Goal: Task Accomplishment & Management: Complete application form

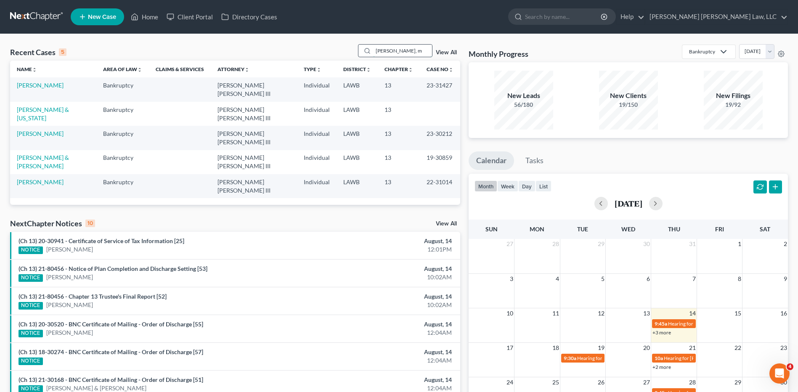
click at [403, 50] on input "jones, m" at bounding box center [402, 51] width 59 height 12
type input "jones"
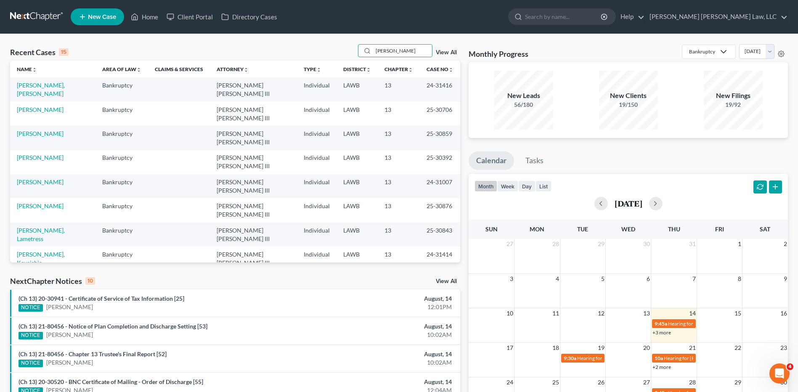
click at [100, 18] on span "New Case" at bounding box center [102, 17] width 28 height 6
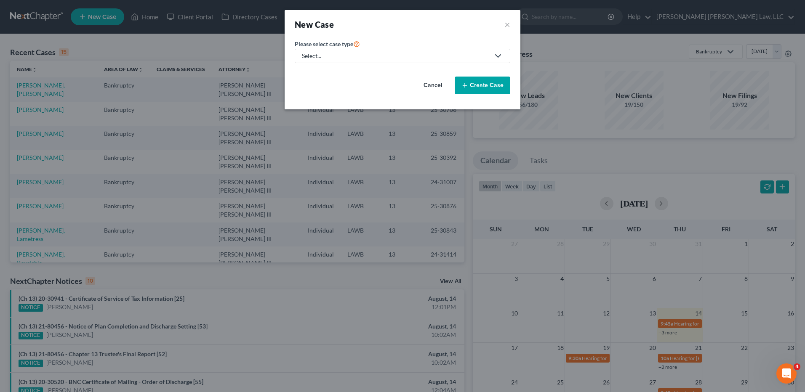
click at [333, 56] on div "Select..." at bounding box center [396, 56] width 188 height 8
click at [332, 75] on div "Bankruptcy" at bounding box center [340, 73] width 75 height 8
select select "36"
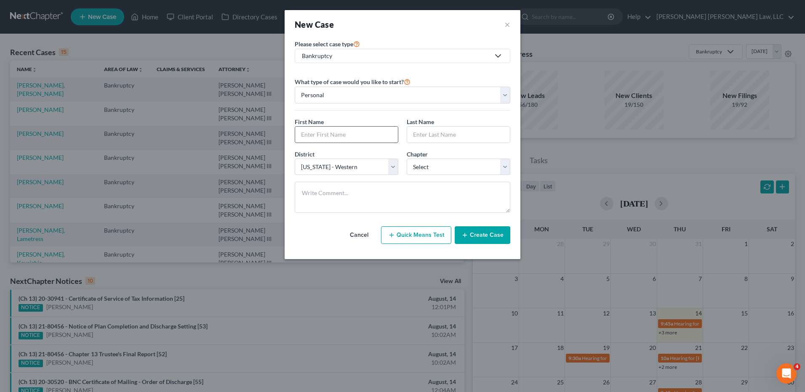
click at [327, 137] on input "text" at bounding box center [346, 135] width 103 height 16
type input "Mackeyanna"
type input "Jones"
click at [422, 163] on select "Select 7 11 12 13" at bounding box center [459, 167] width 104 height 17
select select "3"
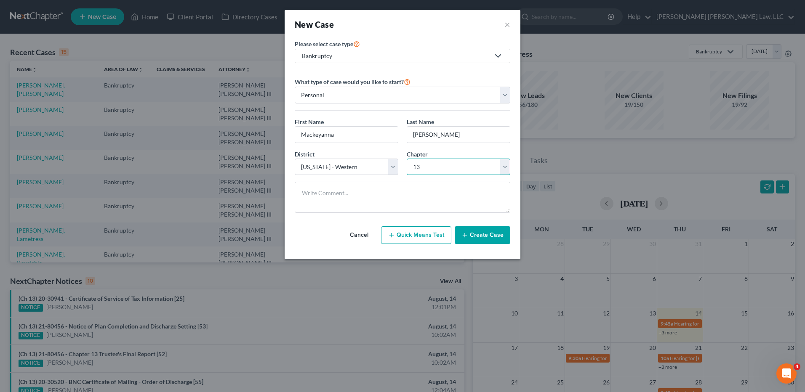
click at [407, 159] on select "Select 7 11 12 13" at bounding box center [459, 167] width 104 height 17
click at [483, 234] on button "Create Case" at bounding box center [483, 235] width 56 height 18
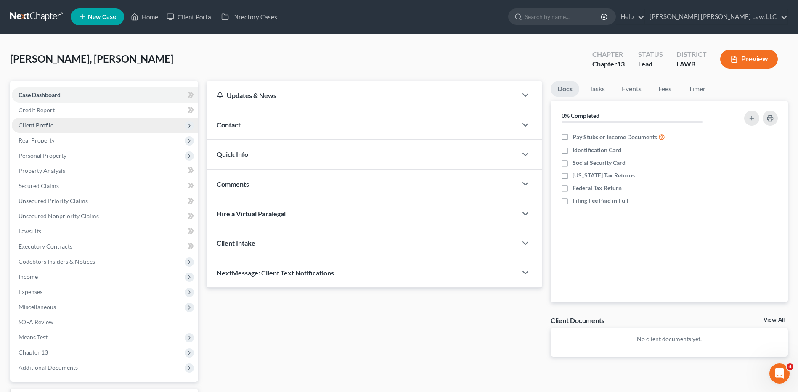
click at [39, 126] on span "Client Profile" at bounding box center [36, 125] width 35 height 7
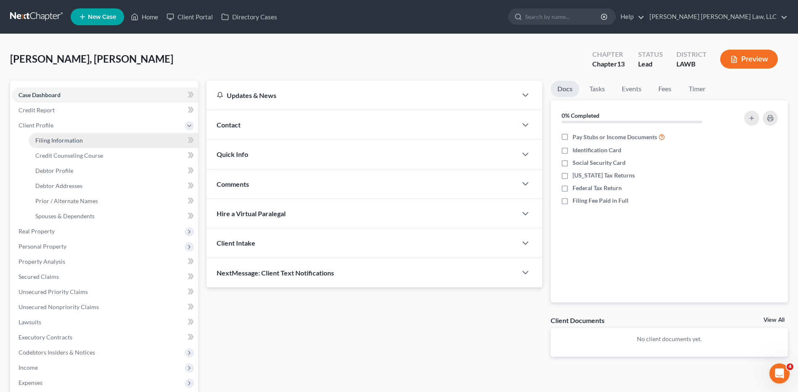
click at [61, 138] on span "Filing Information" at bounding box center [59, 140] width 48 height 7
select select "1"
select select "0"
select select "3"
select select "36"
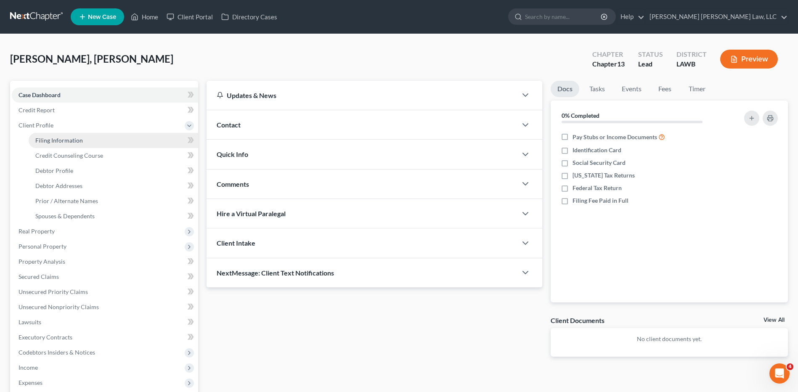
select select "19"
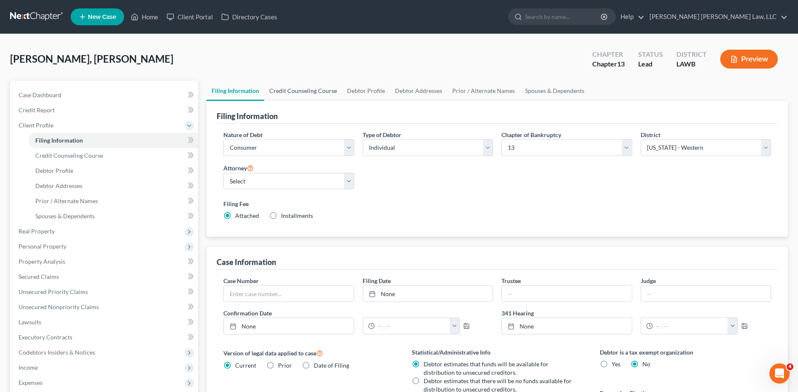
click at [301, 89] on link "Credit Counseling Course" at bounding box center [303, 91] width 78 height 20
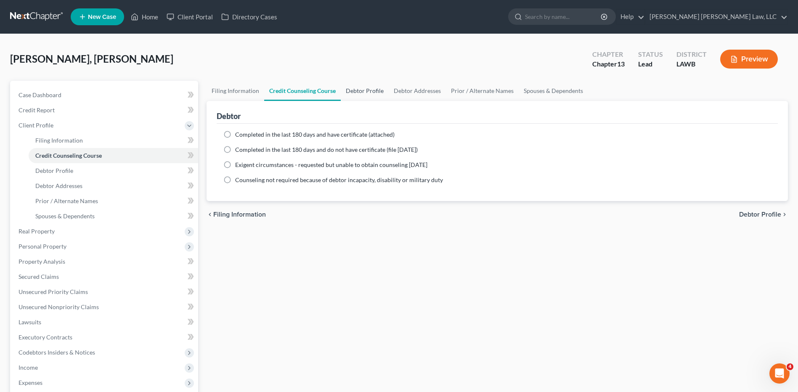
click at [356, 93] on link "Debtor Profile" at bounding box center [365, 91] width 48 height 20
select select "0"
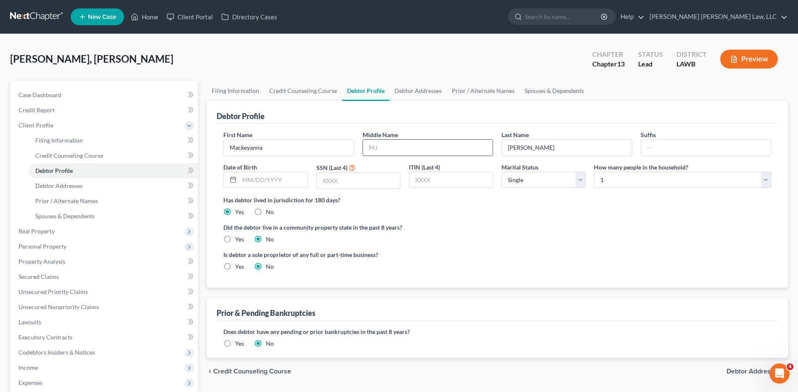
click at [389, 143] on input "text" at bounding box center [428, 148] width 130 height 16
type input "Dantrezall"
click at [250, 184] on input "text" at bounding box center [273, 180] width 68 height 16
drag, startPoint x: 250, startPoint y: 184, endPoint x: 210, endPoint y: 184, distance: 39.6
click at [210, 184] on div "Debtor Profile First Name Mackeyanna Middle Name Dantrezall Last Name Jones Suf…" at bounding box center [498, 194] width 582 height 187
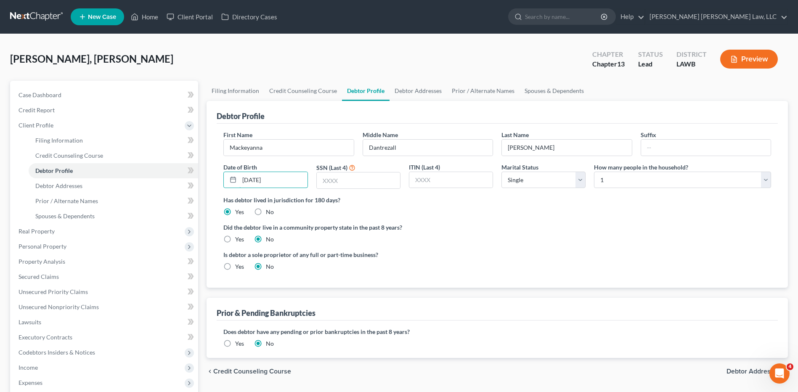
type input "5/11/2001"
click at [24, 18] on link at bounding box center [37, 16] width 54 height 15
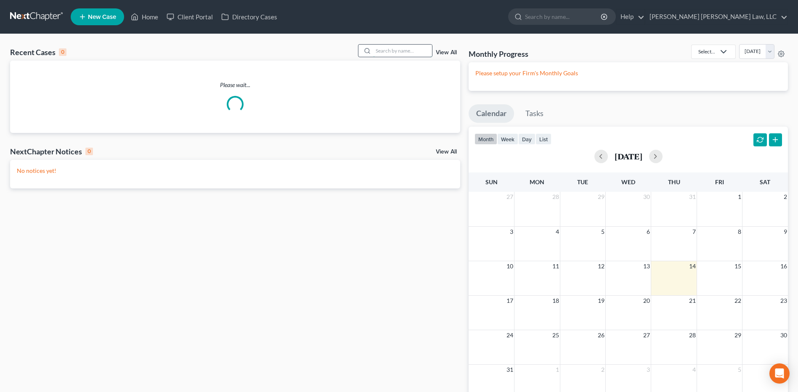
click at [390, 49] on input "search" at bounding box center [402, 51] width 59 height 12
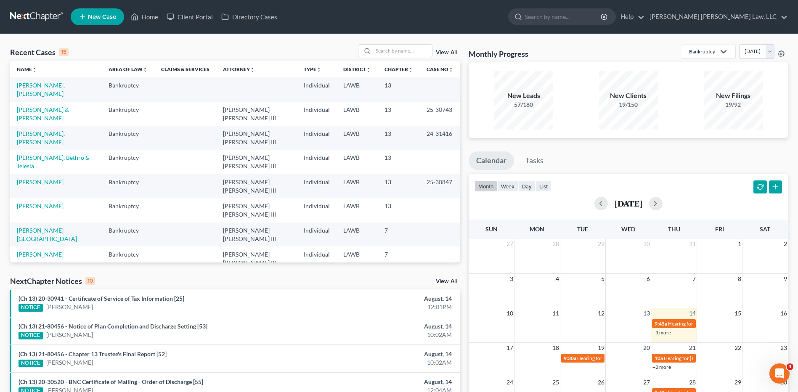
click at [90, 16] on span "New Case" at bounding box center [102, 17] width 28 height 6
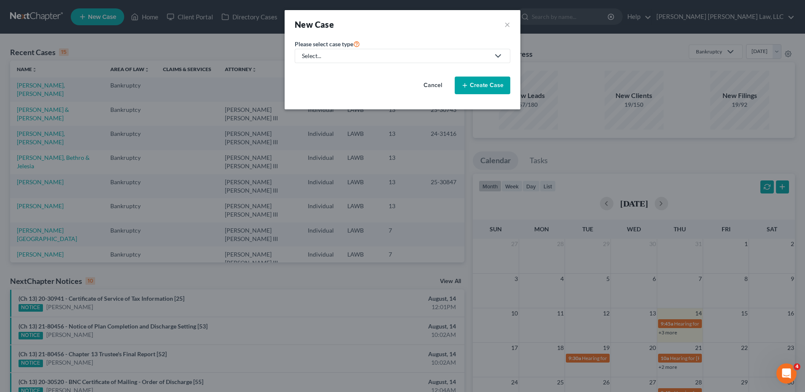
click at [332, 53] on div "Select..." at bounding box center [396, 56] width 188 height 8
click at [328, 69] on div "Bankruptcy" at bounding box center [340, 73] width 75 height 8
select select "36"
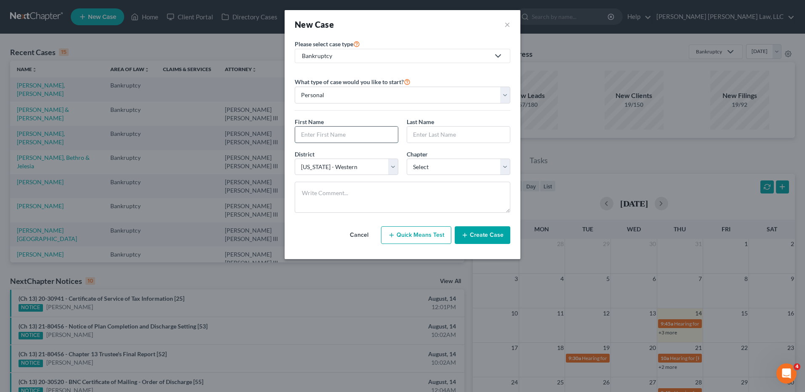
click at [322, 135] on input "text" at bounding box center [346, 135] width 103 height 16
type input "Rnadoplph"
type input "Copeland"
click at [367, 166] on select "Select Alabama - Middle Alabama - Northern Alabama - Southern Alaska Arizona Ar…" at bounding box center [347, 167] width 104 height 17
select select "34"
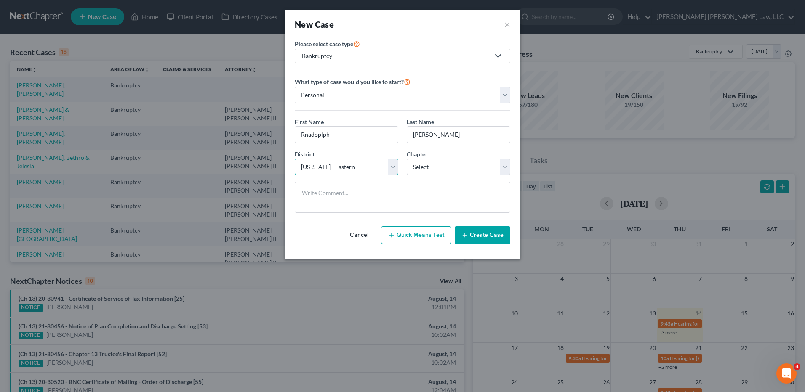
click at [295, 159] on select "Select Alabama - Middle Alabama - Northern Alabama - Southern Alaska Arizona Ar…" at bounding box center [347, 167] width 104 height 17
click at [409, 169] on select "Select 7 11 12 13" at bounding box center [459, 167] width 104 height 17
select select "3"
click at [407, 159] on select "Select 7 11 12 13" at bounding box center [459, 167] width 104 height 17
click at [488, 235] on button "Create Case" at bounding box center [483, 235] width 56 height 18
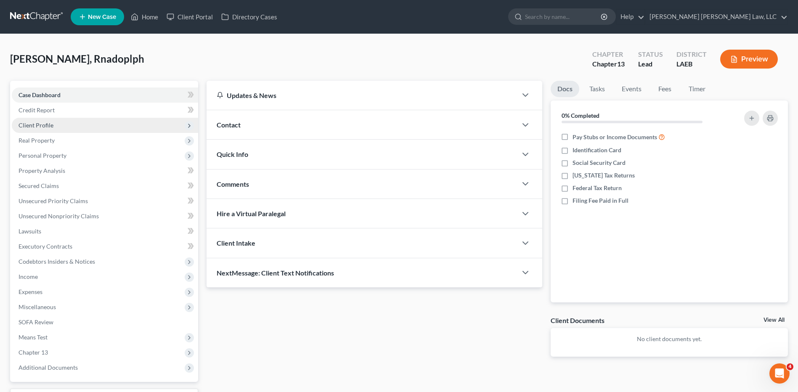
click at [40, 127] on span "Client Profile" at bounding box center [36, 125] width 35 height 7
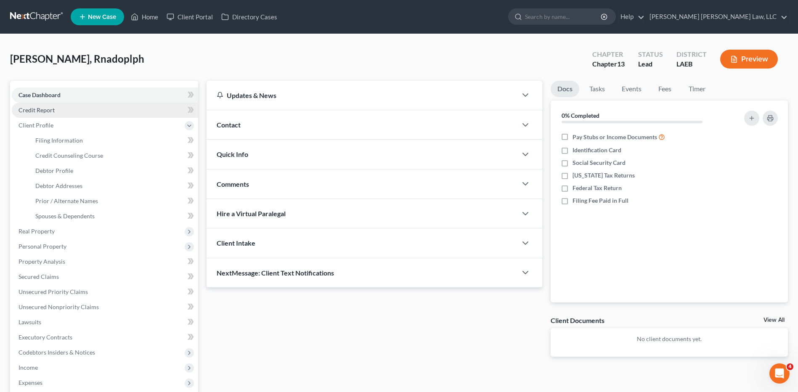
click at [39, 114] on link "Credit Report" at bounding box center [105, 110] width 186 height 15
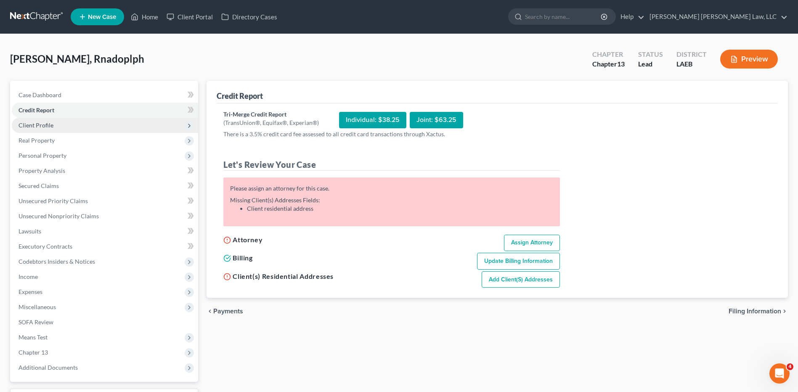
click at [29, 128] on span "Client Profile" at bounding box center [36, 125] width 35 height 7
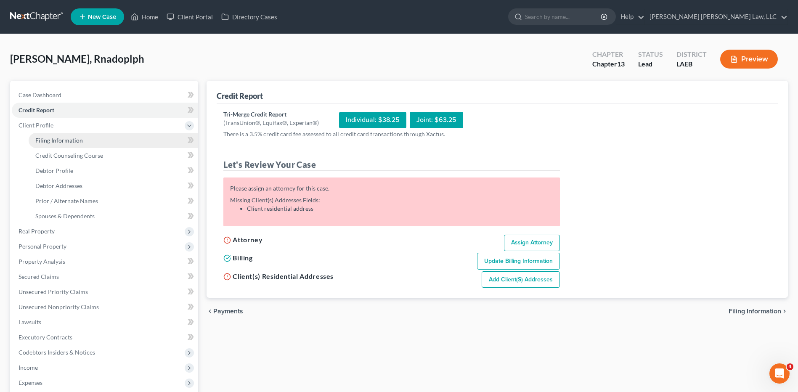
click at [51, 140] on span "Filing Information" at bounding box center [59, 140] width 48 height 7
select select "1"
select select "0"
select select "3"
select select "34"
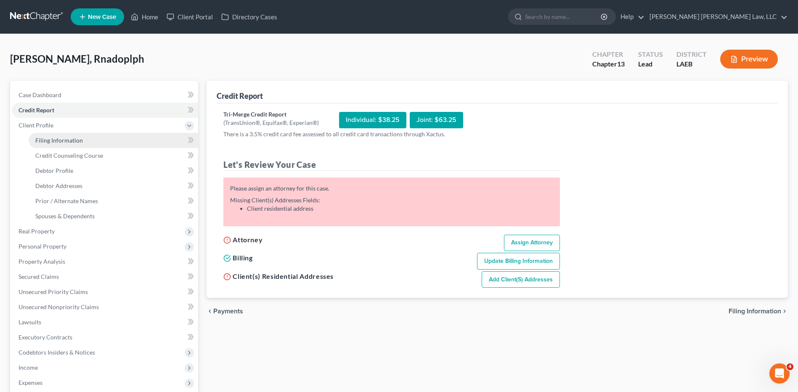
select select "19"
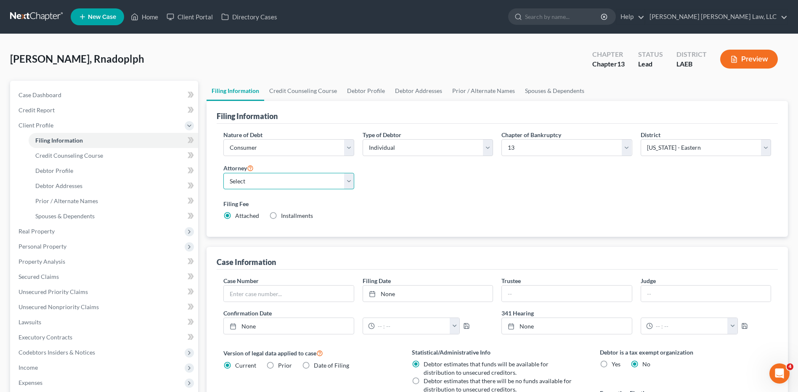
click at [260, 181] on select "Select E. Orum Young III - LAWB E. Orum Young III - LAMB E. Orum Young III - LA…" at bounding box center [289, 181] width 130 height 17
select select "2"
click at [224, 173] on select "Select E. Orum Young III - LAWB E. Orum Young III - LAMB E. Orum Young III - LA…" at bounding box center [289, 181] width 130 height 17
click at [363, 93] on link "Debtor Profile" at bounding box center [366, 91] width 48 height 20
select select "0"
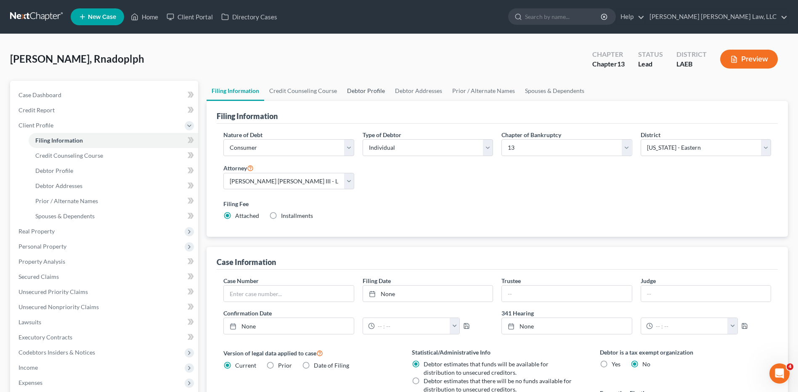
select select "0"
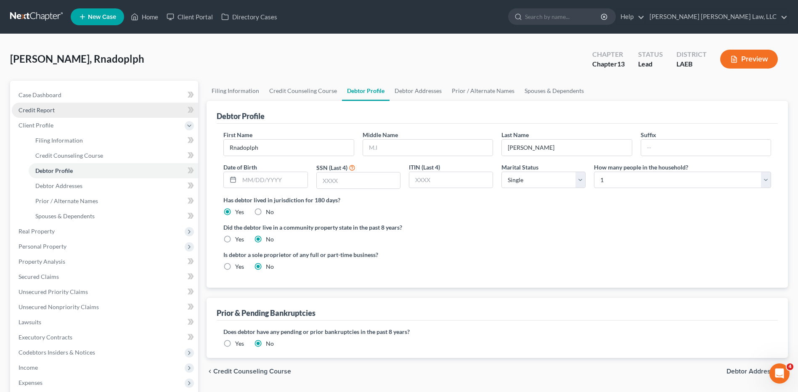
click at [44, 114] on link "Credit Report" at bounding box center [105, 110] width 186 height 15
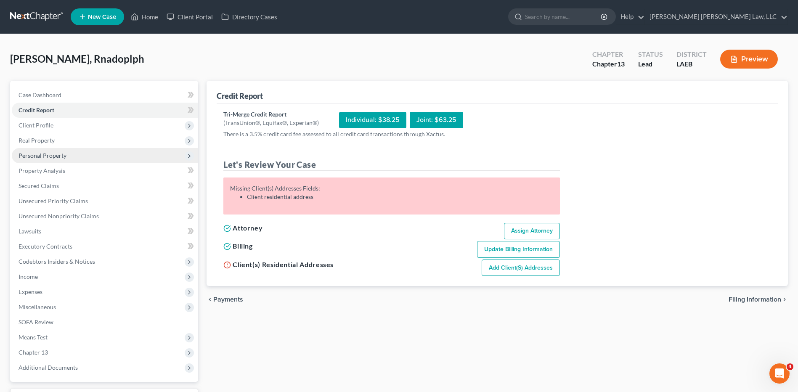
click at [27, 156] on span "Personal Property" at bounding box center [43, 155] width 48 height 7
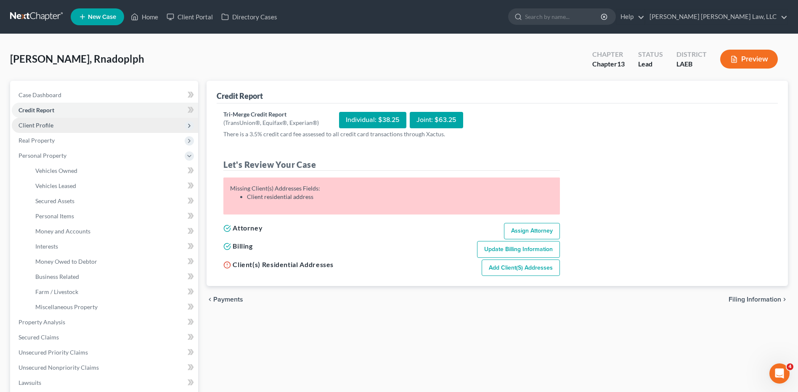
click at [32, 125] on span "Client Profile" at bounding box center [36, 125] width 35 height 7
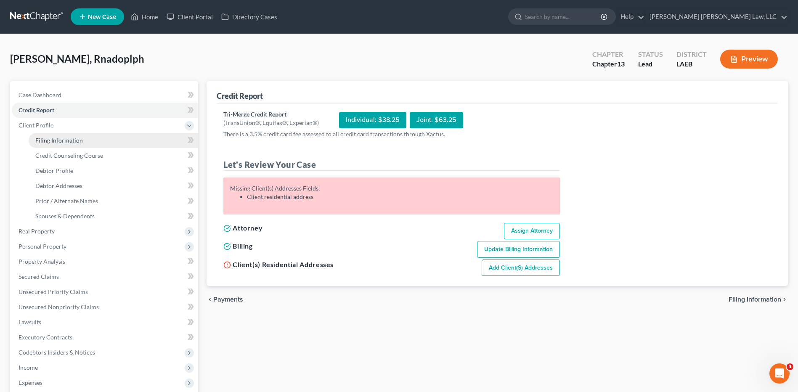
click at [55, 142] on span "Filing Information" at bounding box center [59, 140] width 48 height 7
select select "1"
select select "0"
select select "3"
select select "34"
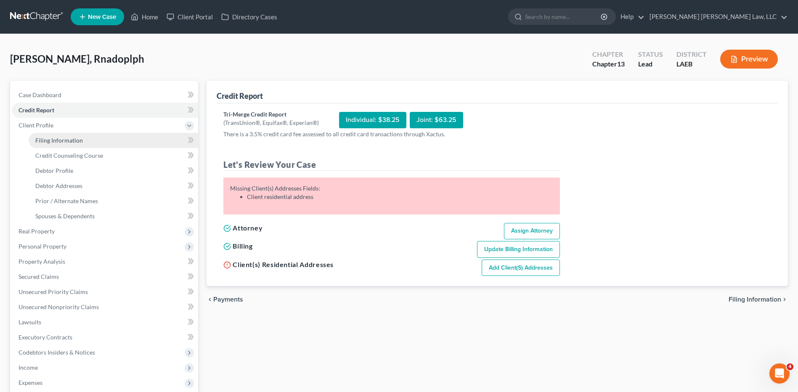
select select "2"
select select "19"
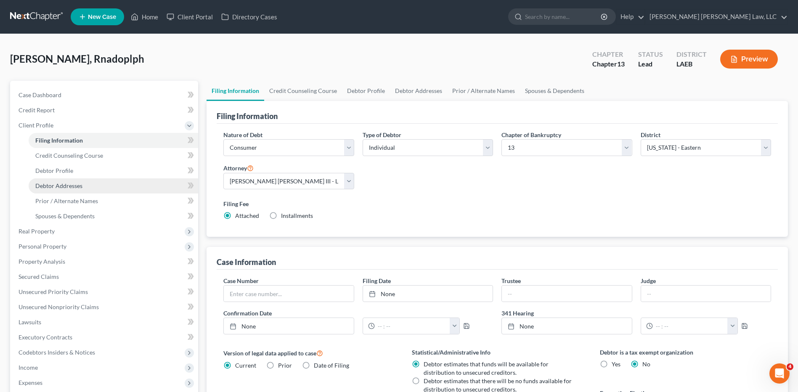
click at [57, 189] on span "Debtor Addresses" at bounding box center [58, 185] width 47 height 7
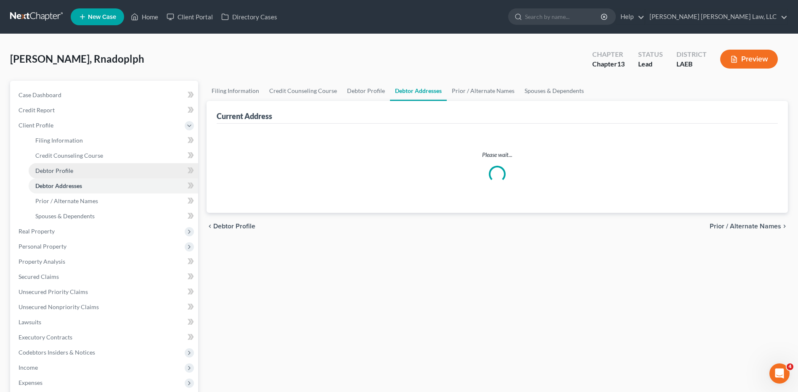
select select "0"
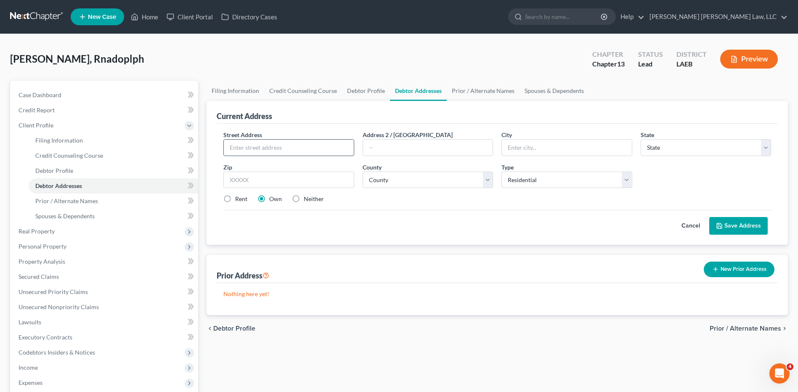
click at [241, 144] on input "text" at bounding box center [289, 148] width 130 height 16
type input "408 Felix Street"
click at [258, 182] on input "text" at bounding box center [289, 180] width 130 height 17
type input "70062"
click at [380, 183] on select "County" at bounding box center [428, 180] width 130 height 17
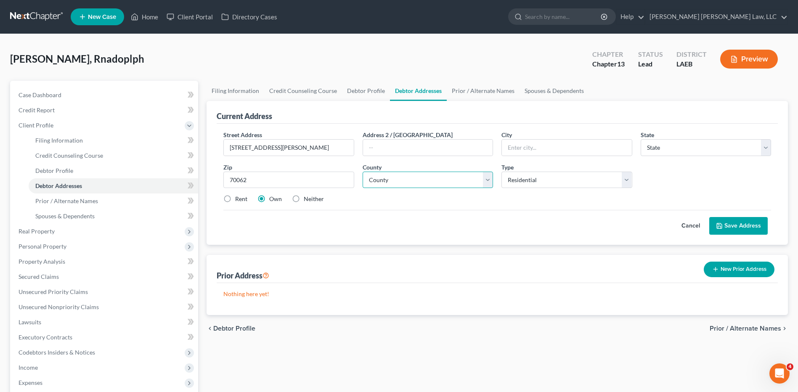
type input "Kenner"
select select "19"
click at [380, 183] on select "County" at bounding box center [428, 180] width 130 height 17
click at [487, 185] on select "County" at bounding box center [428, 180] width 130 height 17
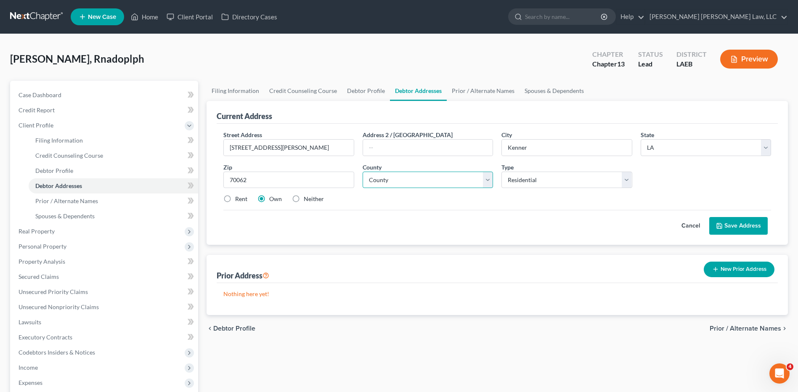
click at [487, 185] on select "County" at bounding box center [428, 180] width 130 height 17
select select "25"
click at [363, 172] on select "County Acadia Allen Ascension Assumption Avoyelles Beauregard Bienville Bossier…" at bounding box center [428, 180] width 130 height 17
click at [522, 183] on select "Select Residential Mailing Rental Business" at bounding box center [567, 180] width 130 height 17
click at [502, 172] on select "Select Residential Mailing Rental Business" at bounding box center [567, 180] width 130 height 17
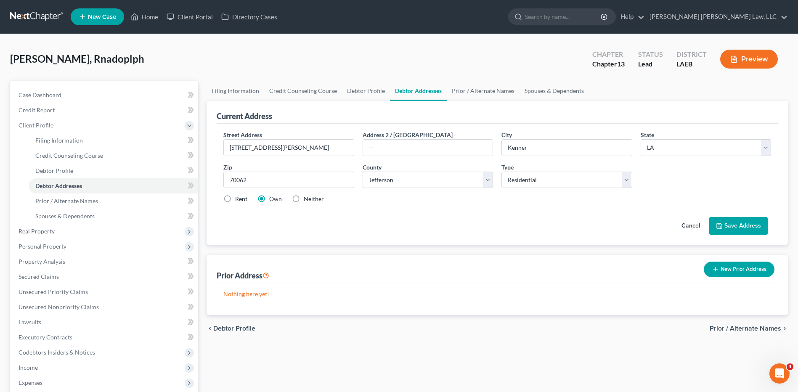
click at [304, 200] on label "Neither" at bounding box center [314, 199] width 20 height 8
click at [307, 200] on input "Neither" at bounding box center [309, 197] width 5 height 5
radio input "true"
click at [486, 88] on link "Prior / Alternate Names" at bounding box center [483, 91] width 73 height 20
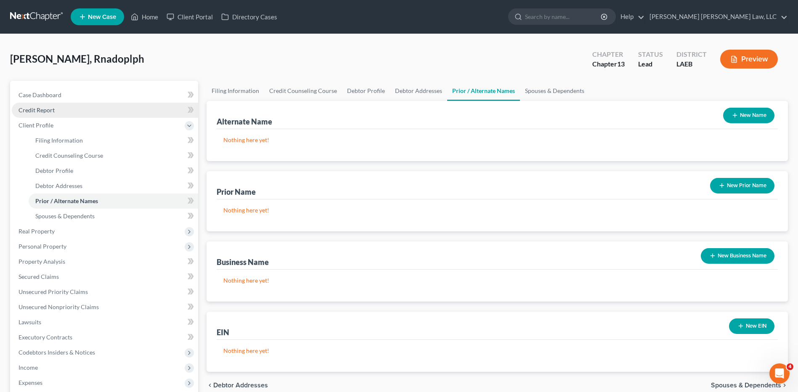
click at [36, 109] on span "Credit Report" at bounding box center [37, 109] width 36 height 7
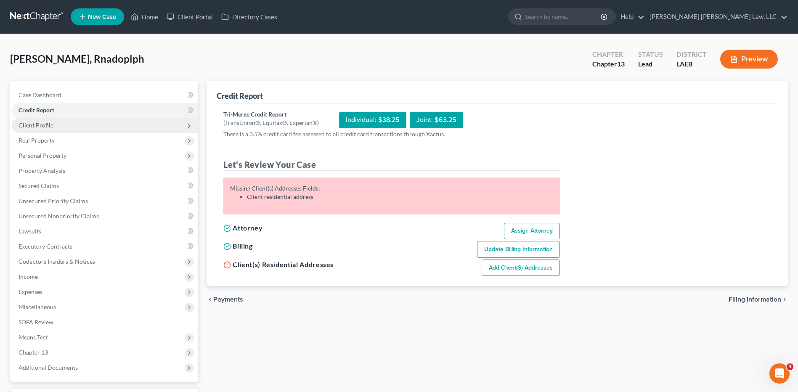
click at [33, 126] on span "Client Profile" at bounding box center [36, 125] width 35 height 7
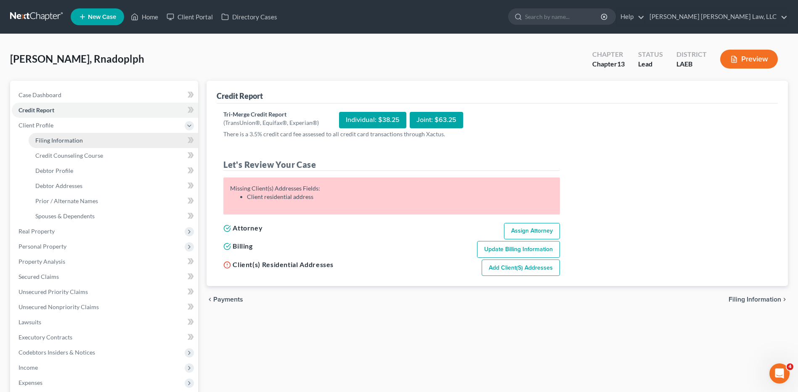
click at [42, 134] on link "Filing Information" at bounding box center [114, 140] width 170 height 15
select select "1"
select select "0"
select select "3"
select select "34"
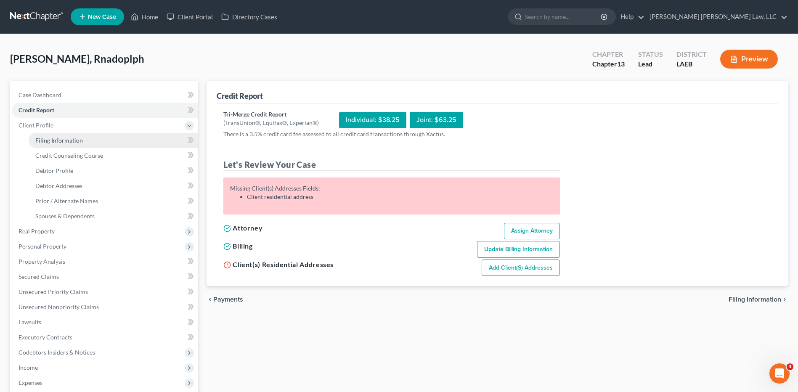
select select "2"
select select "19"
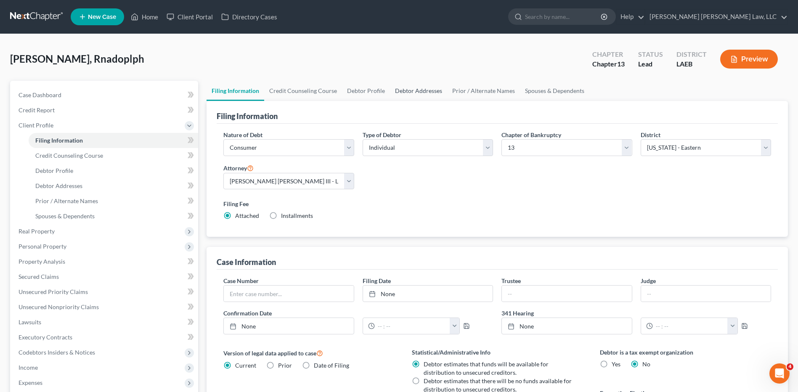
click at [431, 87] on link "Debtor Addresses" at bounding box center [418, 91] width 57 height 20
select select "0"
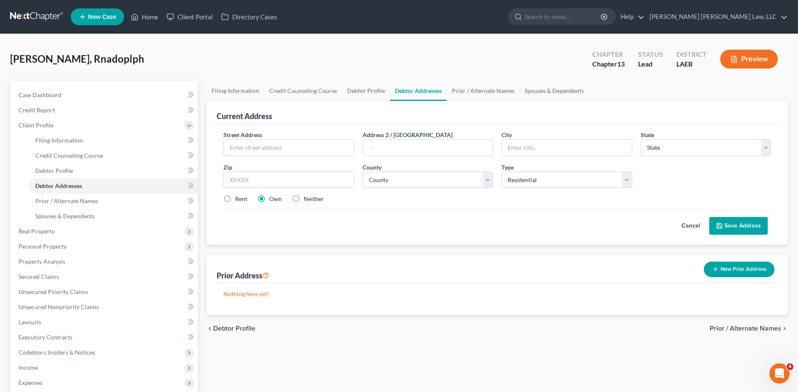
click at [304, 196] on label "Neither" at bounding box center [314, 199] width 20 height 8
click at [307, 196] on input "Neither" at bounding box center [309, 197] width 5 height 5
radio input "true"
click at [269, 158] on div "Street Address * Address 2 / PO Box City * State * State AL AK AR AZ CA CO CT D…" at bounding box center [497, 170] width 556 height 80
click at [380, 181] on select "County" at bounding box center [428, 180] width 130 height 17
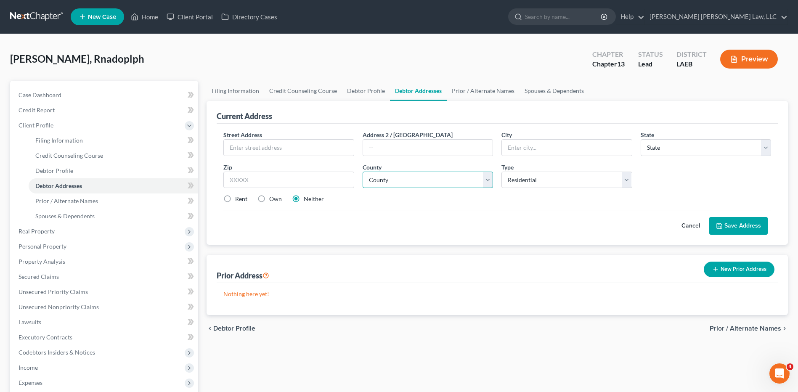
click at [379, 179] on select "County" at bounding box center [428, 180] width 130 height 17
click at [391, 182] on select "County" at bounding box center [428, 180] width 130 height 17
click at [291, 147] on input "text" at bounding box center [289, 148] width 130 height 16
type input "408 Felix Street"
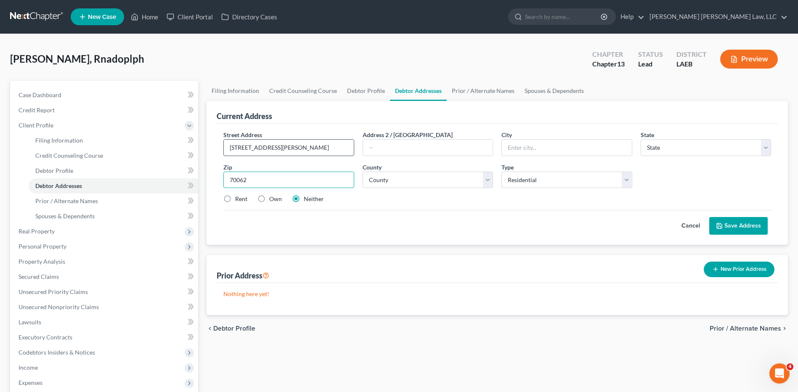
type input "70062"
type input "Kenner"
select select "19"
click at [399, 180] on select "County Acadia Allen Ascension Assumption Avoyelles Beauregard Bienville Bossier…" at bounding box center [428, 180] width 130 height 17
select select "25"
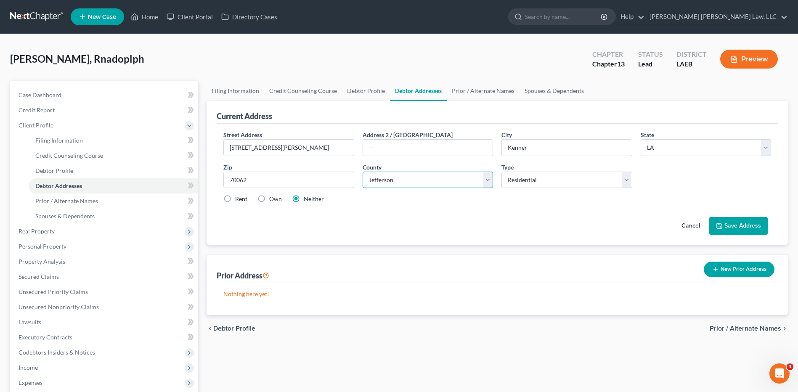
click at [363, 172] on select "County Acadia Allen Ascension Assumption Avoyelles Beauregard Bienville Bossier…" at bounding box center [428, 180] width 130 height 17
click at [516, 181] on select "Select Residential Mailing Rental Business" at bounding box center [567, 180] width 130 height 17
click at [729, 229] on button "Save Address" at bounding box center [739, 226] width 59 height 18
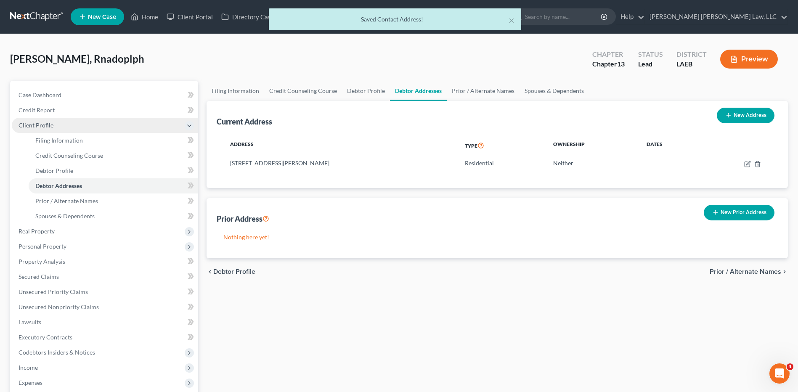
click at [31, 127] on span "Client Profile" at bounding box center [36, 125] width 35 height 7
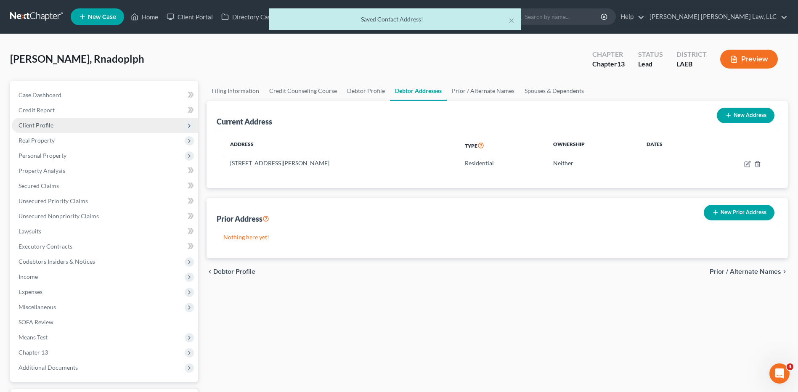
click at [31, 127] on span "Client Profile" at bounding box center [36, 125] width 35 height 7
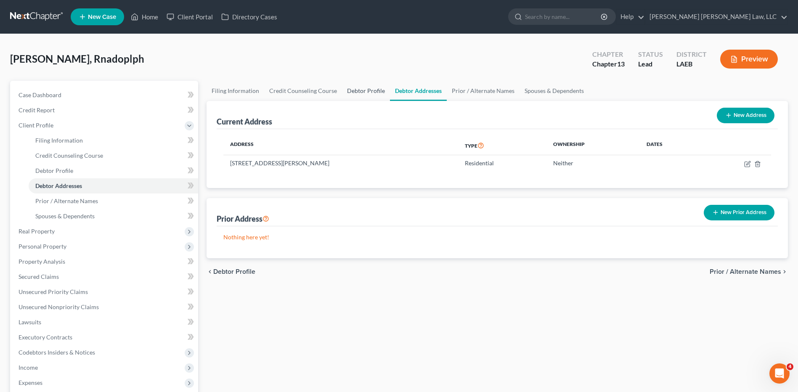
click at [348, 94] on link "Debtor Profile" at bounding box center [366, 91] width 48 height 20
select select "0"
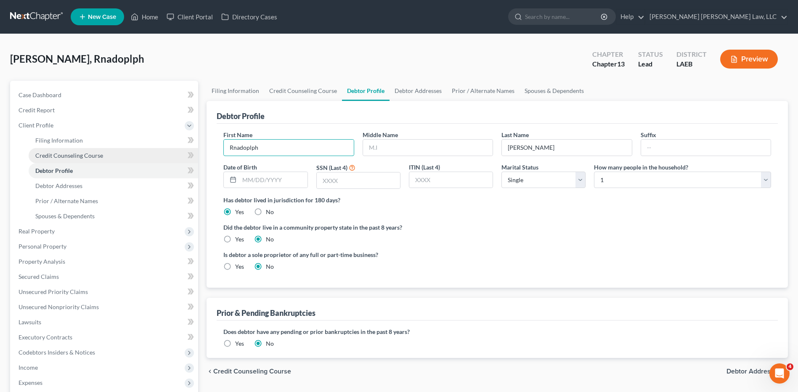
drag, startPoint x: 270, startPoint y: 150, endPoint x: 176, endPoint y: 152, distance: 93.9
click at [176, 152] on div "Petition Navigation Case Dashboard Payments Invoices Payments Payments Credit R…" at bounding box center [399, 301] width 787 height 441
type input "Randolph"
click at [255, 182] on input "text" at bounding box center [273, 180] width 68 height 16
type input "05/07/1959"
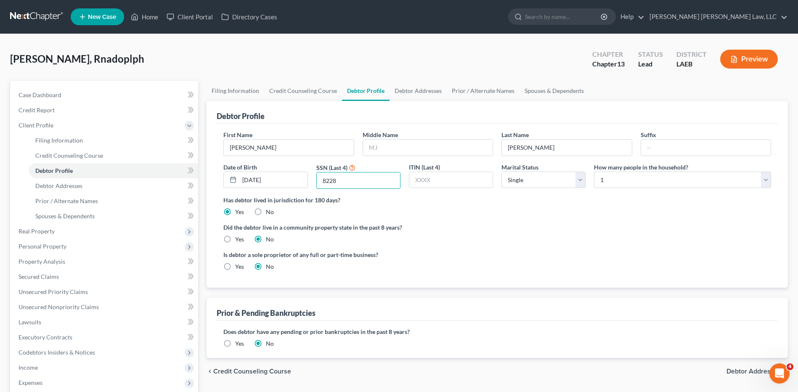
type input "8228"
click at [235, 242] on label "Yes" at bounding box center [239, 239] width 9 height 8
click at [239, 241] on input "Yes" at bounding box center [241, 237] width 5 height 5
radio input "true"
radio input "false"
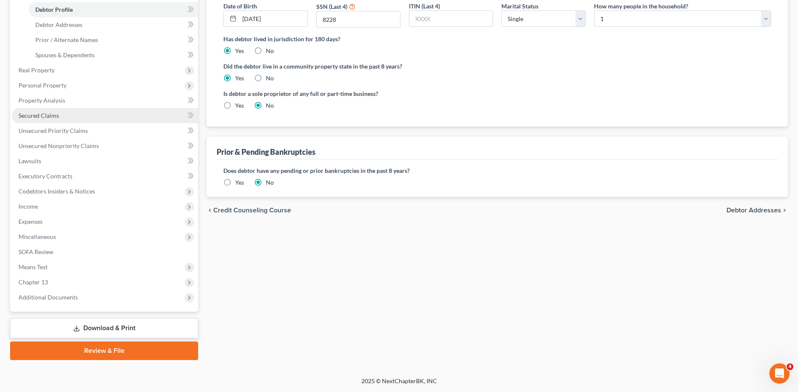
scroll to position [77, 0]
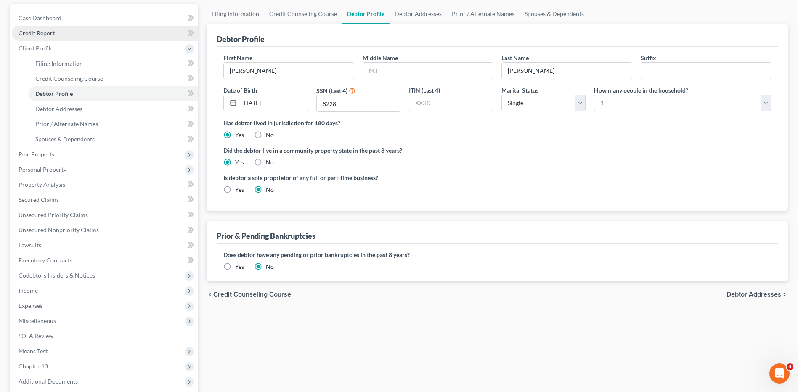
click at [42, 34] on span "Credit Report" at bounding box center [37, 32] width 36 height 7
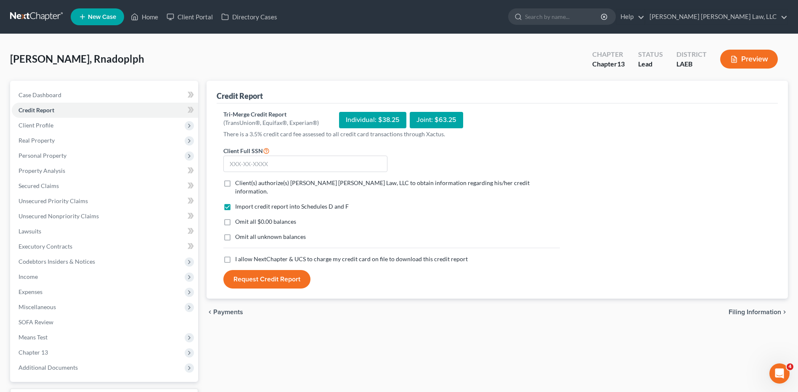
click at [235, 186] on label "Client(s) authorize(s) E. Orum Young Law, LLC to obtain information regarding h…" at bounding box center [397, 187] width 325 height 17
click at [239, 184] on input "Client(s) authorize(s) E. Orum Young Law, LLC to obtain information regarding h…" at bounding box center [241, 181] width 5 height 5
checkbox input "true"
click at [235, 218] on label "Omit all $0.00 balances" at bounding box center [265, 222] width 61 height 8
click at [239, 218] on input "Omit all $0.00 balances" at bounding box center [241, 220] width 5 height 5
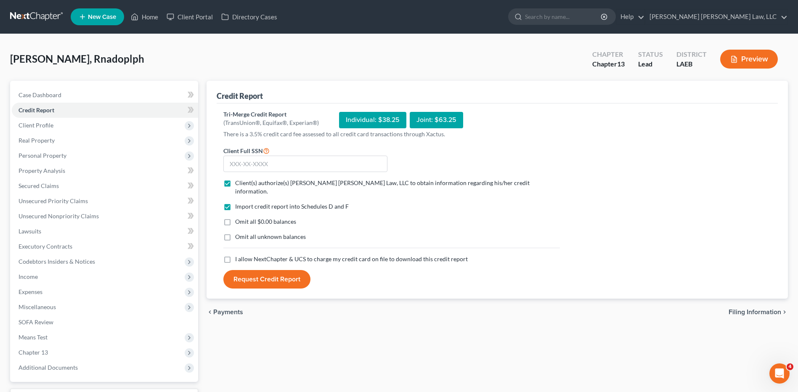
checkbox input "true"
click at [235, 233] on label "Omit all unknown balances" at bounding box center [270, 237] width 71 height 8
click at [239, 233] on input "Omit all unknown balances" at bounding box center [241, 235] width 5 height 5
checkbox input "true"
click at [235, 255] on label "I allow NextChapter & UCS to charge my credit card on file to download this cre…" at bounding box center [351, 259] width 233 height 8
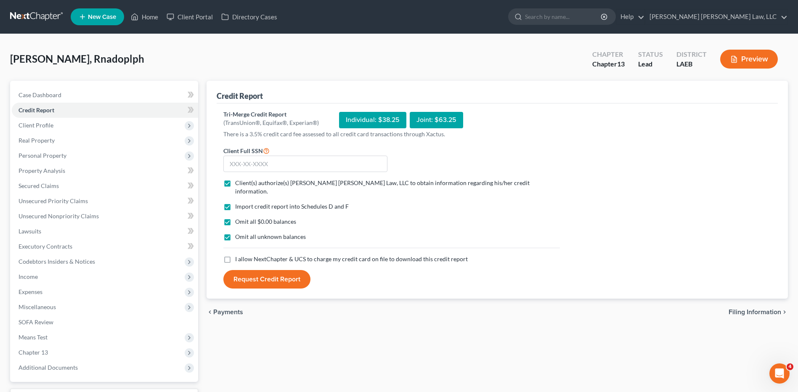
click at [239, 255] on input "I allow NextChapter & UCS to charge my credit card on file to download this cre…" at bounding box center [241, 257] width 5 height 5
checkbox input "true"
click at [251, 162] on input "text" at bounding box center [306, 164] width 164 height 17
type input "438-11-8228"
click at [224, 270] on button "Request Credit Report" at bounding box center [267, 279] width 87 height 19
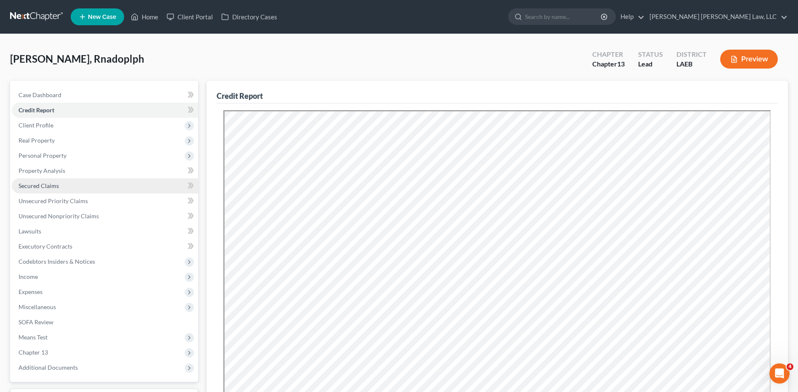
click at [35, 186] on span "Secured Claims" at bounding box center [39, 185] width 40 height 7
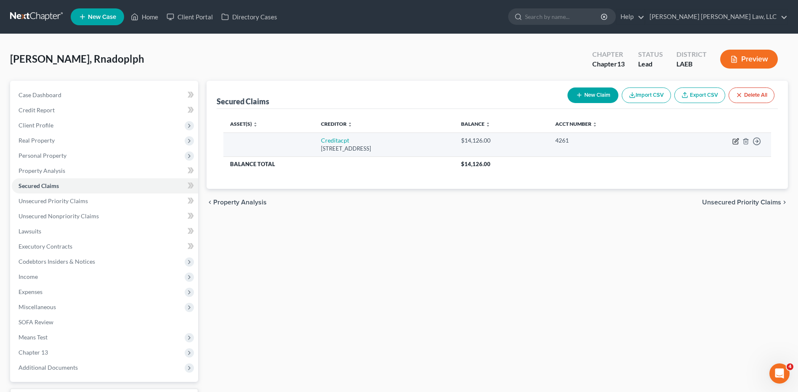
click at [734, 143] on icon "button" at bounding box center [736, 141] width 7 height 7
select select "23"
select select "0"
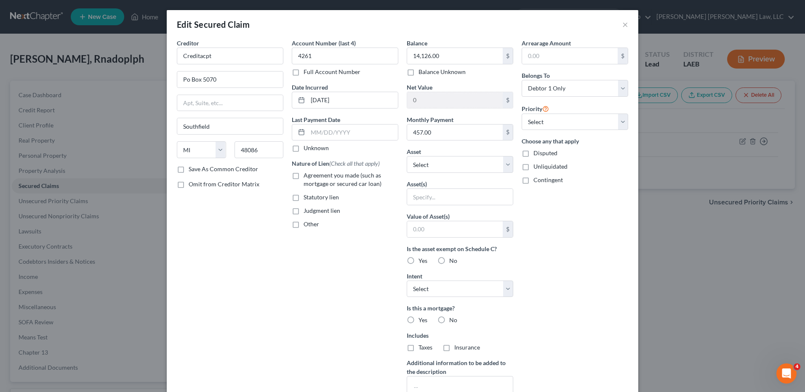
click at [40, 170] on div "Edit Secured Claim × Creditor * Creditacpt Po Box 5070 Southfield State AL AK A…" at bounding box center [402, 196] width 805 height 392
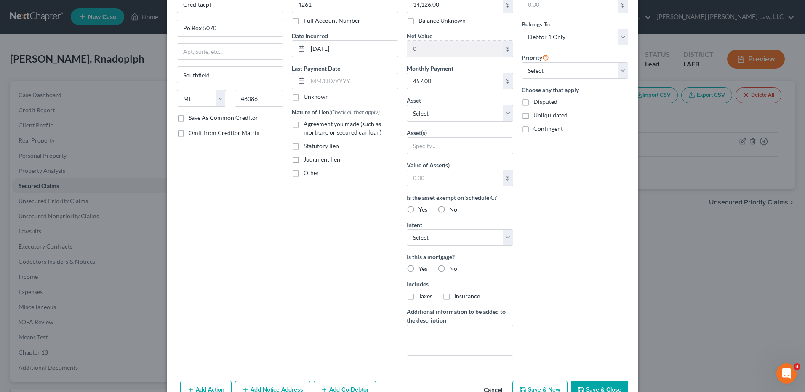
scroll to position [82, 0]
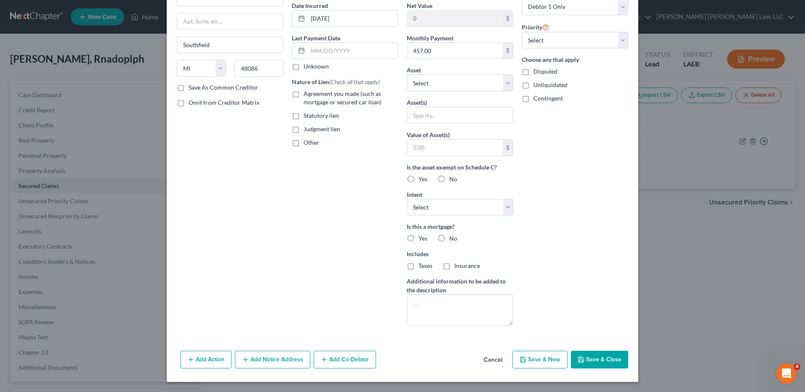
click at [494, 357] on button "Cancel" at bounding box center [493, 360] width 32 height 17
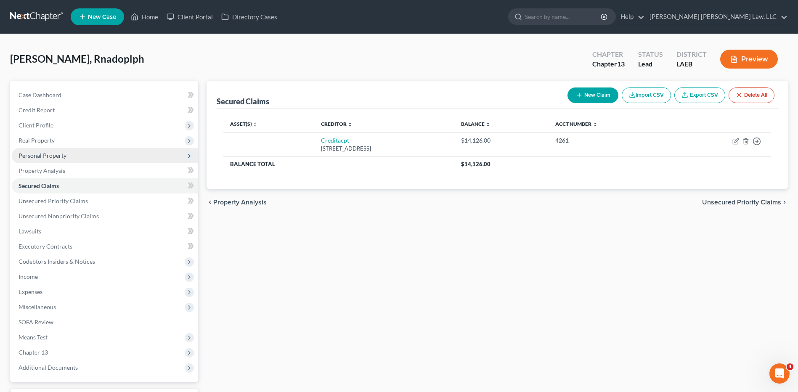
click at [46, 157] on span "Personal Property" at bounding box center [43, 155] width 48 height 7
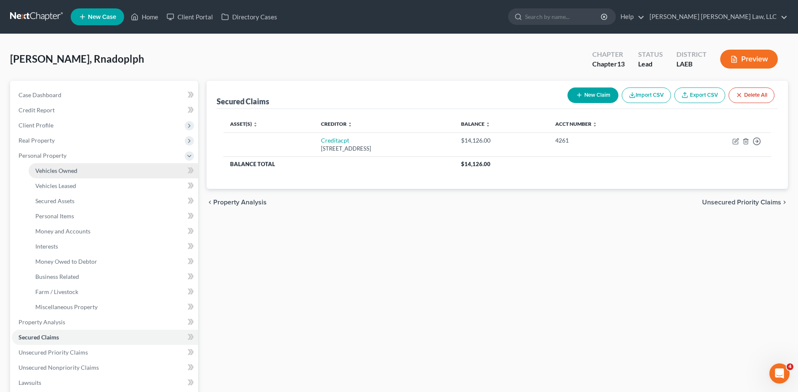
click at [56, 172] on span "Vehicles Owned" at bounding box center [56, 170] width 42 height 7
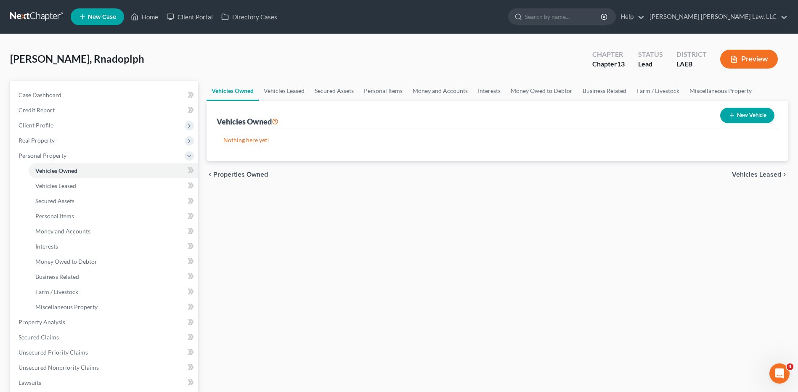
click at [733, 114] on icon "button" at bounding box center [732, 115] width 7 height 7
select select "0"
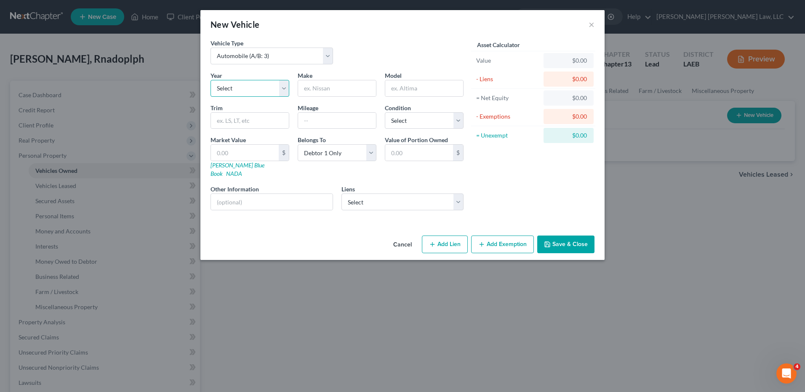
click at [242, 89] on select "Select 2026 2025 2024 2023 2022 2021 2020 2019 2018 2017 2016 2015 2014 2013 20…" at bounding box center [249, 88] width 79 height 17
select select "7"
click at [210, 80] on select "Select 2026 2025 2024 2023 2022 2021 2020 2019 2018 2017 2016 2015 2014 2013 20…" at bounding box center [249, 88] width 79 height 17
click at [325, 84] on input "text" at bounding box center [337, 88] width 78 height 16
type input "Nissan"
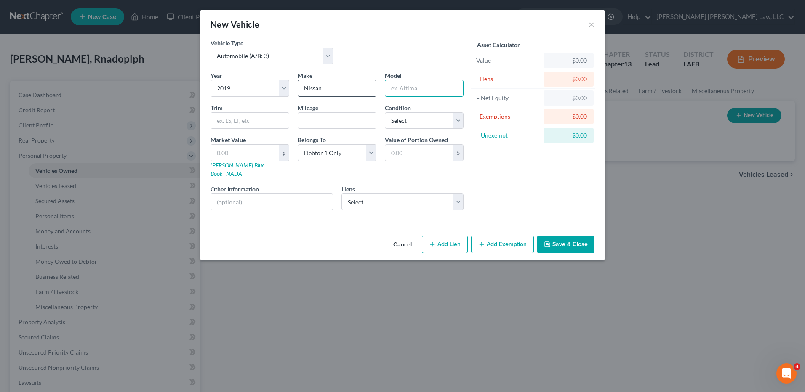
type input "B"
click at [395, 83] on input "versa" at bounding box center [424, 88] width 78 height 16
type input "Versa"
click at [342, 119] on input "text" at bounding box center [337, 121] width 78 height 16
type input "32,000"
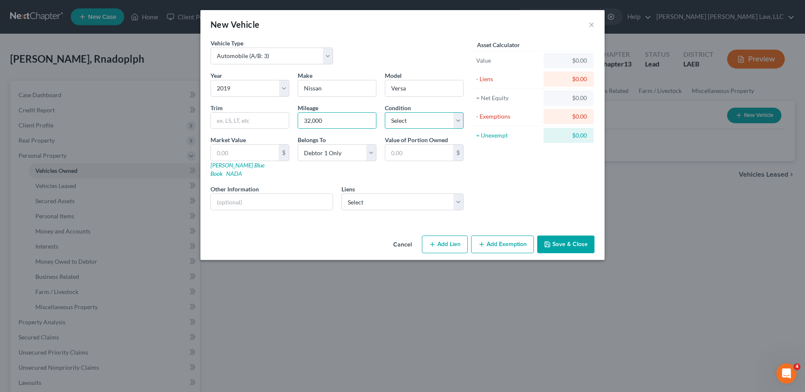
click at [401, 119] on select "Select Excellent Very Good Good Fair Poor" at bounding box center [424, 120] width 79 height 17
select select "2"
click at [385, 112] on select "Select Excellent Very Good Good Fair Poor" at bounding box center [424, 120] width 79 height 17
click at [356, 197] on select "Select Creditacpt - $14,126.00" at bounding box center [402, 202] width 122 height 17
select select "23"
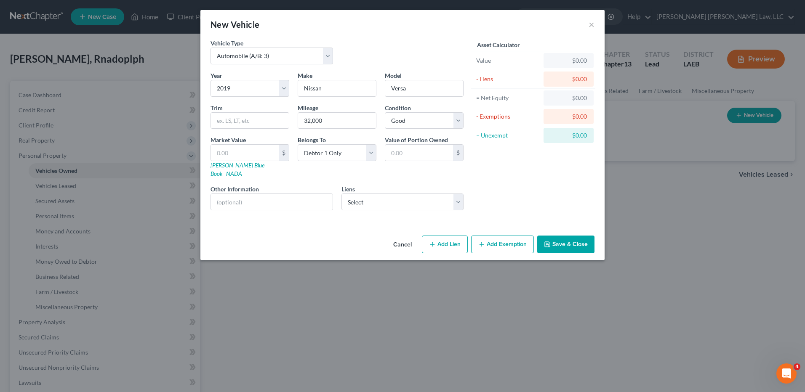
select select "0"
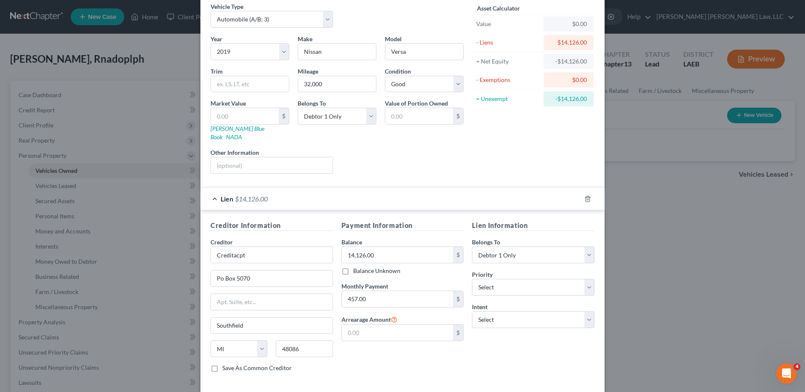
scroll to position [68, 0]
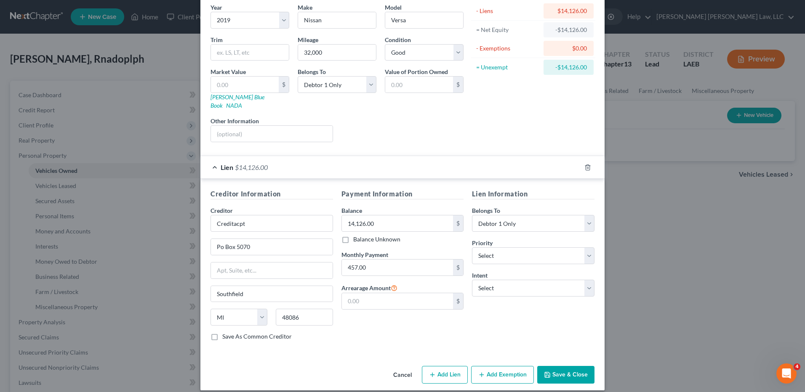
click at [489, 369] on button "Add Exemption" at bounding box center [502, 375] width 63 height 18
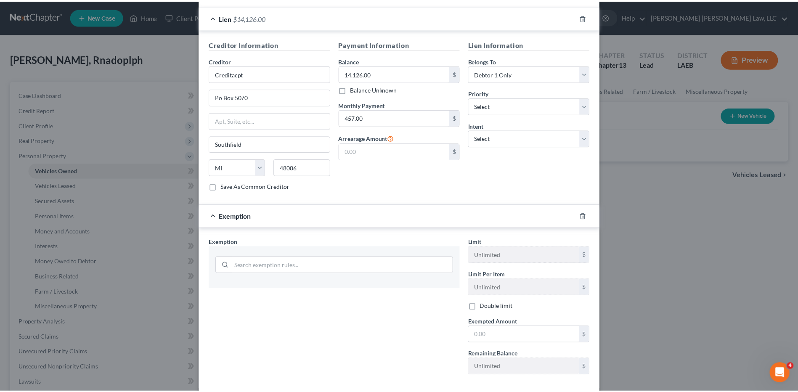
scroll to position [253, 0]
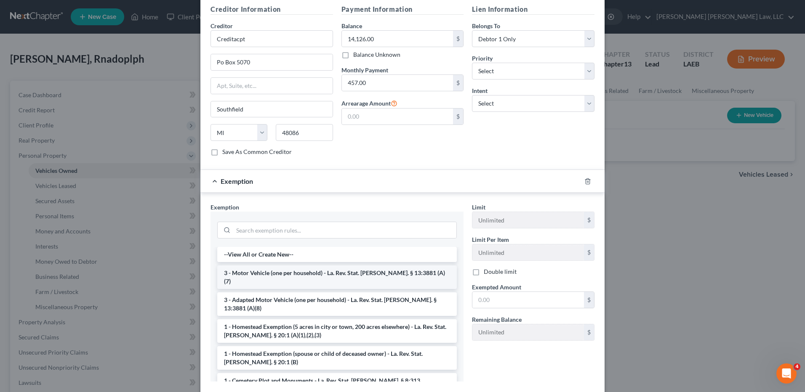
click at [277, 266] on li "3 - Motor Vehicle (one per household) - La. Rev. Stat. Ann. § 13:3881 (A)(7)" at bounding box center [336, 278] width 239 height 24
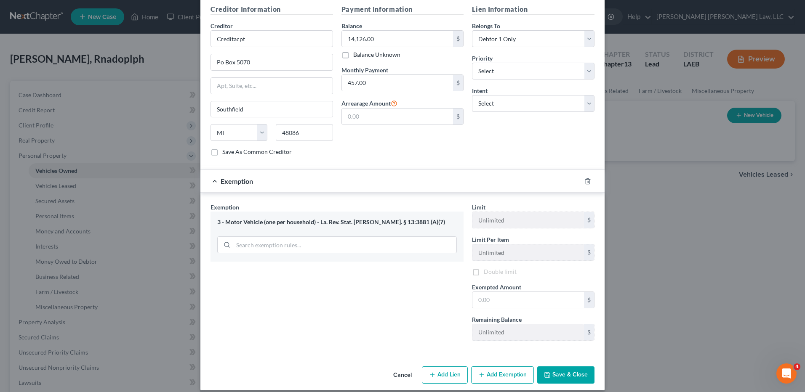
click at [277, 263] on div "Exemption Set must be selected for CA. Exemption * 3 - Motor Vehicle (one per h…" at bounding box center [336, 275] width 261 height 144
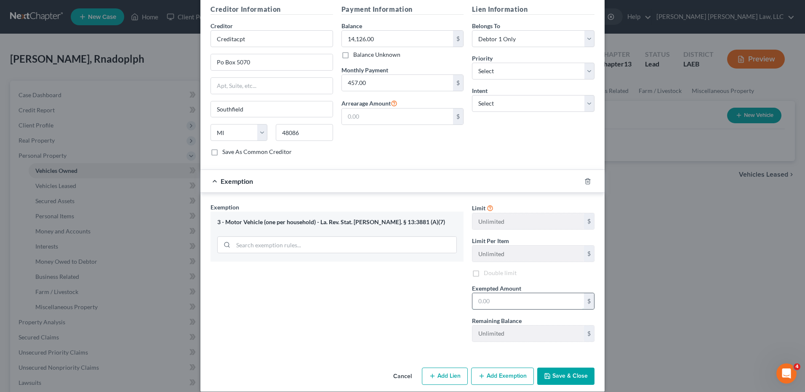
click at [482, 293] on input "text" at bounding box center [528, 301] width 112 height 16
type input "7,500.00"
click at [572, 369] on button "Save & Close" at bounding box center [565, 377] width 57 height 18
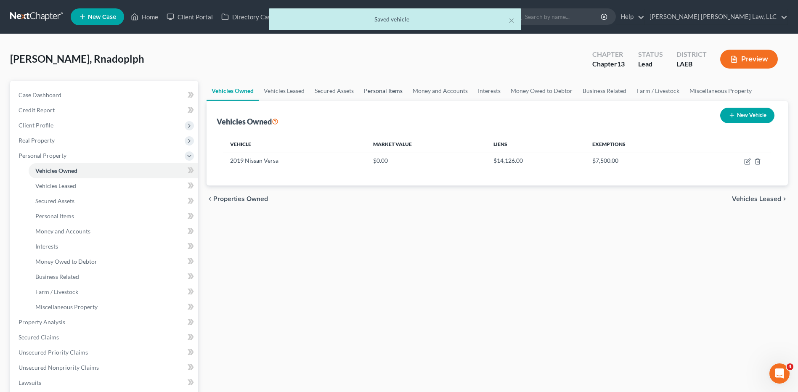
click at [364, 88] on link "Personal Items" at bounding box center [383, 91] width 49 height 20
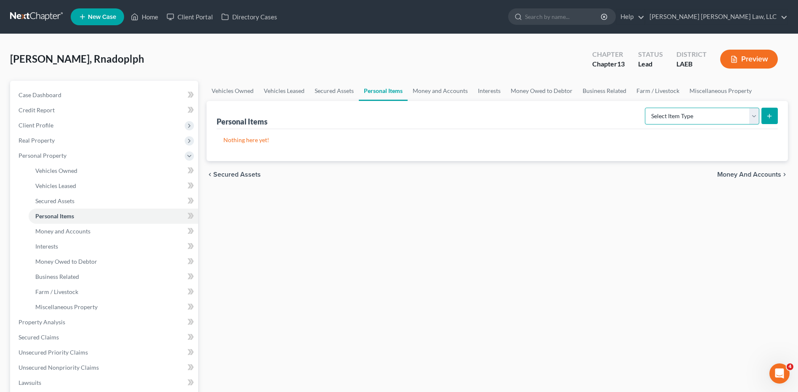
click at [677, 117] on select "Select Item Type Clothing (A/B: 11) Collectibles Of Value (A/B: 8) Electronics …" at bounding box center [702, 116] width 114 height 17
select select "clothing"
click at [647, 108] on select "Select Item Type Clothing (A/B: 11) Collectibles Of Value (A/B: 8) Electronics …" at bounding box center [702, 116] width 114 height 17
click at [769, 117] on icon "submit" at bounding box center [769, 116] width 7 height 7
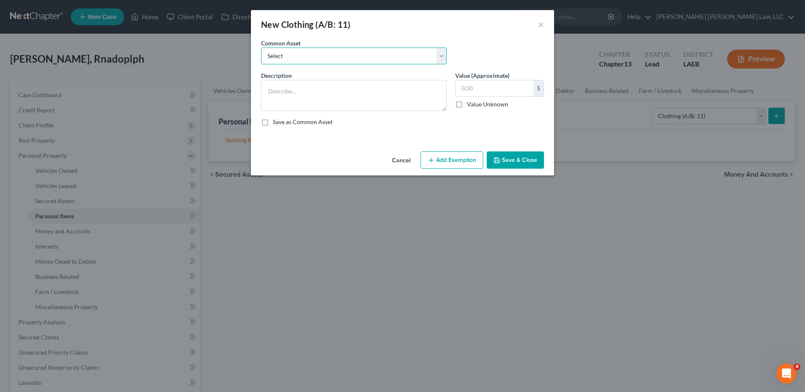
click at [303, 59] on select "Select Clothes Clothes" at bounding box center [354, 56] width 186 height 17
select select "0"
click at [261, 48] on select "Select Clothes Clothes" at bounding box center [354, 56] width 186 height 17
type textarea "Clothes"
type input "300.00"
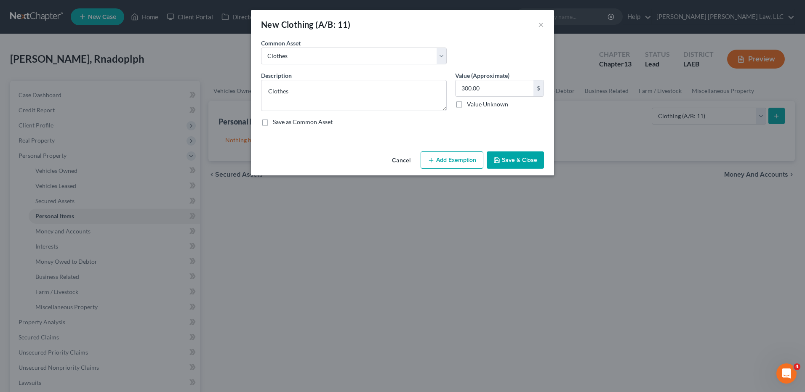
click at [462, 164] on button "Add Exemption" at bounding box center [451, 161] width 63 height 18
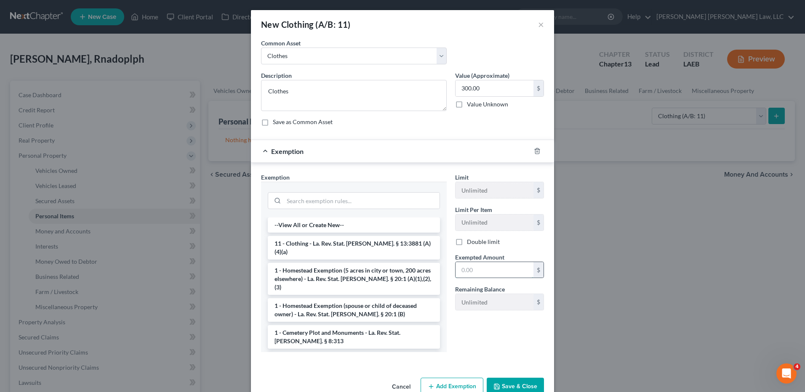
click at [472, 263] on input "text" at bounding box center [494, 270] width 78 height 16
click at [306, 244] on li "11 - Clothing - La. Rev. Stat. Ann. § 13:3881 (A)(4)(a)" at bounding box center [354, 248] width 172 height 24
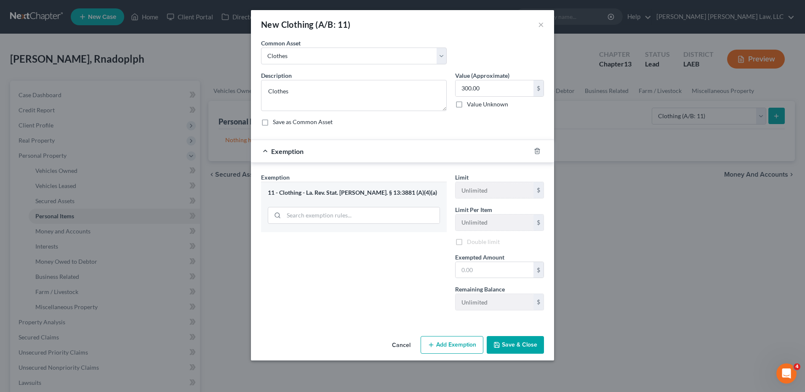
click at [306, 244] on div "Exemption Set must be selected for CA. Exemption * 11 - Clothing - La. Rev. Sta…" at bounding box center [354, 245] width 194 height 144
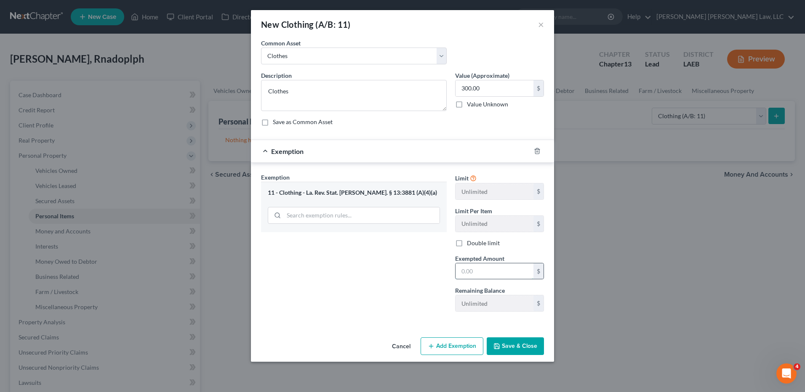
click at [473, 271] on input "text" at bounding box center [494, 271] width 78 height 16
type input "300.00"
click at [508, 346] on button "Save & Close" at bounding box center [515, 347] width 57 height 18
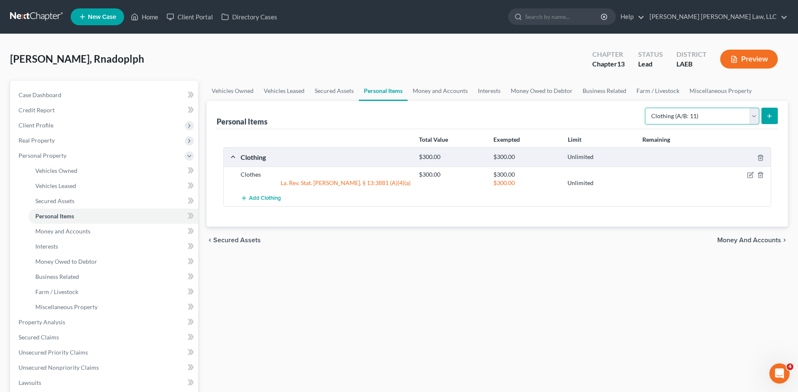
click at [705, 114] on select "Select Item Type Clothing (A/B: 11) Collectibles Of Value (A/B: 8) Electronics …" at bounding box center [702, 116] width 114 height 17
select select "household_goods"
click at [647, 108] on select "Select Item Type Clothing (A/B: 11) Collectibles Of Value (A/B: 8) Electronics …" at bounding box center [702, 116] width 114 height 17
click at [765, 114] on button "submit" at bounding box center [770, 116] width 16 height 16
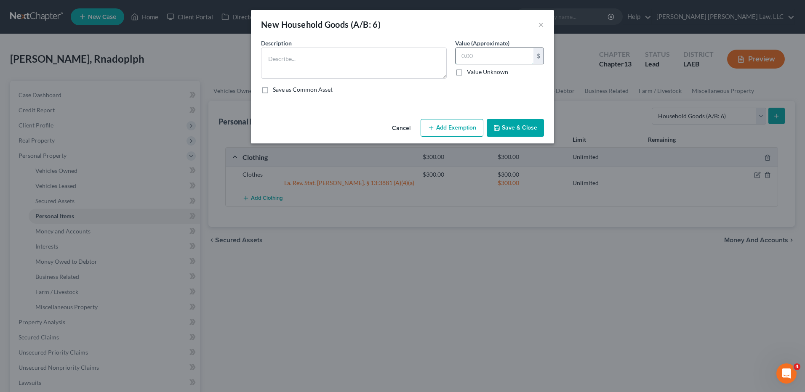
click at [469, 55] on input "text" at bounding box center [494, 56] width 78 height 16
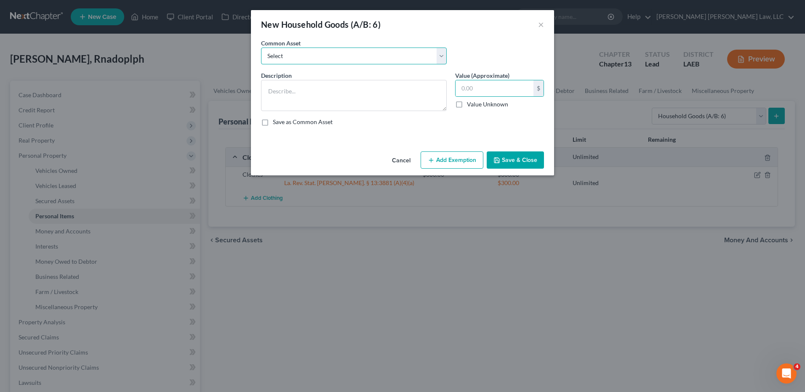
click at [287, 57] on select "Select Furniture Movables 2002 Chevy Tahoe 231,000 miles Movables Movables Mova…" at bounding box center [354, 56] width 186 height 17
select select "0"
click at [261, 48] on select "Select Furniture Movables 2002 Chevy Tahoe 231,000 miles Movables Movables Mova…" at bounding box center [354, 56] width 186 height 17
type textarea "Furniture"
type input "1,200.00"
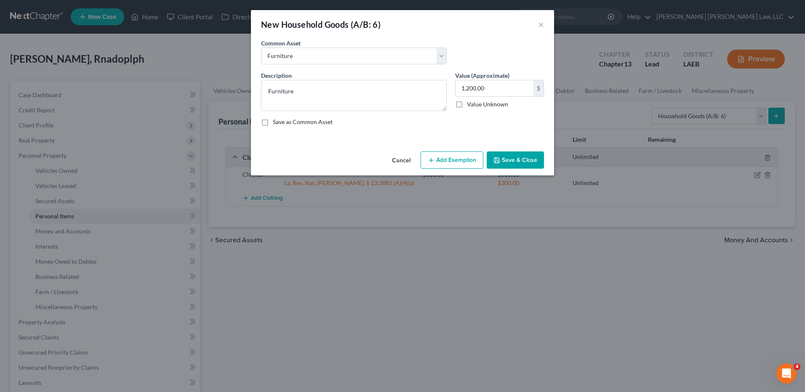
click at [450, 158] on button "Add Exemption" at bounding box center [451, 161] width 63 height 18
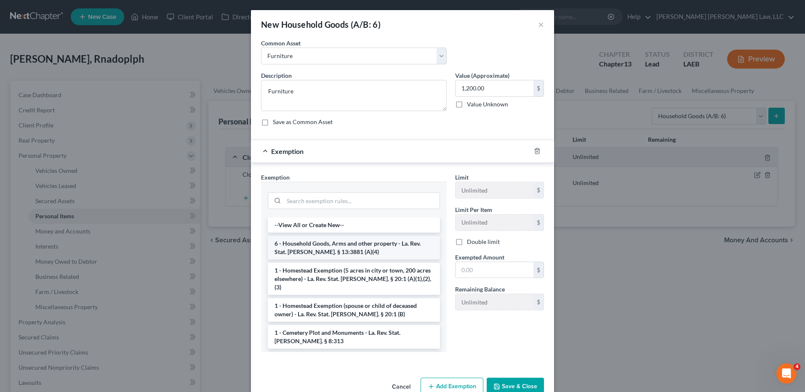
click at [354, 247] on li "6 - Household Goods, Arms and other property - La. Rev. Stat. Ann. § 13:3881 (A…" at bounding box center [354, 248] width 172 height 24
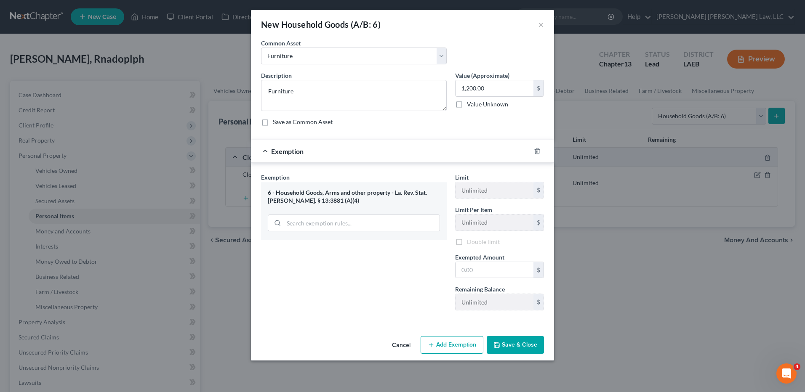
click at [354, 247] on div "Exemption Set must be selected for CA. Exemption * 6 - Household Goods, Arms an…" at bounding box center [354, 245] width 194 height 144
click at [469, 273] on input "text" at bounding box center [494, 271] width 78 height 16
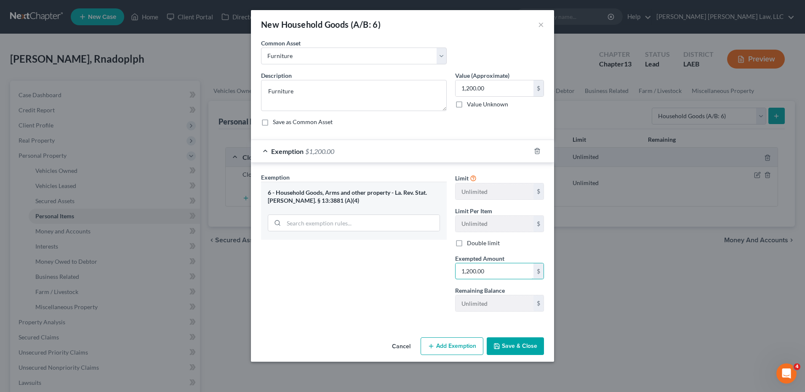
type input "1,200.00"
click at [515, 349] on button "Save & Close" at bounding box center [515, 347] width 57 height 18
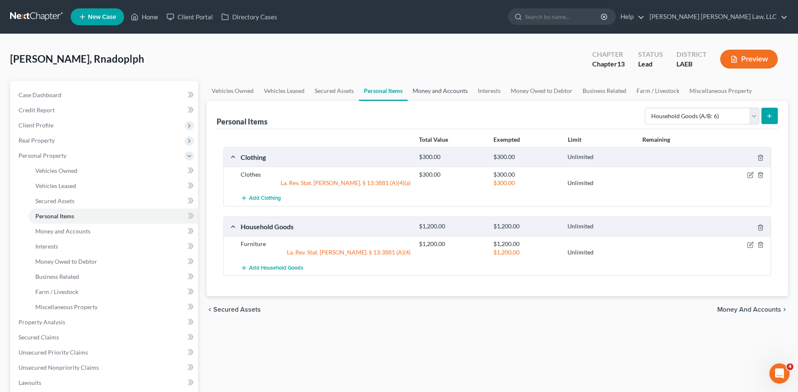
click at [442, 93] on link "Money and Accounts" at bounding box center [440, 91] width 65 height 20
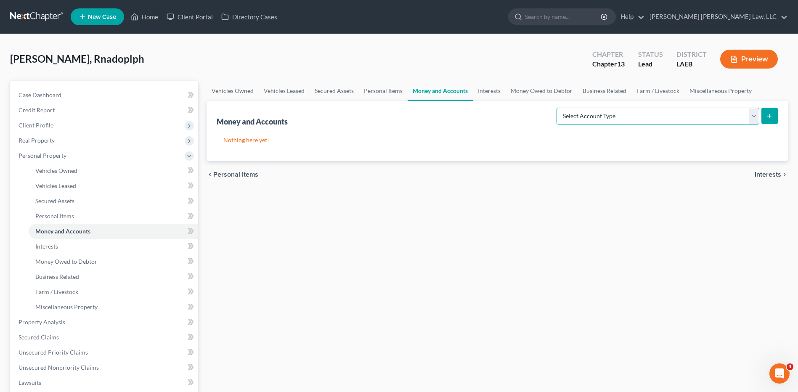
click at [693, 115] on select "Select Account Type Brokerage (A/B: 18, SOFA: 20) Cash on Hand (A/B: 16) Certif…" at bounding box center [658, 116] width 203 height 17
select select "checking"
click at [559, 108] on select "Select Account Type Brokerage (A/B: 18, SOFA: 20) Cash on Hand (A/B: 16) Certif…" at bounding box center [658, 116] width 203 height 17
click at [772, 117] on icon "submit" at bounding box center [769, 116] width 7 height 7
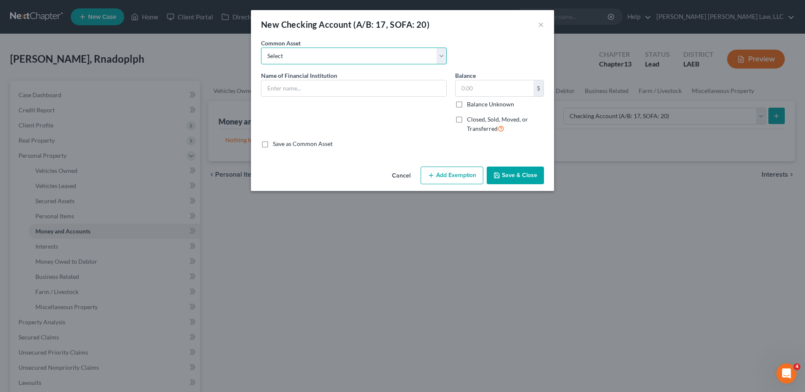
click at [282, 56] on select "Select Current Bank Sevenfold Credit Union Apple Cash First Horizon Bank Centri…" at bounding box center [354, 56] width 186 height 17
click at [269, 95] on input "text" at bounding box center [353, 88] width 185 height 16
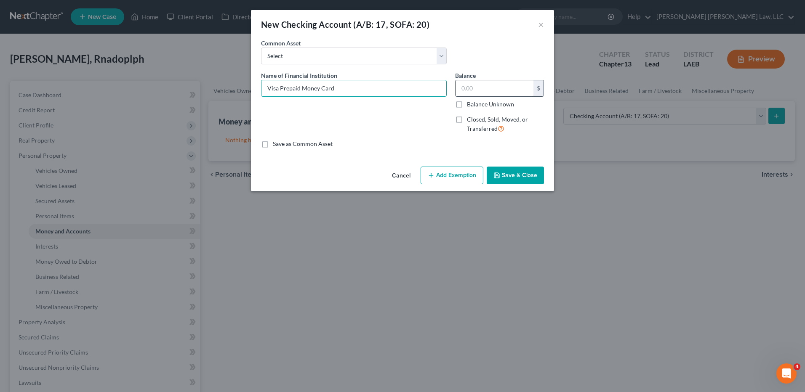
type input "Visa Prepaid Money Card"
click at [468, 82] on input "text" at bounding box center [494, 88] width 78 height 16
type input "0.00"
click at [510, 181] on button "Save & Close" at bounding box center [515, 176] width 57 height 18
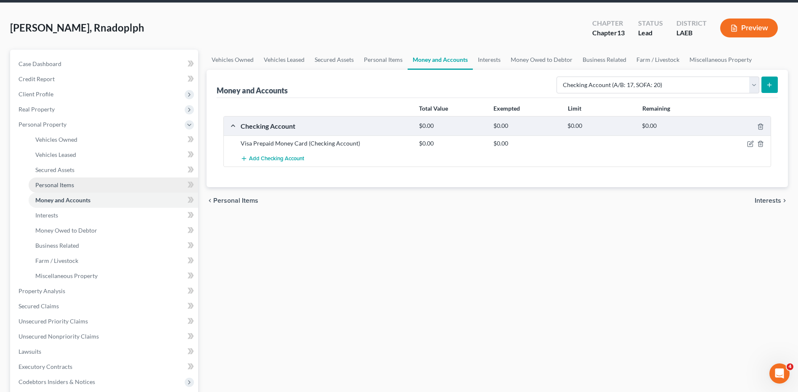
scroll to position [168, 0]
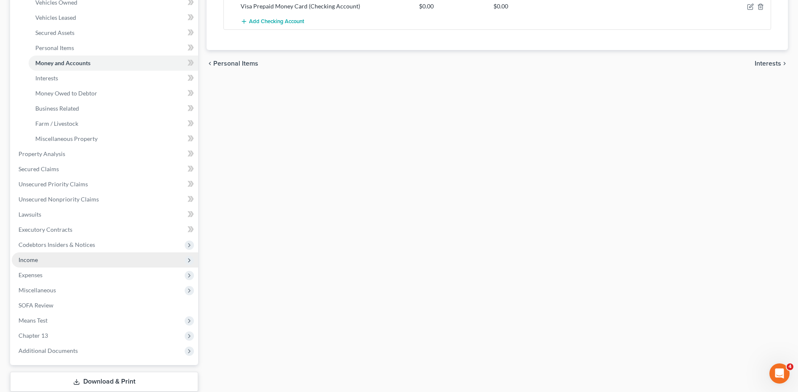
click at [32, 256] on span "Income" at bounding box center [28, 259] width 19 height 7
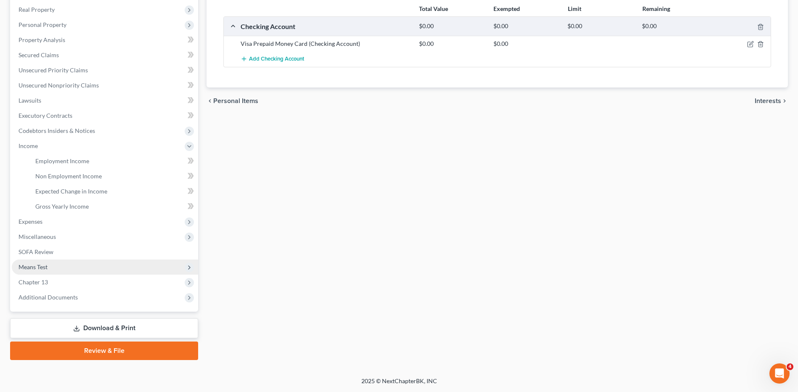
scroll to position [131, 0]
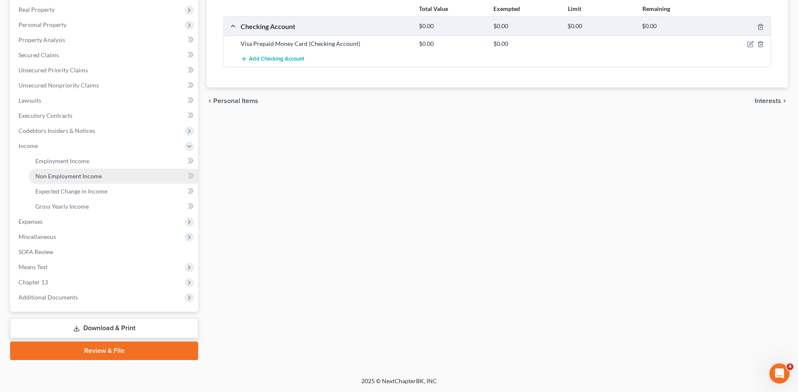
click at [59, 180] on link "Non Employment Income" at bounding box center [114, 176] width 170 height 15
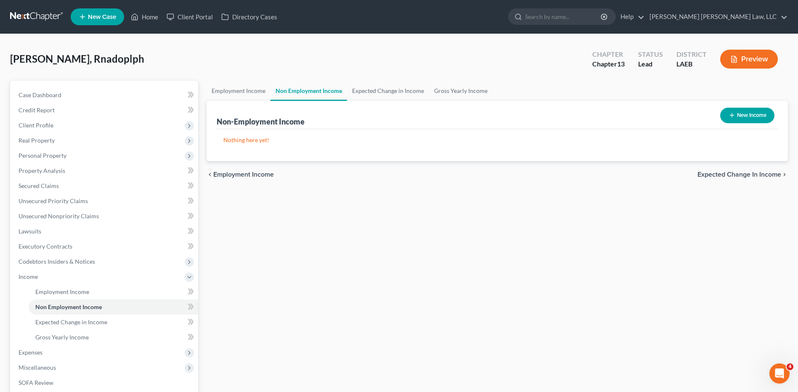
click at [739, 111] on button "New Income" at bounding box center [748, 116] width 54 height 16
select select "0"
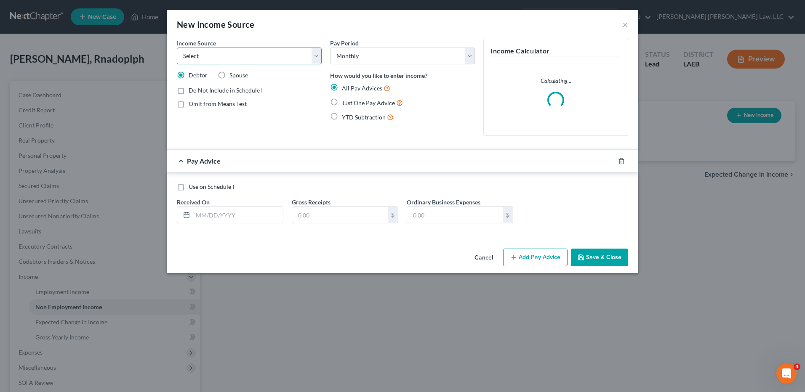
click at [274, 52] on select "Select Unemployment Disability (from employer) Pension Retirement Social Securi…" at bounding box center [249, 56] width 145 height 17
select select "4"
click at [177, 48] on select "Select Unemployment Disability (from employer) Pension Retirement Social Securi…" at bounding box center [249, 56] width 145 height 17
click at [342, 104] on label "Just One Pay Advice" at bounding box center [372, 103] width 61 height 10
click at [345, 104] on input "Just One Pay Advice" at bounding box center [347, 100] width 5 height 5
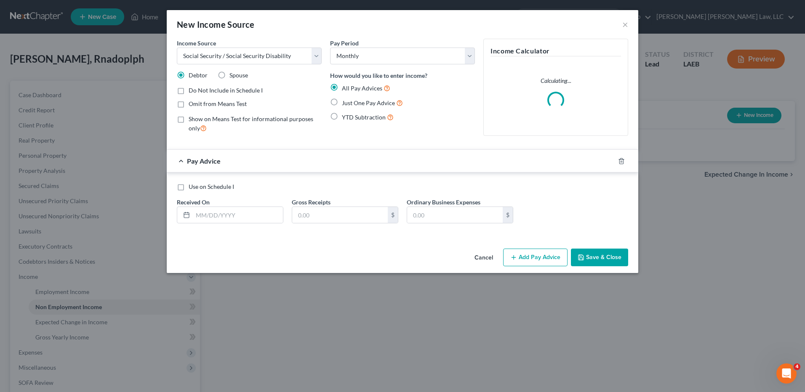
radio input "true"
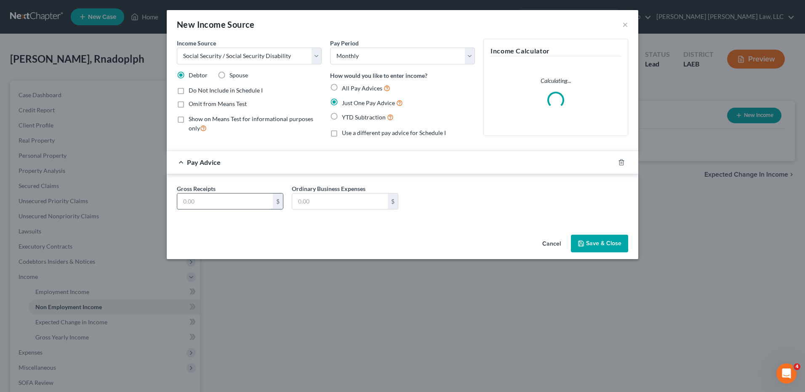
click at [231, 201] on input "text" at bounding box center [225, 202] width 96 height 16
type input "1,760.00"
click at [597, 239] on button "Save & Close" at bounding box center [599, 244] width 57 height 18
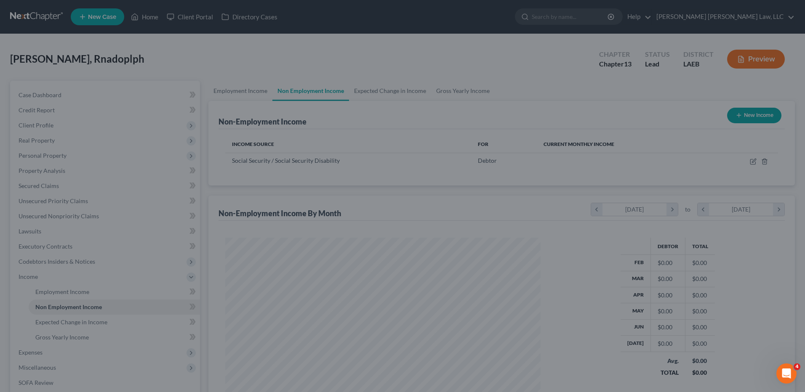
click at [597, 237] on button "Save & Close" at bounding box center [574, 229] width 50 height 15
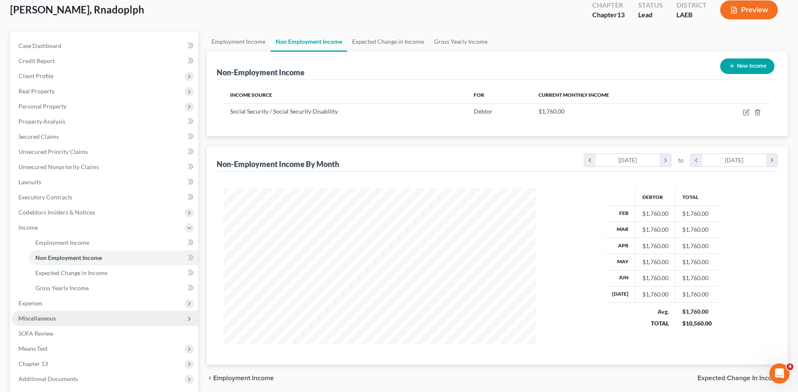
scroll to position [126, 0]
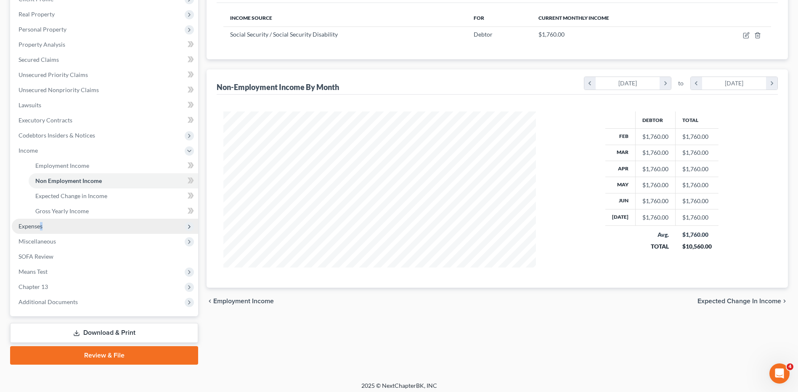
click at [42, 224] on span "Expenses" at bounding box center [31, 226] width 24 height 7
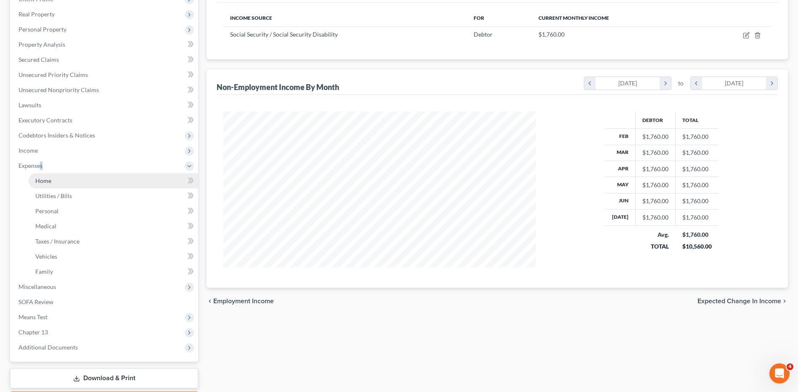
drag, startPoint x: 42, startPoint y: 224, endPoint x: 48, endPoint y: 180, distance: 45.0
click at [48, 180] on span "Home" at bounding box center [43, 180] width 16 height 7
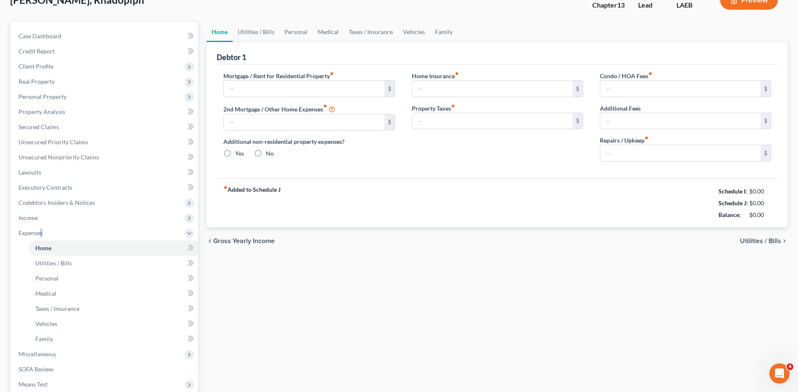
type input "0.00"
radio input "true"
type input "0.00"
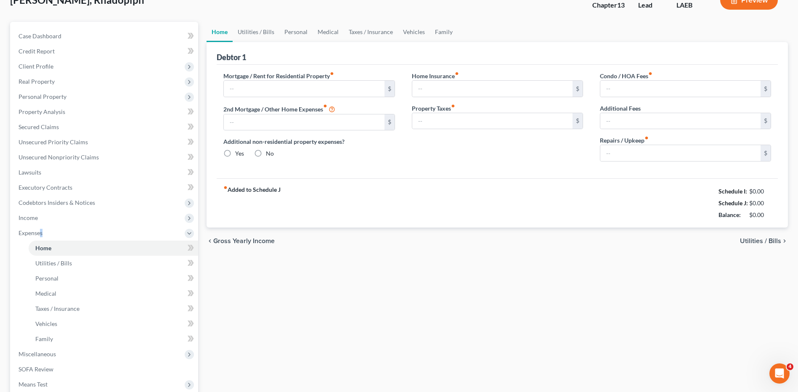
type input "0.00"
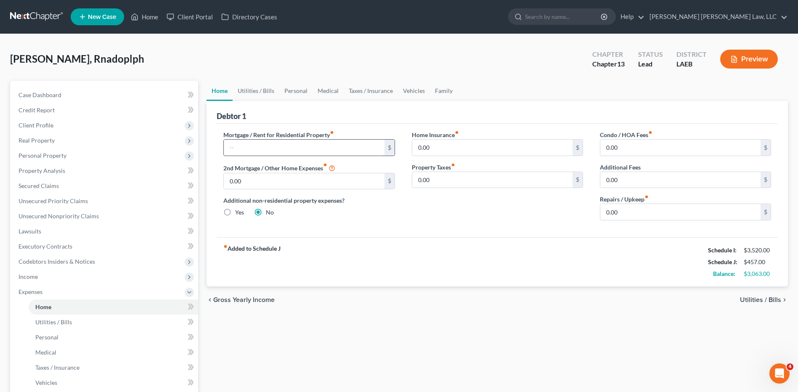
click at [234, 148] on input "text" at bounding box center [304, 148] width 160 height 16
type input "750.00"
click at [407, 92] on link "Vehicles" at bounding box center [414, 91] width 32 height 20
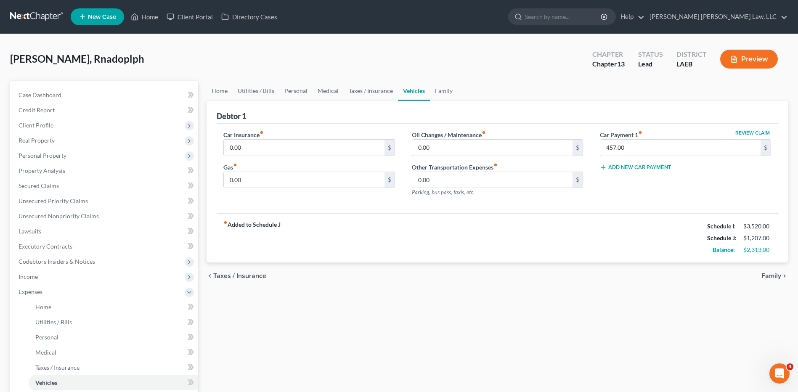
click at [255, 136] on label "Car Insurance fiber_manual_record" at bounding box center [244, 134] width 40 height 9
click at [253, 146] on input "0.00" at bounding box center [304, 148] width 160 height 16
type input "200.00"
click at [254, 182] on input "0.00" at bounding box center [304, 180] width 160 height 16
type input "150.00"
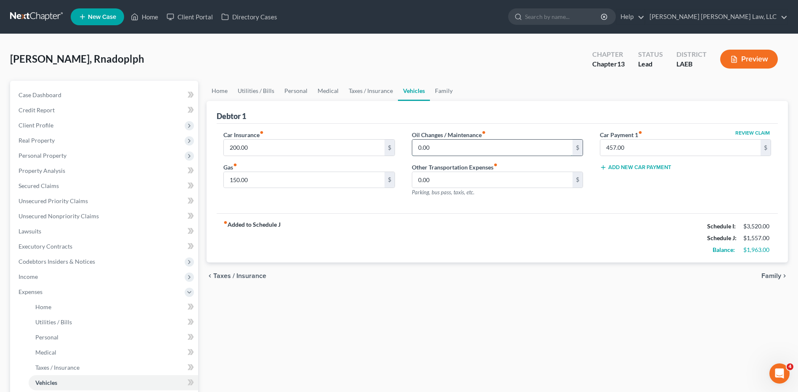
click at [432, 151] on input "0.00" at bounding box center [492, 148] width 160 height 16
type input "60.00"
click at [306, 93] on link "Personal" at bounding box center [295, 91] width 33 height 20
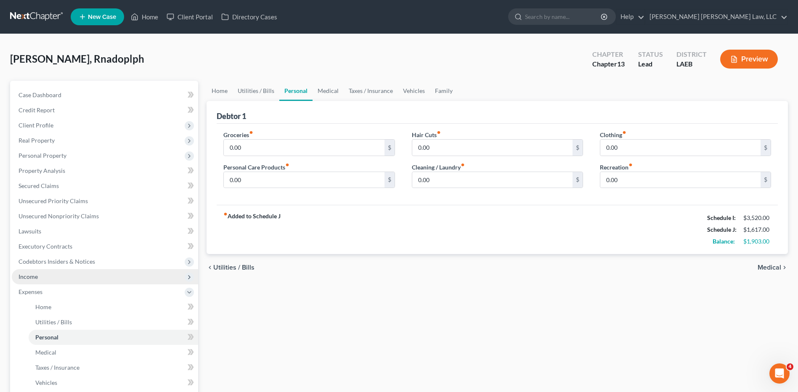
scroll to position [168, 0]
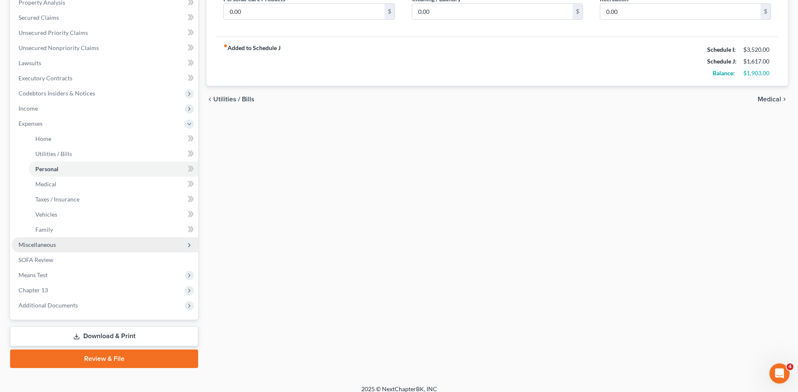
click at [43, 244] on span "Miscellaneous" at bounding box center [37, 244] width 37 height 7
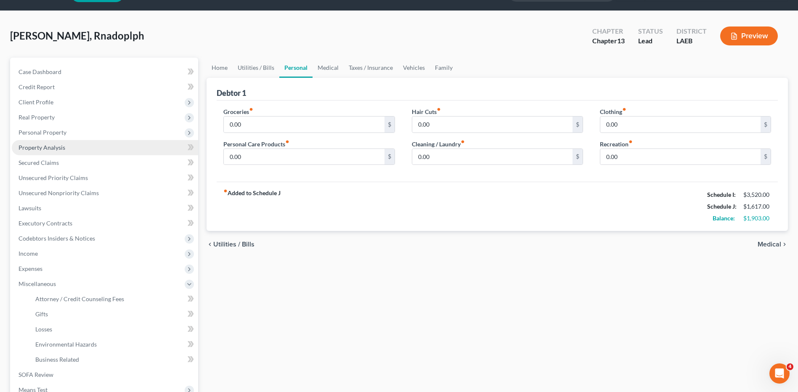
scroll to position [20, 0]
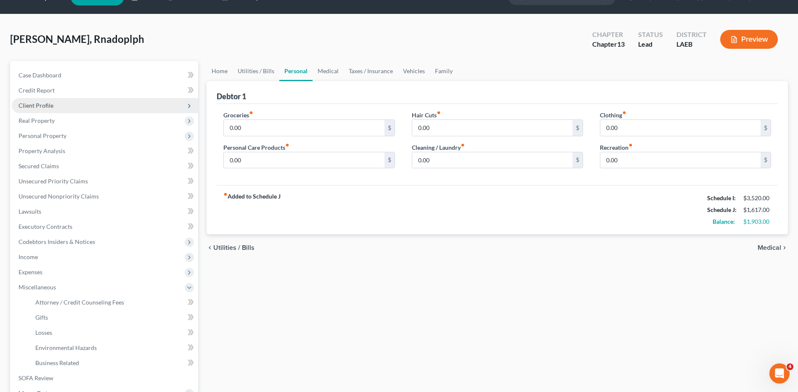
click at [37, 106] on span "Client Profile" at bounding box center [36, 105] width 35 height 7
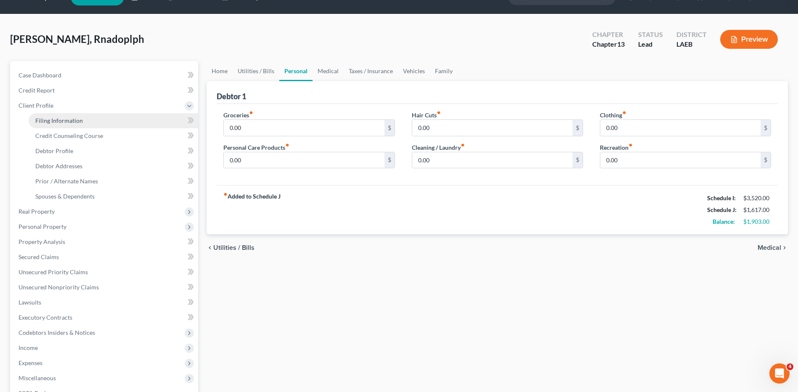
click at [53, 121] on span "Filing Information" at bounding box center [59, 120] width 48 height 7
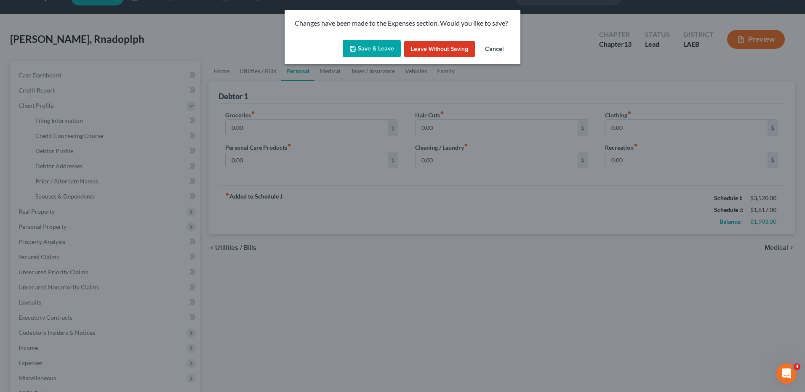
click at [365, 48] on button "Save & Leave" at bounding box center [372, 49] width 58 height 18
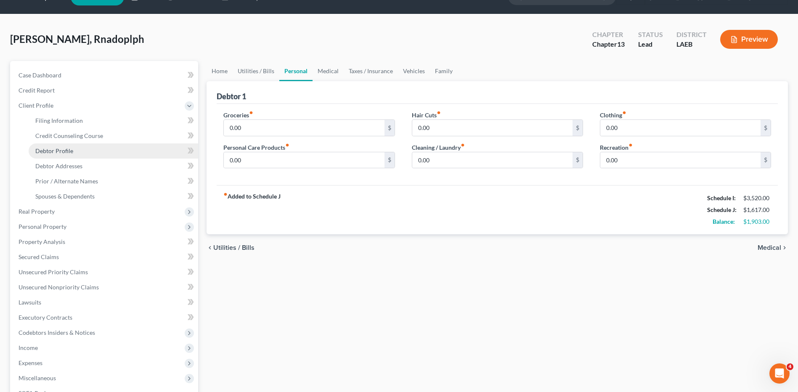
click at [51, 152] on span "Debtor Profile" at bounding box center [54, 150] width 38 height 7
select select "0"
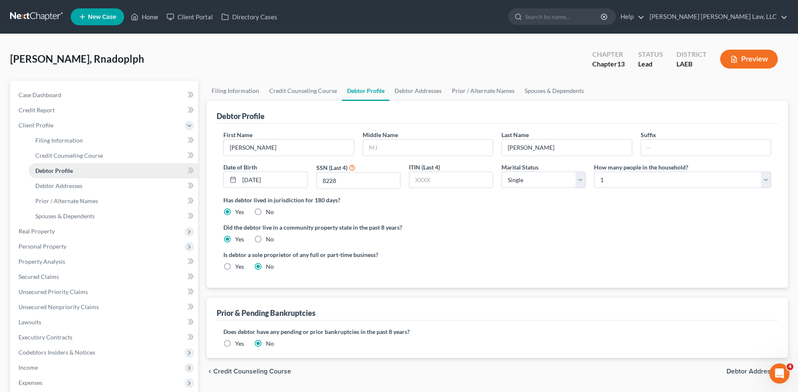
click at [51, 152] on ul "Filing Information Credit Counseling Course Debtor Profile Debtor Addresses" at bounding box center [105, 178] width 186 height 91
click at [48, 307] on span "Unsecured Nonpriority Claims" at bounding box center [59, 306] width 80 height 7
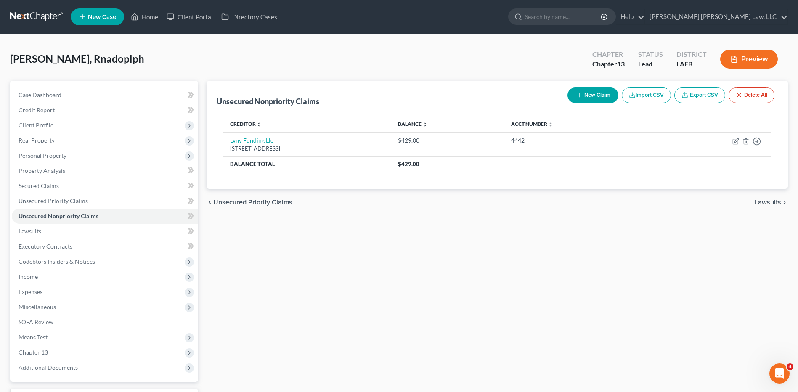
click at [588, 95] on button "New Claim" at bounding box center [593, 96] width 51 height 16
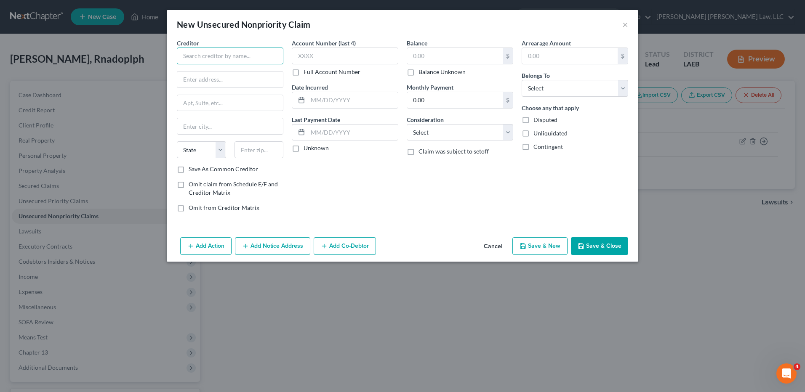
click at [196, 61] on input "text" at bounding box center [230, 56] width 106 height 17
type input "St Vincent Hospital"
type input "1130 22 S Ste 1000"
type input "35205"
type input "Birmingham"
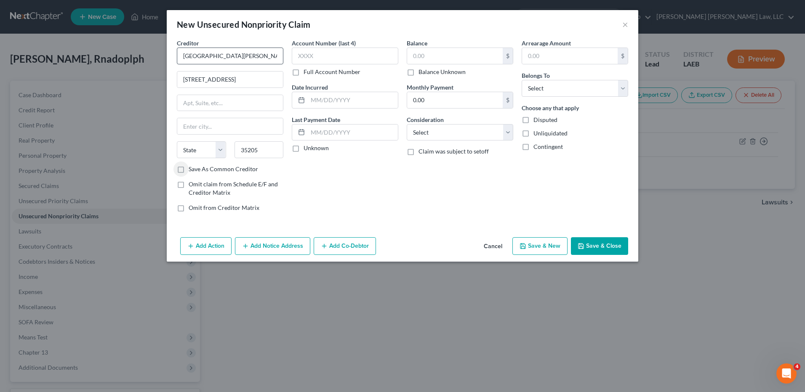
select select "0"
click at [434, 58] on input "text" at bounding box center [455, 56] width 96 height 16
type input "8,000.00"
click at [438, 129] on select "Select Cable / Satellite Services Collection Agency Credit Card Debt Debt Couns…" at bounding box center [460, 132] width 106 height 17
select select "9"
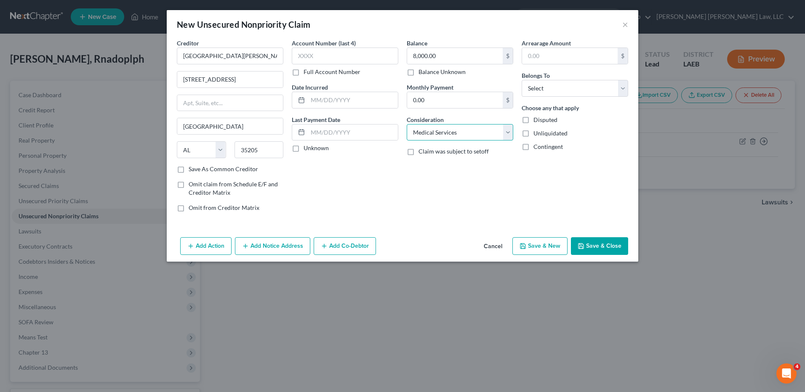
click at [407, 124] on select "Select Cable / Satellite Services Collection Agency Credit Card Debt Debt Couns…" at bounding box center [460, 132] width 106 height 17
click at [540, 88] on select "Select Debtor 1 Only Debtor 2 Only Debtor 1 And Debtor 2 Only At Least One Of T…" at bounding box center [575, 88] width 106 height 17
select select "0"
click at [522, 80] on select "Select Debtor 1 Only Debtor 2 Only Debtor 1 And Debtor 2 Only At Least One Of T…" at bounding box center [575, 88] width 106 height 17
click at [590, 247] on button "Save & Close" at bounding box center [599, 246] width 57 height 18
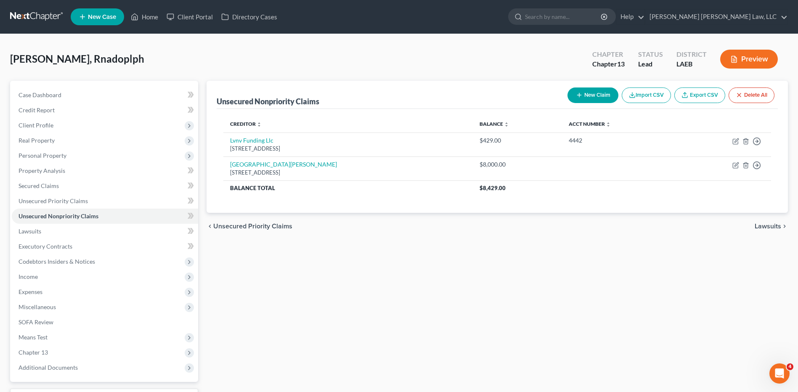
click at [44, 19] on link at bounding box center [37, 16] width 54 height 15
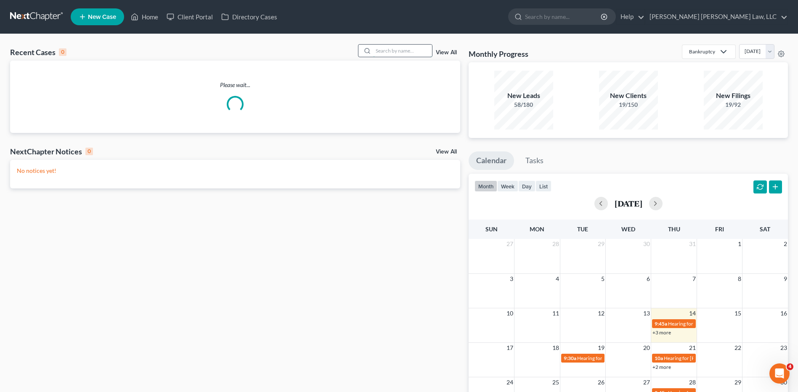
click at [388, 53] on input "search" at bounding box center [402, 51] width 59 height 12
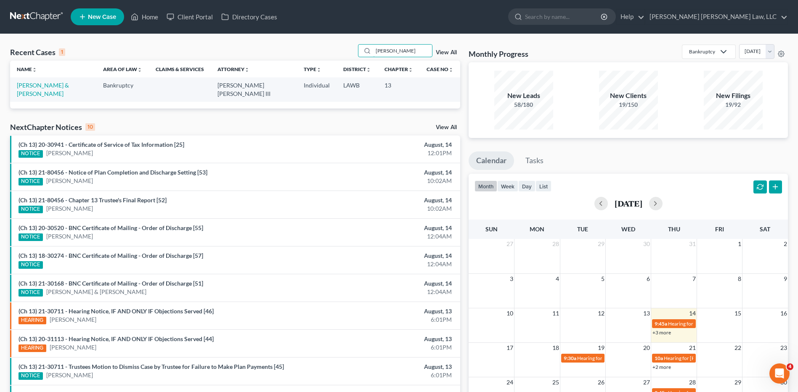
type input "Wentzel"
click at [54, 88] on link "Wentzel, Cory & Santana, Estella" at bounding box center [43, 90] width 52 height 16
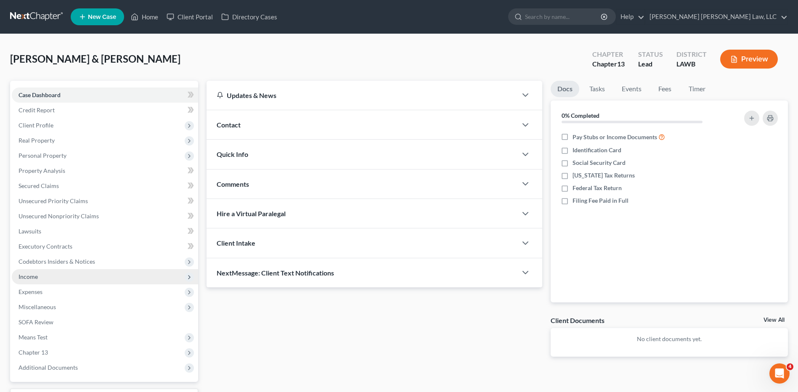
click at [33, 274] on span "Income" at bounding box center [28, 276] width 19 height 7
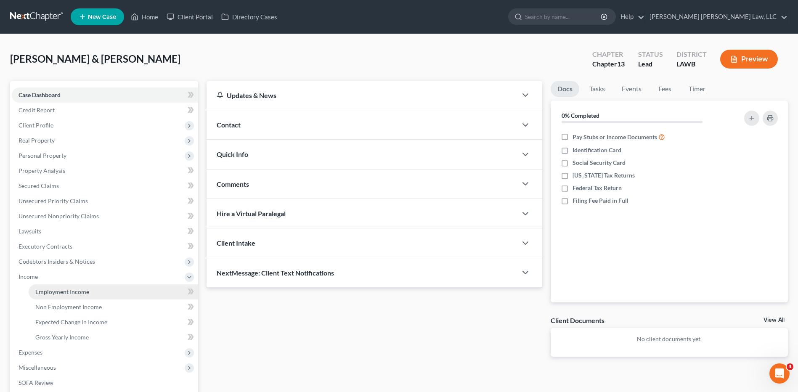
drag, startPoint x: 52, startPoint y: 286, endPoint x: 69, endPoint y: 286, distance: 17.7
click at [52, 287] on link "Employment Income" at bounding box center [114, 292] width 170 height 15
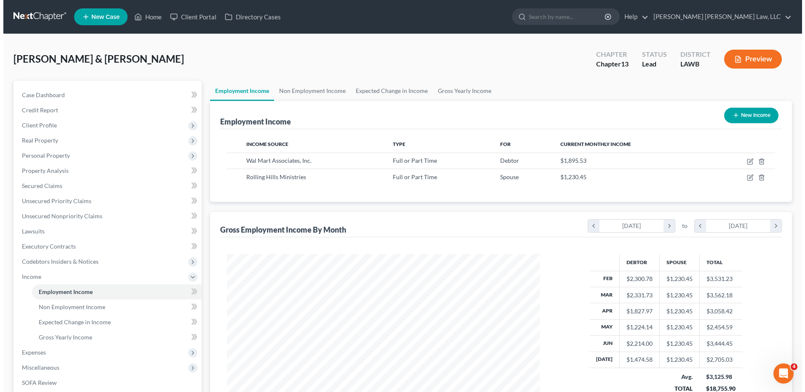
scroll to position [156, 329]
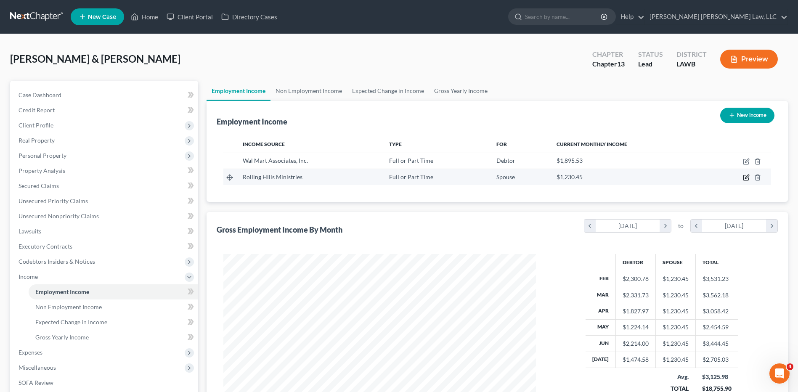
click at [745, 177] on icon "button" at bounding box center [746, 177] width 7 height 7
select select "0"
select select "19"
select select "2"
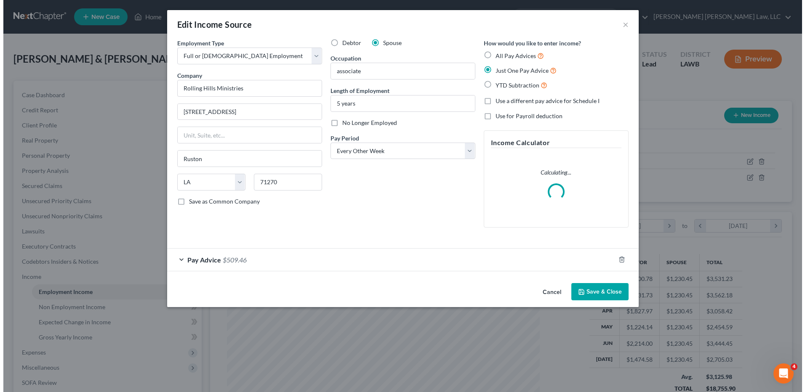
scroll to position [157, 333]
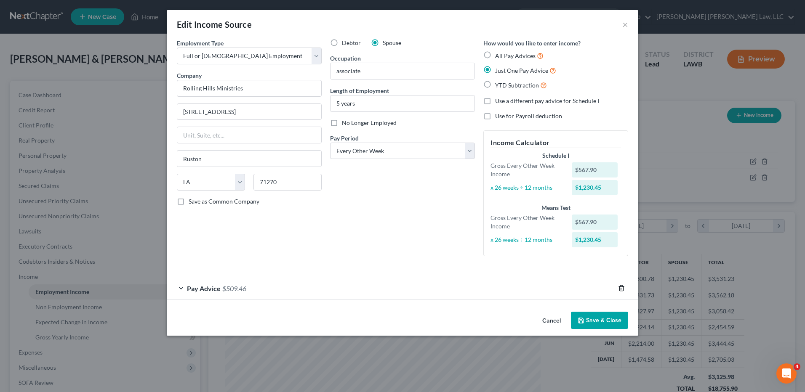
click at [623, 288] on icon "button" at bounding box center [621, 288] width 7 height 7
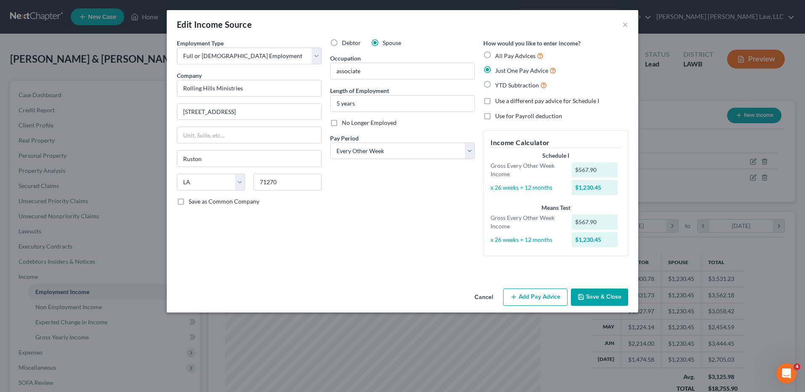
click at [539, 297] on button "Add Pay Advice" at bounding box center [535, 298] width 64 height 18
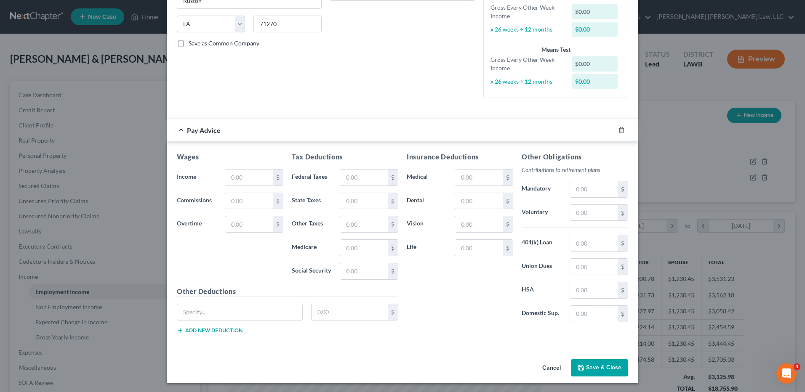
scroll to position [160, 0]
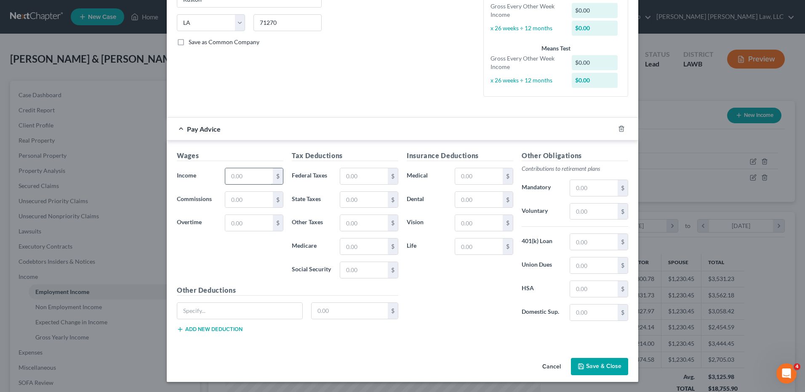
click at [237, 183] on input "text" at bounding box center [249, 176] width 48 height 16
type input "21,325"
drag, startPoint x: 248, startPoint y: 180, endPoint x: 191, endPoint y: 180, distance: 57.2
click at [191, 180] on div "Income * 21,325 $" at bounding box center [230, 176] width 115 height 17
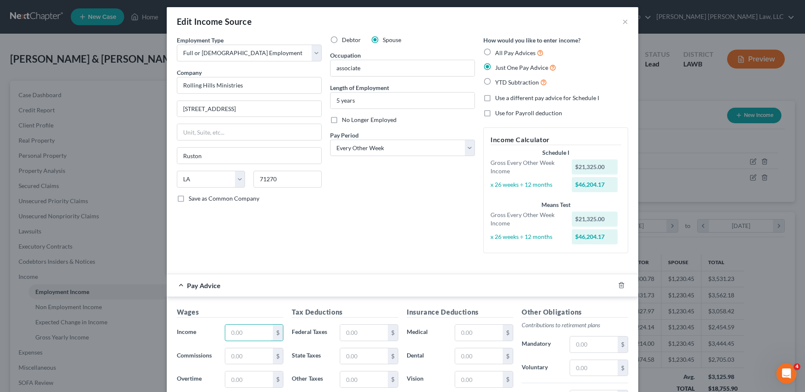
scroll to position [0, 0]
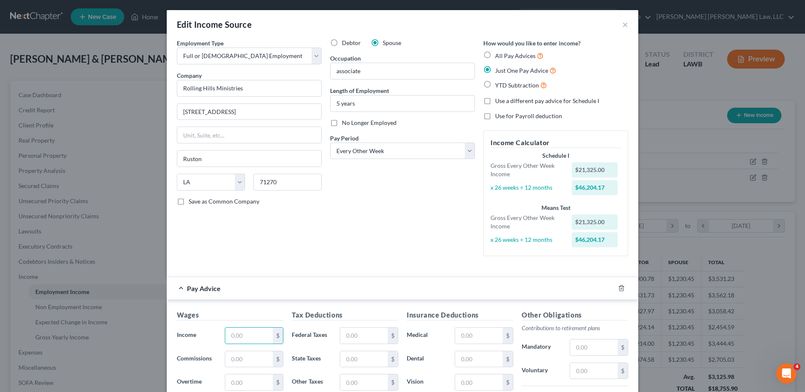
click at [495, 56] on label "All Pay Advices" at bounding box center [519, 56] width 48 height 10
click at [498, 56] on input "All Pay Advices" at bounding box center [500, 53] width 5 height 5
radio input "true"
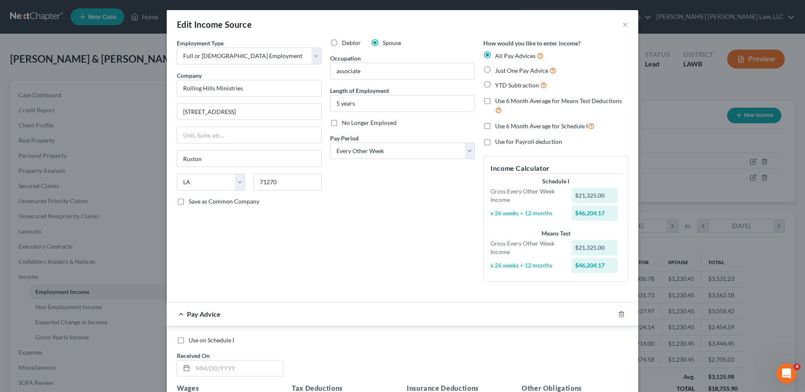
click at [495, 101] on label "Use 6 Month Average for Means Test Deductions" at bounding box center [561, 106] width 133 height 18
click at [498, 101] on input "Use 6 Month Average for Means Test Deductions" at bounding box center [500, 99] width 5 height 5
checkbox input "true"
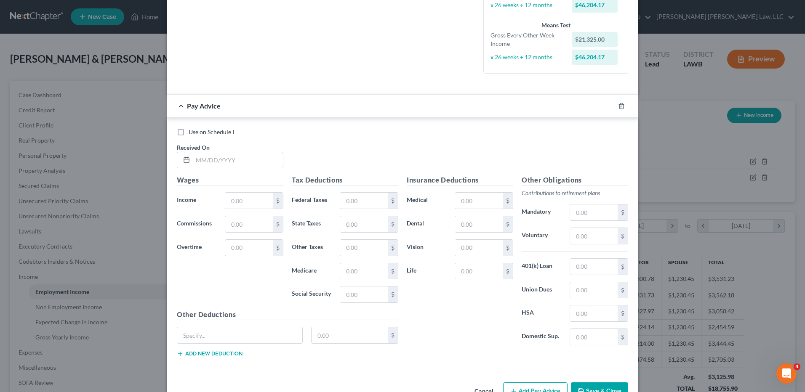
scroll to position [210, 0]
click at [202, 164] on input "text" at bounding box center [238, 158] width 90 height 16
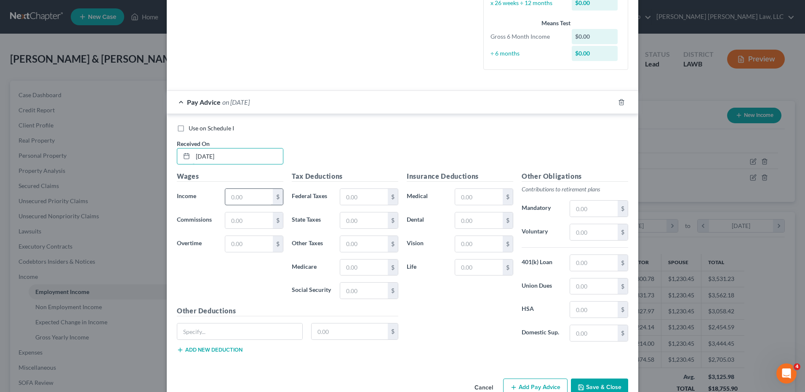
type input "2/13/25"
click at [237, 194] on input "text" at bounding box center [249, 197] width 48 height 16
type input "722.70"
click at [347, 284] on input "text" at bounding box center [364, 291] width 48 height 16
type input "44.81"
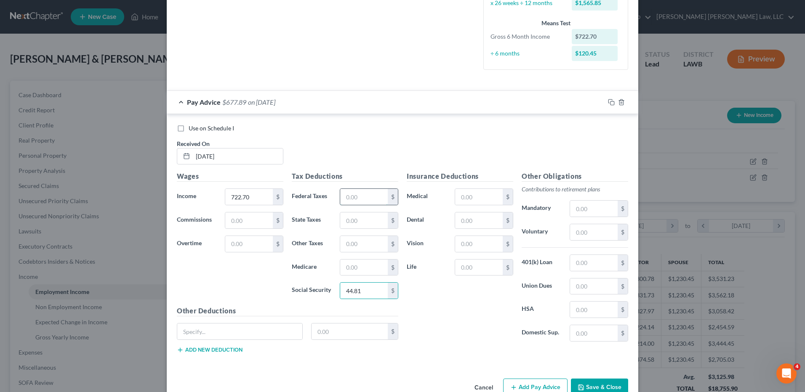
click at [351, 197] on input "text" at bounding box center [364, 197] width 48 height 16
type input "15.00"
click at [350, 270] on input "text" at bounding box center [364, 268] width 48 height 16
type input "10.48"
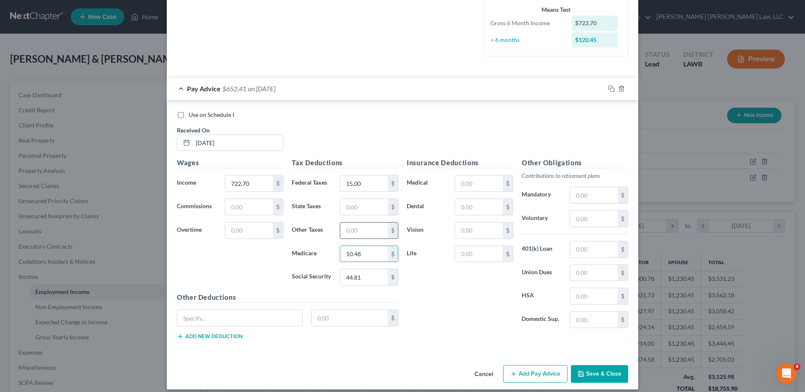
scroll to position [232, 0]
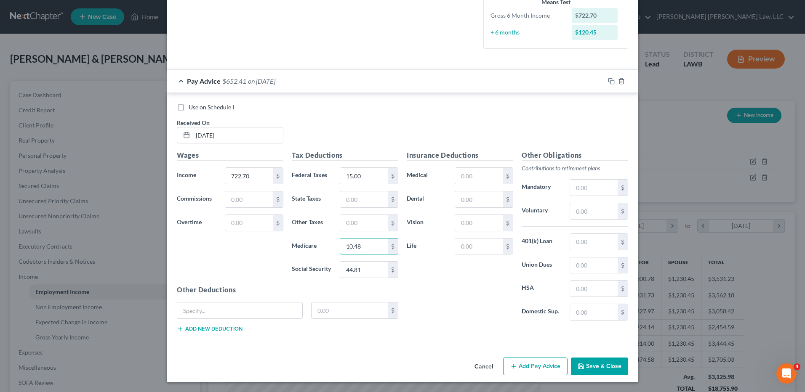
click at [530, 368] on button "Add Pay Advice" at bounding box center [535, 367] width 64 height 18
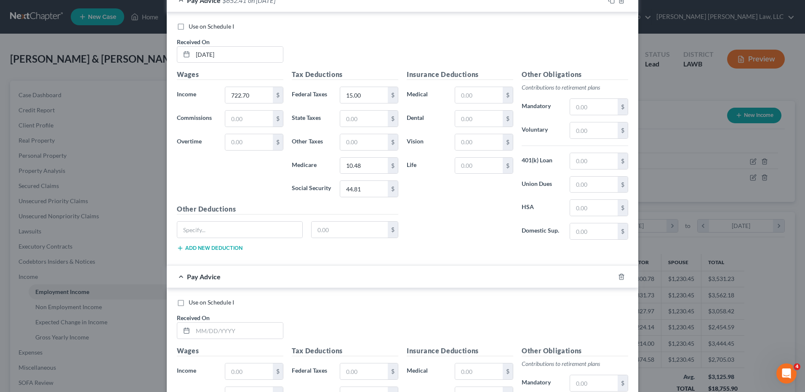
scroll to position [400, 0]
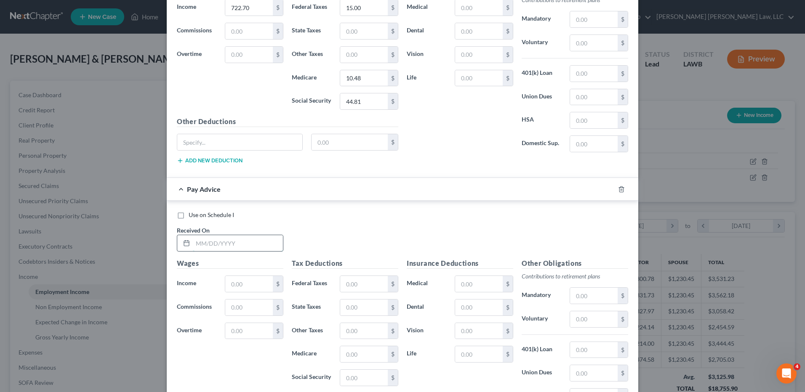
click at [224, 245] on input "text" at bounding box center [238, 243] width 90 height 16
type input "2/27/25"
click at [245, 290] on input "text" at bounding box center [249, 284] width 48 height 16
type input "623.72"
click at [362, 287] on input "text" at bounding box center [364, 284] width 48 height 16
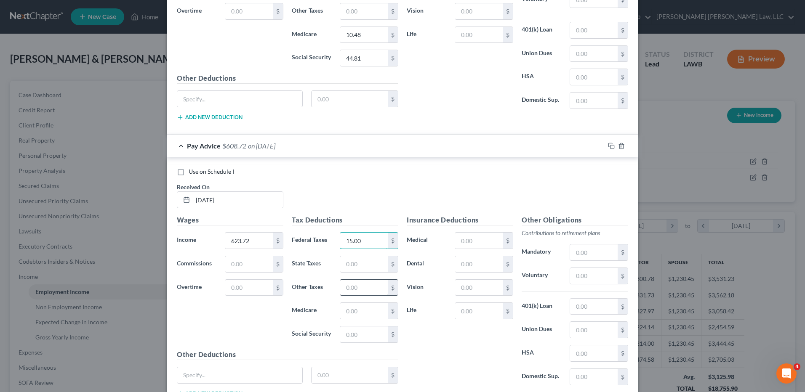
scroll to position [484, 0]
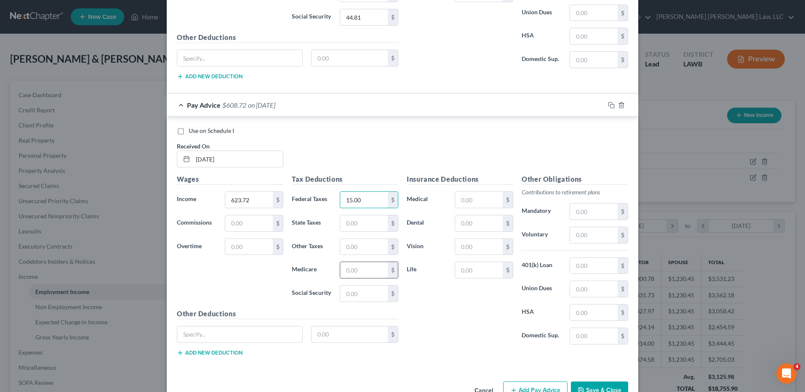
type input "15.00"
click at [354, 274] on input "text" at bounding box center [364, 270] width 48 height 16
type input "9.05"
click at [353, 295] on input "text" at bounding box center [364, 294] width 48 height 16
drag, startPoint x: 364, startPoint y: 289, endPoint x: 340, endPoint y: 292, distance: 24.6
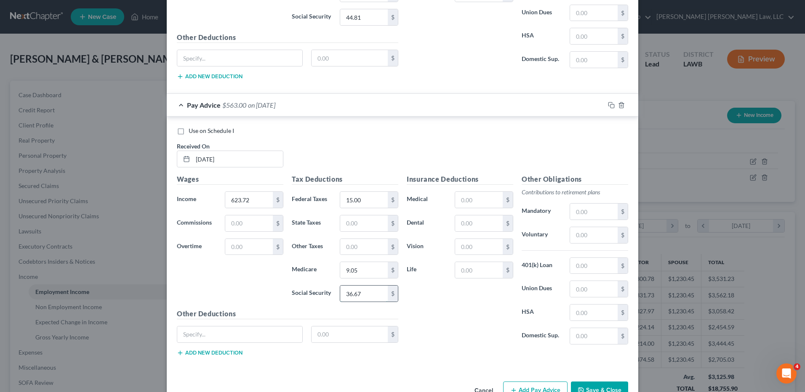
click at [340, 292] on input "36.67" at bounding box center [364, 294] width 48 height 16
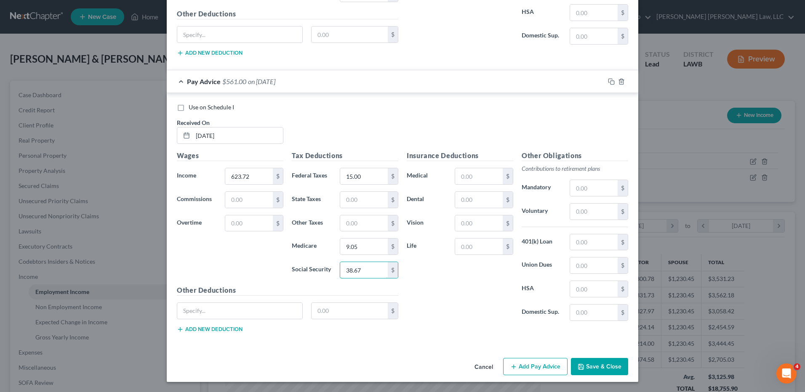
type input "38.67"
click at [516, 362] on button "Add Pay Advice" at bounding box center [535, 367] width 64 height 18
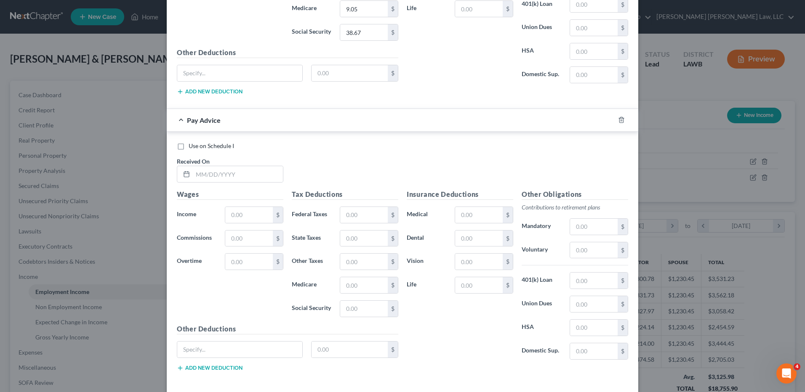
scroll to position [760, 0]
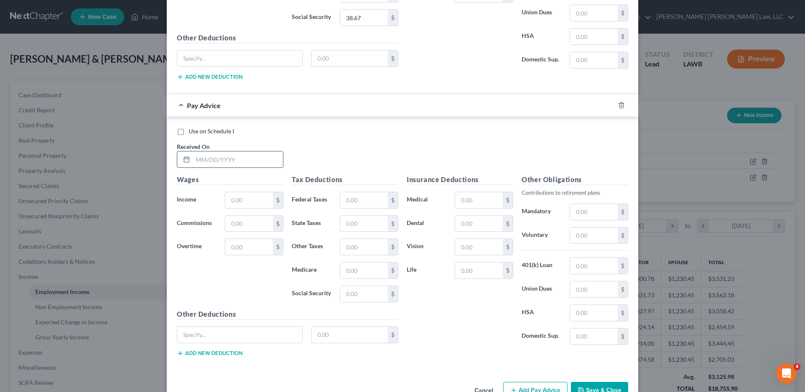
click at [224, 160] on input "text" at bounding box center [238, 160] width 90 height 16
type input "3/13/25"
click at [232, 198] on input "text" at bounding box center [249, 200] width 48 height 16
type input "647.28"
click at [357, 197] on input "text" at bounding box center [364, 200] width 48 height 16
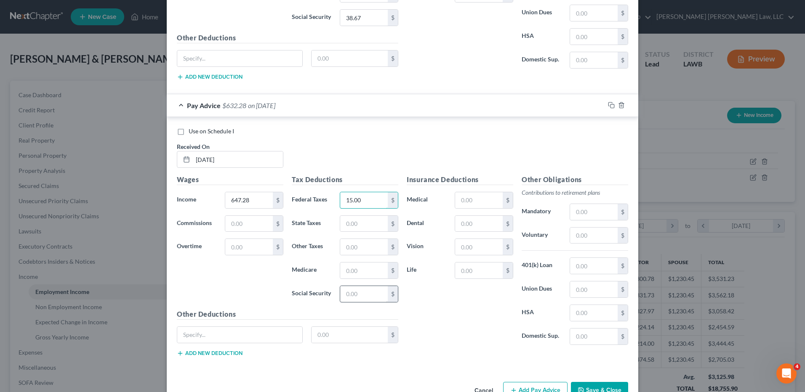
type input "15.00"
click at [363, 290] on input "text" at bounding box center [364, 294] width 48 height 16
type input "40.13"
click at [364, 271] on input "text" at bounding box center [364, 271] width 48 height 16
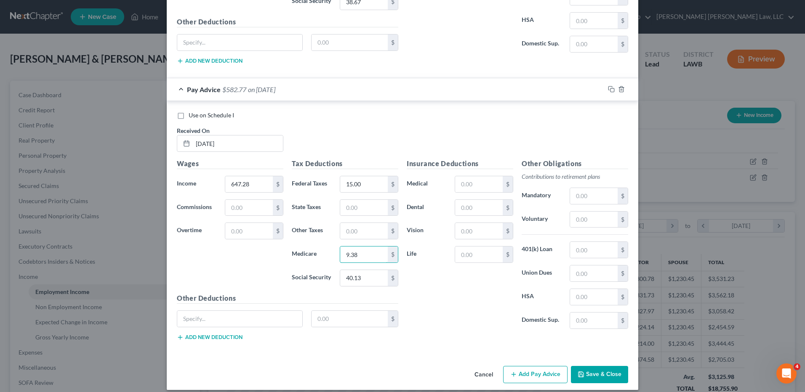
scroll to position [784, 0]
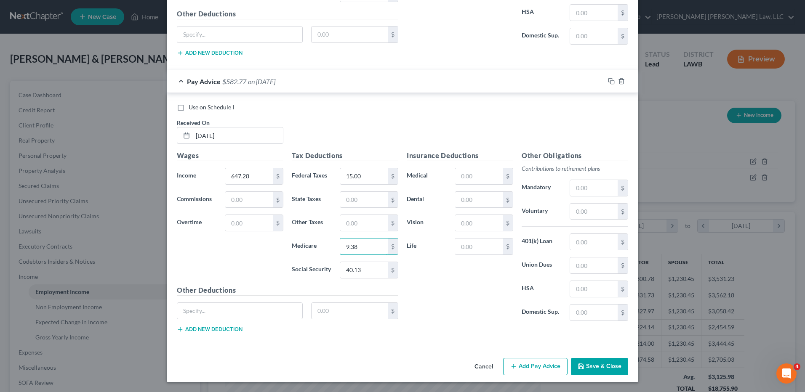
type input "9.38"
click at [533, 366] on button "Add Pay Advice" at bounding box center [535, 367] width 64 height 18
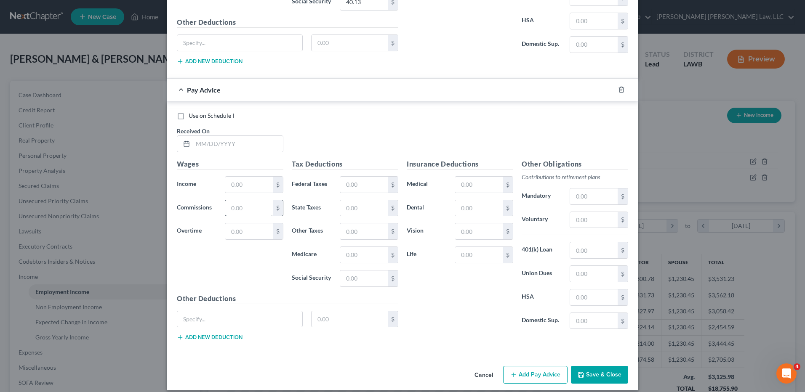
scroll to position [1061, 0]
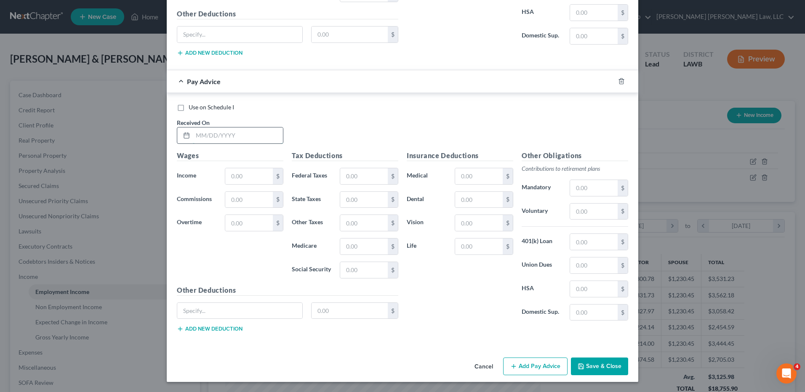
click at [199, 141] on input "text" at bounding box center [238, 136] width 90 height 16
click at [231, 172] on input "text" at bounding box center [249, 176] width 48 height 16
drag, startPoint x: 214, startPoint y: 135, endPoint x: 166, endPoint y: 133, distance: 48.4
click at [167, 133] on div "Use on Schedule I Received On * 529.91 Wages Income * $ Commissions $ Overtime …" at bounding box center [402, 219] width 471 height 253
type input "3/27/25"
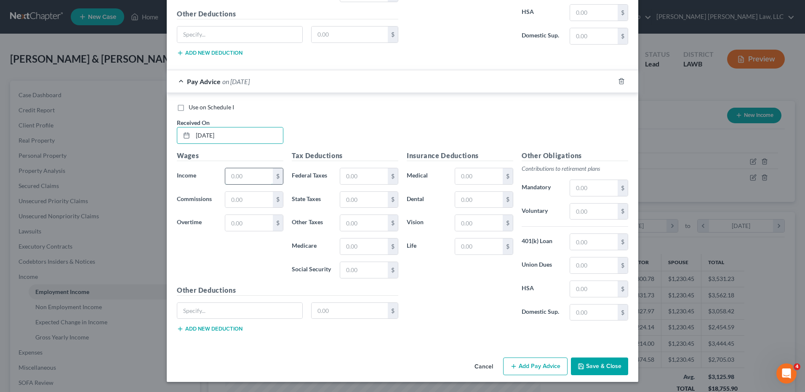
click at [234, 178] on input "text" at bounding box center [249, 176] width 48 height 16
type input "529.91"
click at [348, 178] on input "text" at bounding box center [364, 176] width 48 height 16
type input "15.00"
click at [363, 248] on input "text" at bounding box center [364, 247] width 48 height 16
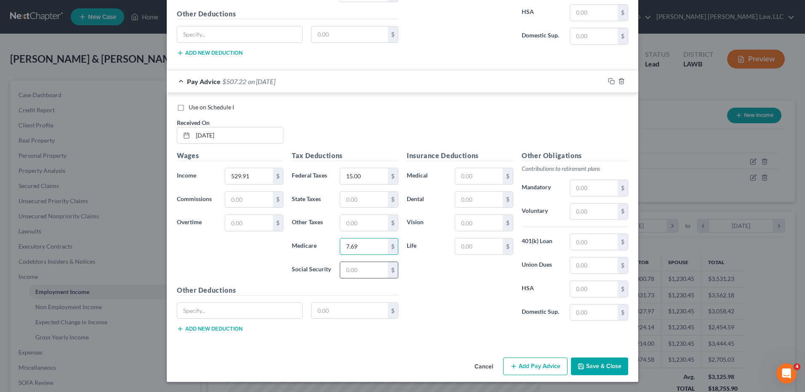
type input "7.69"
click at [349, 273] on input "text" at bounding box center [364, 270] width 48 height 16
type input "32.85"
click at [538, 364] on button "Add Pay Advice" at bounding box center [535, 367] width 64 height 18
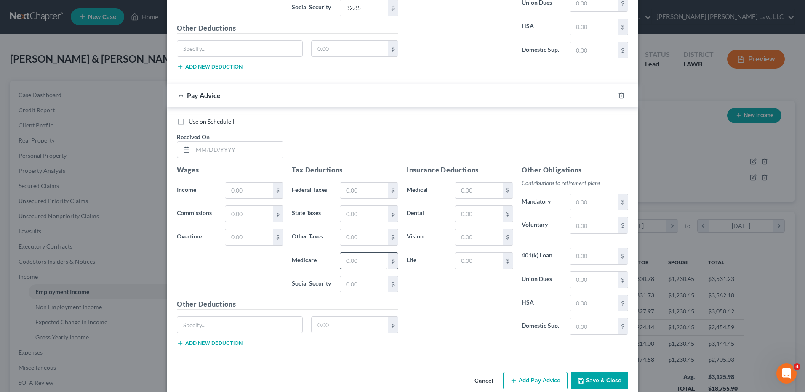
scroll to position [1337, 0]
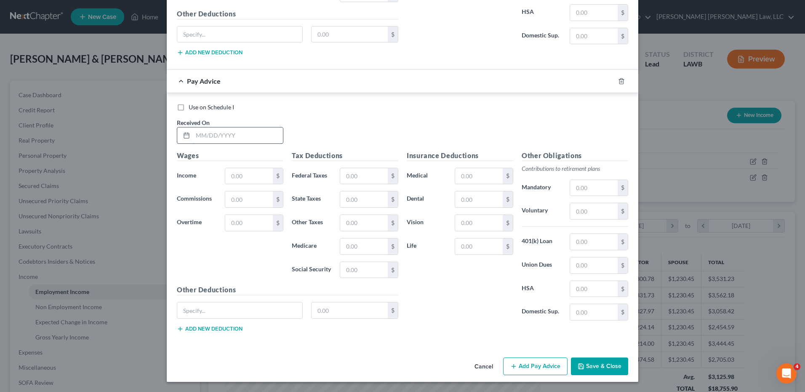
click at [221, 139] on input "text" at bounding box center [238, 136] width 90 height 16
type input "4/10/25"
click at [247, 183] on input "text" at bounding box center [249, 176] width 48 height 16
type input "305.31"
click at [359, 175] on input "text" at bounding box center [364, 176] width 48 height 16
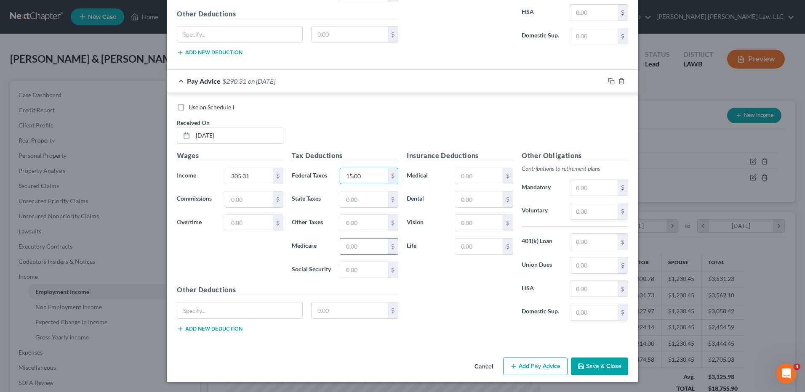
type input "15.00"
click at [351, 247] on input "text" at bounding box center [364, 247] width 48 height 16
type input "4.42"
click at [354, 265] on input "text" at bounding box center [364, 270] width 48 height 16
type input "18.93"
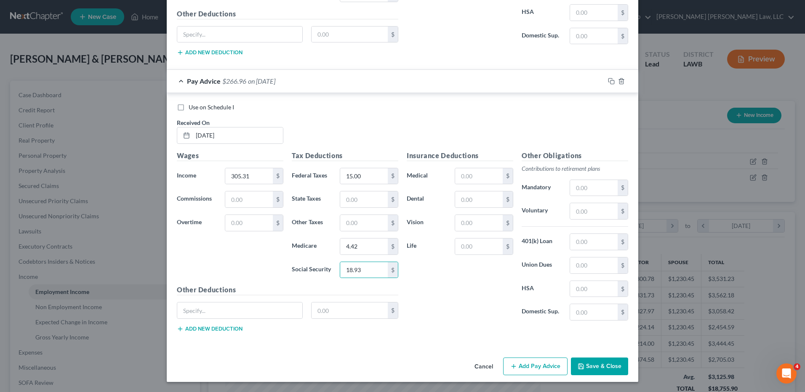
click at [527, 361] on button "Add Pay Advice" at bounding box center [535, 367] width 64 height 18
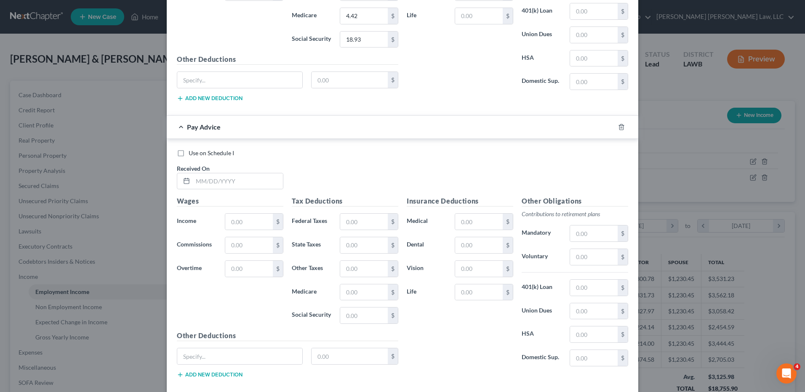
scroll to position [1614, 0]
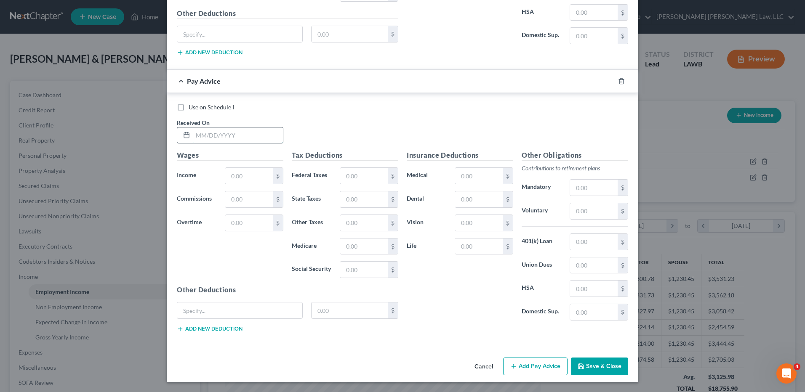
click at [197, 136] on input "text" at bounding box center [238, 136] width 90 height 16
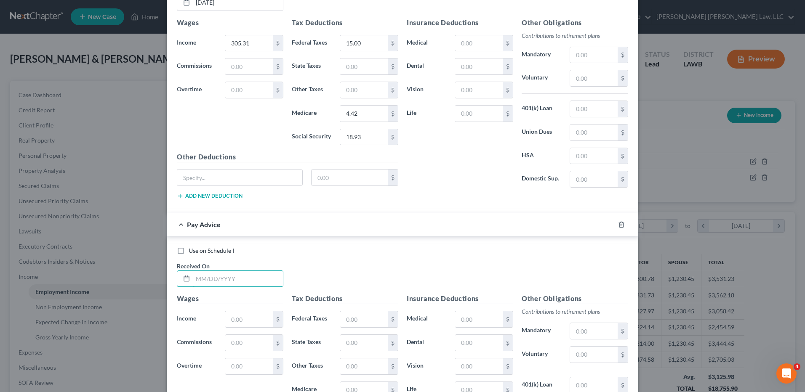
scroll to position [1572, 0]
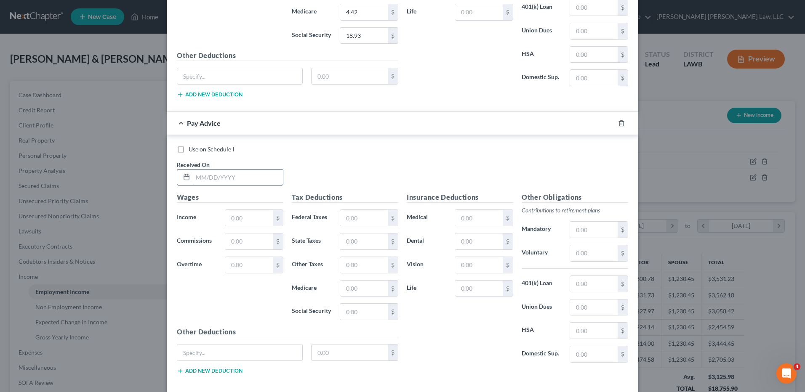
click at [194, 178] on input "text" at bounding box center [238, 178] width 90 height 16
type input "4/24/24"
click at [234, 218] on input "text" at bounding box center [249, 218] width 48 height 16
type input "1"
type input "590.03"
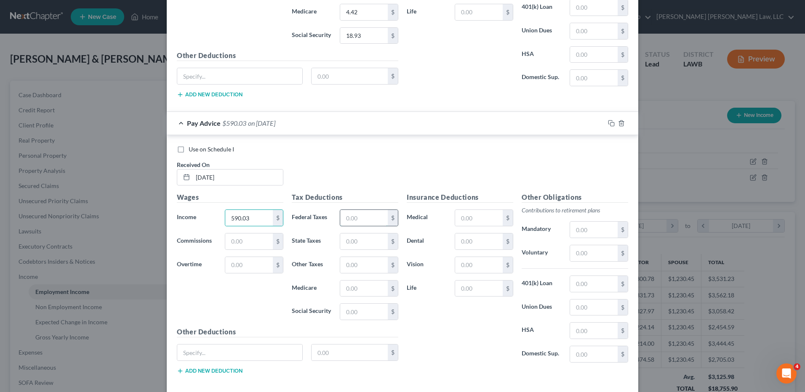
click at [340, 221] on input "text" at bounding box center [364, 218] width 48 height 16
type input "15.00"
click at [358, 289] on input "text" at bounding box center [364, 289] width 48 height 16
type input "8.56"
click at [359, 307] on input "text" at bounding box center [364, 312] width 48 height 16
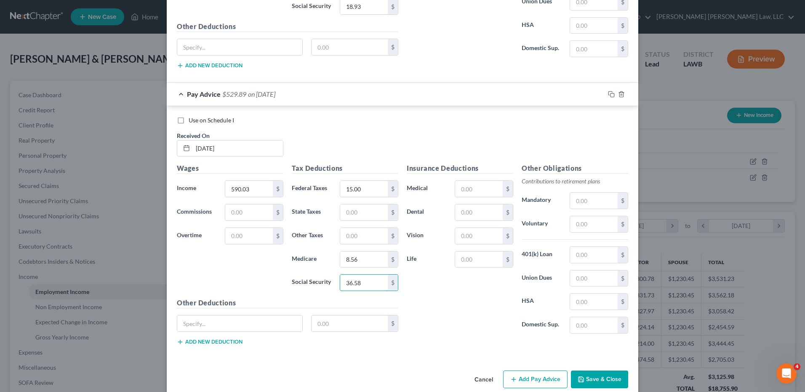
scroll to position [1614, 0]
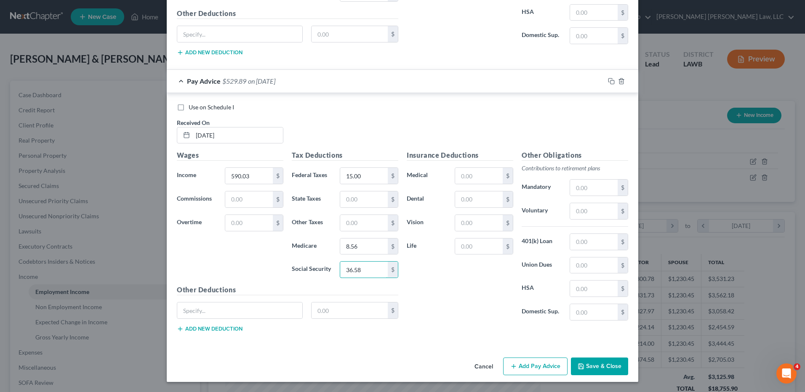
type input "36.58"
click at [539, 367] on button "Add Pay Advice" at bounding box center [535, 367] width 64 height 18
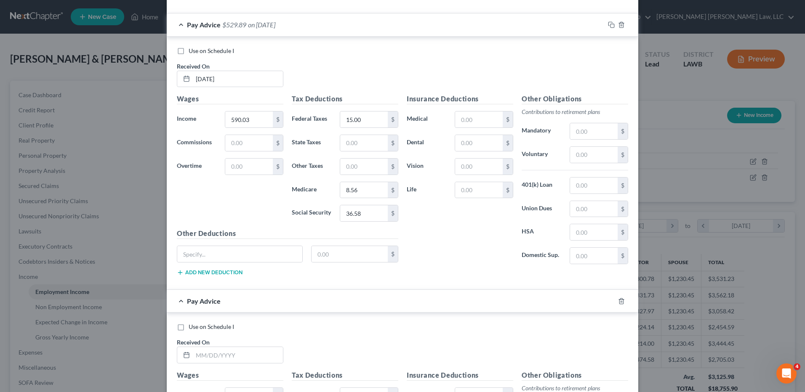
scroll to position [1824, 0]
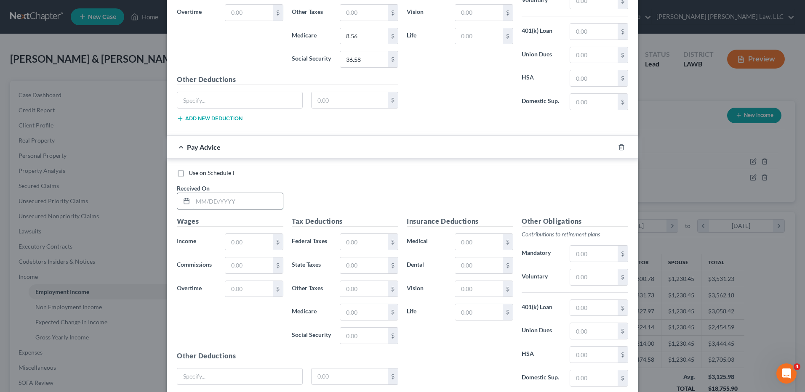
click at [216, 205] on input "text" at bounding box center [238, 201] width 90 height 16
type input "5/8/25"
click at [247, 240] on input "text" at bounding box center [249, 242] width 48 height 16
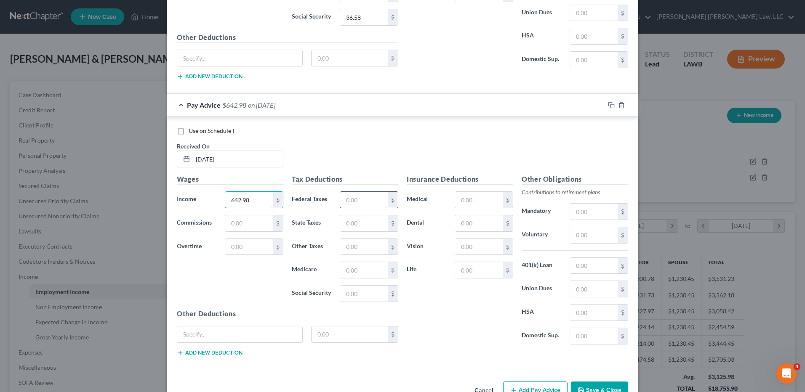
type input "642.98"
click at [354, 198] on input "text" at bounding box center [364, 200] width 48 height 16
type input "15.00"
click at [351, 269] on input "text" at bounding box center [364, 270] width 48 height 16
type input "9.32"
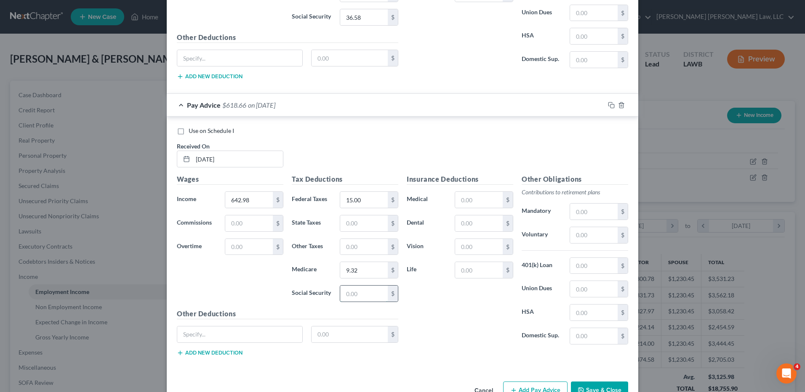
click at [347, 296] on input "text" at bounding box center [364, 294] width 48 height 16
type input "39.87"
click at [455, 307] on div "Insurance Deductions Medical $ Dental $ Vision $ Life $" at bounding box center [459, 262] width 115 height 177
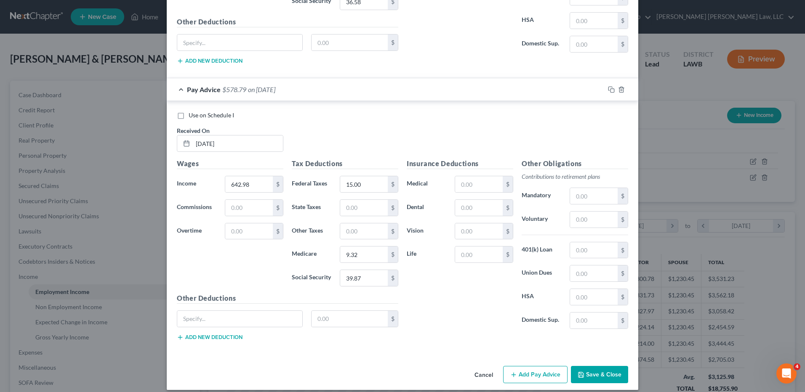
scroll to position [1890, 0]
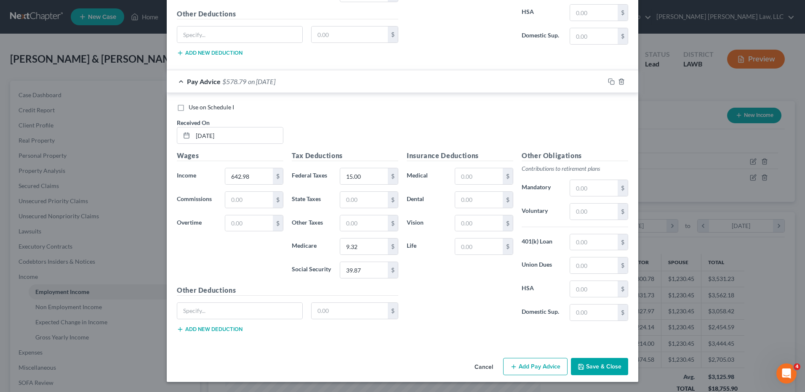
click at [527, 365] on button "Add Pay Advice" at bounding box center [535, 367] width 64 height 18
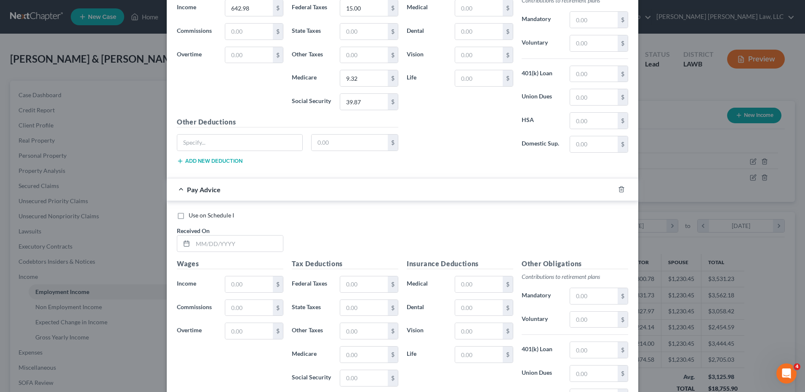
scroll to position [2166, 0]
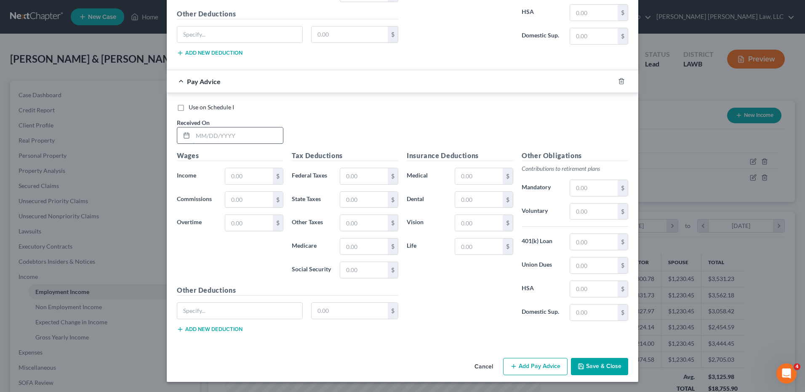
click at [214, 133] on input "text" at bounding box center [238, 136] width 90 height 16
type input "5/22/25"
click at [240, 173] on input "text" at bounding box center [249, 176] width 48 height 16
drag, startPoint x: 257, startPoint y: 175, endPoint x: 163, endPoint y: 185, distance: 94.8
click at [163, 185] on div "Edit Income Source × Employment Type * Select Full or Part Time Employment Self…" at bounding box center [402, 196] width 805 height 392
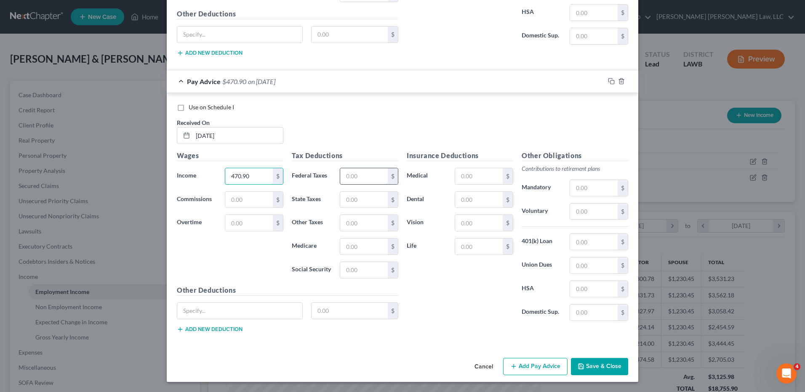
type input "470.90"
click at [364, 176] on input "text" at bounding box center [364, 176] width 48 height 16
type input "15.00"
click at [354, 245] on input "text" at bounding box center [364, 247] width 48 height 16
type input "6.83"
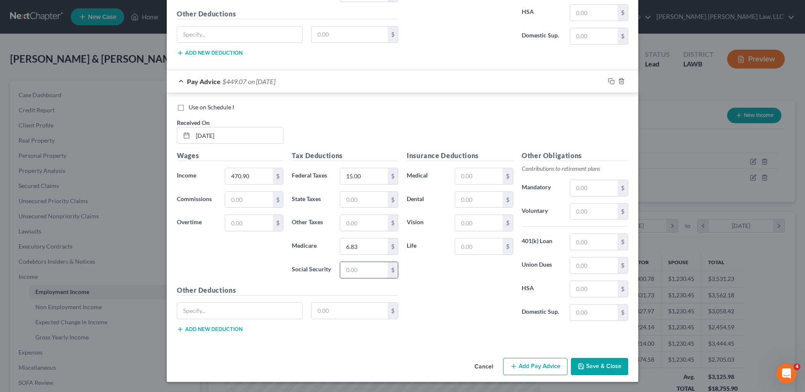
click at [352, 266] on input "text" at bounding box center [364, 270] width 48 height 16
type input "29.19"
click at [512, 365] on icon "button" at bounding box center [513, 366] width 7 height 7
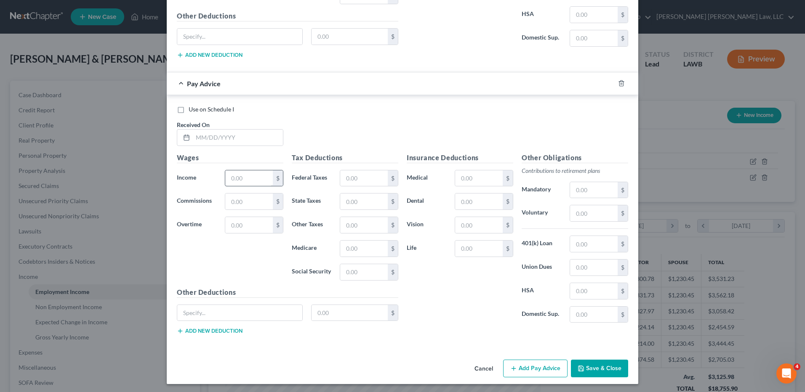
scroll to position [2443, 0]
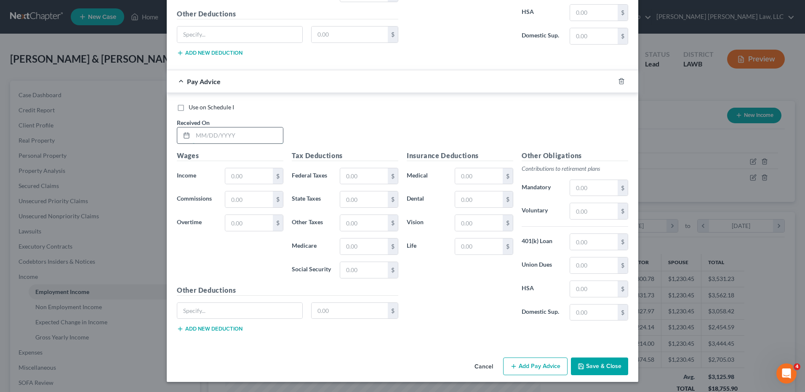
click at [211, 134] on input "text" at bounding box center [238, 136] width 90 height 16
type input "60/05/205"
click at [231, 176] on input "text" at bounding box center [249, 176] width 48 height 16
type input "618.10"
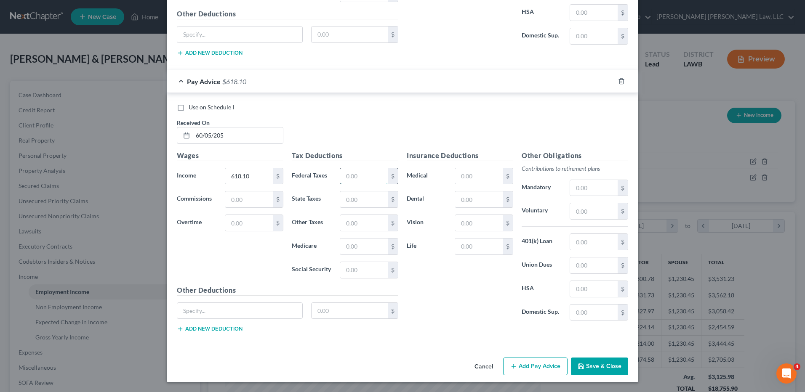
click at [346, 178] on input "text" at bounding box center [364, 176] width 48 height 16
type input "15.00"
click at [354, 246] on input "text" at bounding box center [364, 247] width 48 height 16
type input "8.96"
click at [354, 269] on input "text" at bounding box center [364, 270] width 48 height 16
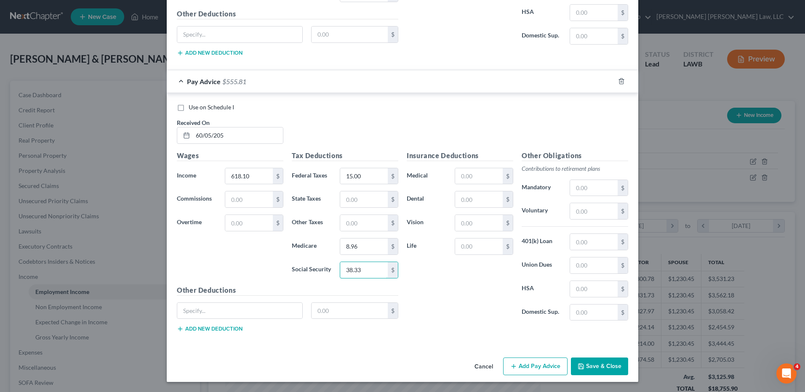
type input "38.33"
click at [524, 362] on button "Add Pay Advice" at bounding box center [535, 367] width 64 height 18
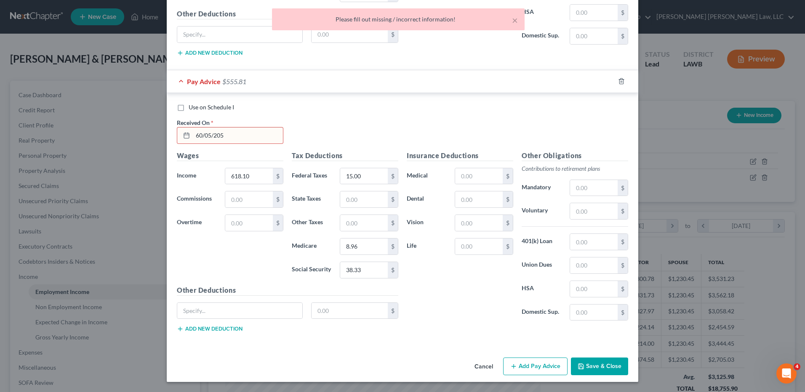
drag, startPoint x: 235, startPoint y: 136, endPoint x: 176, endPoint y: 143, distance: 59.3
click at [177, 142] on div "60/05/205" at bounding box center [230, 135] width 106 height 17
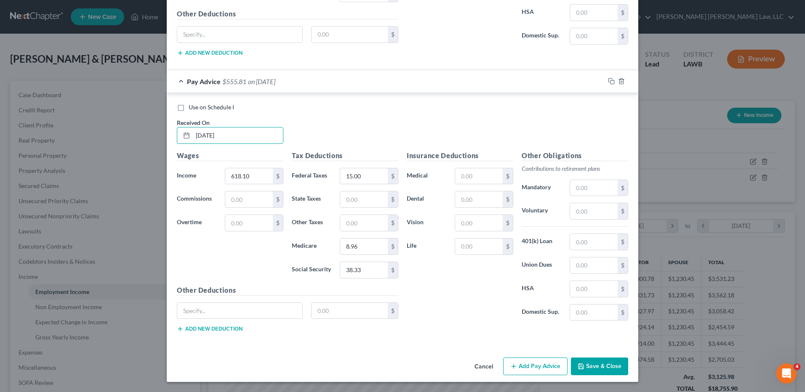
type input "6/5/2025"
click at [520, 370] on button "Add Pay Advice" at bounding box center [535, 367] width 64 height 18
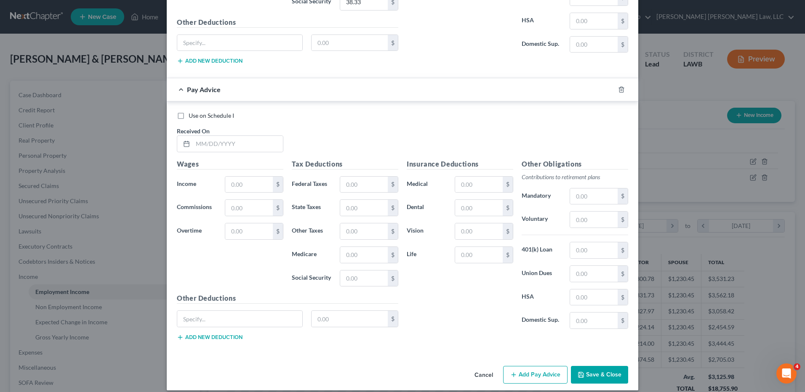
scroll to position [2720, 0]
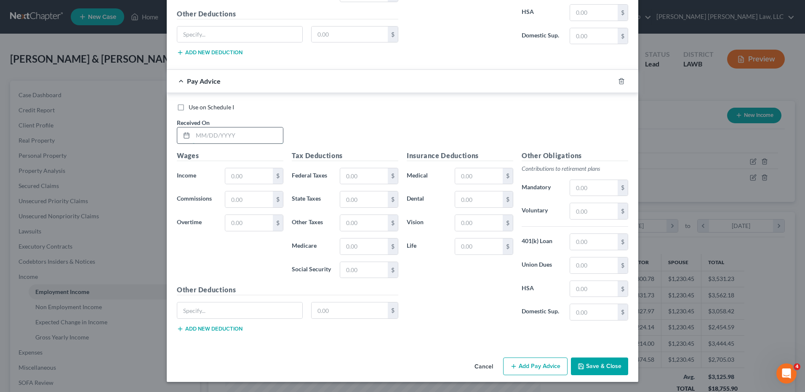
click at [220, 138] on input "text" at bounding box center [238, 136] width 90 height 16
type input "6/19/205"
click at [241, 176] on input "text" at bounding box center [249, 176] width 48 height 16
type input "387.99"
click at [348, 173] on input "text" at bounding box center [364, 176] width 48 height 16
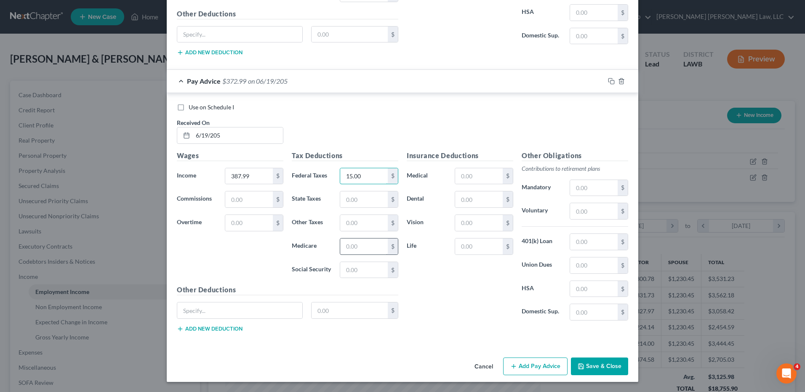
type input "15.00"
click at [352, 247] on input "text" at bounding box center [364, 247] width 48 height 16
type input "5.63"
click at [357, 269] on input "text" at bounding box center [364, 270] width 48 height 16
type input "24.05"
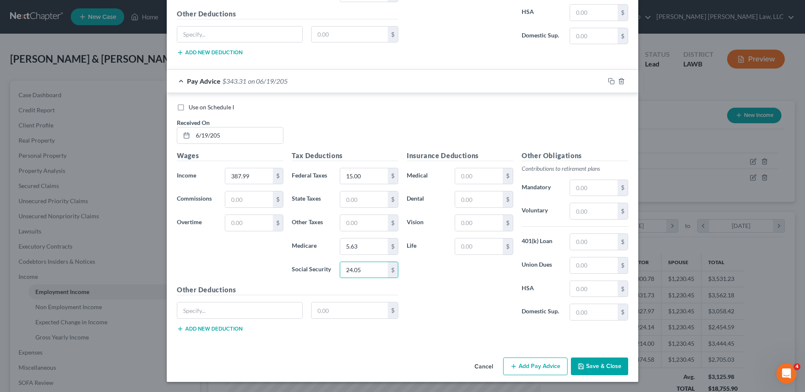
click at [529, 365] on button "Add Pay Advice" at bounding box center [535, 367] width 64 height 18
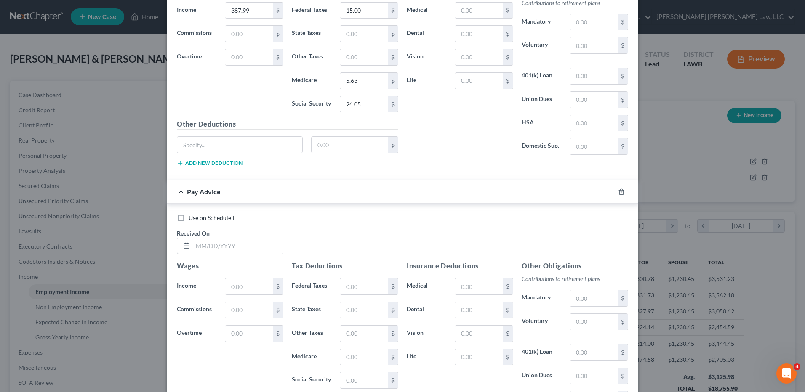
scroll to position [2888, 0]
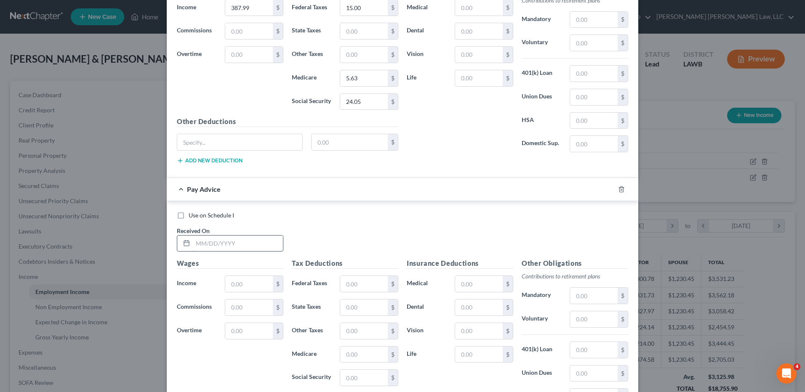
click at [208, 239] on input "text" at bounding box center [238, 244] width 90 height 16
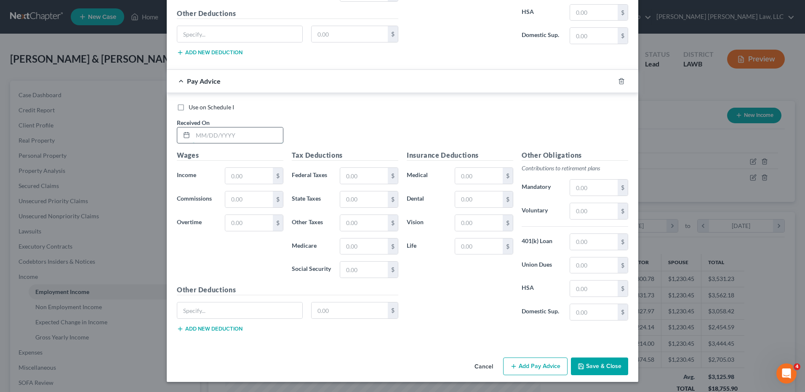
click at [208, 134] on input "text" at bounding box center [238, 136] width 90 height 16
type input "7/3/25"
click at [236, 176] on input "text" at bounding box center [249, 176] width 48 height 16
type input "567.90"
click at [349, 181] on input "text" at bounding box center [364, 176] width 48 height 16
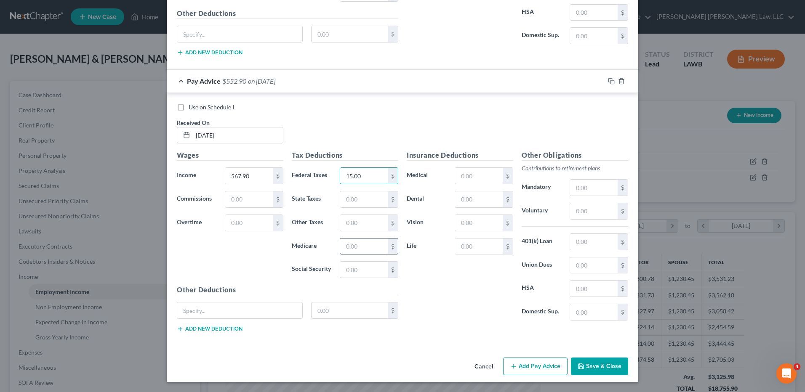
type input "15.00"
click at [362, 250] on input "text" at bounding box center [364, 247] width 48 height 16
type input "8.23"
click at [356, 266] on input "text" at bounding box center [364, 270] width 48 height 16
type input "35.21"
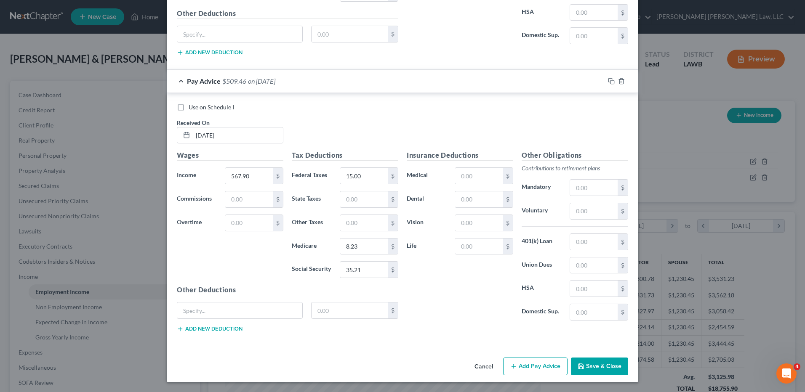
click at [516, 363] on button "Add Pay Advice" at bounding box center [535, 367] width 64 height 18
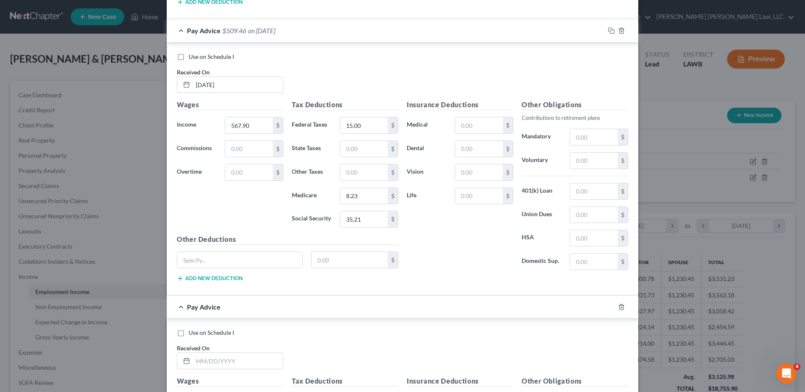
scroll to position [3207, 0]
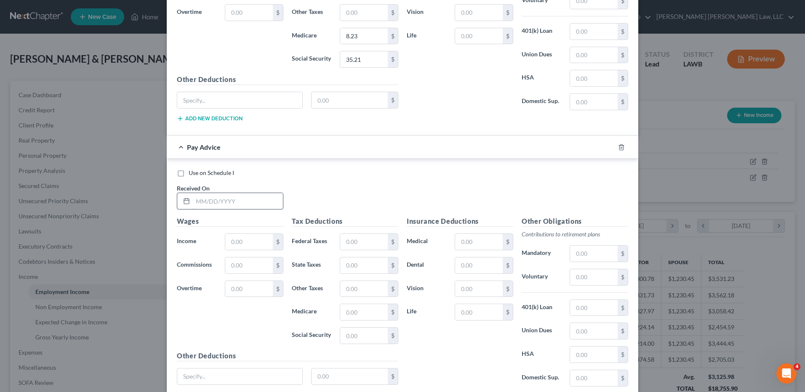
click at [197, 203] on input "text" at bounding box center [238, 201] width 90 height 16
click at [205, 199] on input "7/" at bounding box center [238, 201] width 90 height 16
type input "7/17/25"
click at [249, 243] on input "text" at bounding box center [249, 242] width 48 height 16
type input "567.90"
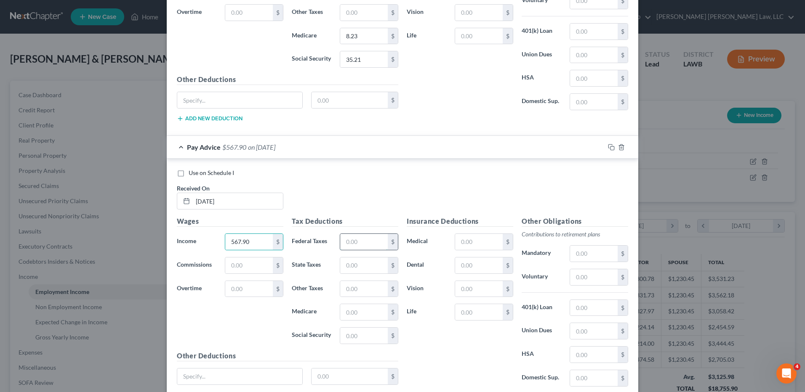
click at [364, 242] on input "text" at bounding box center [364, 242] width 48 height 16
type input "15.00"
click at [363, 307] on input "text" at bounding box center [364, 312] width 48 height 16
type input "8.23"
click at [360, 333] on input "text" at bounding box center [364, 336] width 48 height 16
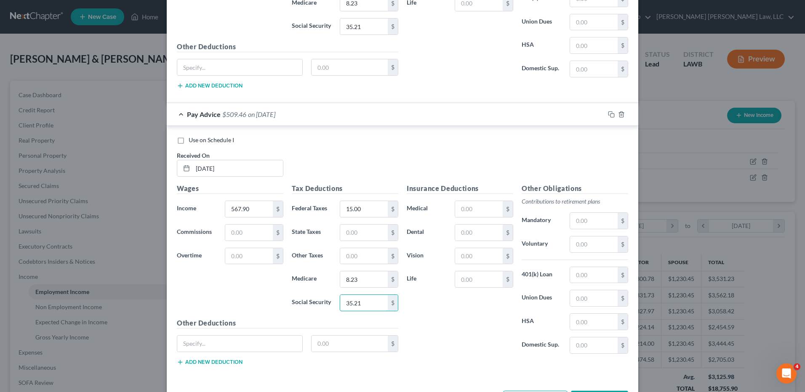
scroll to position [3272, 0]
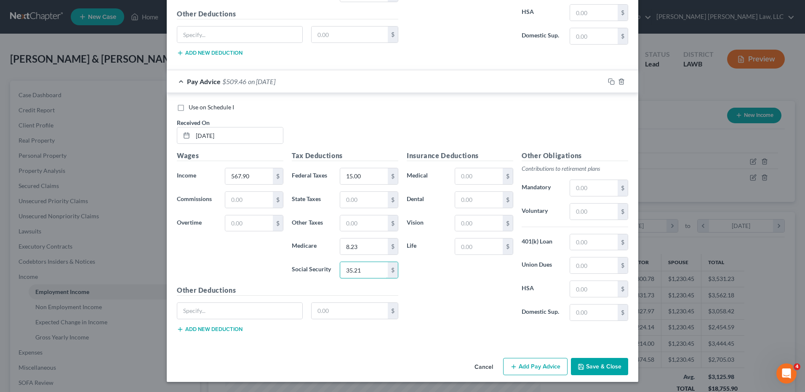
type input "35.21"
click at [528, 365] on button "Add Pay Advice" at bounding box center [535, 367] width 64 height 18
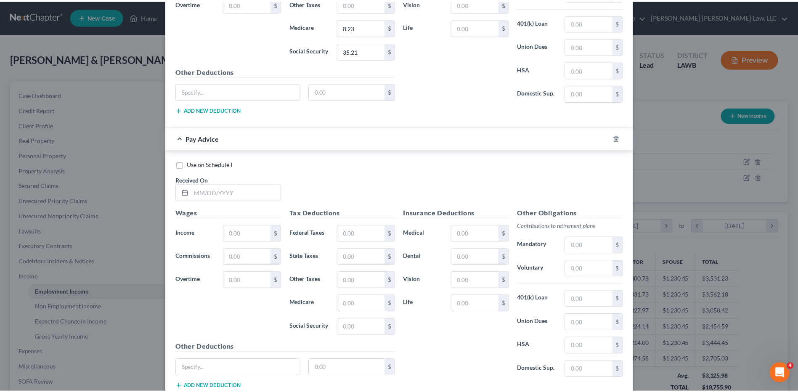
scroll to position [3549, 0]
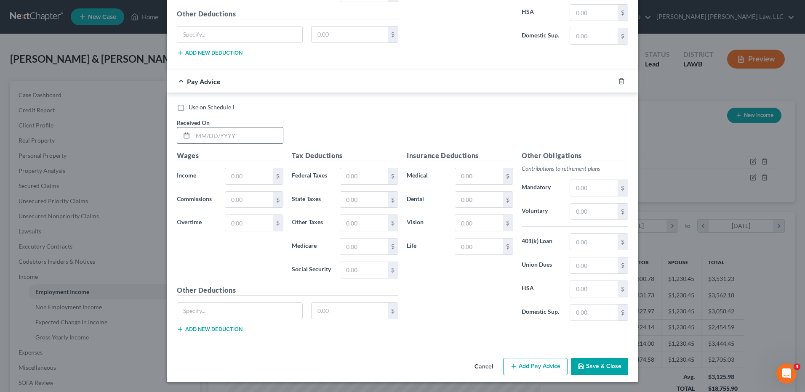
click at [210, 141] on input "text" at bounding box center [238, 136] width 90 height 16
type input "7/31/25"
click at [237, 176] on input "text" at bounding box center [249, 176] width 48 height 16
type input "565.69"
click at [349, 175] on input "text" at bounding box center [364, 176] width 48 height 16
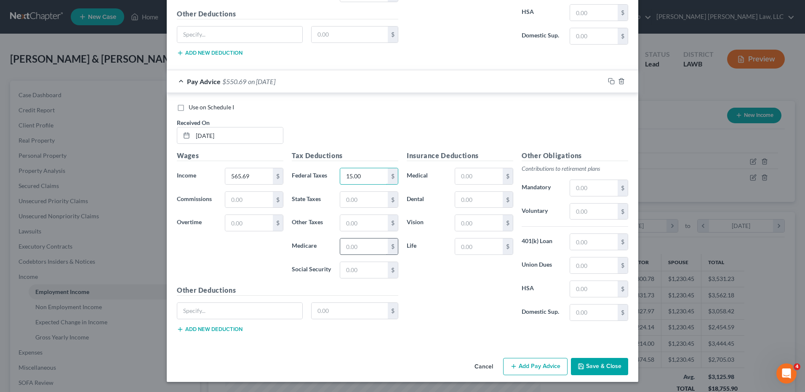
type input "15.00"
click at [351, 249] on input "text" at bounding box center [364, 247] width 48 height 16
type input "8.20"
click at [347, 274] on input "text" at bounding box center [364, 270] width 48 height 16
type input "35.07"
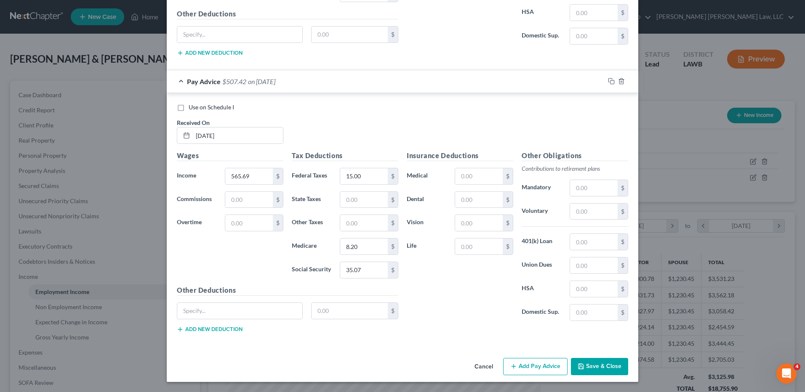
click at [595, 367] on button "Save & Close" at bounding box center [599, 367] width 57 height 18
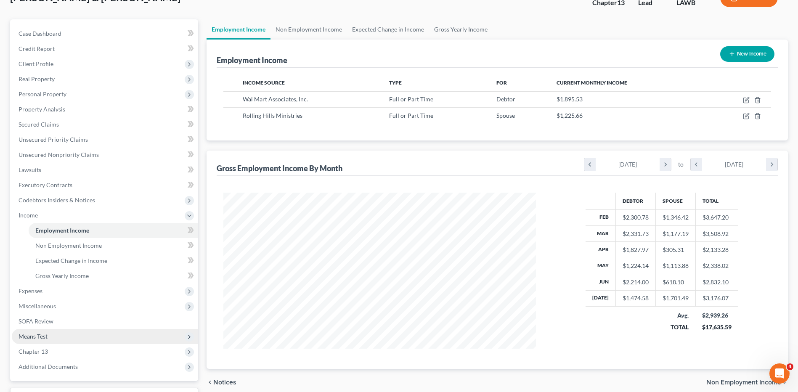
scroll to position [47, 0]
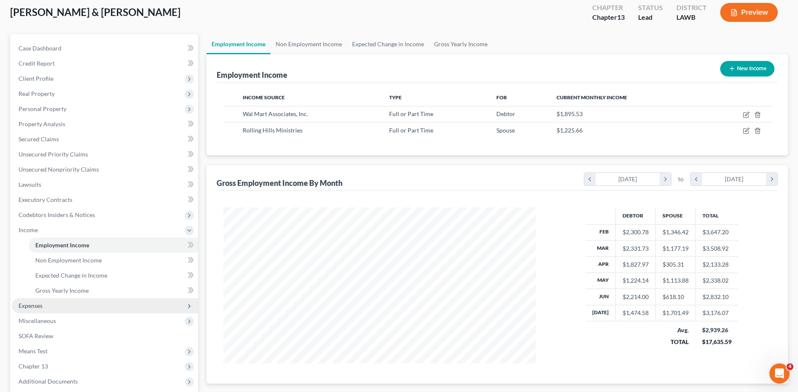
click at [24, 306] on span "Expenses" at bounding box center [31, 305] width 24 height 7
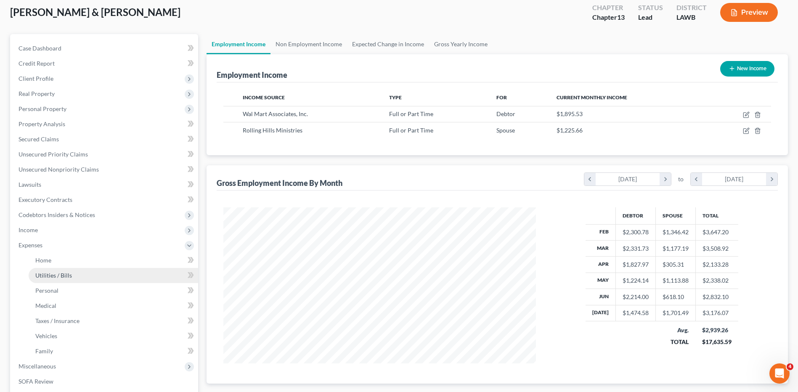
click at [38, 272] on span "Utilities / Bills" at bounding box center [53, 275] width 37 height 7
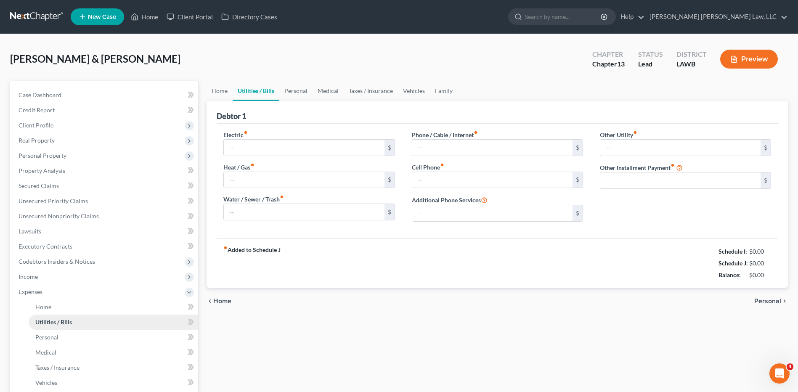
type input "250.00"
type input "0.00"
type input "100.00"
type input "15.00"
type input "130.00"
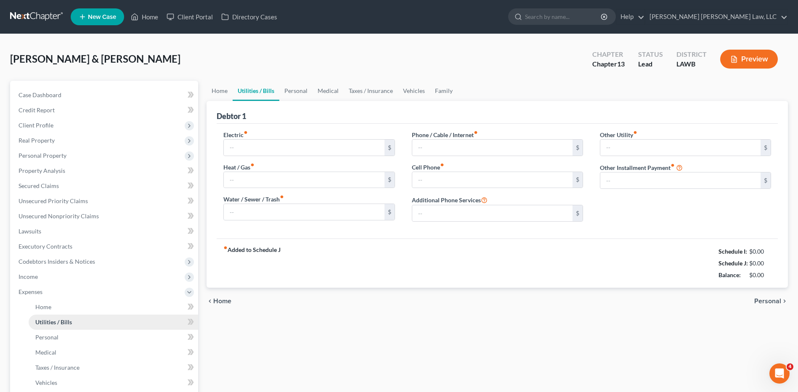
type input "0.00"
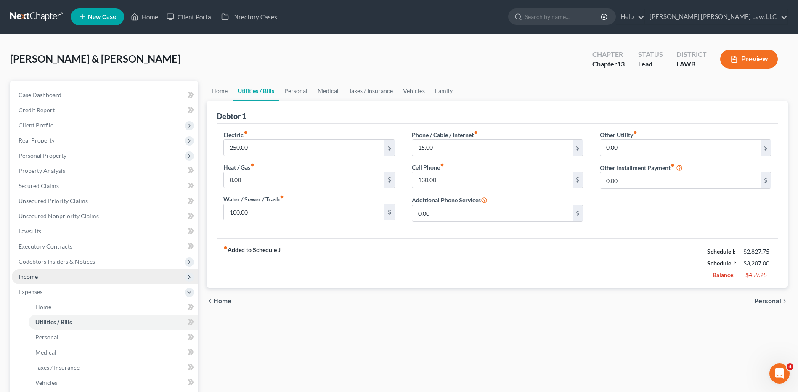
click at [24, 280] on span "Income" at bounding box center [105, 276] width 186 height 15
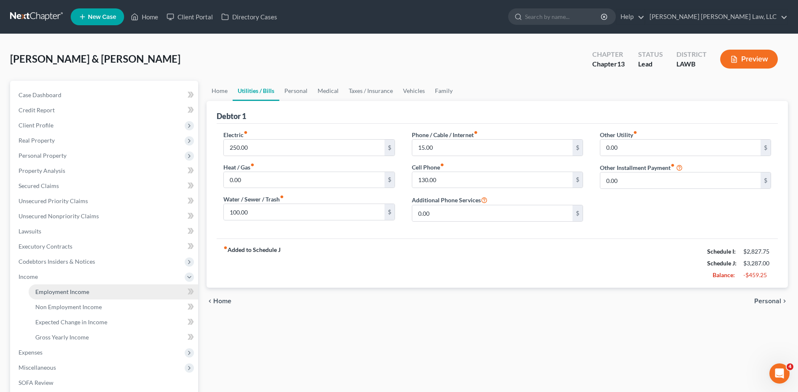
click at [46, 290] on span "Employment Income" at bounding box center [62, 291] width 54 height 7
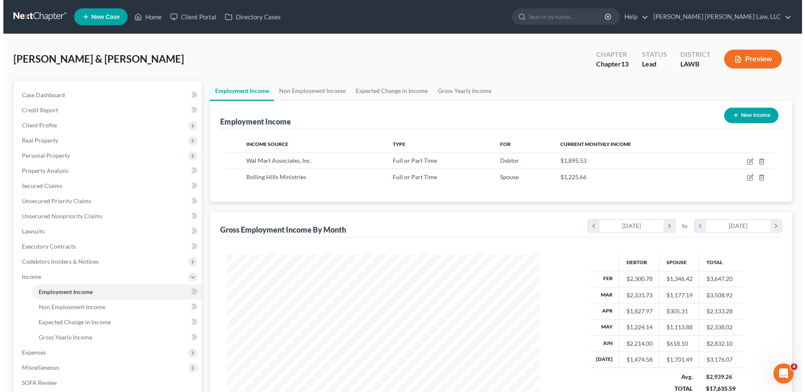
scroll to position [156, 329]
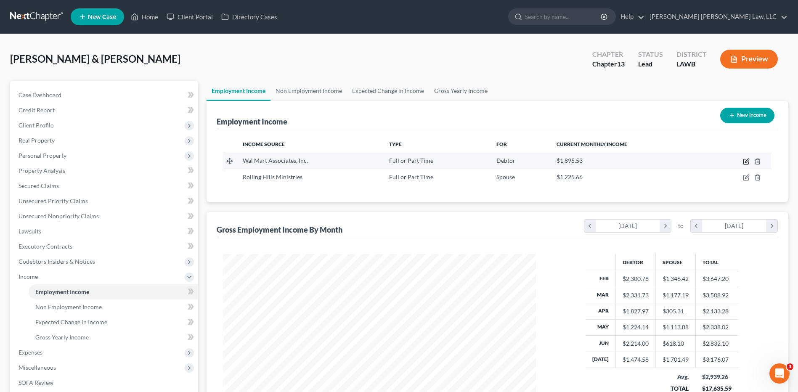
click at [747, 158] on icon "button" at bounding box center [746, 161] width 7 height 7
select select "0"
select select "2"
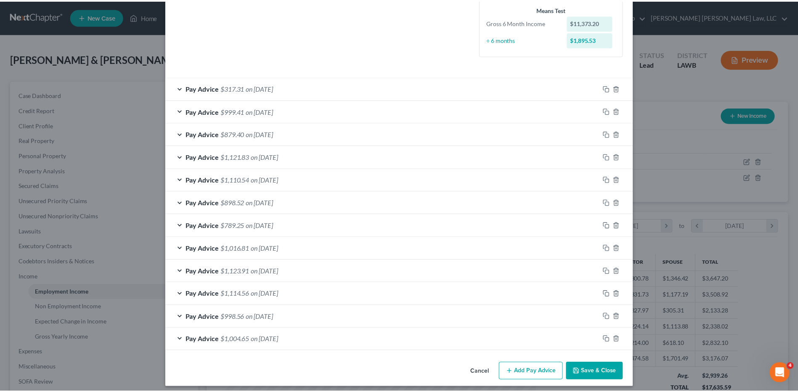
scroll to position [228, 0]
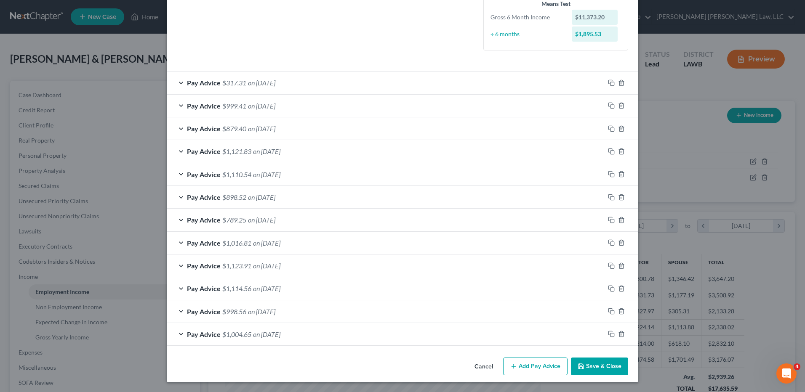
click at [601, 370] on button "Save & Close" at bounding box center [599, 367] width 57 height 18
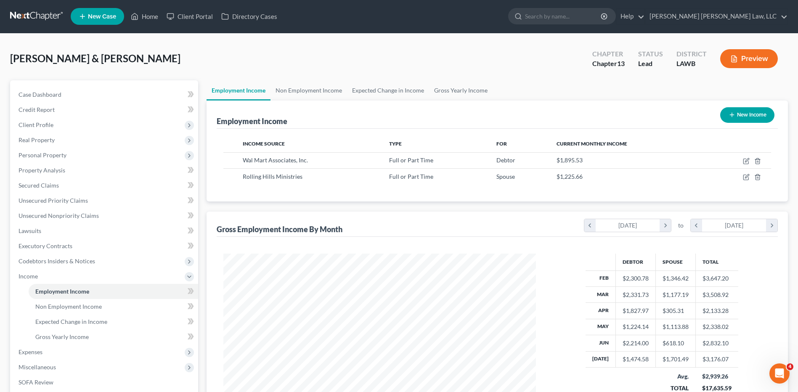
scroll to position [0, 0]
click at [23, 351] on span "Expenses" at bounding box center [31, 352] width 24 height 7
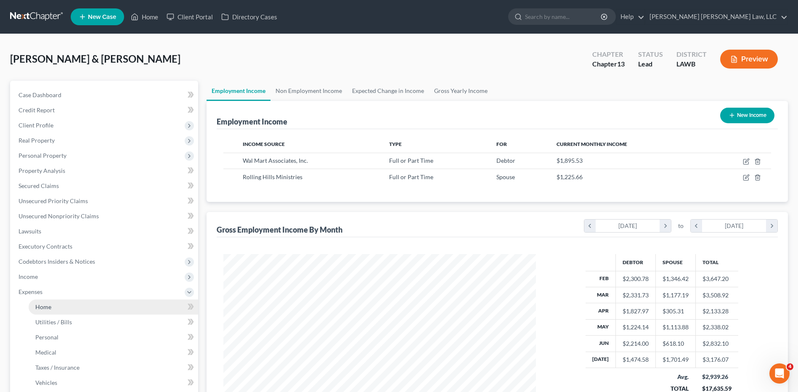
click at [44, 309] on span "Home" at bounding box center [43, 306] width 16 height 7
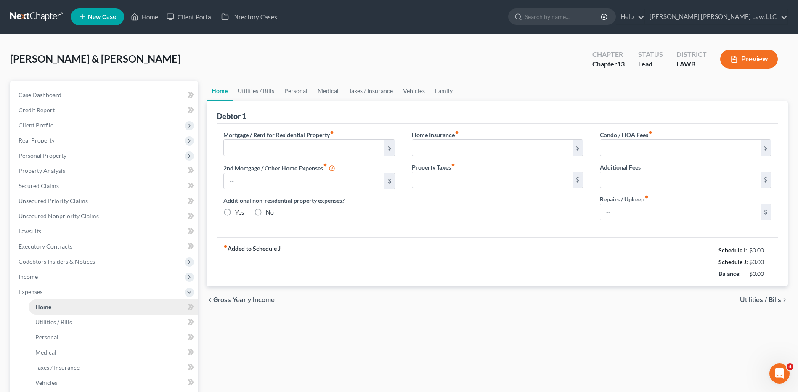
type input "850.00"
type input "0.00"
radio input "true"
type input "0.00"
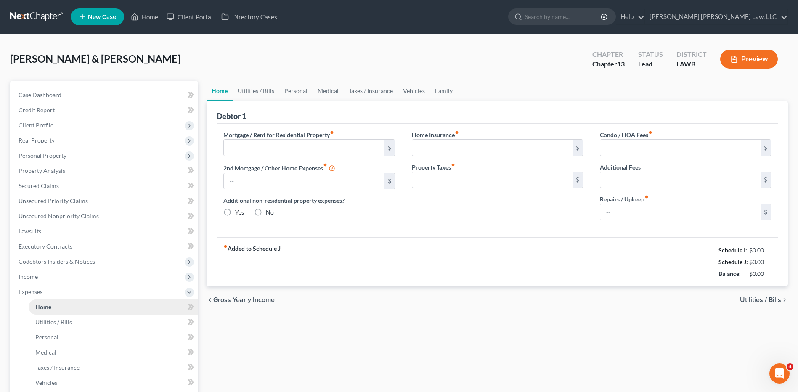
type input "0.00"
drag, startPoint x: 250, startPoint y: 144, endPoint x: 213, endPoint y: 154, distance: 37.6
type input "650.00"
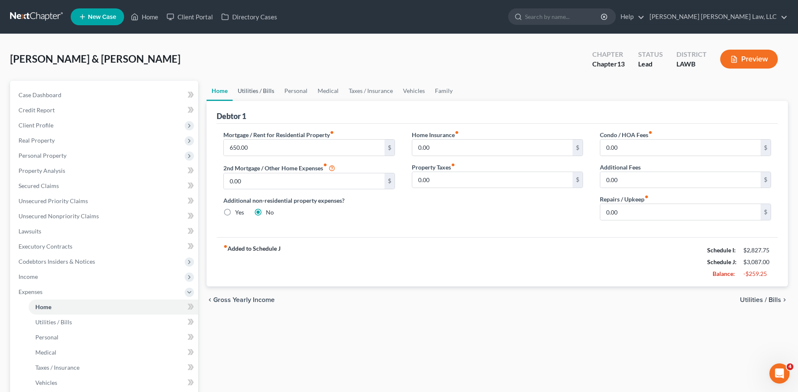
click at [254, 92] on link "Utilities / Bills" at bounding box center [256, 91] width 47 height 20
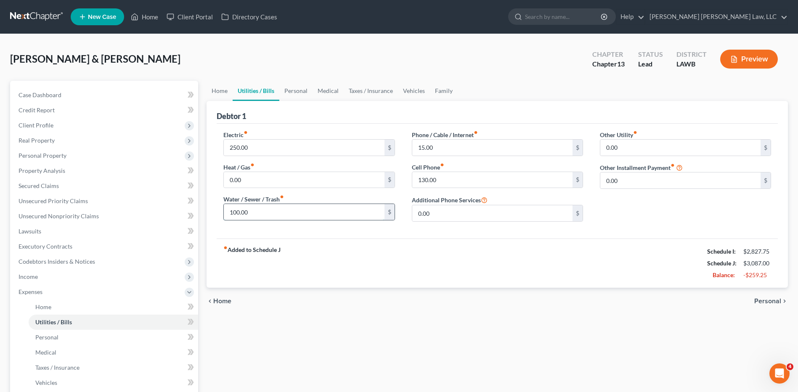
click at [256, 211] on input "100.00" at bounding box center [304, 212] width 160 height 16
click at [448, 176] on input "130.00" at bounding box center [492, 180] width 160 height 16
type input "45.00"
click at [298, 90] on link "Personal" at bounding box center [295, 91] width 33 height 20
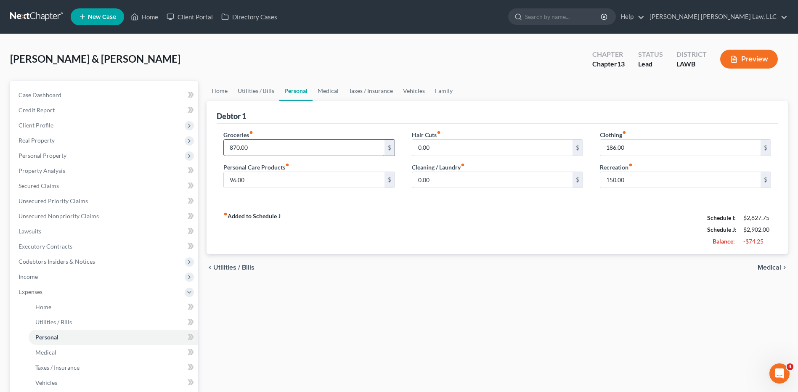
click at [266, 148] on input "870.00" at bounding box center [304, 148] width 160 height 16
type input "480.00"
drag, startPoint x: 638, startPoint y: 144, endPoint x: 575, endPoint y: 162, distance: 66.0
drag, startPoint x: 626, startPoint y: 147, endPoint x: 584, endPoint y: 146, distance: 42.1
click at [584, 146] on div "Groceries fiber_manual_record 480.00 $ Personal Care Products fiber_manual_reco…" at bounding box center [497, 162] width 565 height 65
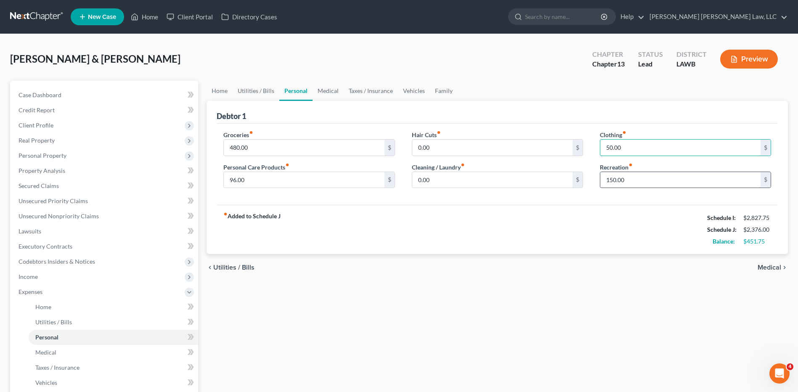
type input "50.00"
click at [605, 181] on input "150.00" at bounding box center [681, 180] width 160 height 16
drag, startPoint x: 652, startPoint y: 180, endPoint x: 550, endPoint y: 202, distance: 104.2
click at [414, 91] on link "Vehicles" at bounding box center [414, 91] width 32 height 20
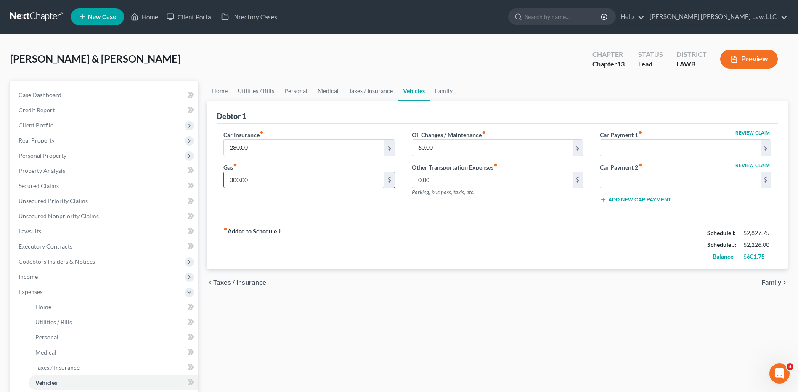
click at [255, 179] on input "300.00" at bounding box center [304, 180] width 160 height 16
type input "150.00"
click at [215, 93] on link "Home" at bounding box center [220, 91] width 26 height 20
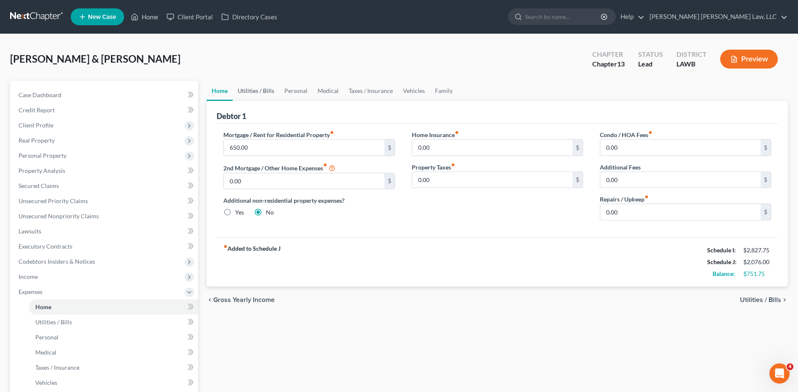
click at [258, 94] on link "Utilities / Bills" at bounding box center [256, 91] width 47 height 20
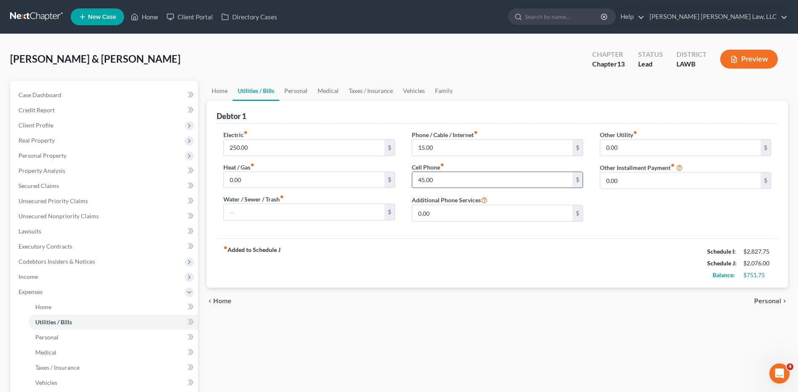
click at [439, 183] on input "45.00" at bounding box center [492, 180] width 160 height 16
click at [439, 181] on input "45.00" at bounding box center [492, 180] width 160 height 16
type input "4"
type input "80.75"
click at [511, 126] on div "Electric fiber_manual_record 250.00 $ Heat / Gas fiber_manual_record 0.00 $ Wat…" at bounding box center [497, 181] width 561 height 115
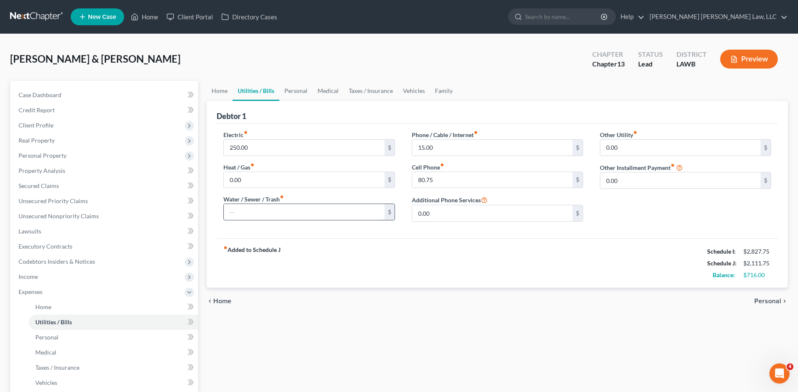
click at [243, 213] on input "text" at bounding box center [304, 212] width 160 height 16
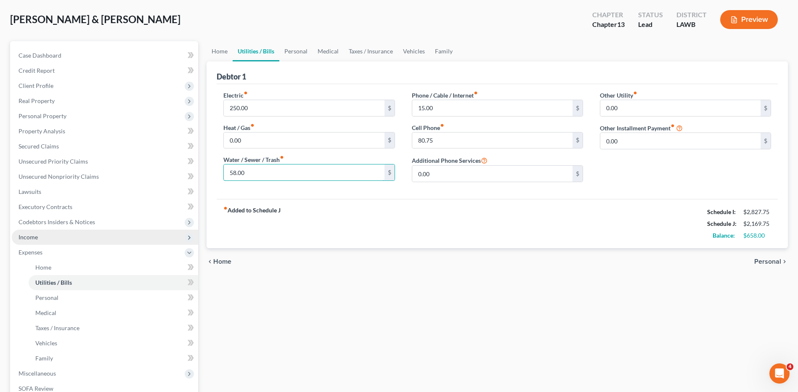
scroll to position [84, 0]
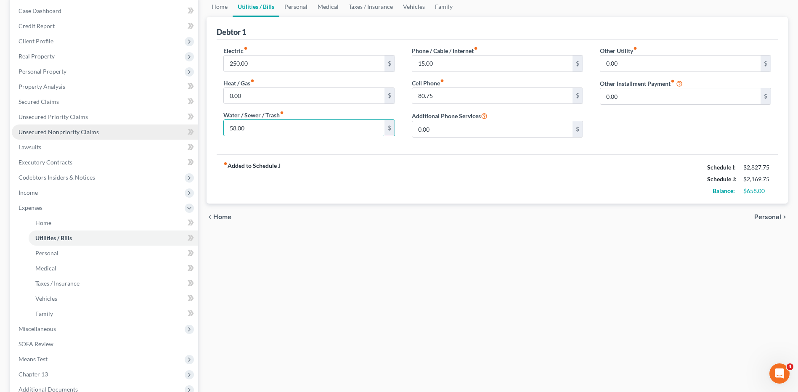
type input "58.00"
click at [47, 133] on span "Unsecured Nonpriority Claims" at bounding box center [59, 131] width 80 height 7
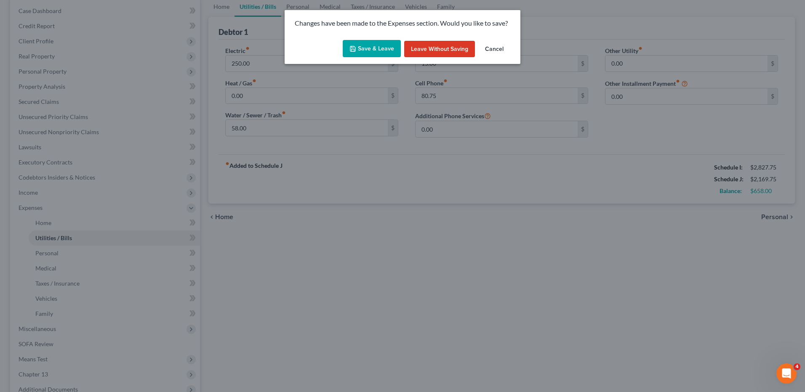
click at [365, 44] on button "Save & Leave" at bounding box center [372, 49] width 58 height 18
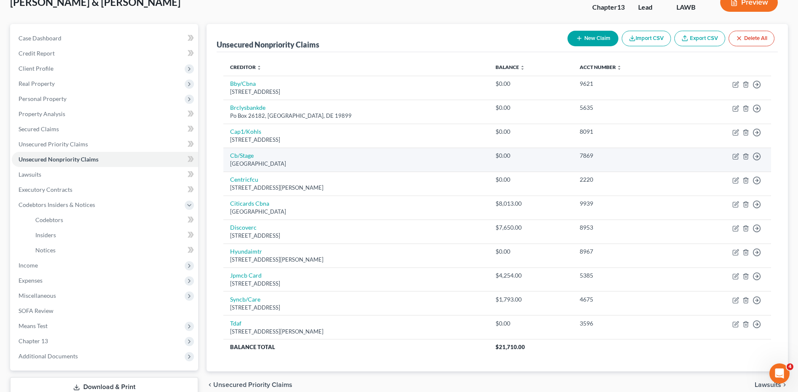
scroll to position [116, 0]
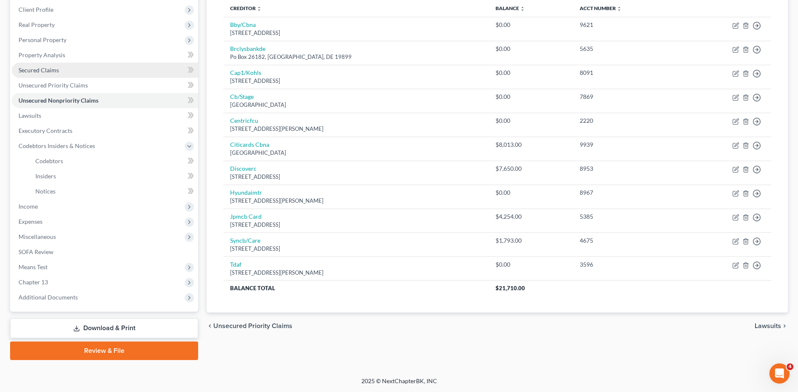
click at [41, 74] on link "Secured Claims" at bounding box center [105, 70] width 186 height 15
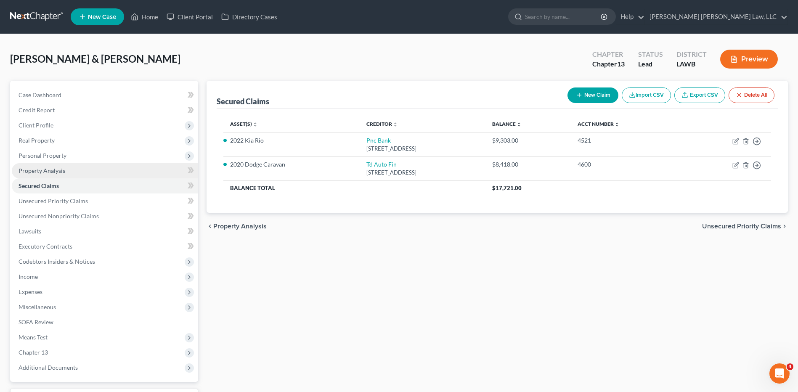
click at [47, 170] on span "Property Analysis" at bounding box center [42, 170] width 47 height 7
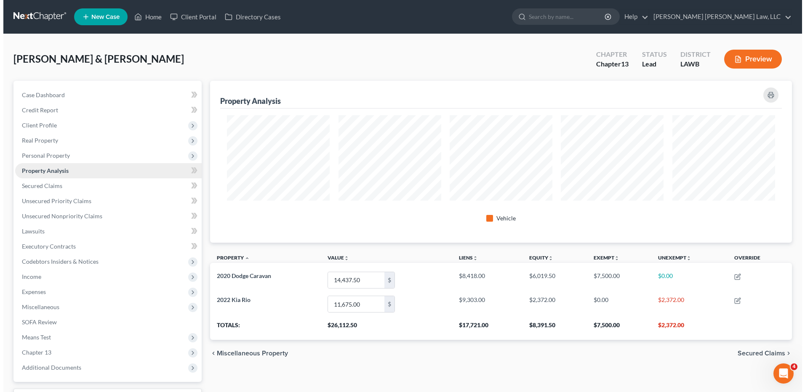
scroll to position [162, 582]
click at [42, 155] on span "Personal Property" at bounding box center [43, 155] width 48 height 7
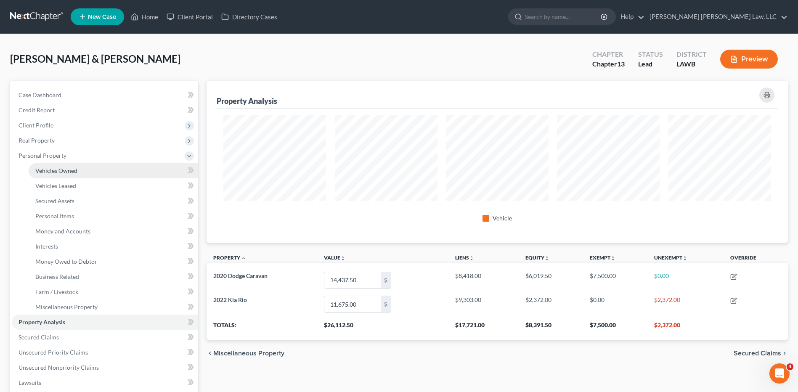
click at [47, 168] on span "Vehicles Owned" at bounding box center [56, 170] width 42 height 7
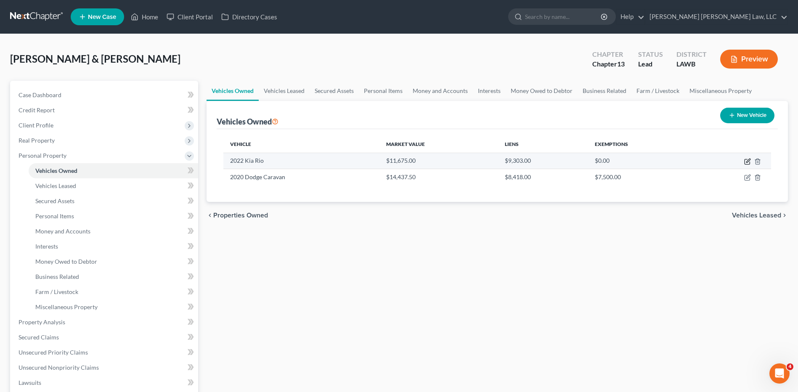
click at [748, 160] on icon "button" at bounding box center [749, 161] width 4 height 4
select select "0"
select select "4"
select select "2"
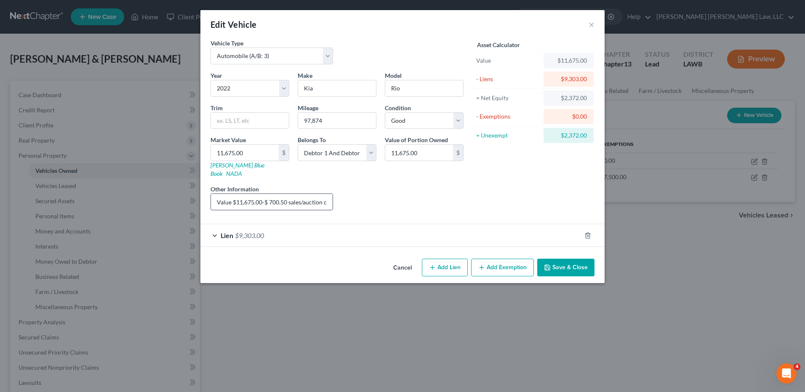
click at [327, 194] on input "Value $11,675.00-$ 700.50 sales/auction cost @ 6%- $9,303.00 lien= $1,671.00 ne…" at bounding box center [272, 202] width 122 height 16
click at [567, 262] on button "Save & Close" at bounding box center [565, 268] width 57 height 18
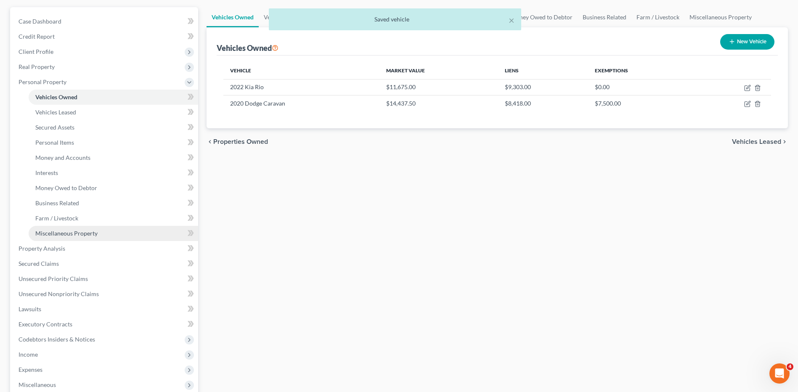
scroll to position [84, 0]
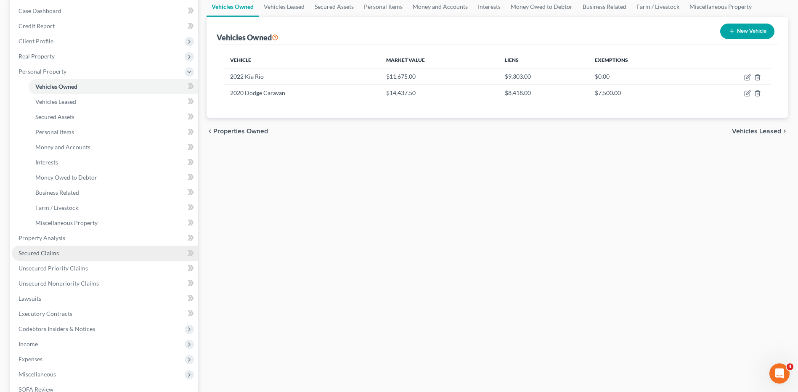
click at [37, 254] on span "Secured Claims" at bounding box center [39, 253] width 40 height 7
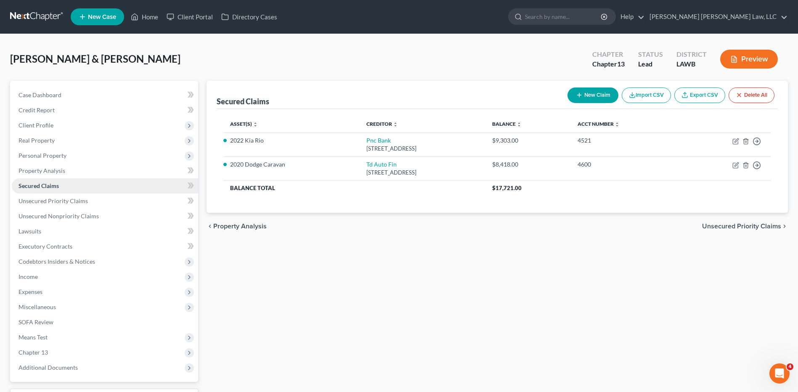
scroll to position [70, 0]
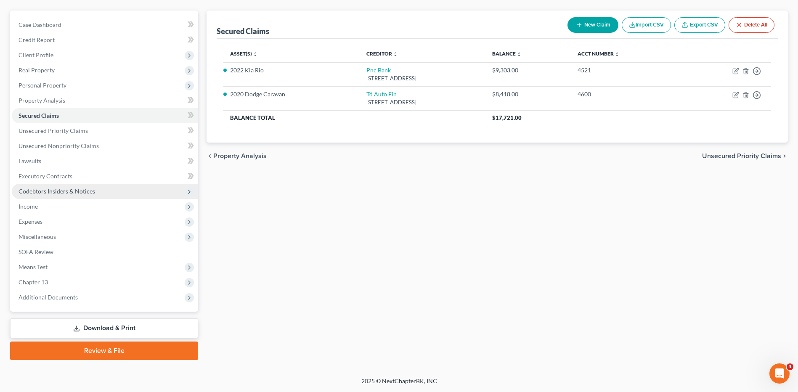
click at [43, 196] on span "Codebtors Insiders & Notices" at bounding box center [105, 191] width 186 height 15
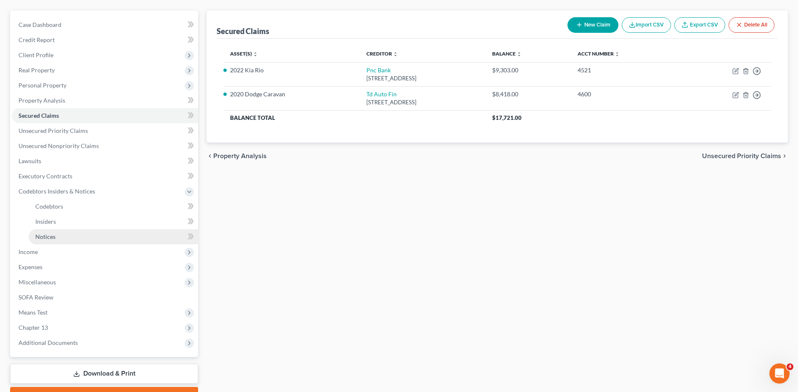
click at [48, 235] on span "Notices" at bounding box center [45, 236] width 20 height 7
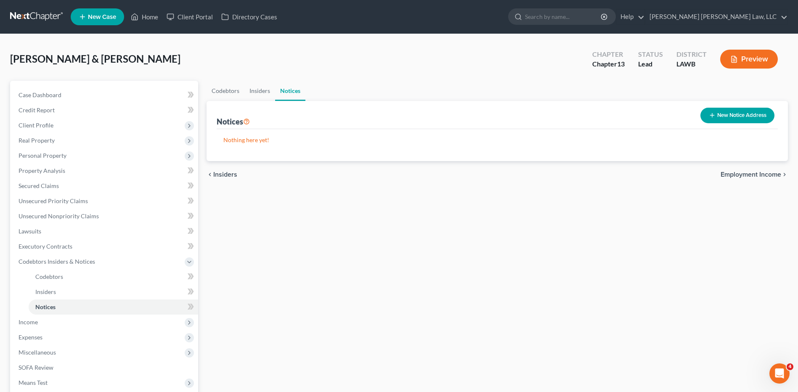
click at [724, 116] on button "New Notice Address" at bounding box center [738, 116] width 74 height 16
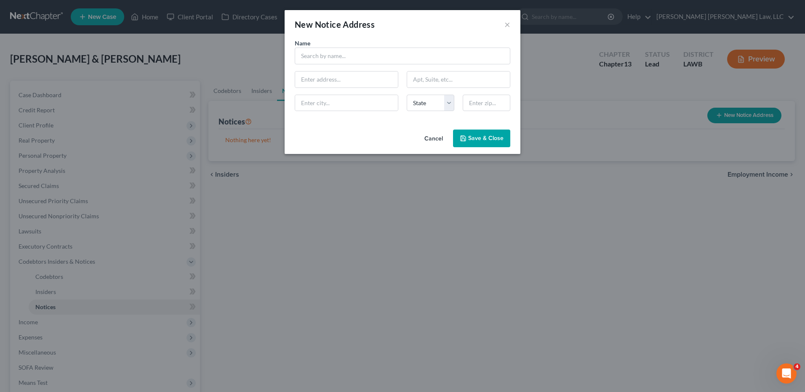
click at [350, 44] on div "Name *" at bounding box center [402, 52] width 224 height 26
click at [347, 51] on input "text" at bounding box center [403, 56] width 216 height 17
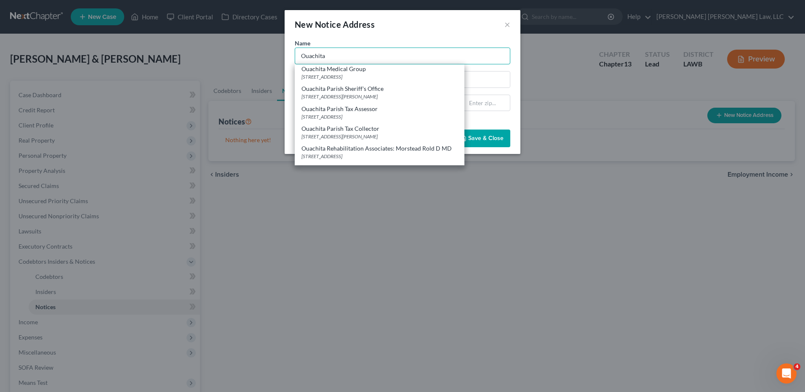
scroll to position [84, 0]
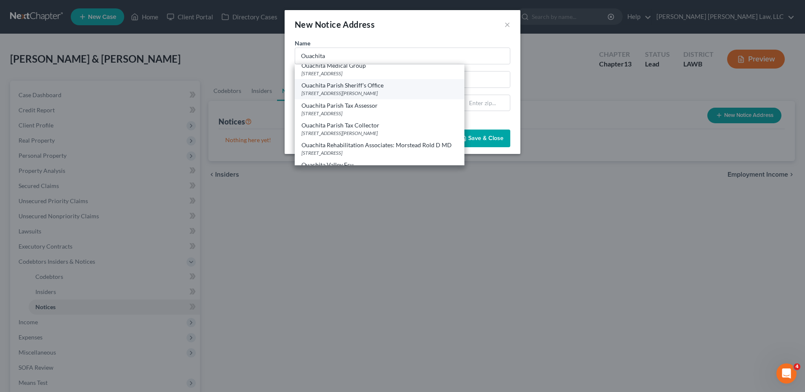
click at [337, 89] on div "Ouachita Parish Sheriff's Office" at bounding box center [379, 85] width 156 height 8
type input "Ouachita Parish Sheriff's Office"
type input "400 St. John Street"
type input "Suite 301"
type input "Monroe"
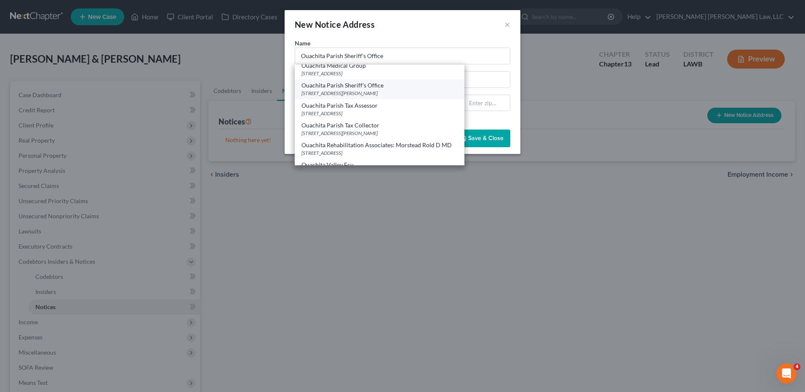
select select "19"
type input "71201"
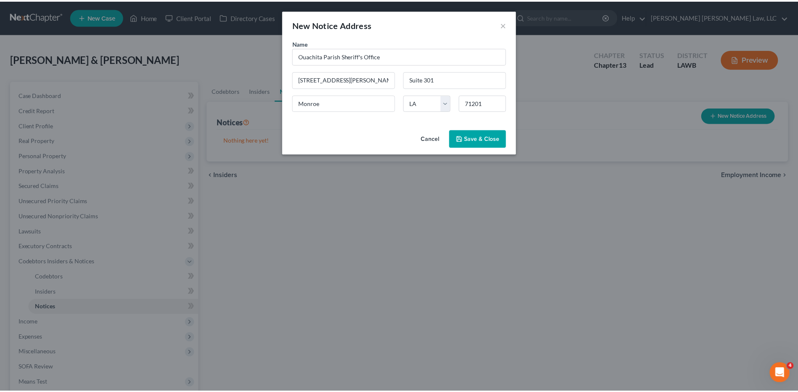
scroll to position [0, 0]
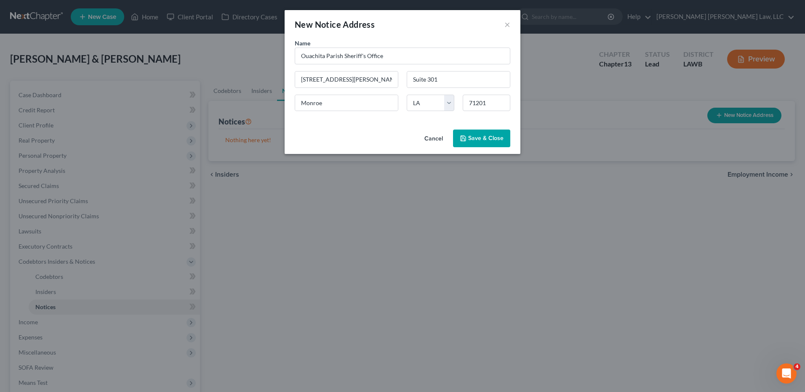
click at [475, 134] on button "Save & Close" at bounding box center [481, 139] width 57 height 18
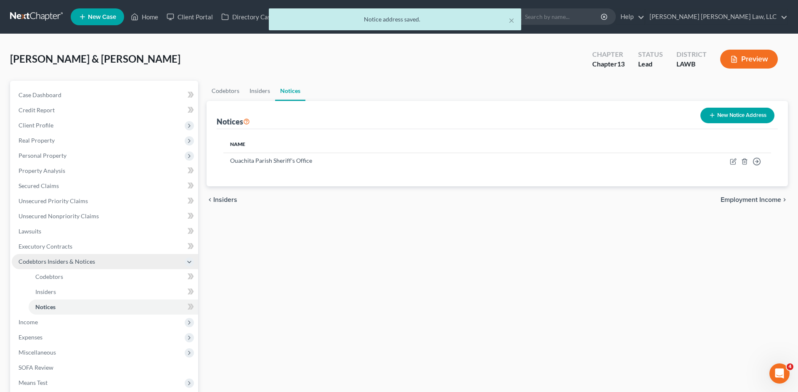
scroll to position [42, 0]
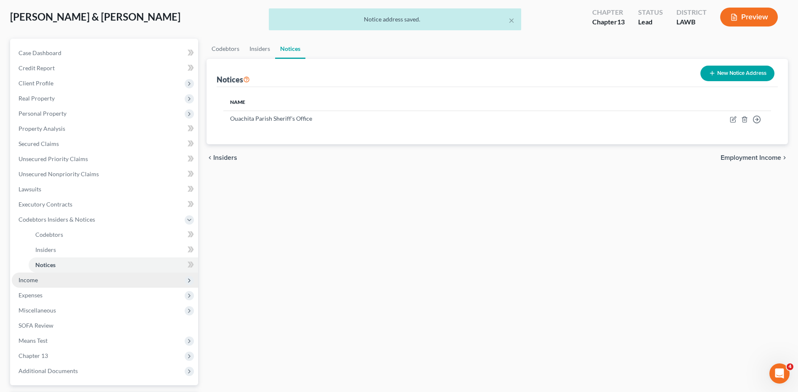
click at [33, 282] on span "Income" at bounding box center [28, 280] width 19 height 7
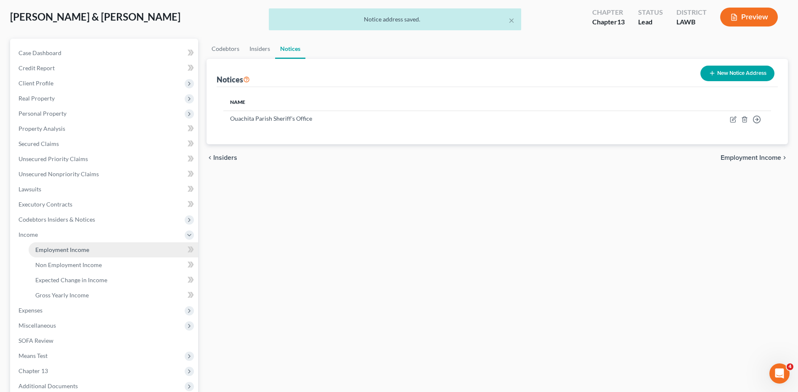
click at [76, 257] on link "Employment Income" at bounding box center [114, 249] width 170 height 15
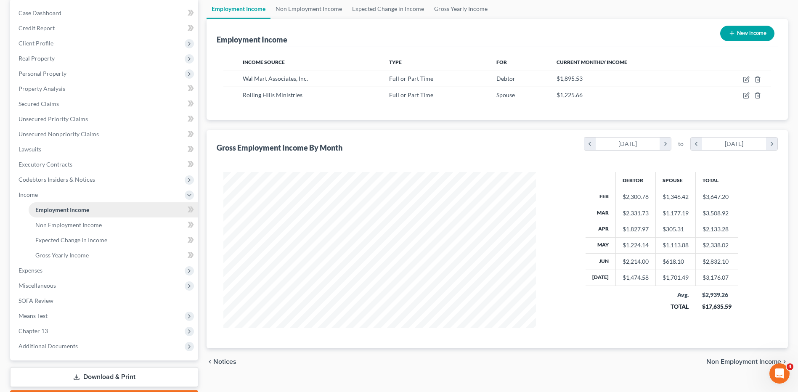
scroll to position [84, 0]
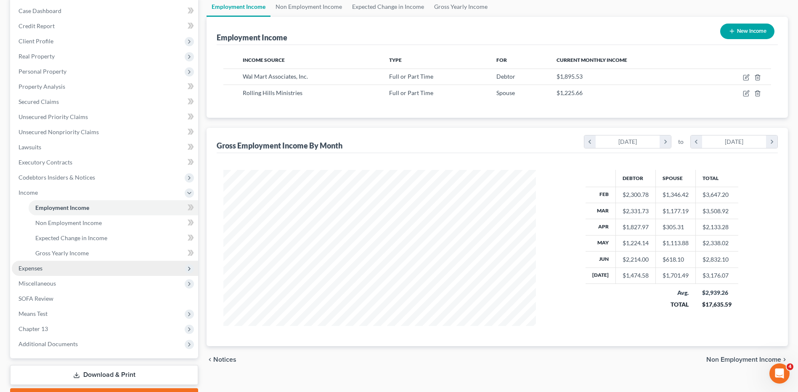
click at [35, 269] on span "Expenses" at bounding box center [31, 268] width 24 height 7
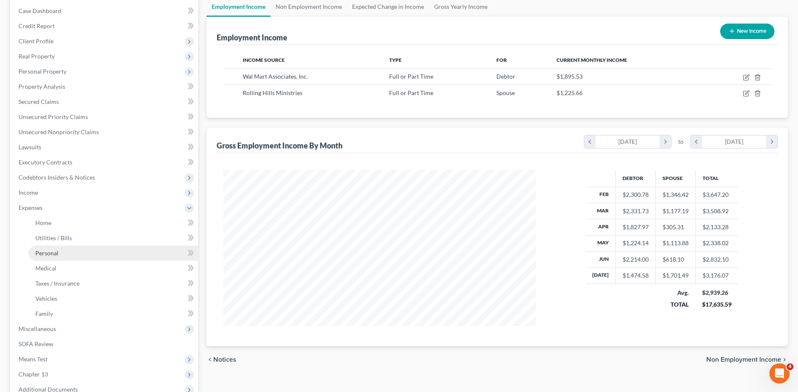
click at [49, 246] on link "Personal" at bounding box center [114, 253] width 170 height 15
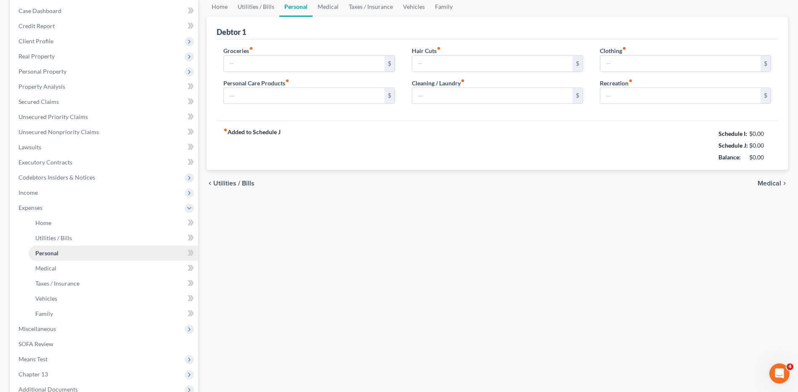
scroll to position [33, 0]
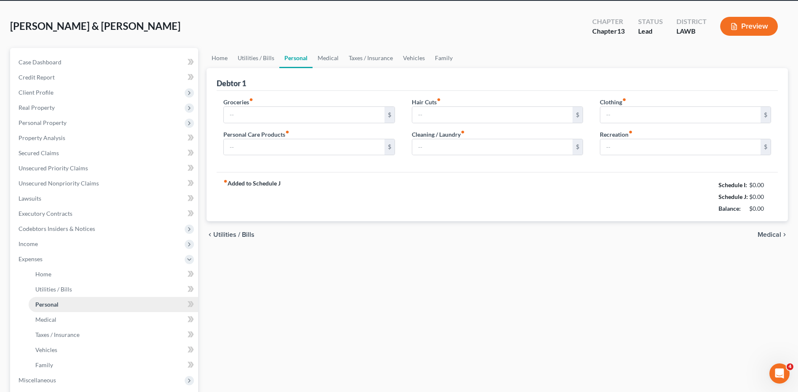
type input "480.00"
type input "96.00"
type input "0.00"
type input "50.00"
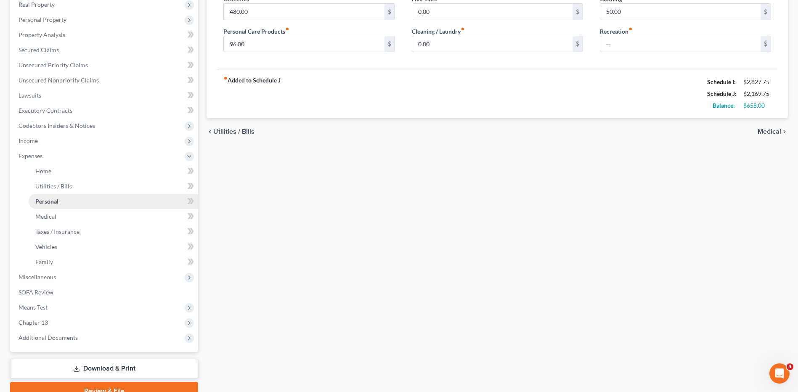
scroll to position [168, 0]
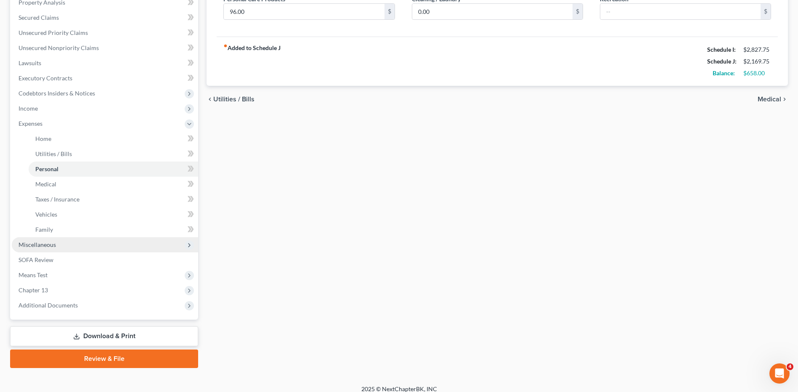
click at [49, 245] on span "Miscellaneous" at bounding box center [37, 244] width 37 height 7
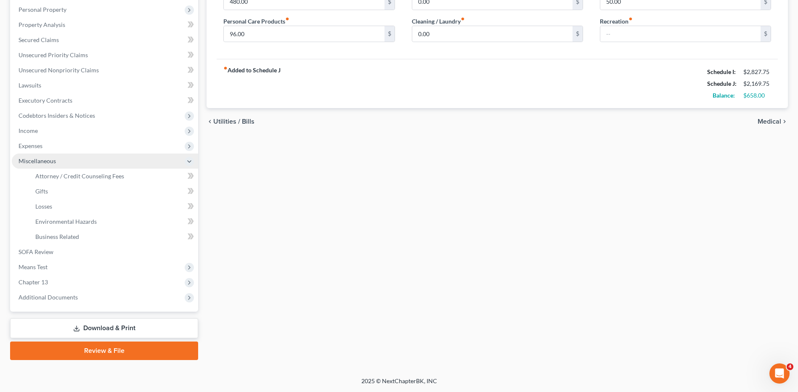
scroll to position [146, 0]
click at [72, 177] on span "Attorney / Credit Counseling Fees" at bounding box center [79, 176] width 89 height 7
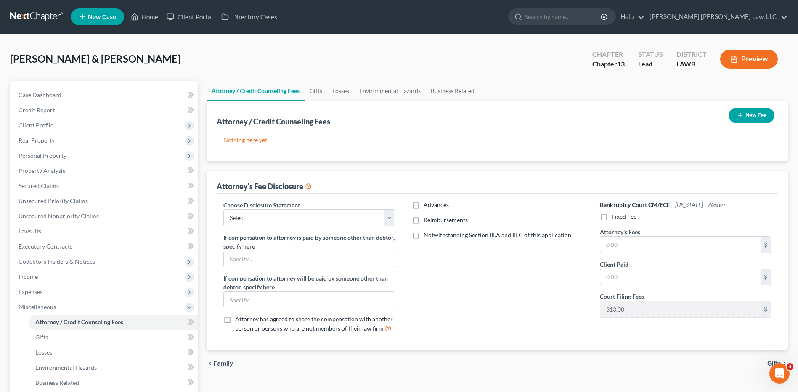
click at [745, 109] on button "New Fee" at bounding box center [752, 116] width 46 height 16
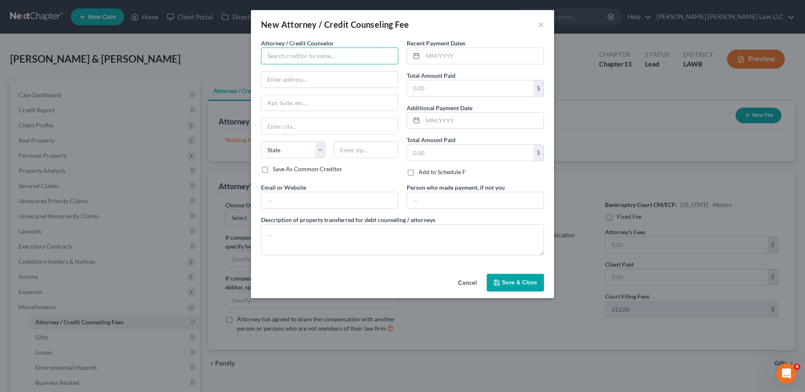
click at [319, 63] on input "text" at bounding box center [329, 56] width 137 height 17
type input "E Orum Young Law, LLC"
type input "200 Washington Street"
type input "Monroe"
select select "19"
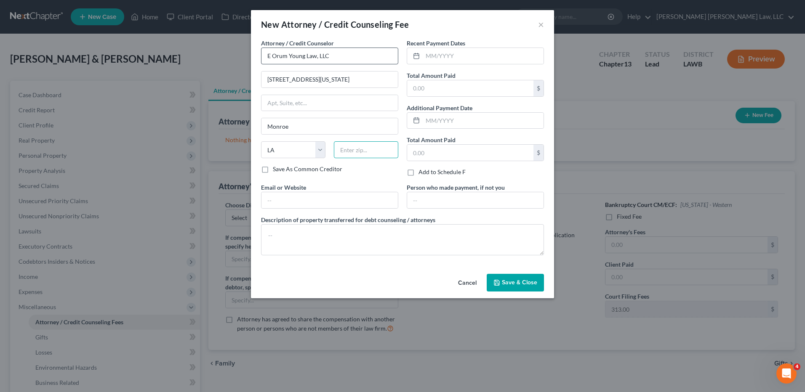
type input "71201"
click at [442, 60] on input "text" at bounding box center [483, 56] width 121 height 16
type input "07/28/2025"
click at [439, 88] on input "text" at bounding box center [470, 88] width 126 height 16
click at [420, 88] on input "text" at bounding box center [470, 88] width 126 height 16
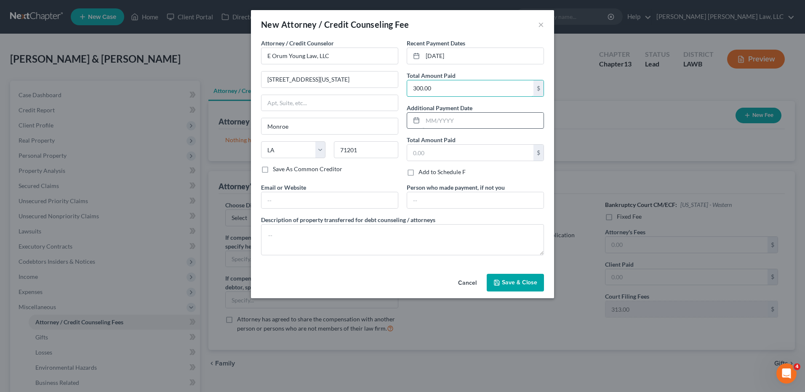
type input "300.00"
click at [438, 119] on input "text" at bounding box center [483, 121] width 121 height 16
type input "07/29/2025"
click at [425, 156] on input "text" at bounding box center [470, 153] width 126 height 16
type input "65.00"
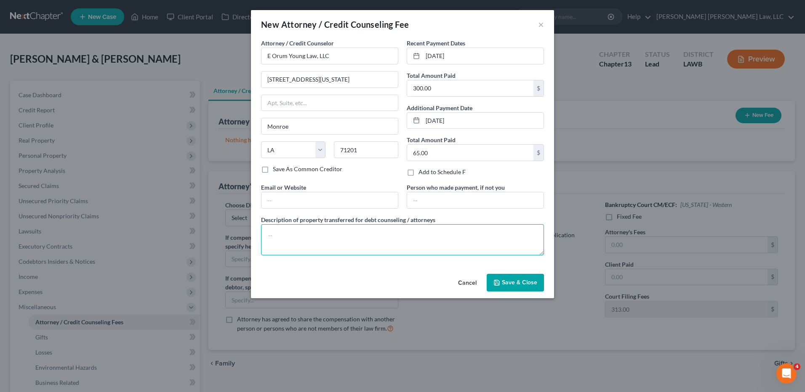
click at [269, 239] on textarea at bounding box center [402, 239] width 283 height 31
type textarea "Attorney Fee/ Filing Fee/ Credit Counseling"
click at [522, 281] on span "Save & Close" at bounding box center [519, 282] width 35 height 7
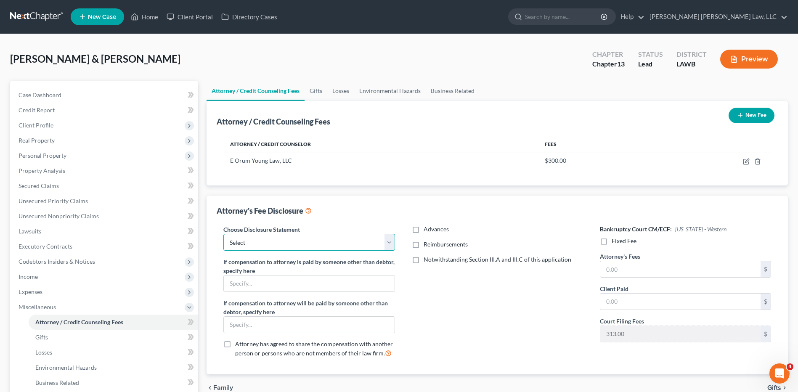
click at [274, 240] on select "Select LAEB 2016 Bankruptcy Rule 2016(B) Disclosure and Application for Approva…" at bounding box center [309, 242] width 171 height 17
select select "1"
click at [224, 234] on select "Select LAEB 2016 Bankruptcy Rule 2016(B) Disclosure and Application for Approva…" at bounding box center [309, 242] width 171 height 17
click at [424, 246] on label "Reimbursements" at bounding box center [446, 244] width 44 height 8
click at [427, 246] on input "Reimbursements" at bounding box center [429, 242] width 5 height 5
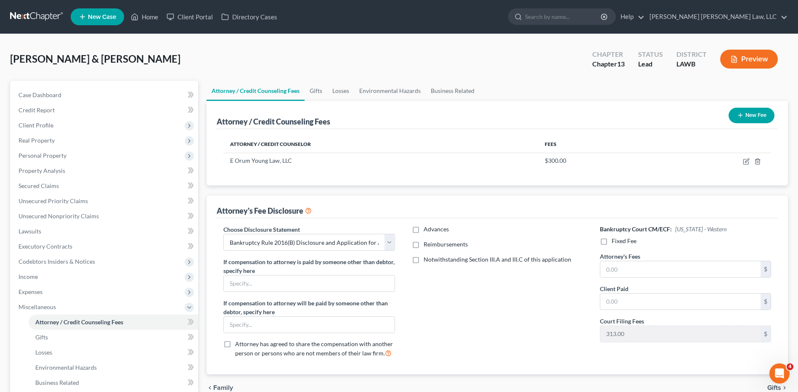
checkbox input "true"
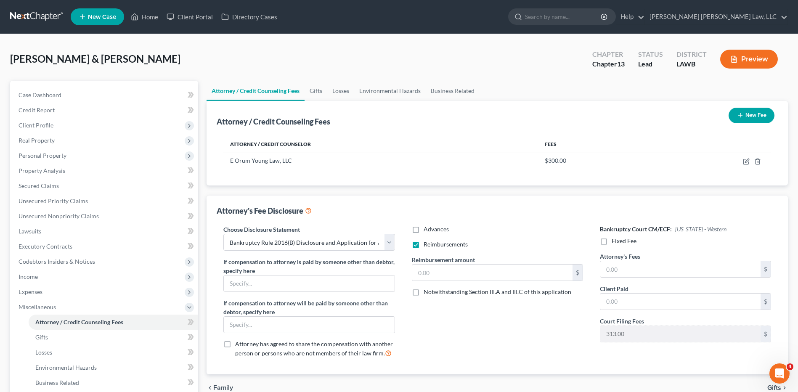
click at [612, 239] on label "Fixed Fee" at bounding box center [624, 241] width 25 height 8
click at [615, 239] on input "Fixed Fee" at bounding box center [617, 239] width 5 height 5
checkbox input "true"
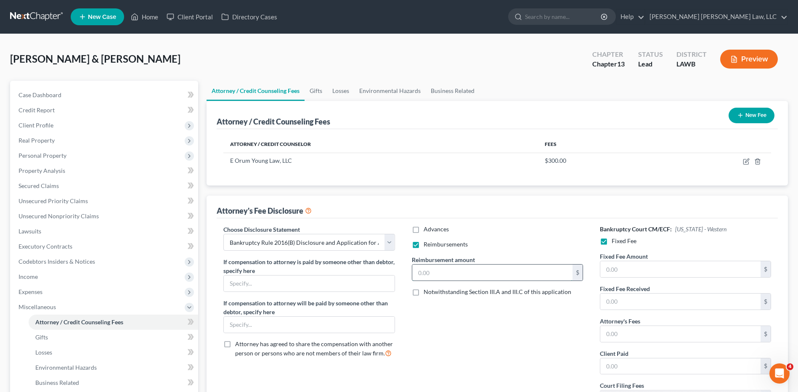
click at [464, 278] on input "text" at bounding box center [492, 273] width 160 height 16
type input "250.00"
click at [618, 265] on input "text" at bounding box center [681, 269] width 160 height 16
type input "5,025.00"
click at [619, 339] on input "text" at bounding box center [681, 334] width 160 height 16
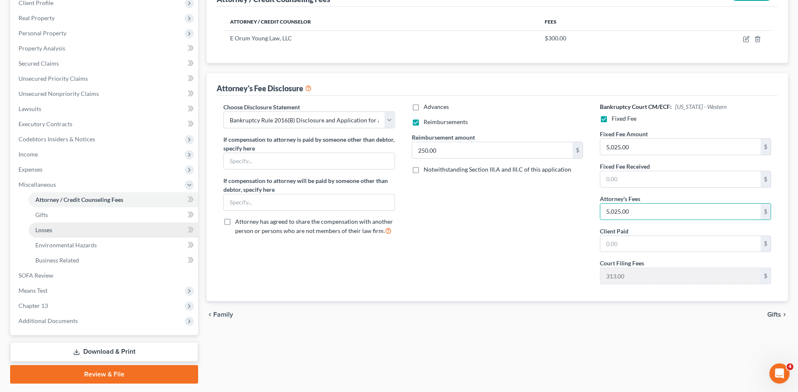
scroll to position [126, 0]
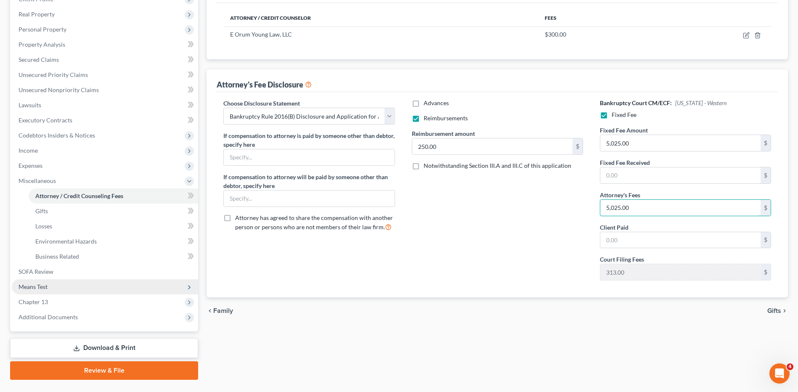
type input "5,025.00"
click at [39, 286] on span "Means Test" at bounding box center [33, 286] width 29 height 7
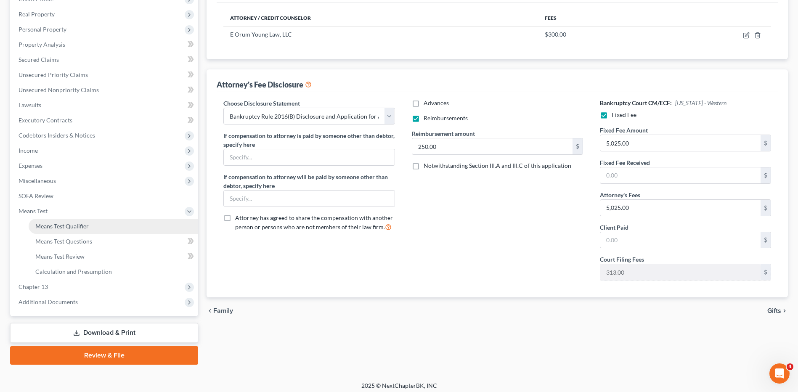
click at [62, 223] on span "Means Test Qualifier" at bounding box center [61, 226] width 53 height 7
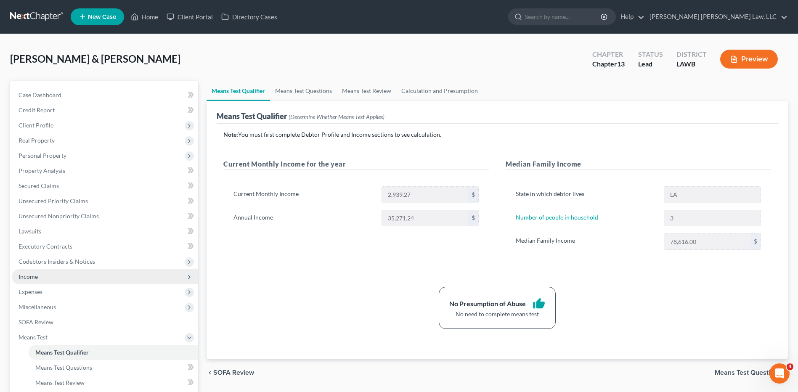
click at [35, 277] on span "Income" at bounding box center [28, 276] width 19 height 7
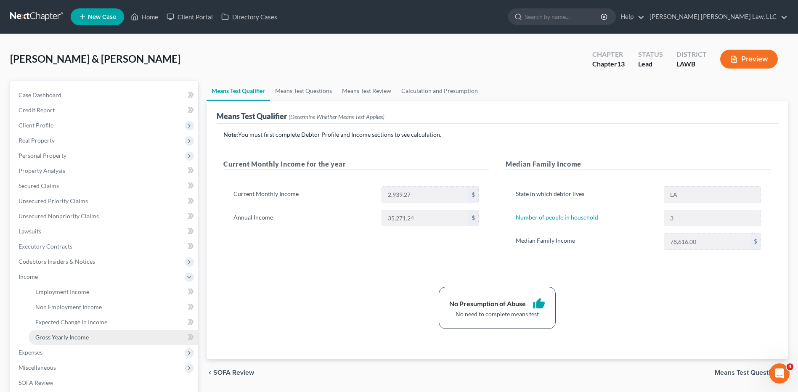
click at [60, 334] on span "Gross Yearly Income" at bounding box center [61, 337] width 53 height 7
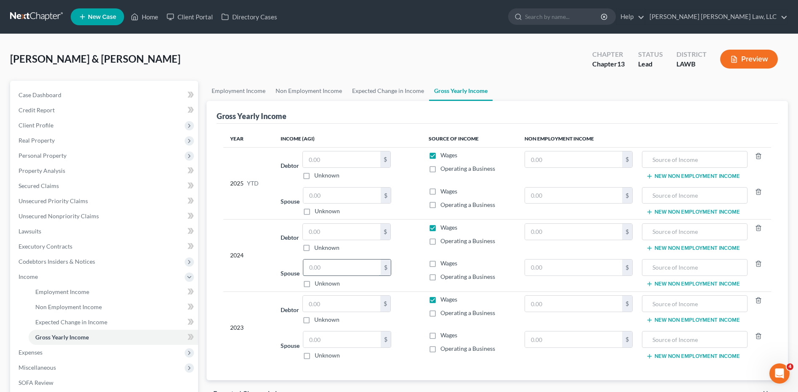
click at [319, 268] on input "text" at bounding box center [341, 268] width 77 height 16
click at [320, 230] on input "text" at bounding box center [341, 232] width 77 height 16
type input "13,981.00"
click at [336, 266] on input "text" at bounding box center [341, 268] width 77 height 16
type input "9,526.00"
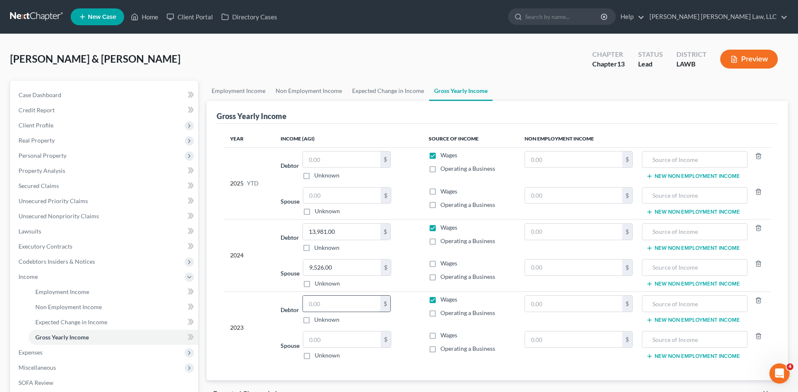
click at [318, 306] on input "text" at bounding box center [341, 304] width 77 height 16
drag, startPoint x: 336, startPoint y: 307, endPoint x: 303, endPoint y: 308, distance: 33.3
click at [303, 308] on div "Debtor 20,749.00 $ Unknown Balance Undetermined 20,749.00 $ Unknown" at bounding box center [348, 309] width 135 height 29
click at [321, 336] on input "text" at bounding box center [341, 340] width 77 height 16
drag, startPoint x: 334, startPoint y: 303, endPoint x: 291, endPoint y: 312, distance: 43.5
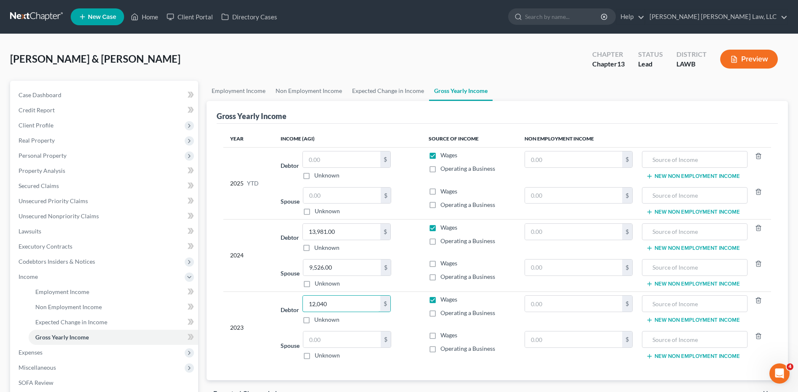
type input "12,040"
click at [317, 339] on input "text" at bounding box center [341, 340] width 77 height 16
type input "3,000.00"
click at [316, 198] on input "text" at bounding box center [341, 196] width 77 height 16
type input "7,803.78"
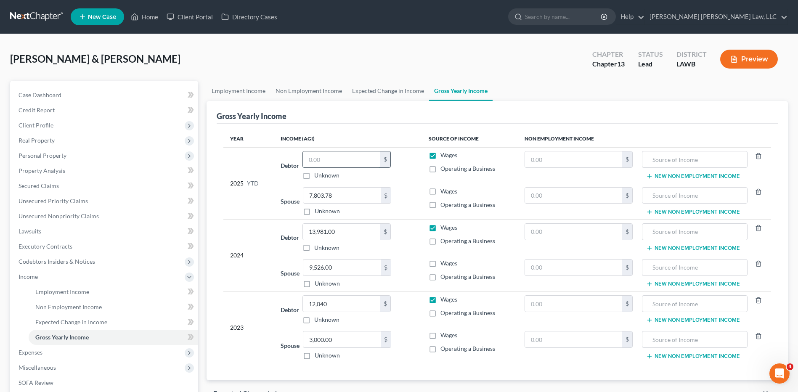
click at [314, 164] on input "text" at bounding box center [341, 160] width 77 height 16
type input "15,584.06"
click at [399, 60] on div "Wentzel, Cory & Santana, Estella Upgraded Chapter Chapter 13 Status Lead Distri…" at bounding box center [399, 62] width 778 height 37
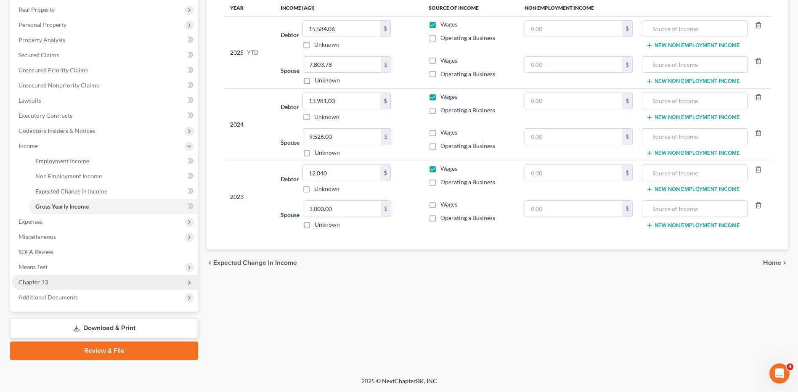
click at [41, 281] on span "Chapter 13" at bounding box center [33, 282] width 29 height 7
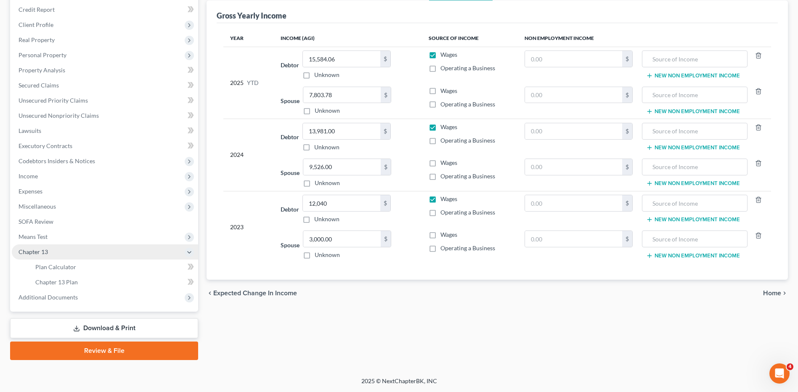
scroll to position [101, 0]
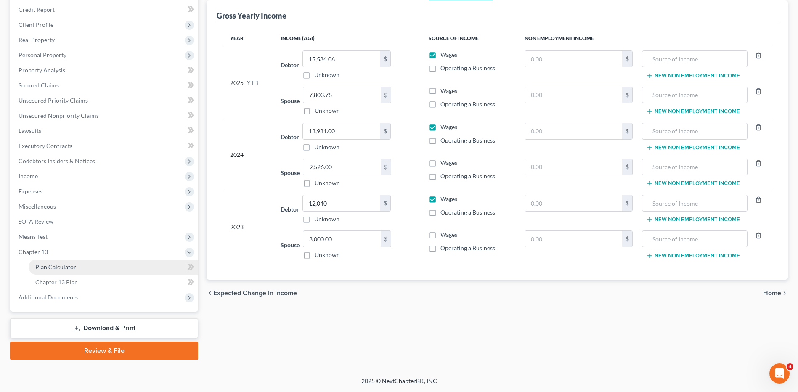
click at [45, 273] on link "Plan Calculator" at bounding box center [114, 267] width 170 height 15
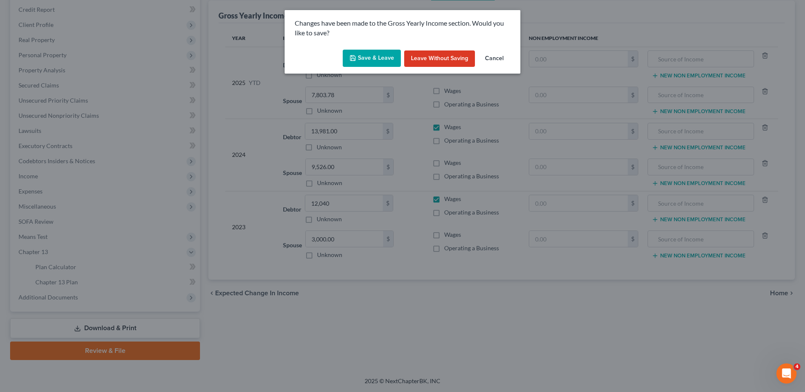
click at [374, 54] on button "Save & Leave" at bounding box center [372, 59] width 58 height 18
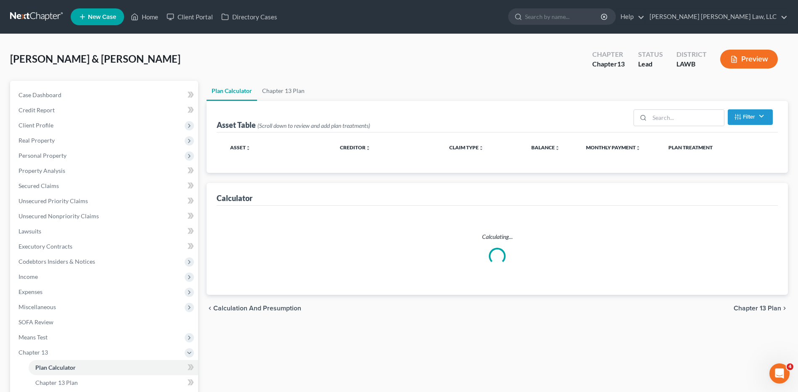
select select "59"
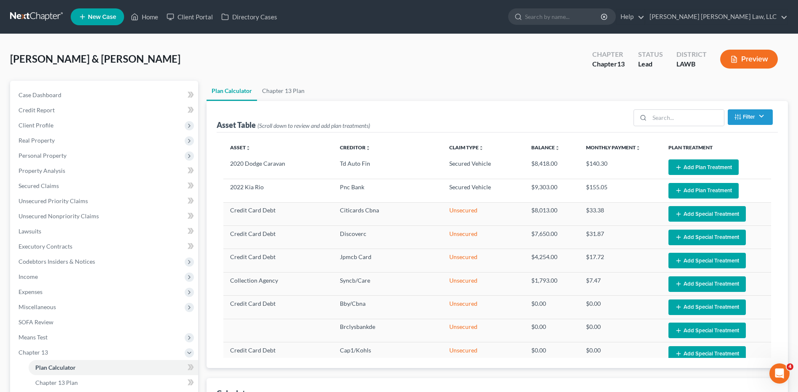
click at [695, 168] on button "Add Plan Treatment" at bounding box center [704, 168] width 70 height 16
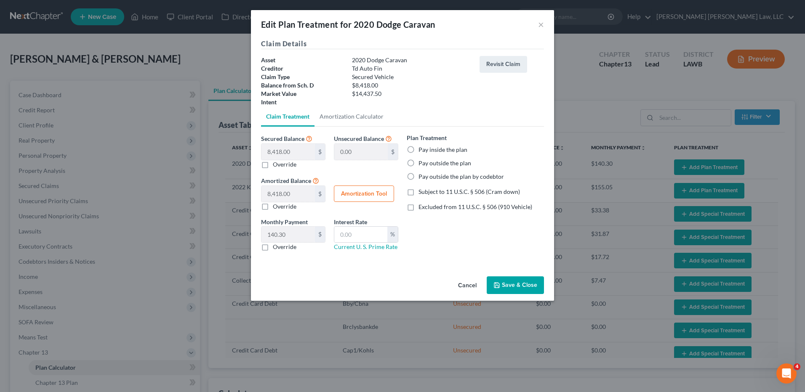
click at [418, 151] on label "Pay inside the plan" at bounding box center [442, 150] width 49 height 8
click at [422, 151] on input "Pay inside the plan" at bounding box center [424, 148] width 5 height 5
radio input "true"
drag, startPoint x: 410, startPoint y: 193, endPoint x: 373, endPoint y: 236, distance: 56.4
click at [418, 193] on label "Subject to 11 U.S.C. § 506 (Cram down)" at bounding box center [468, 192] width 101 height 8
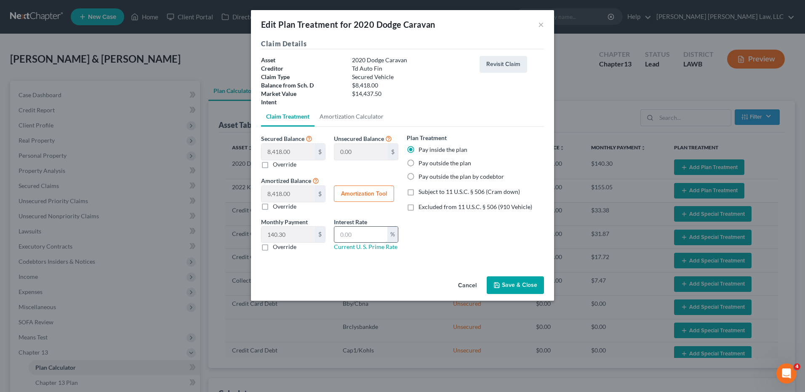
click at [422, 193] on input "Subject to 11 U.S.C. § 506 (Cram down)" at bounding box center [424, 190] width 5 height 5
checkbox input "true"
click at [358, 239] on input "text" at bounding box center [360, 235] width 53 height 16
type input "9.5"
click at [512, 282] on button "Save & Close" at bounding box center [515, 286] width 57 height 18
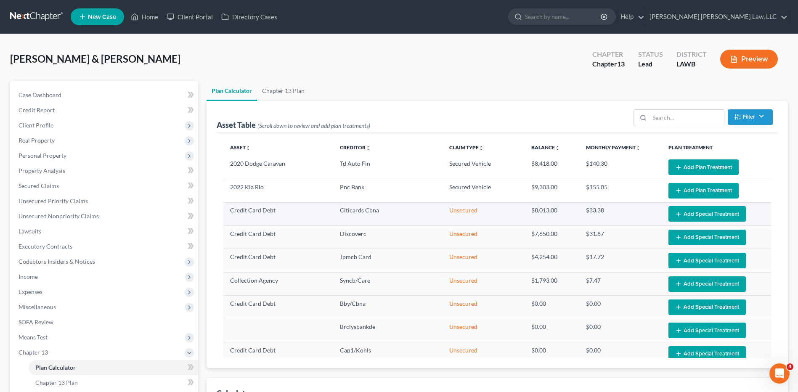
select select "59"
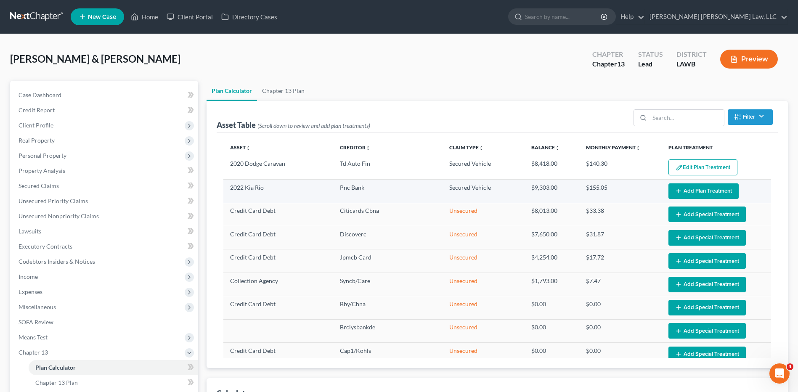
click at [669, 193] on button "Add Plan Treatment" at bounding box center [704, 192] width 70 height 16
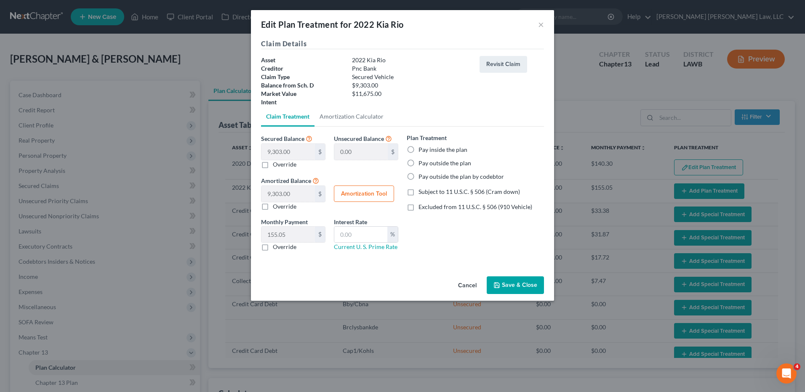
click at [418, 146] on label "Pay inside the plan" at bounding box center [442, 150] width 49 height 8
click at [422, 146] on input "Pay inside the plan" at bounding box center [424, 148] width 5 height 5
radio input "true"
click at [418, 205] on label "Excluded from 11 U.S.C. § 506 (910 Vehicle)" at bounding box center [475, 207] width 114 height 8
click at [422, 205] on input "Excluded from 11 U.S.C. § 506 (910 Vehicle)" at bounding box center [424, 205] width 5 height 5
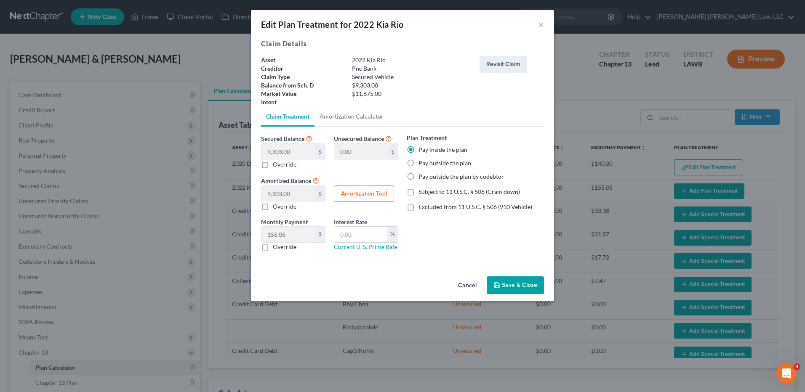
checkbox input "true"
click at [371, 236] on input "text" at bounding box center [360, 235] width 53 height 16
type input "9.5"
click at [495, 286] on icon "button" at bounding box center [496, 285] width 7 height 7
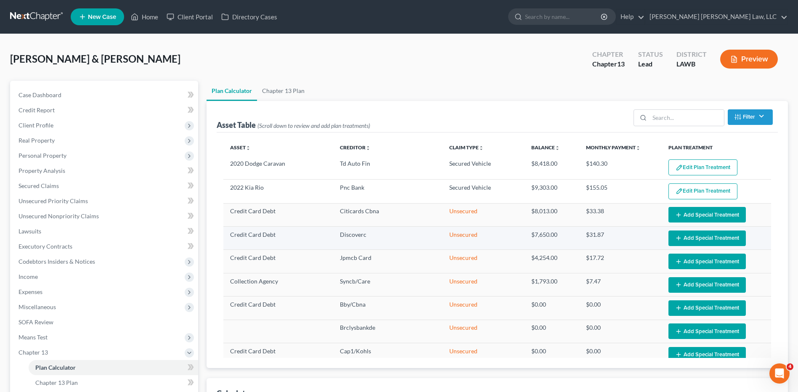
select select "59"
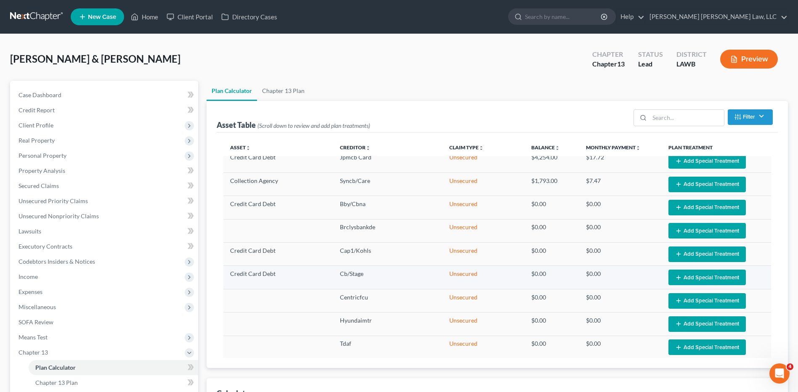
scroll to position [108, 0]
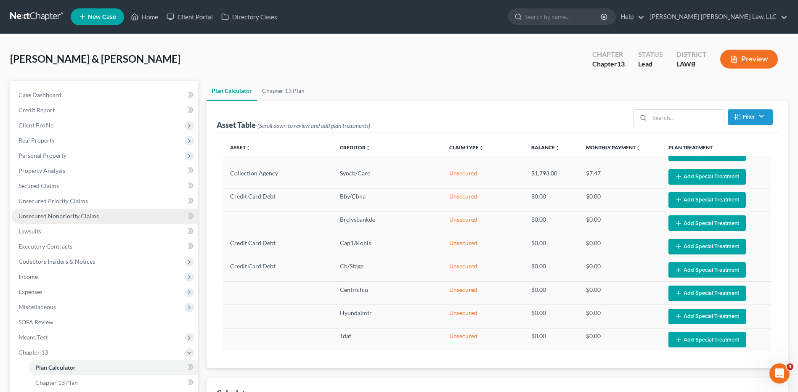
click at [42, 218] on span "Unsecured Nonpriority Claims" at bounding box center [59, 216] width 80 height 7
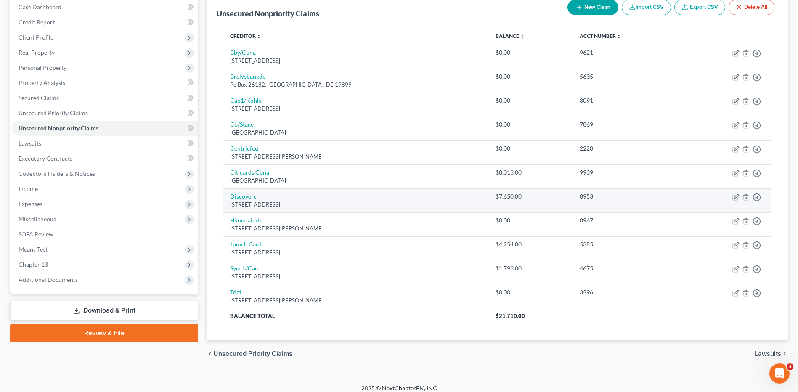
scroll to position [95, 0]
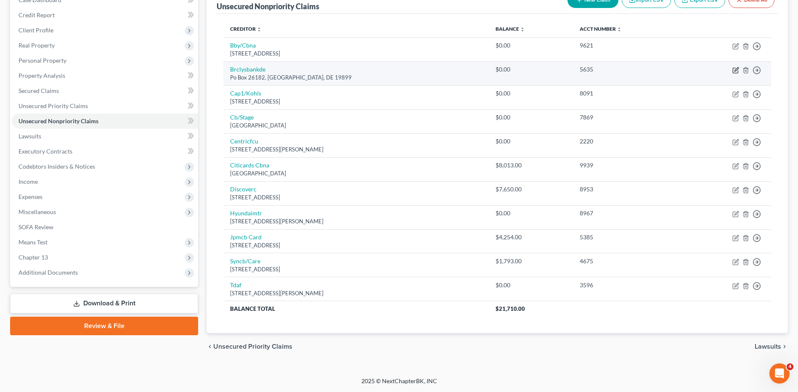
click at [735, 72] on icon "button" at bounding box center [736, 70] width 7 height 7
select select "7"
select select "0"
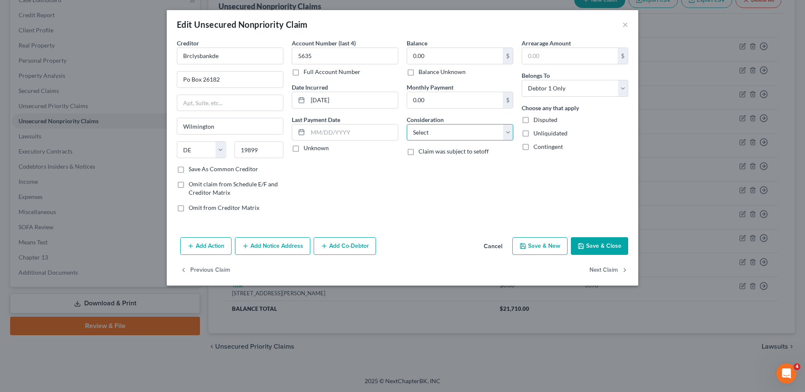
drag, startPoint x: 431, startPoint y: 135, endPoint x: 431, endPoint y: 139, distance: 4.6
click at [431, 135] on select "Select Cable / Satellite Services Collection Agency Credit Card Debt Debt Couns…" at bounding box center [460, 132] width 106 height 17
select select "1"
click at [407, 124] on select "Select Cable / Satellite Services Collection Agency Credit Card Debt Debt Couns…" at bounding box center [460, 132] width 106 height 17
click at [597, 246] on button "Save & Close" at bounding box center [599, 246] width 57 height 18
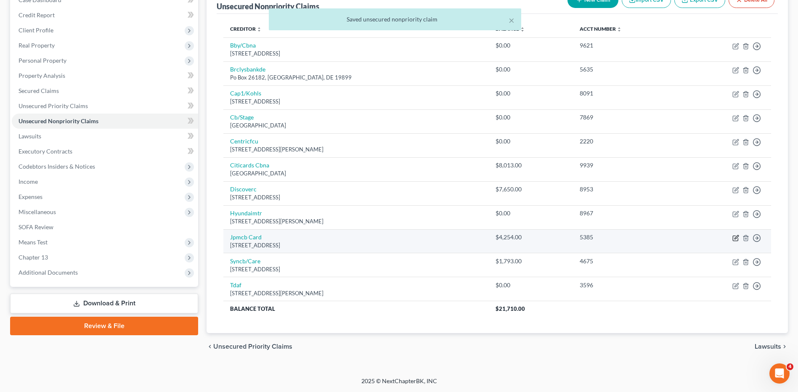
click at [736, 239] on icon "button" at bounding box center [737, 237] width 4 height 4
select select "7"
select select "2"
select select "0"
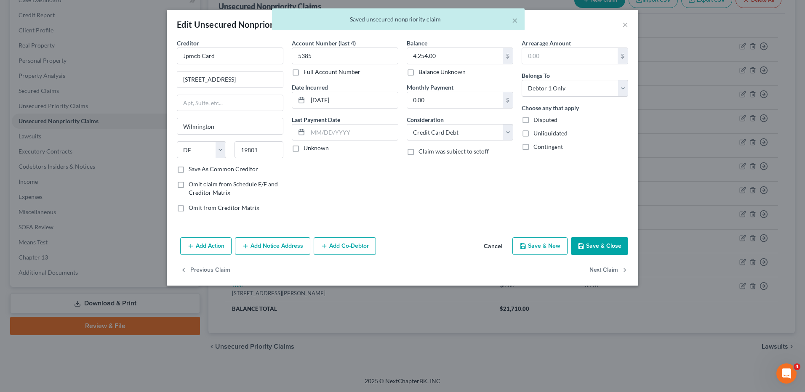
click at [596, 241] on button "Save & Close" at bounding box center [599, 246] width 57 height 18
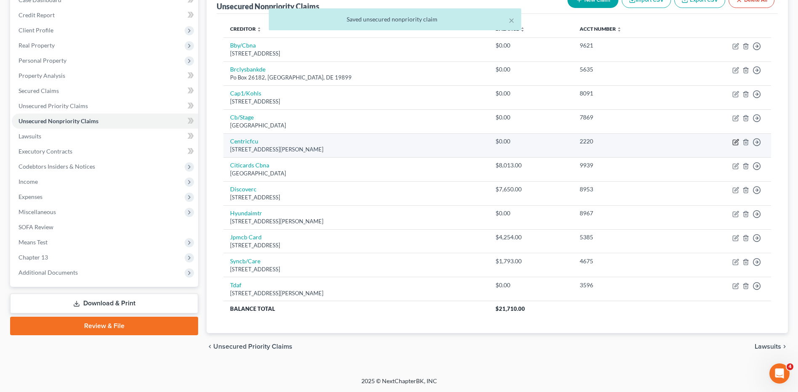
click at [734, 141] on icon "button" at bounding box center [736, 142] width 7 height 7
select select "19"
select select "0"
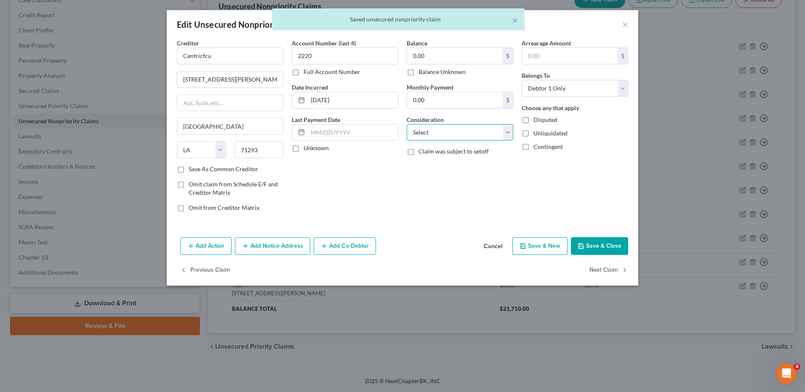
click at [437, 131] on select "Select Cable / Satellite Services Collection Agency Credit Card Debt Debt Couns…" at bounding box center [460, 132] width 106 height 17
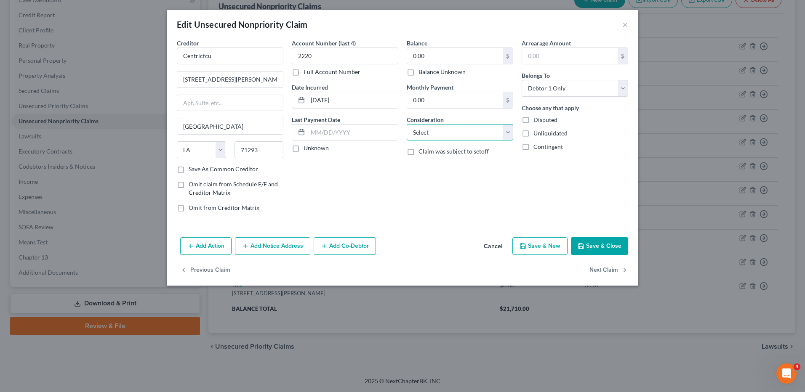
select select "1"
click at [407, 124] on select "Select Cable / Satellite Services Collection Agency Credit Card Debt Debt Couns…" at bounding box center [460, 132] width 106 height 17
click at [586, 244] on button "Save & Close" at bounding box center [599, 246] width 57 height 18
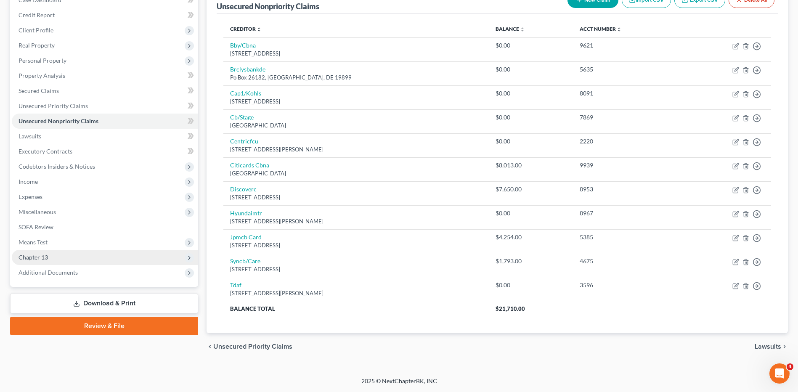
click at [38, 259] on span "Chapter 13" at bounding box center [33, 257] width 29 height 7
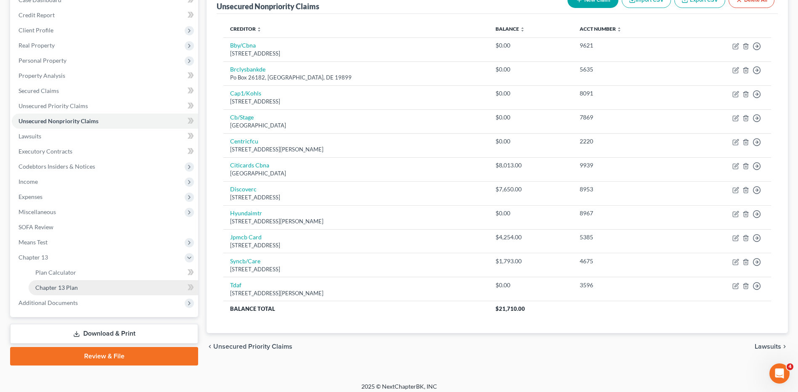
click at [45, 286] on span "Chapter 13 Plan" at bounding box center [56, 287] width 43 height 7
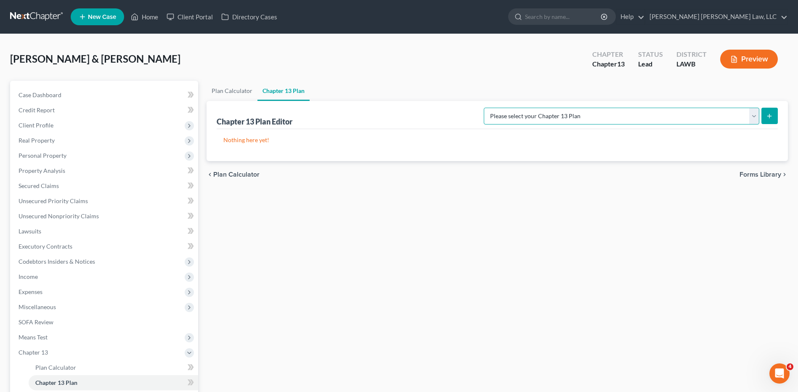
click at [676, 118] on select "Please select your Chapter 13 Plan E. Orum Custom Plan (Revised 12/1/2021) E. O…" at bounding box center [622, 116] width 276 height 17
select select "1"
click at [572, 108] on select "Please select your Chapter 13 Plan E. Orum Custom Plan (Revised 12/1/2021) E. O…" at bounding box center [622, 116] width 276 height 17
click at [769, 117] on icon "submit" at bounding box center [769, 116] width 7 height 7
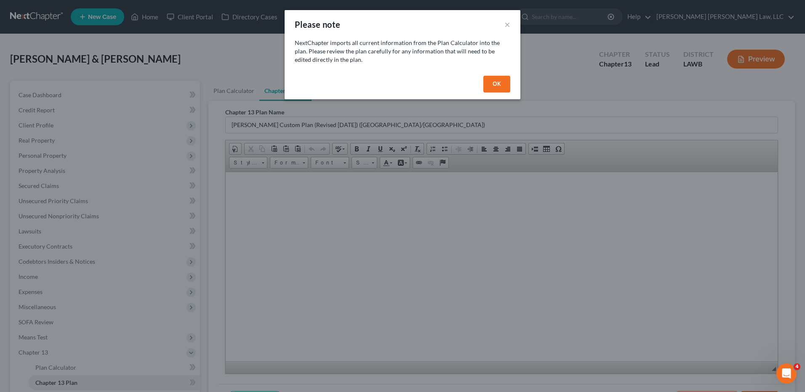
click at [489, 84] on button "OK" at bounding box center [496, 84] width 27 height 17
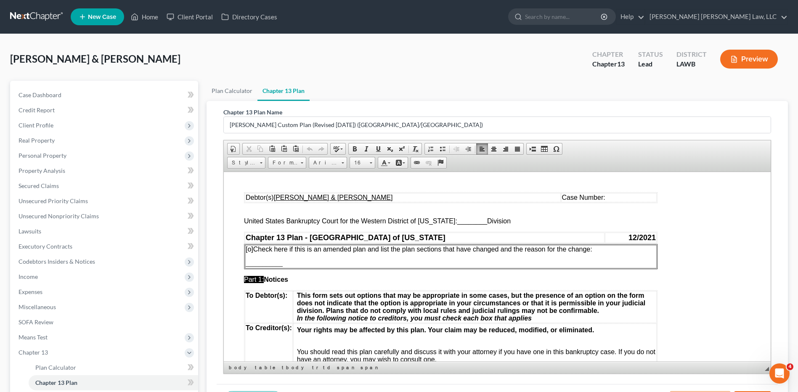
drag, startPoint x: 478, startPoint y: 225, endPoint x: 452, endPoint y: 225, distance: 26.1
drag, startPoint x: 479, startPoint y: 225, endPoint x: 463, endPoint y: 224, distance: 16.5
click at [469, 224] on span "________" at bounding box center [473, 220] width 30 height 7
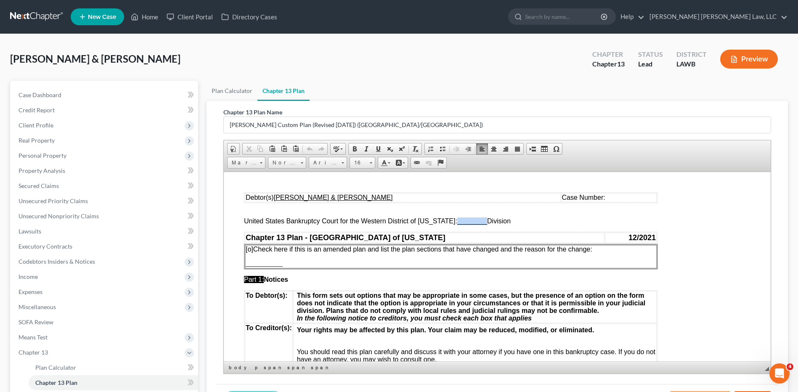
drag, startPoint x: 479, startPoint y: 223, endPoint x: 450, endPoint y: 221, distance: 29.5
click at [450, 221] on span "United States Bankruptcy Court for the Western District of Louisiana: ________ …" at bounding box center [377, 220] width 267 height 7
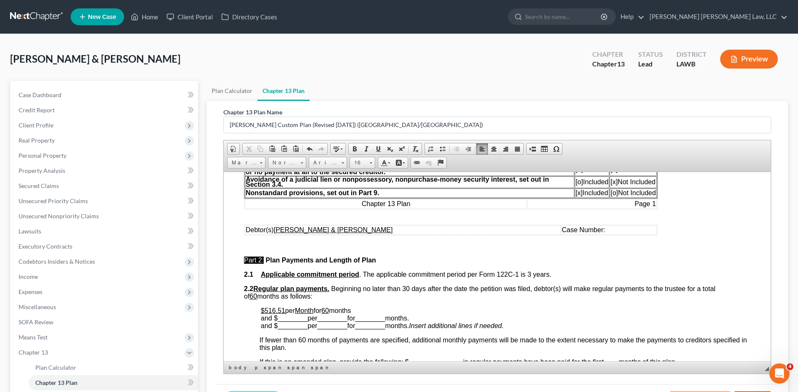
scroll to position [295, 0]
drag, startPoint x: 285, startPoint y: 310, endPoint x: 263, endPoint y: 308, distance: 22.0
click at [263, 308] on p "$516.51 per Month for 60 months and $ ________ per ________ for ________ months…" at bounding box center [506, 317] width 490 height 23
drag, startPoint x: 338, startPoint y: 308, endPoint x: 330, endPoint y: 310, distance: 7.9
click at [330, 310] on p "$685.00 per Month for 60 months and $ ________ per ________ for ________ months…" at bounding box center [506, 317] width 490 height 23
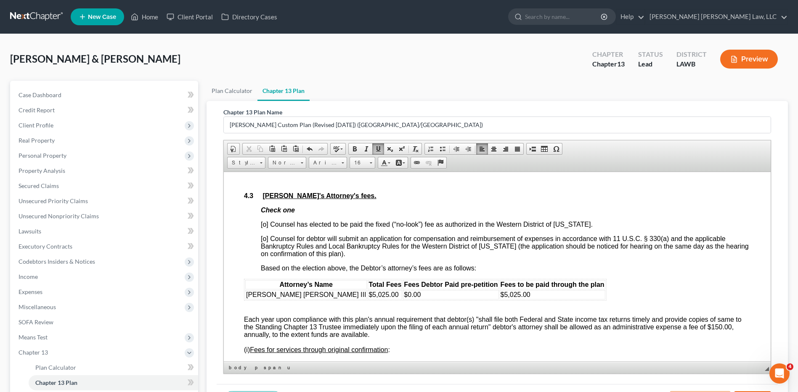
scroll to position [1557, 0]
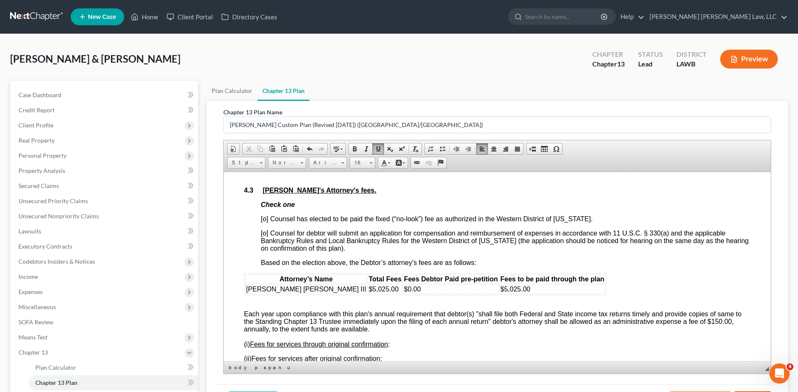
click at [264, 218] on span "[o] Counsel has elected to be paid the fixed (“no-look”) fee as authorized in t…" at bounding box center [427, 218] width 332 height 7
click at [267, 218] on span "[o] Counsel has elected to be paid the fixed (“no-look”) fee as authorized in t…" at bounding box center [427, 218] width 332 height 7
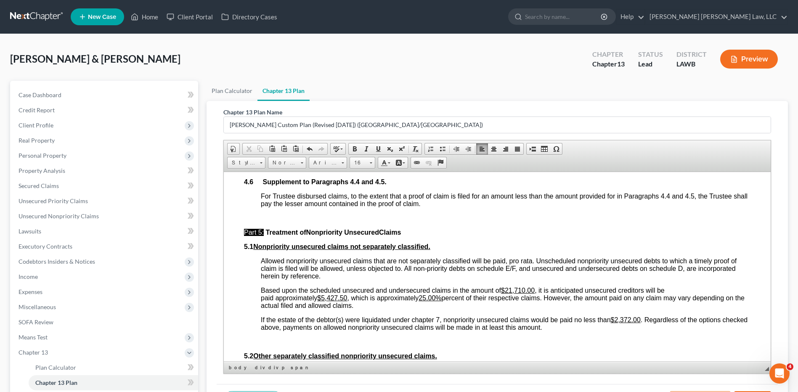
scroll to position [2062, 0]
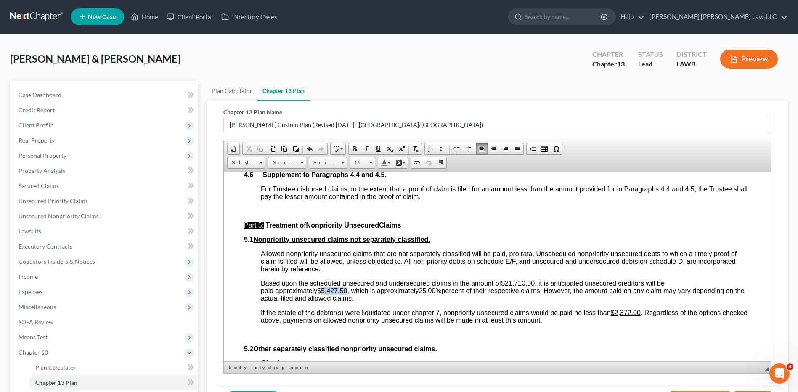
drag, startPoint x: 350, startPoint y: 292, endPoint x: 322, endPoint y: 291, distance: 27.4
click at [322, 291] on span "Based upon the scheduled unsecured and undersecured claims in the amount of $21…" at bounding box center [503, 290] width 484 height 22
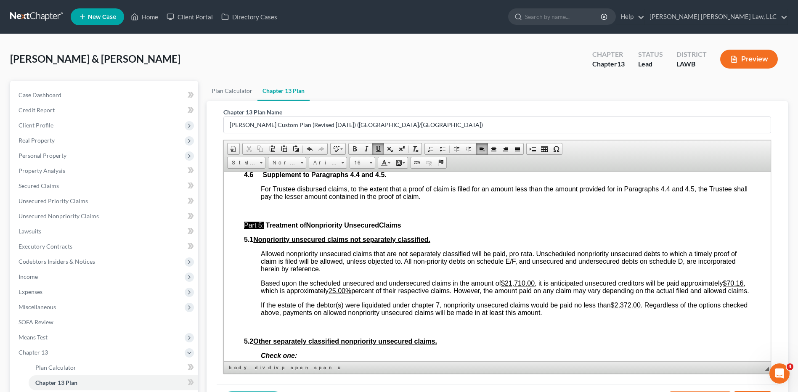
click at [341, 290] on span ", which is approximately 25.00% percent of their respective claims. However, th…" at bounding box center [505, 286] width 489 height 15
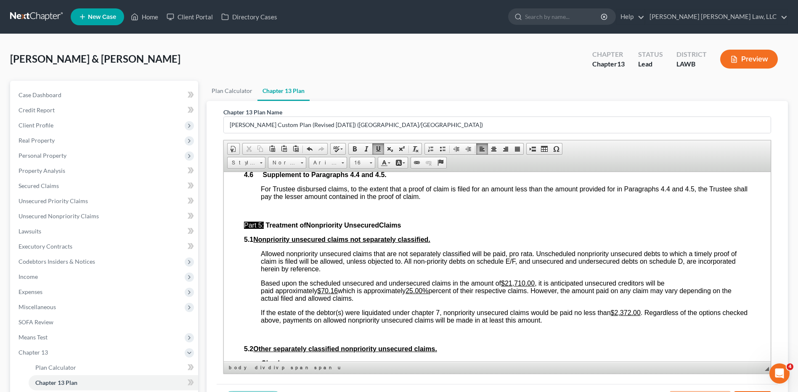
drag, startPoint x: 430, startPoint y: 292, endPoint x: 412, endPoint y: 293, distance: 18.1
click at [412, 293] on span "which is approximately 25.00% percent of their respective claims. However, the …" at bounding box center [496, 294] width 471 height 15
drag, startPoint x: 643, startPoint y: 313, endPoint x: 617, endPoint y: 311, distance: 25.7
click at [617, 311] on span "If the estate of the debtor(s) were liquidated under chapter 7, nonpriority uns…" at bounding box center [504, 316] width 487 height 15
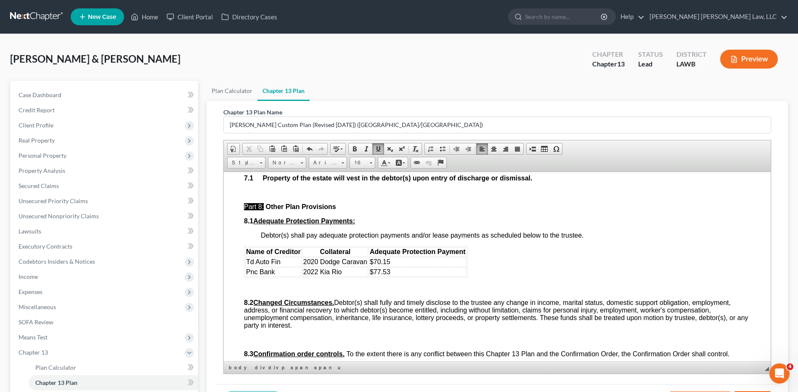
scroll to position [2483, 0]
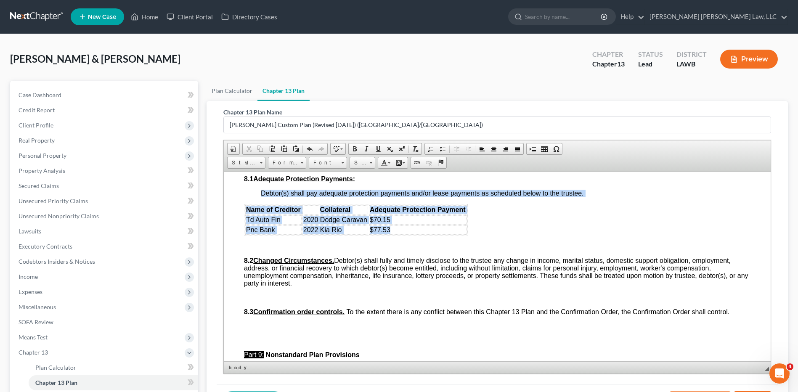
drag, startPoint x: 243, startPoint y: 204, endPoint x: 411, endPoint y: 232, distance: 170.2
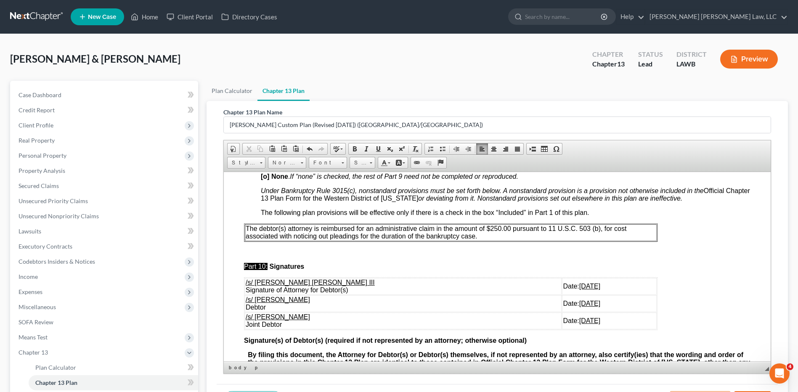
scroll to position [2652, 0]
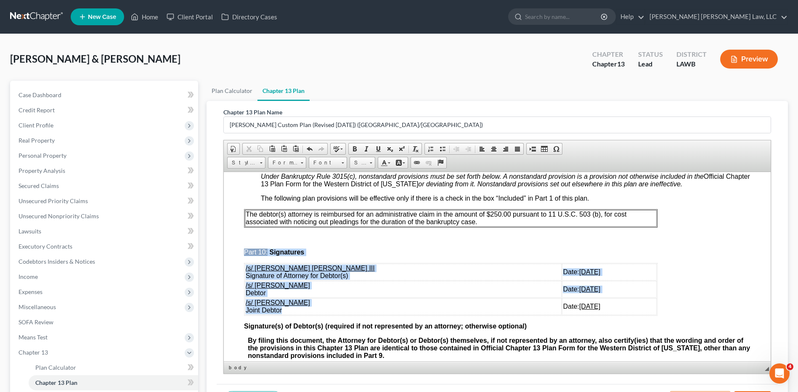
drag, startPoint x: 241, startPoint y: 283, endPoint x: 282, endPoint y: 308, distance: 47.8
click at [279, 307] on span "/s/ Estella Mata Santana Joint Debtor" at bounding box center [278, 306] width 64 height 15
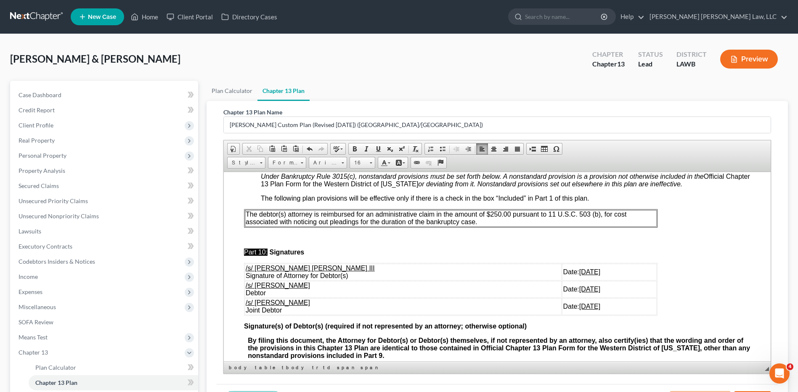
drag, startPoint x: 244, startPoint y: 283, endPoint x: 593, endPoint y: 307, distance: 349.8
click at [593, 307] on table "/s/ E. Orum Young III Signature of Attorney for Debtor(s) Date: 08/14/2025 /s/ …" at bounding box center [451, 289] width 414 height 53
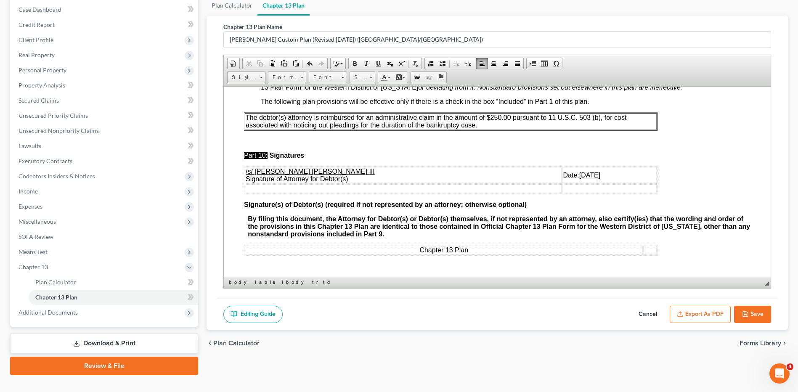
scroll to position [101, 0]
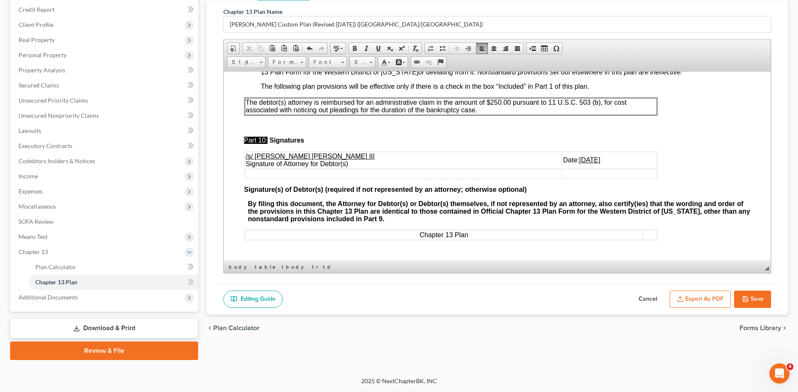
click at [690, 296] on button "Export as PDF" at bounding box center [700, 300] width 61 height 18
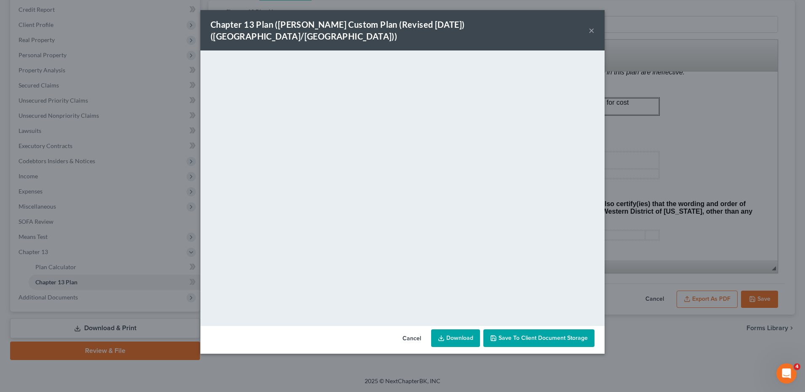
click at [458, 330] on link "Download" at bounding box center [455, 339] width 49 height 18
click at [411, 330] on button "Cancel" at bounding box center [412, 338] width 32 height 17
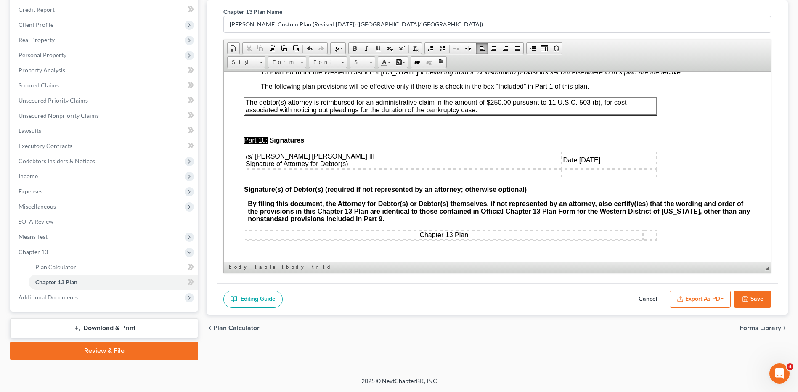
click at [768, 296] on button "Save" at bounding box center [752, 300] width 37 height 18
select select "1"
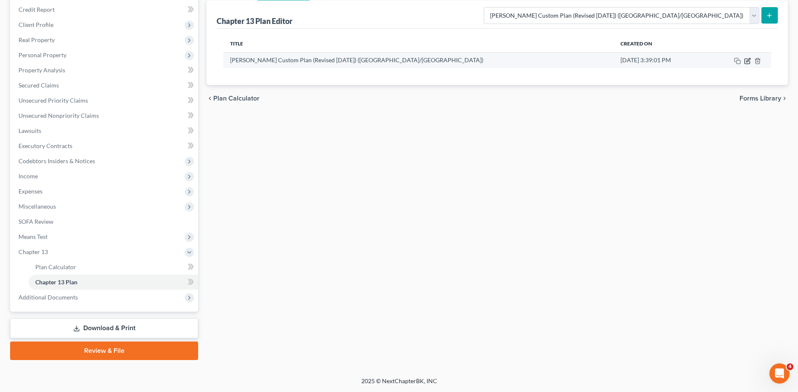
click at [747, 62] on icon "button" at bounding box center [749, 60] width 4 height 4
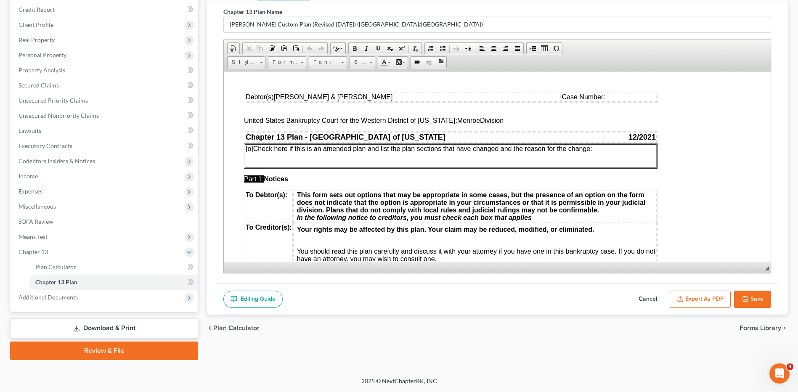
scroll to position [0, 0]
click at [697, 301] on button "Export as PDF" at bounding box center [700, 300] width 61 height 18
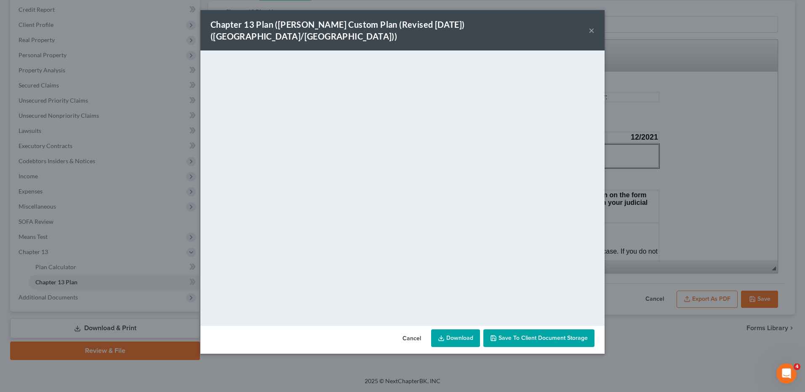
click at [454, 330] on link "Download" at bounding box center [455, 339] width 49 height 18
click at [410, 330] on button "Cancel" at bounding box center [412, 338] width 32 height 17
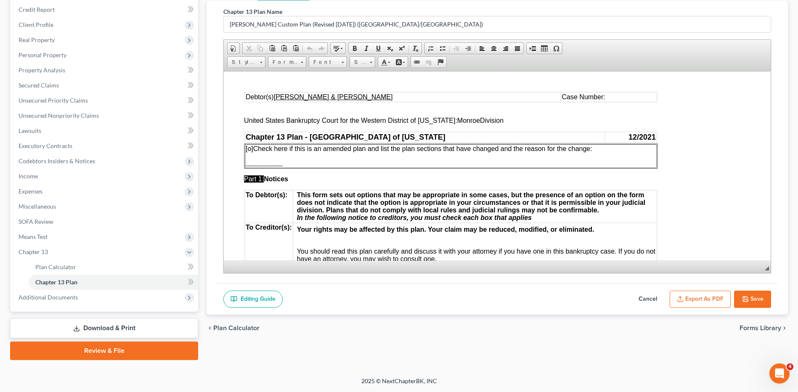
click at [747, 294] on button "Save" at bounding box center [752, 300] width 37 height 18
select select "1"
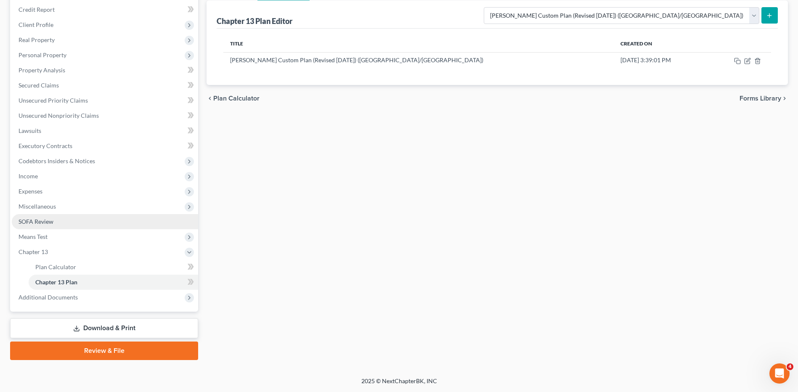
click at [32, 221] on span "SOFA Review" at bounding box center [36, 221] width 35 height 7
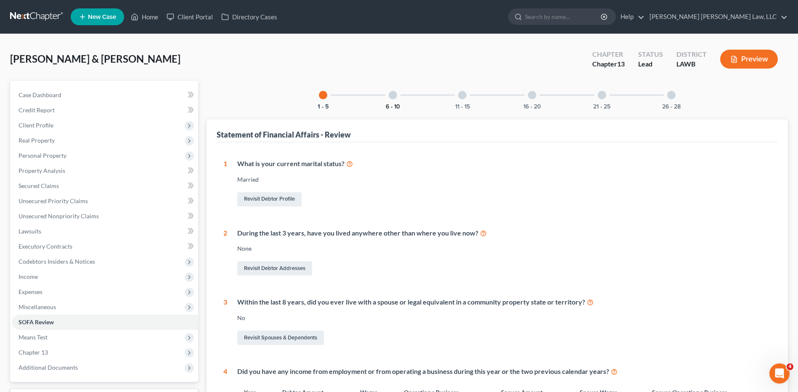
click at [388, 104] on button "6 - 10" at bounding box center [393, 107] width 14 height 6
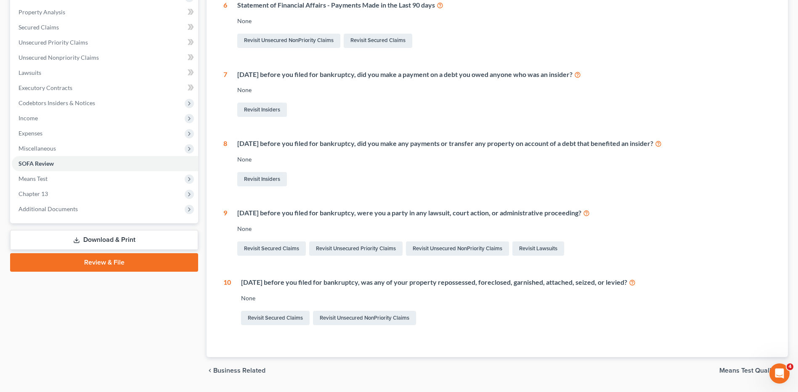
scroll to position [183, 0]
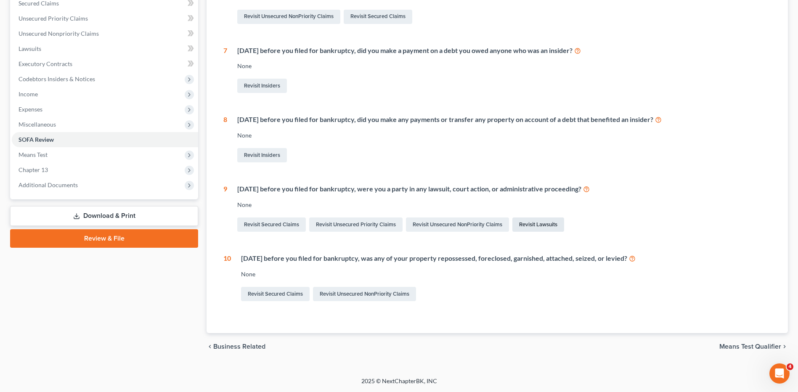
click at [542, 223] on link "Revisit Lawsuits" at bounding box center [539, 225] width 52 height 14
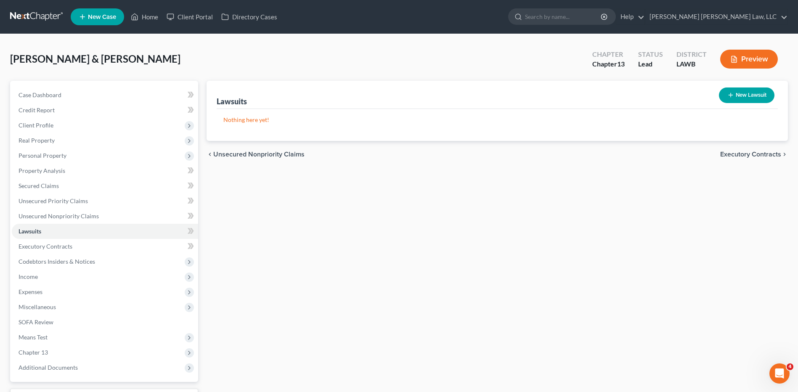
click at [749, 98] on button "New Lawsuit" at bounding box center [747, 96] width 56 height 16
select select "0"
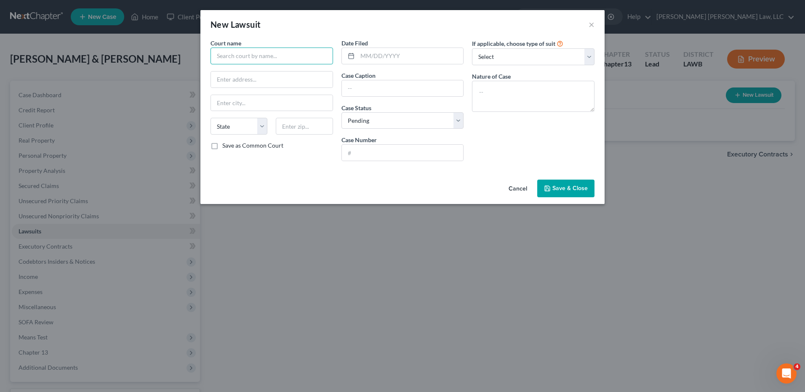
click at [257, 59] on input "text" at bounding box center [271, 56] width 122 height 17
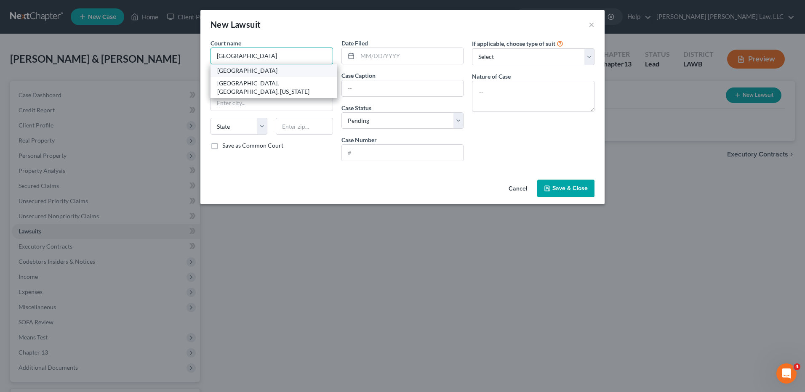
type input "West Monroe City Court"
click at [258, 72] on div "West Monroe City Court" at bounding box center [273, 71] width 113 height 8
type input "2303 N 7th St"
type input "West Monroe"
select select "19"
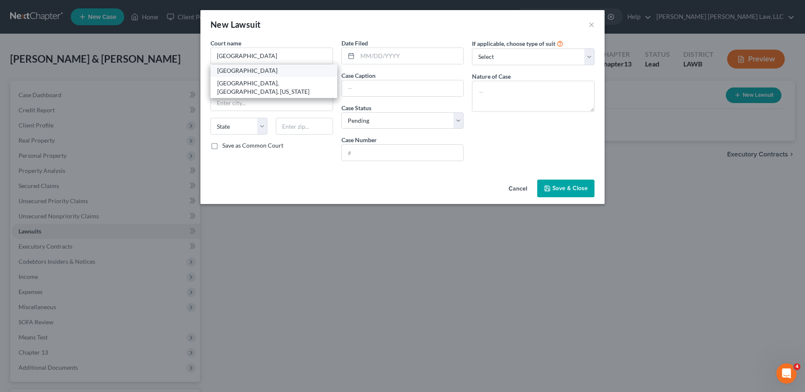
type input "71291"
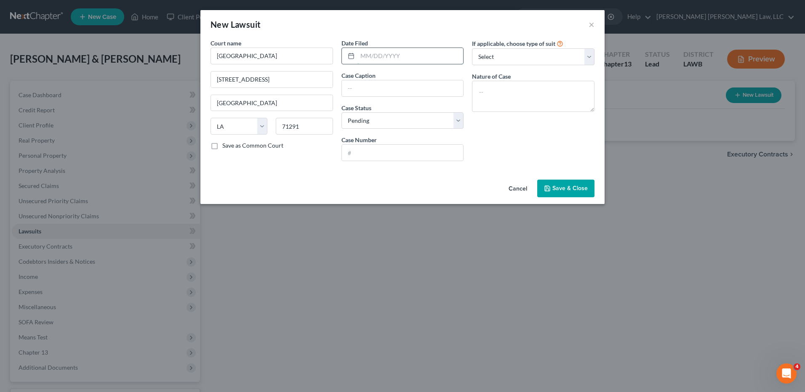
click at [371, 60] on input "text" at bounding box center [410, 56] width 106 height 16
type input "06/30/2025"
click at [363, 88] on input "text" at bounding box center [403, 88] width 122 height 16
click at [444, 88] on input "Capital One N.A. Successor by Merger" at bounding box center [403, 88] width 122 height 16
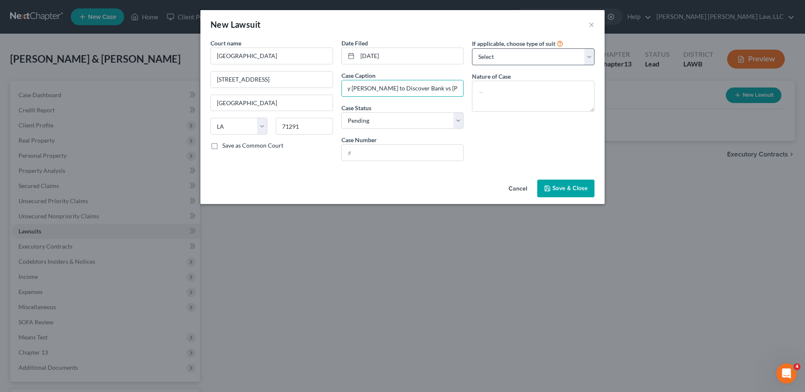
type input "Capital One N.A. Successor by Merger to Discover Bank vs Cory Wentzel"
click at [499, 55] on select "Select Repossession Garnishment Foreclosure Attached, Seized, Or Levied Other" at bounding box center [533, 56] width 122 height 17
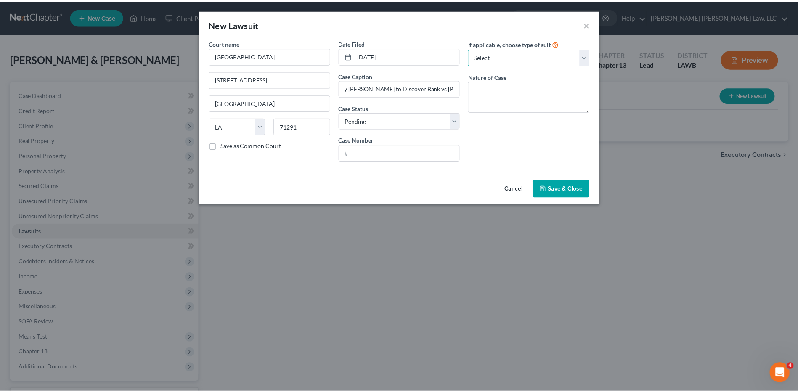
scroll to position [0, 0]
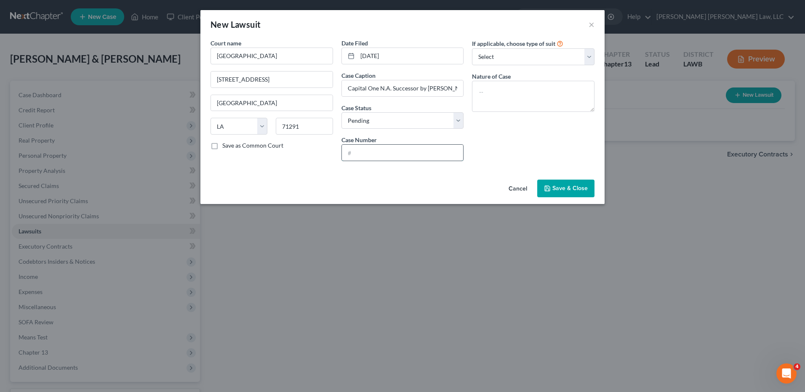
click at [392, 148] on input "text" at bounding box center [403, 153] width 122 height 16
type input "C-59684"
click at [517, 88] on textarea at bounding box center [533, 96] width 122 height 31
type textarea "Citation"
click at [555, 193] on button "Save & Close" at bounding box center [565, 189] width 57 height 18
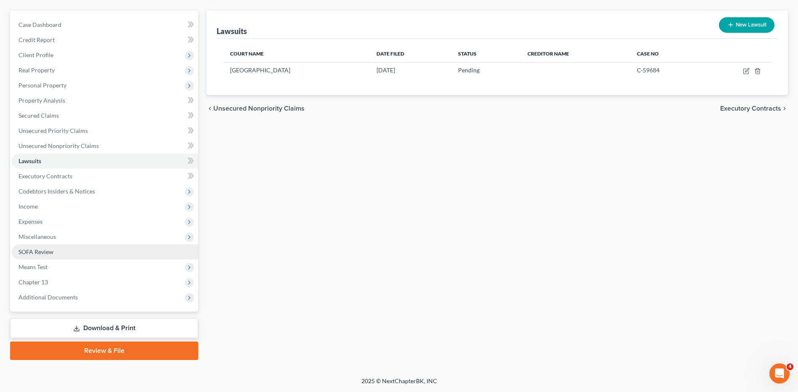
click at [33, 255] on span "SOFA Review" at bounding box center [36, 251] width 35 height 7
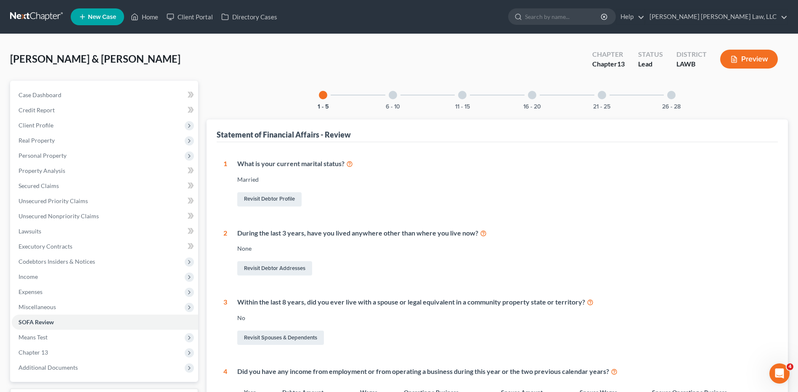
click at [389, 99] on div "6 - 10" at bounding box center [393, 95] width 29 height 29
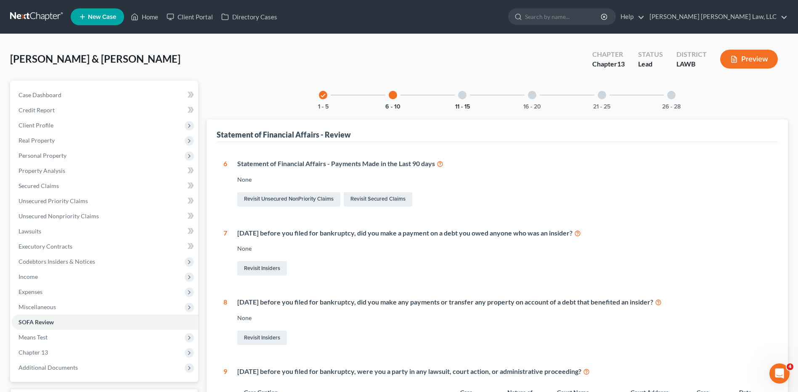
click at [466, 104] on button "11 - 15" at bounding box center [462, 107] width 15 height 6
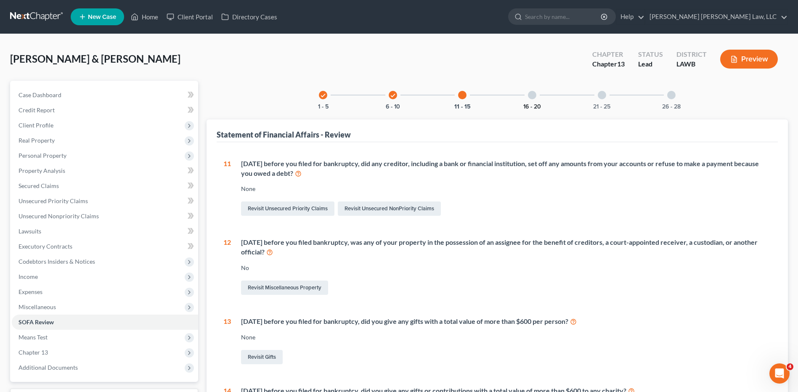
click at [530, 104] on button "16 - 20" at bounding box center [533, 107] width 18 height 6
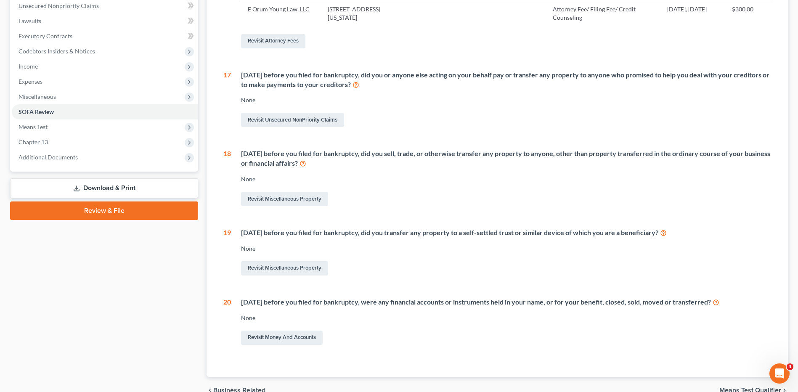
scroll to position [42, 0]
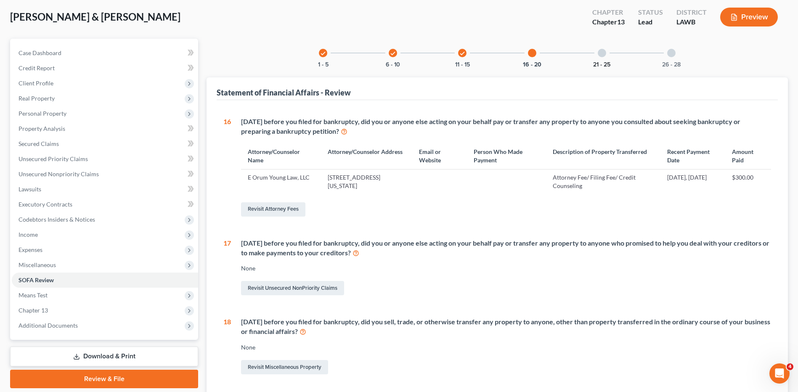
click at [602, 62] on button "21 - 25" at bounding box center [601, 65] width 17 height 6
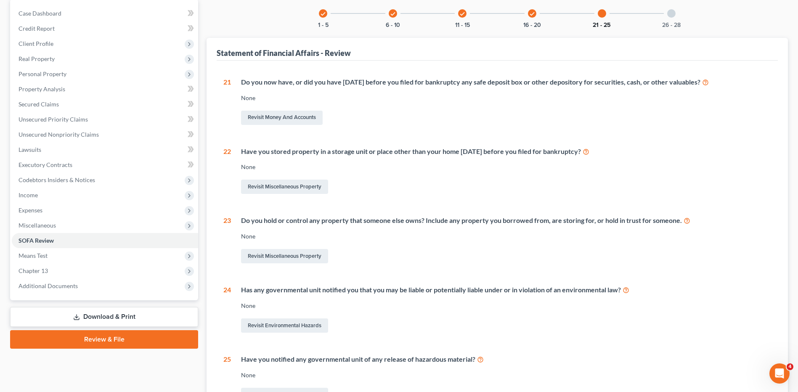
scroll to position [0, 0]
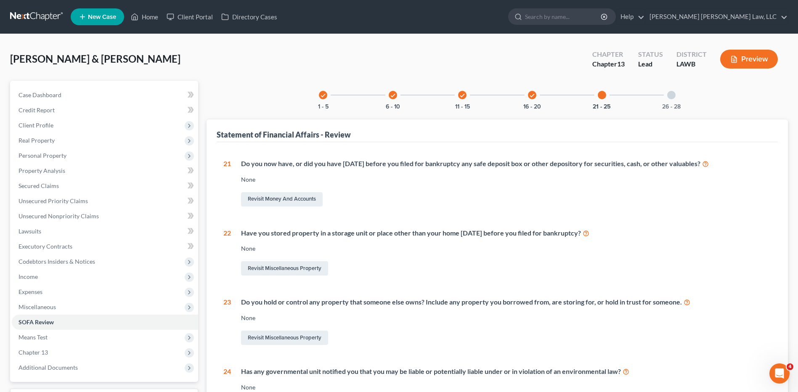
click at [680, 91] on div "26 - 28" at bounding box center [671, 95] width 29 height 29
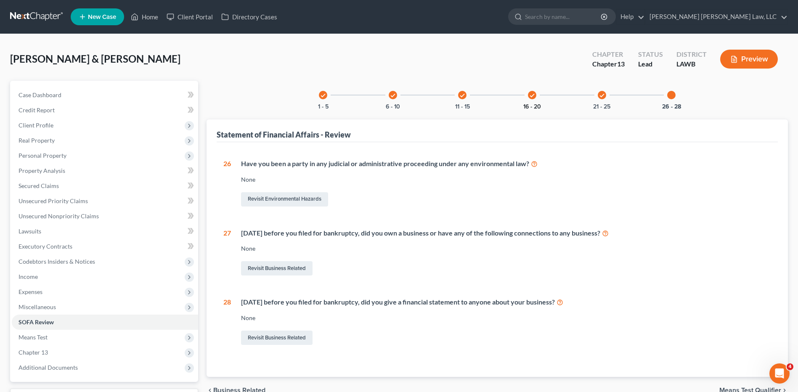
click at [532, 106] on button "16 - 20" at bounding box center [533, 107] width 18 height 6
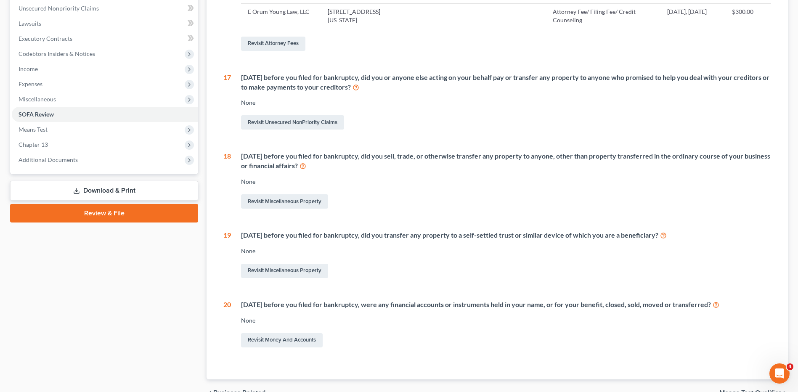
scroll to position [42, 0]
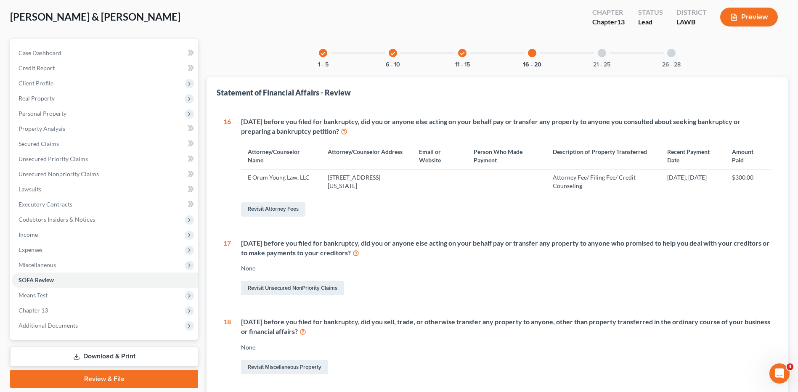
click at [333, 61] on div "check 1 - 5" at bounding box center [323, 53] width 29 height 29
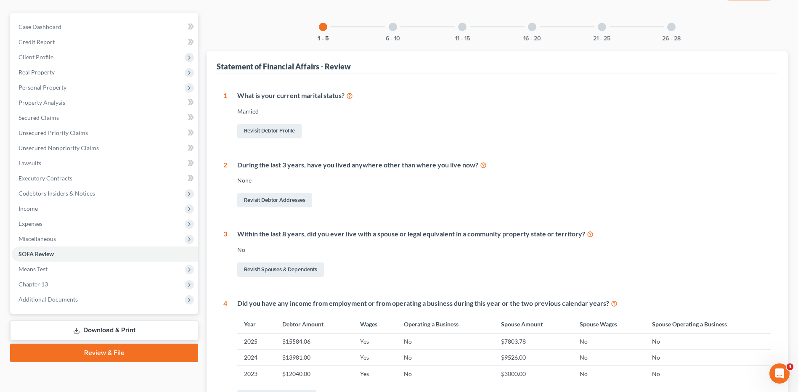
scroll to position [0, 0]
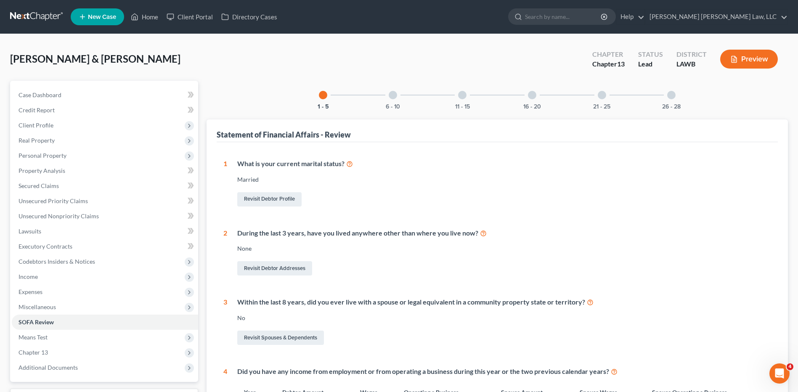
click at [396, 98] on div "6 - 10" at bounding box center [393, 95] width 29 height 29
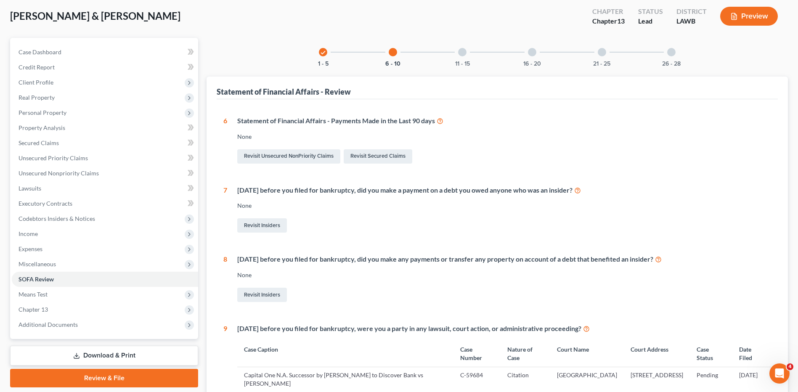
scroll to position [42, 0]
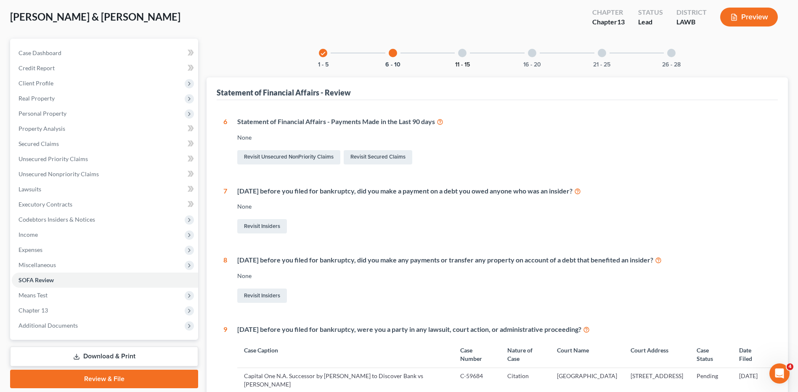
click at [466, 62] on button "11 - 15" at bounding box center [462, 65] width 15 height 6
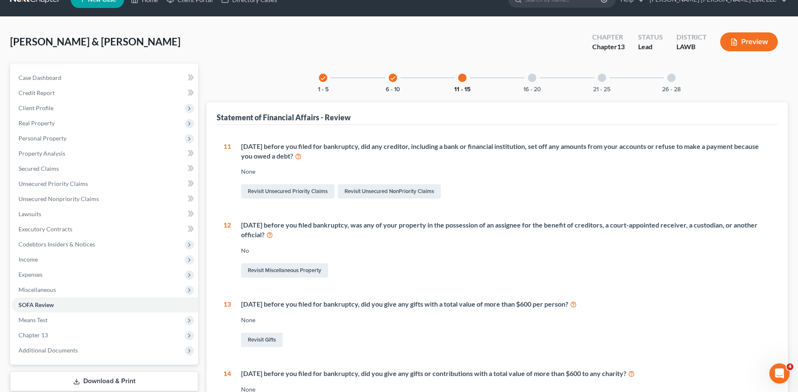
scroll to position [0, 0]
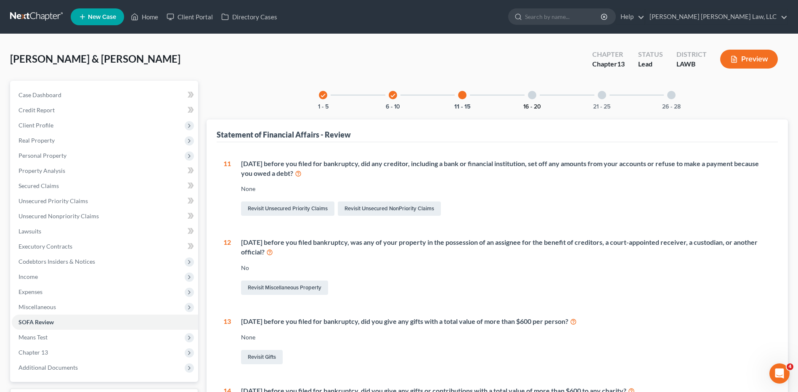
click at [533, 105] on button "16 - 20" at bounding box center [533, 107] width 18 height 6
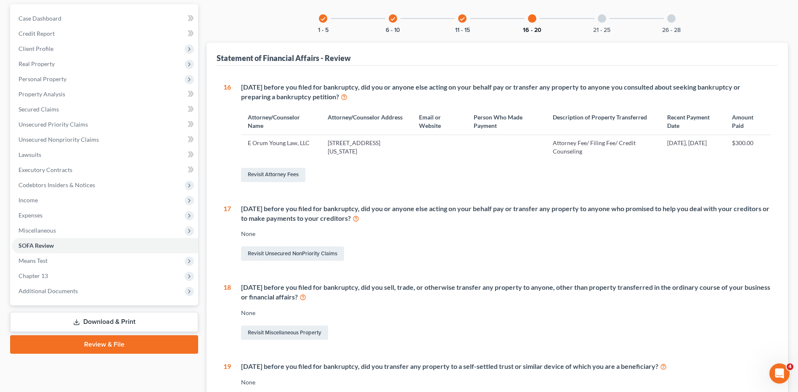
scroll to position [168, 0]
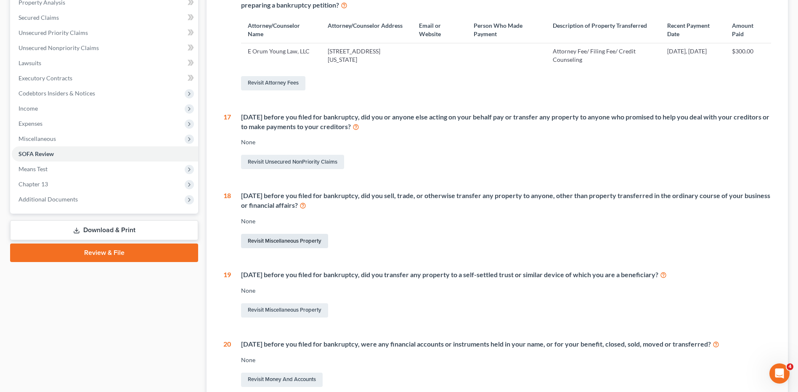
click at [300, 240] on link "Revisit Miscellaneous Property" at bounding box center [284, 241] width 87 height 14
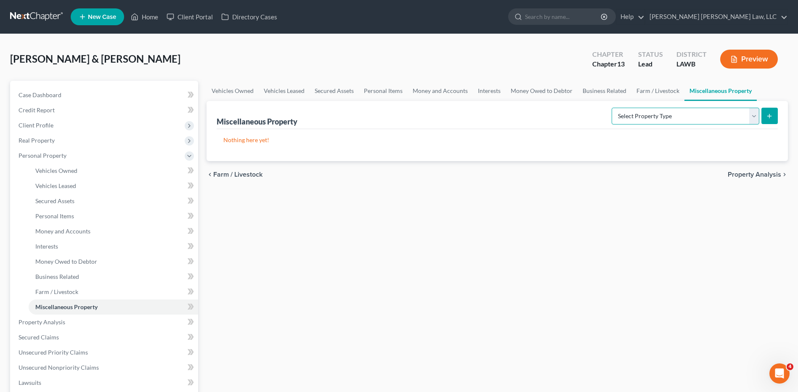
click at [631, 120] on select "Select Property Type Assigned for Creditor Benefit Within 1 Year (SOFA: 12) Hol…" at bounding box center [686, 116] width 148 height 17
select select "transferred"
click at [612, 108] on select "Select Property Type Assigned for Creditor Benefit Within 1 Year (SOFA: 12) Hol…" at bounding box center [686, 116] width 148 height 17
click at [773, 115] on icon "submit" at bounding box center [769, 116] width 7 height 7
select select "Ordinary (within 2 years)"
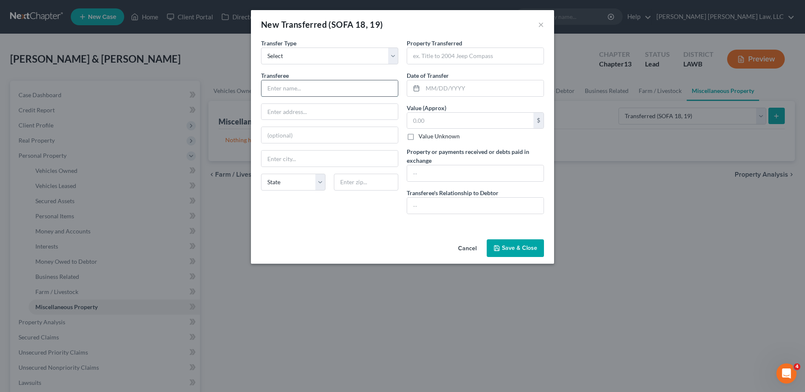
click at [284, 90] on input "text" at bounding box center [329, 88] width 136 height 16
type input "Realtor"
click at [438, 57] on input "text" at bounding box center [475, 56] width 136 height 16
click at [538, 25] on button "×" at bounding box center [541, 24] width 6 height 10
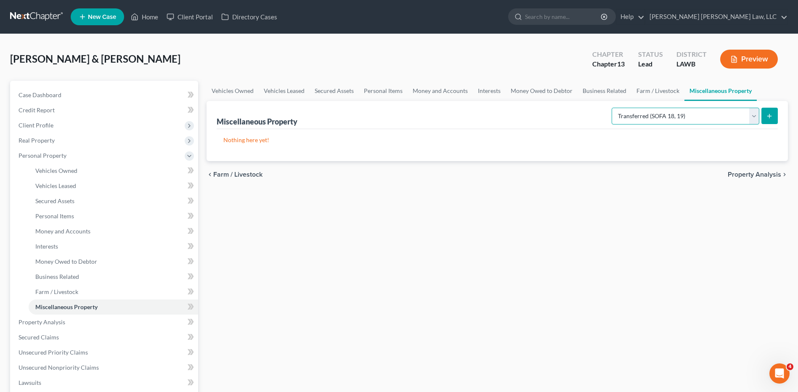
click at [612, 113] on select "Select Property Type Assigned for Creditor Benefit Within 1 Year (SOFA: 12) Hol…" at bounding box center [686, 116] width 148 height 17
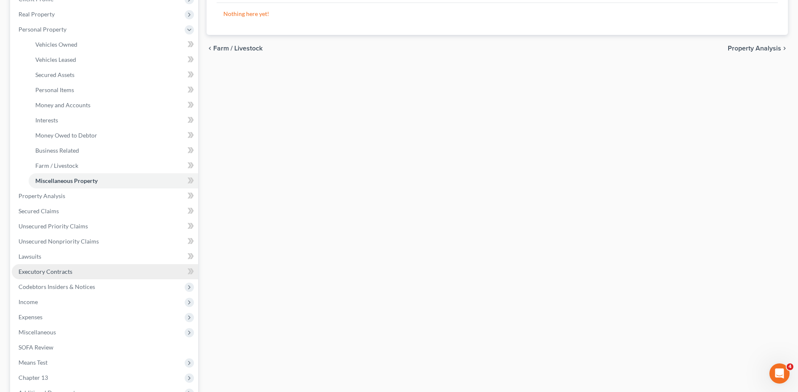
scroll to position [168, 0]
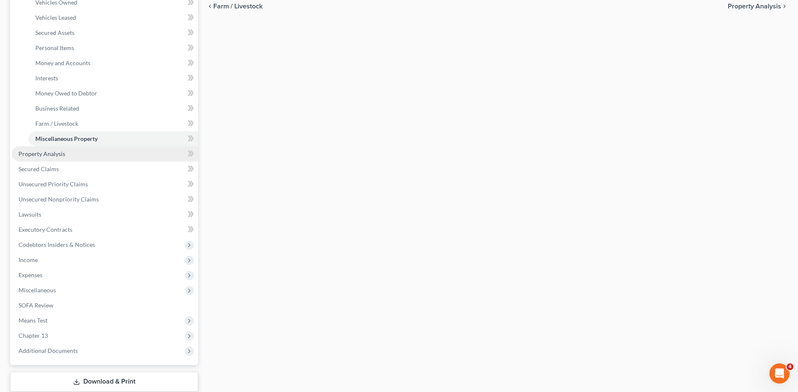
click at [36, 156] on span "Property Analysis" at bounding box center [42, 153] width 47 height 7
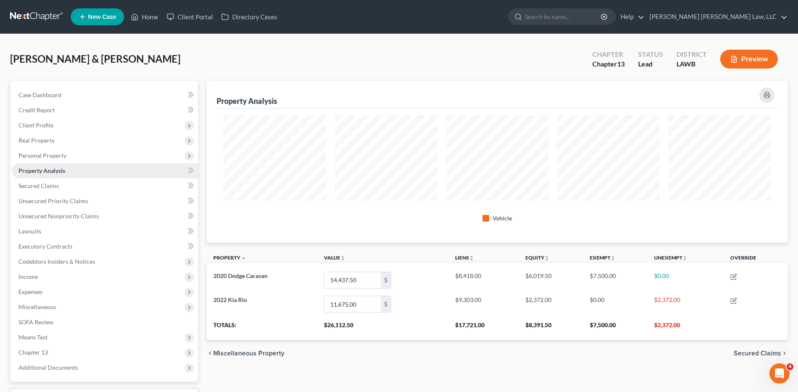
click at [36, 156] on span "Personal Property" at bounding box center [43, 155] width 48 height 7
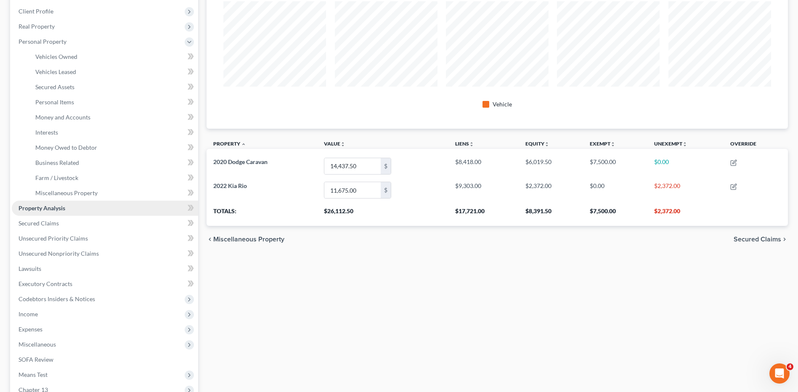
scroll to position [126, 0]
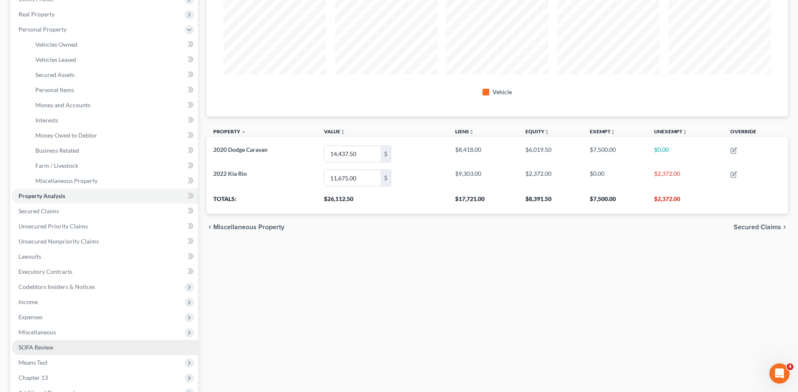
click at [33, 345] on span "SOFA Review" at bounding box center [36, 347] width 35 height 7
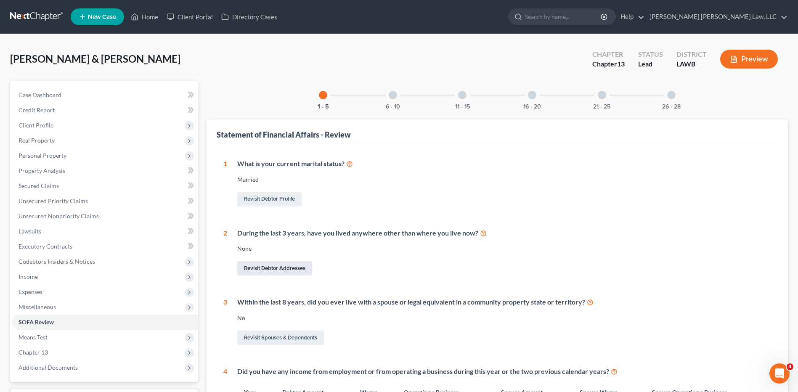
click at [277, 267] on link "Revisit Debtor Addresses" at bounding box center [274, 268] width 75 height 14
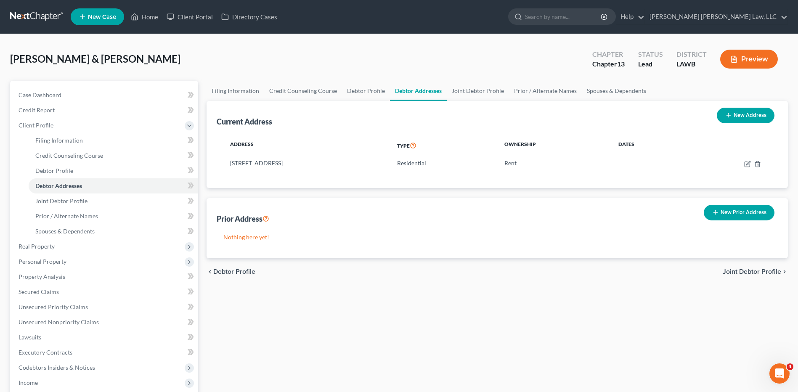
click at [724, 208] on button "New Prior Address" at bounding box center [739, 213] width 71 height 16
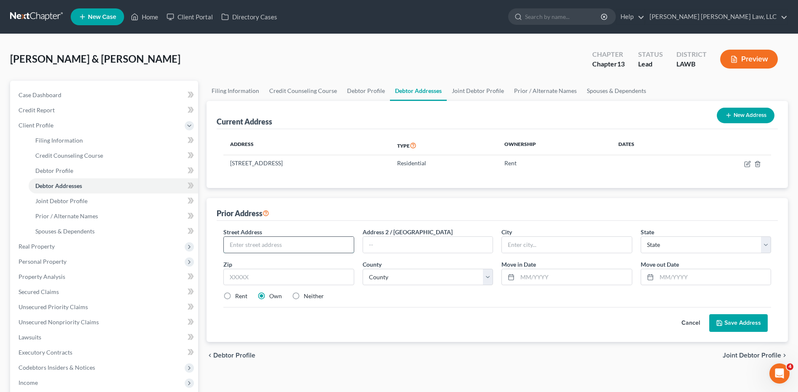
click at [235, 246] on input "text" at bounding box center [289, 245] width 130 height 16
type input "790 Demoss Rd."
type input "71238"
type input "Eros"
select select "19"
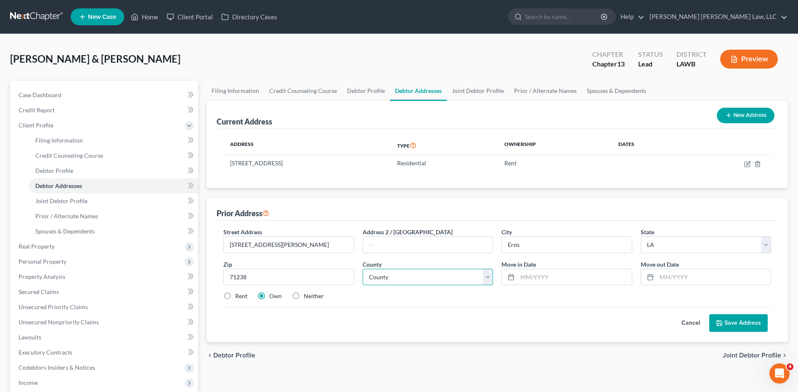
click at [381, 280] on select "County" at bounding box center [428, 277] width 130 height 17
select select "36"
click at [363, 269] on select "County Acadia Allen Ascension Assumption Avoyelles Beauregard Bienville Bossier…" at bounding box center [428, 277] width 130 height 17
click at [527, 276] on input "text" at bounding box center [575, 277] width 114 height 16
type input "2018"
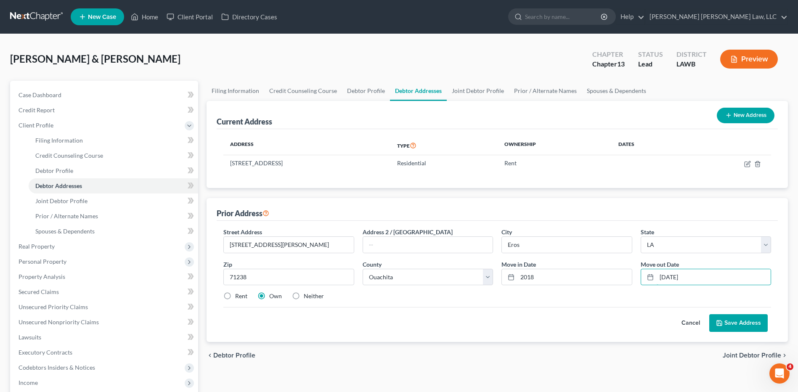
type input "7/1/2024"
click at [721, 321] on icon at bounding box center [719, 323] width 5 height 5
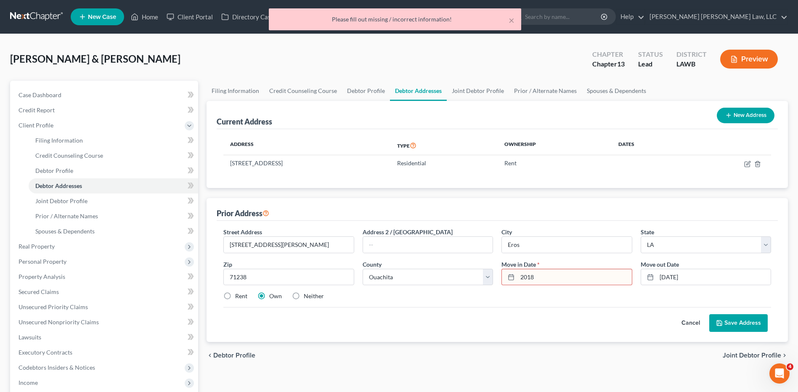
click at [522, 275] on input "2018" at bounding box center [575, 277] width 114 height 16
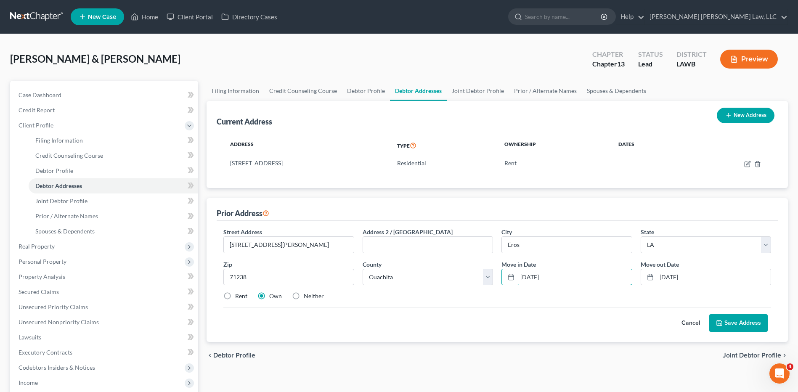
type input "1/1/2018"
click at [738, 321] on button "Save Address" at bounding box center [739, 323] width 59 height 18
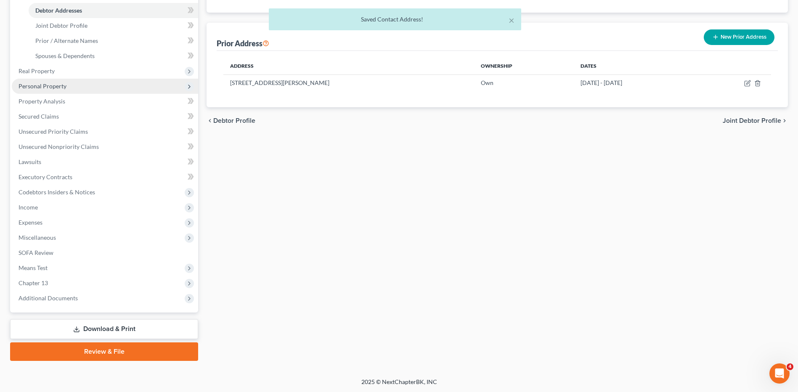
scroll to position [176, 0]
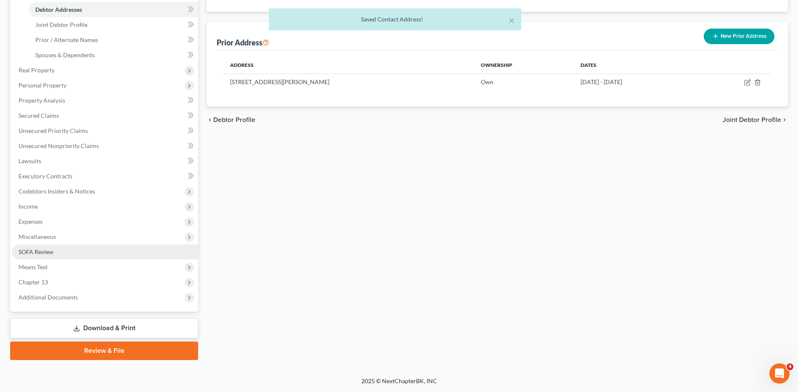
click at [39, 254] on span "SOFA Review" at bounding box center [36, 251] width 35 height 7
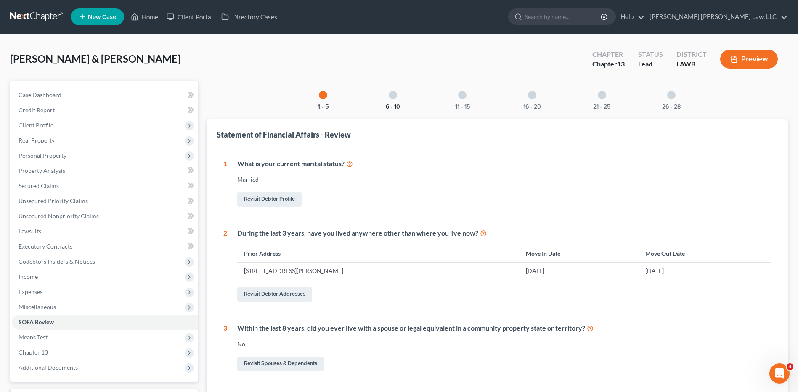
click at [395, 106] on button "6 - 10" at bounding box center [393, 107] width 14 height 6
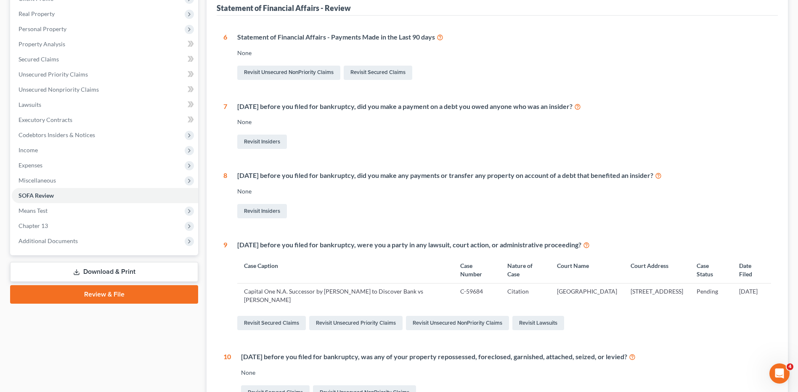
scroll to position [15, 0]
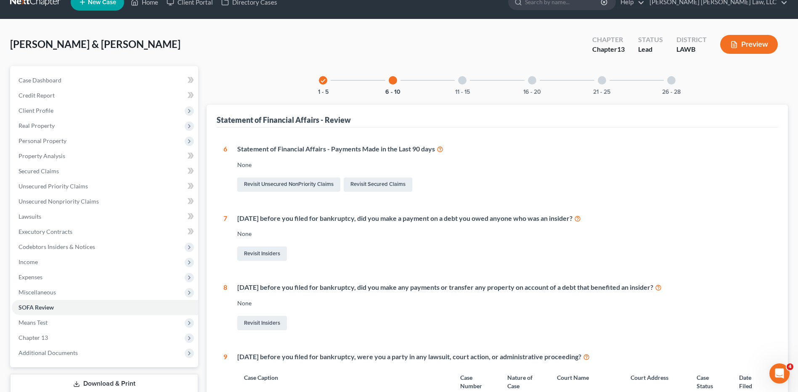
click at [457, 85] on div "11 - 15" at bounding box center [462, 80] width 29 height 29
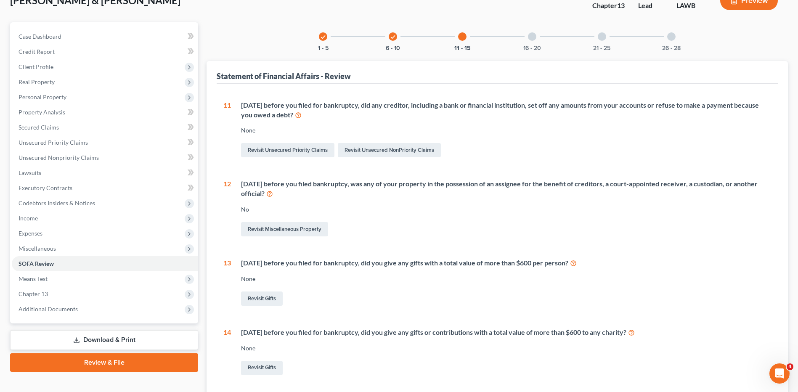
scroll to position [57, 0]
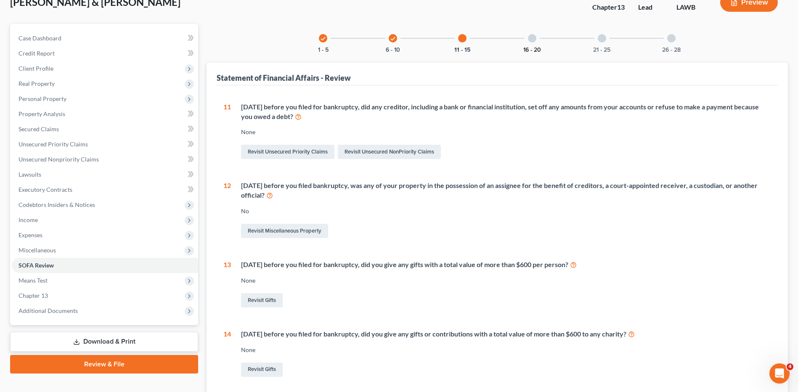
click at [527, 52] on button "16 - 20" at bounding box center [533, 50] width 18 height 6
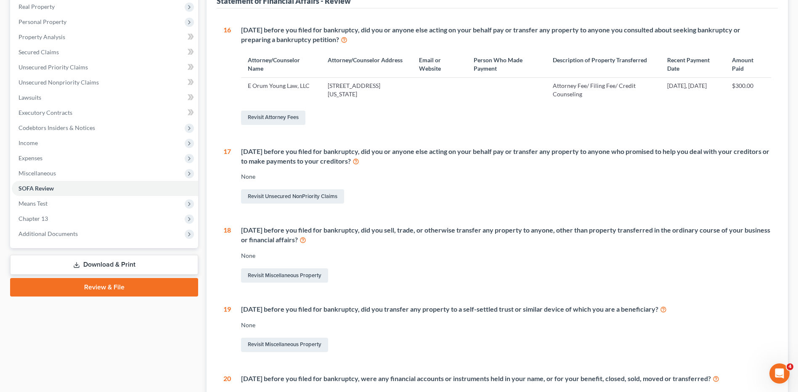
scroll to position [141, 0]
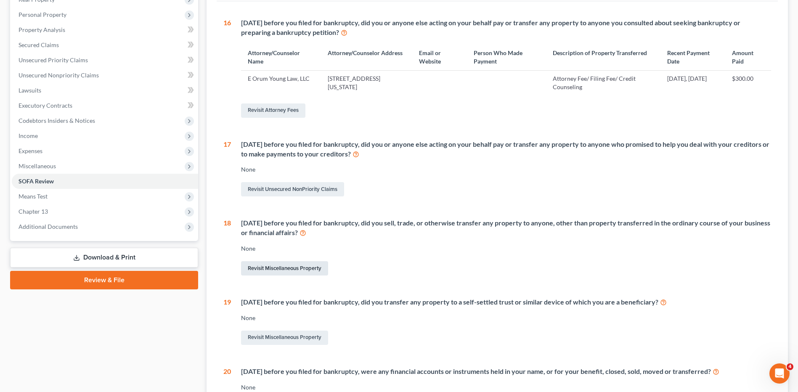
click at [269, 270] on link "Revisit Miscellaneous Property" at bounding box center [284, 268] width 87 height 14
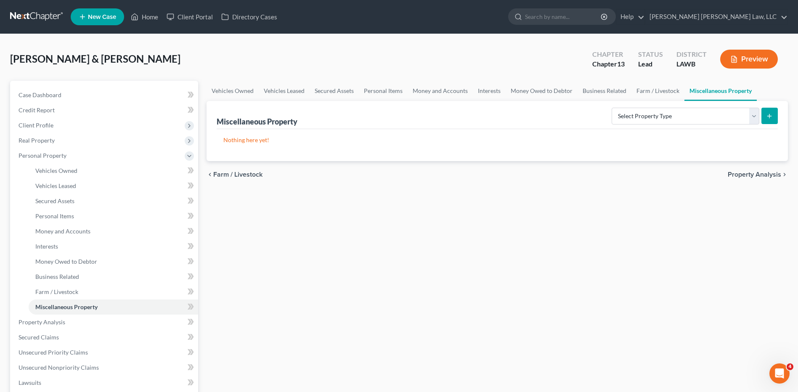
click at [635, 107] on div "Select Property Type Assigned for Creditor Benefit Within 1 Year (SOFA: 12) Hol…" at bounding box center [694, 115] width 170 height 22
click at [632, 112] on select "Select Property Type Assigned for Creditor Benefit Within 1 Year (SOFA: 12) Hol…" at bounding box center [686, 116] width 148 height 17
click at [612, 108] on select "Select Property Type Assigned for Creditor Benefit Within 1 Year (SOFA: 12) Hol…" at bounding box center [686, 116] width 148 height 17
click at [768, 117] on icon "submit" at bounding box center [769, 116] width 7 height 7
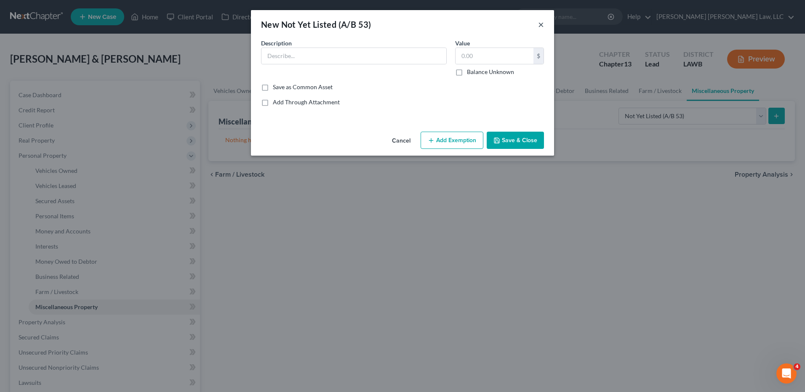
click at [540, 23] on button "×" at bounding box center [541, 24] width 6 height 10
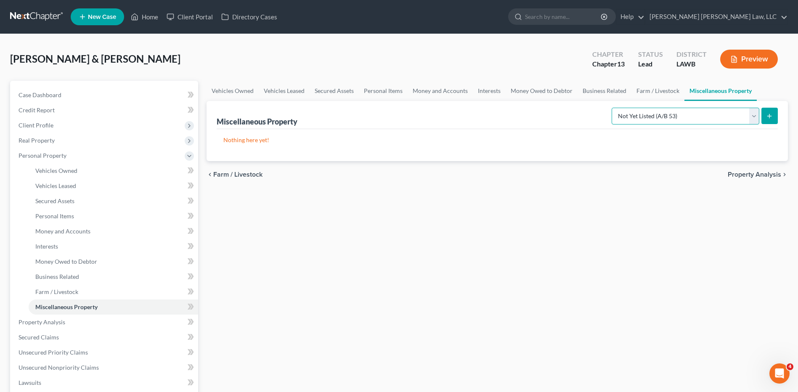
click at [645, 109] on select "Select Property Type Assigned for Creditor Benefit Within 1 Year (SOFA: 12) Hol…" at bounding box center [686, 116] width 148 height 17
select select "transferred"
click at [612, 108] on select "Select Property Type Assigned for Creditor Benefit Within 1 Year (SOFA: 12) Hol…" at bounding box center [686, 116] width 148 height 17
click at [765, 115] on button "submit" at bounding box center [770, 116] width 16 height 16
select select "Ordinary (within 2 years)"
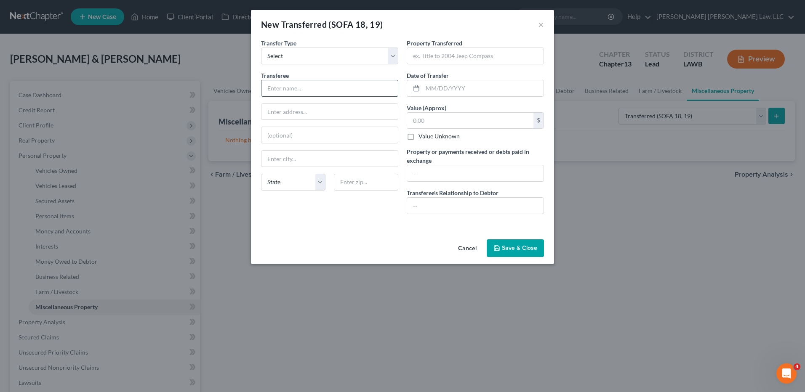
click at [279, 88] on input "text" at bounding box center [329, 88] width 136 height 16
type input "Realtor"
click at [442, 56] on input "text" at bounding box center [475, 56] width 136 height 16
type input "790 Demoss Rd. Eros, la. 71238"
click at [435, 90] on input "text" at bounding box center [483, 88] width 121 height 16
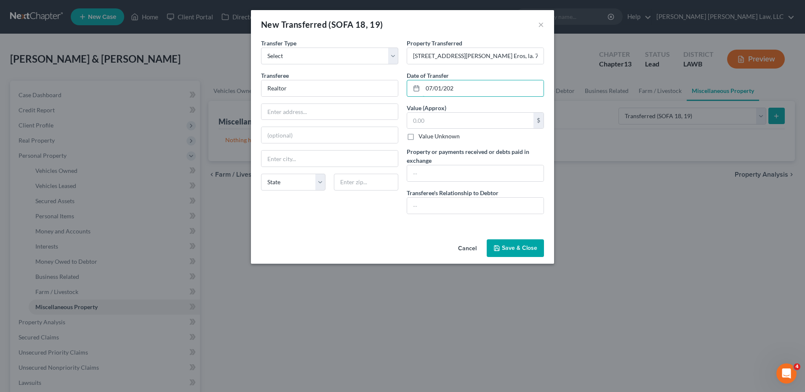
type input "07/01/202"
click at [418, 136] on label "Value Unknown" at bounding box center [438, 136] width 41 height 8
click at [422, 136] on input "Value Unknown" at bounding box center [424, 134] width 5 height 5
checkbox input "true"
type input "0.00"
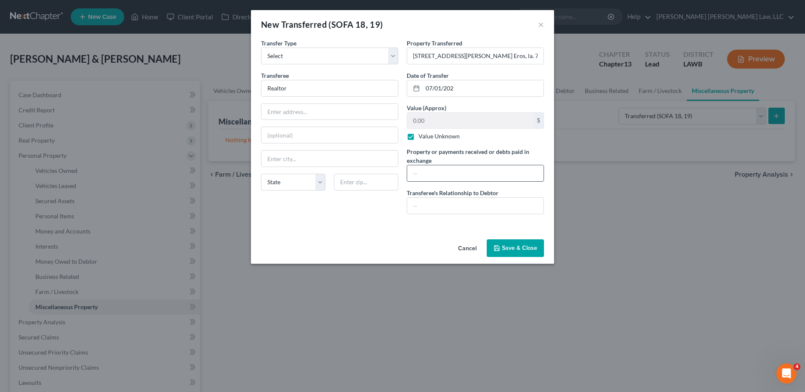
click at [424, 171] on input "text" at bounding box center [475, 173] width 136 height 16
type input "$0.00"
click at [435, 204] on input "text" at bounding box center [475, 206] width 136 height 16
type input "no relation"
click at [501, 58] on input "790 Demoss Rd. Eros, la. 71238" at bounding box center [475, 56] width 136 height 16
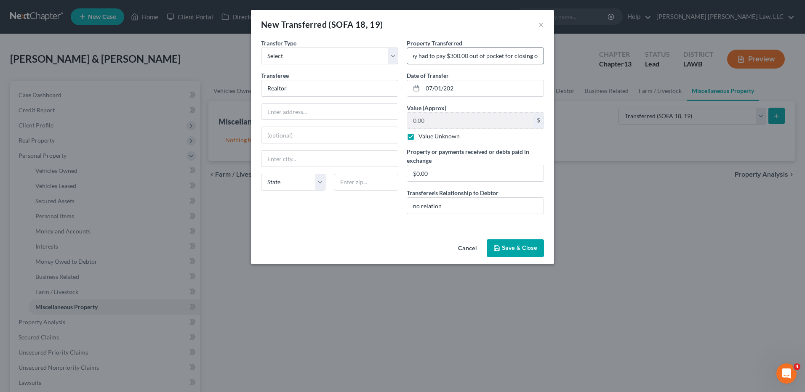
scroll to position [0, 198]
type input "790 Demoss Rd. Eros, la. 71238/ no funds received they had to pay $300.00 out o…"
click at [291, 89] on input "Realtor" at bounding box center [329, 88] width 136 height 16
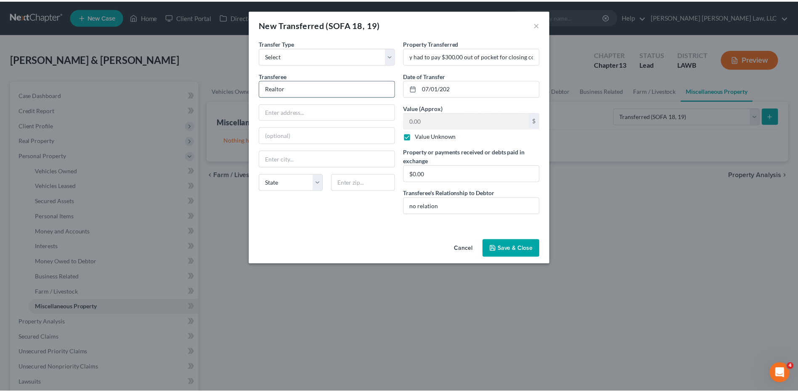
scroll to position [0, 0]
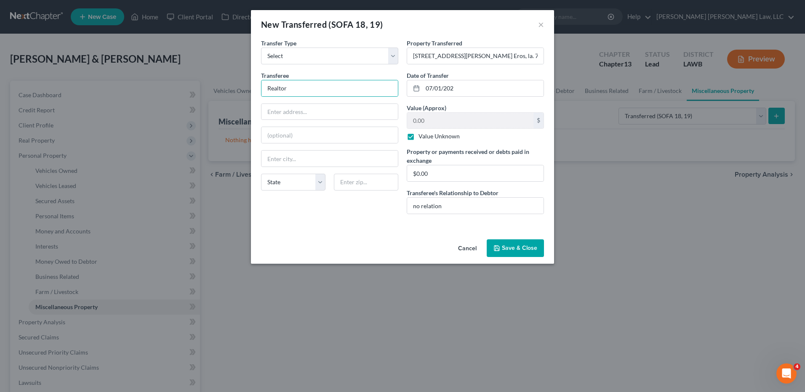
click at [510, 250] on button "Save & Close" at bounding box center [515, 248] width 57 height 18
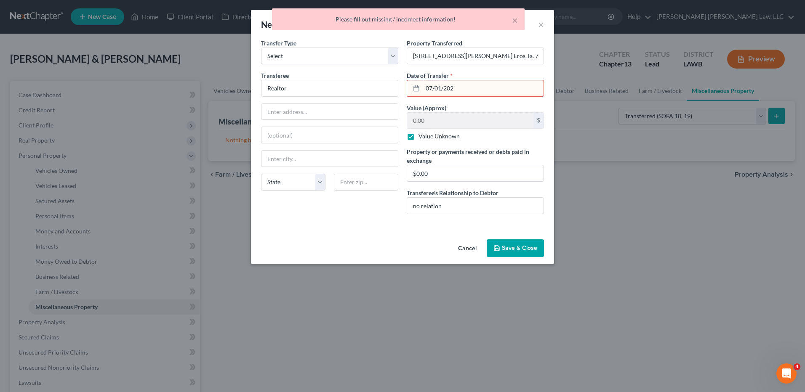
click at [455, 91] on input "07/01/202" at bounding box center [483, 88] width 121 height 16
type input "07/01/2024"
click at [518, 244] on button "Save & Close" at bounding box center [515, 248] width 57 height 18
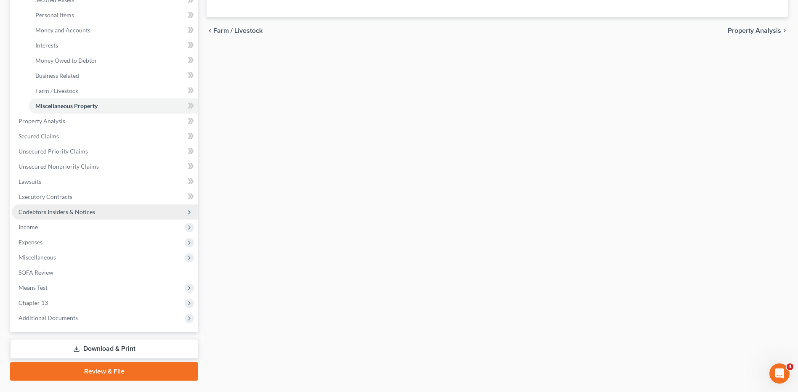
scroll to position [210, 0]
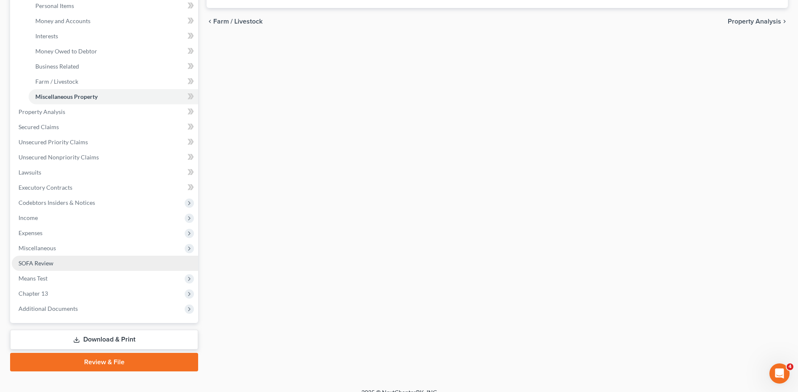
click at [33, 267] on link "SOFA Review" at bounding box center [105, 263] width 186 height 15
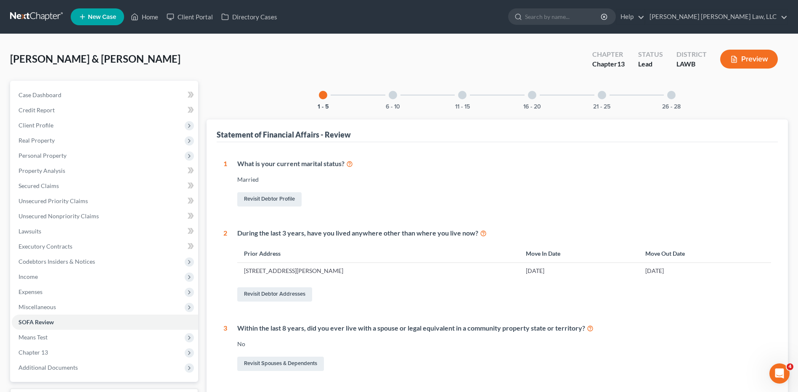
click at [602, 102] on div "21 - 25" at bounding box center [602, 95] width 29 height 29
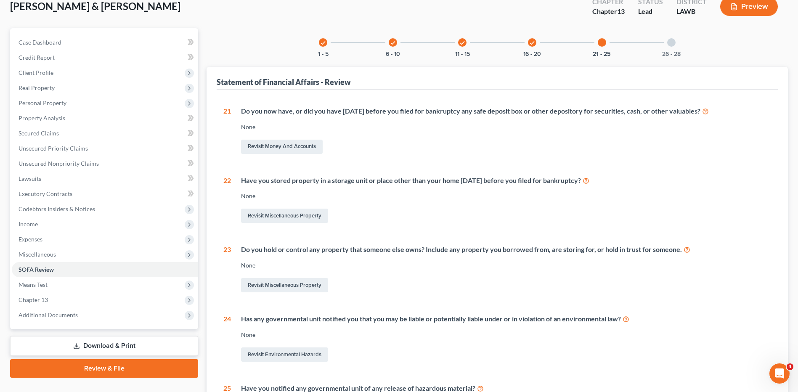
scroll to position [42, 0]
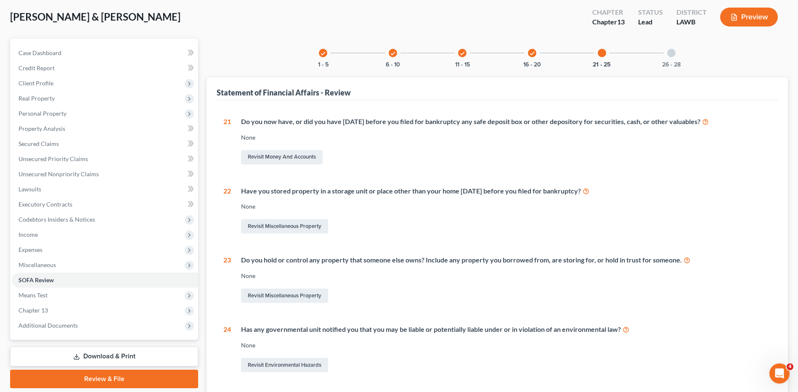
click at [527, 68] on div "check 1 - 5 check 6 - 10 check 11 - 15 check 16 - 20 21 - 25 26 - 28 Statement …" at bounding box center [498, 256] width 582 height 435
click at [527, 62] on button "16 - 20" at bounding box center [533, 65] width 18 height 6
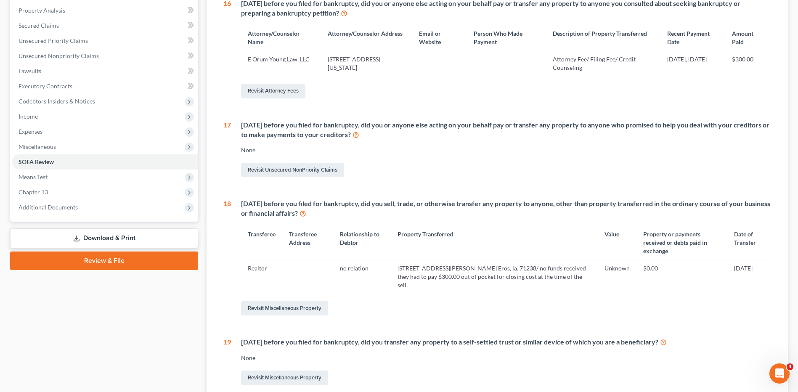
scroll to position [168, 0]
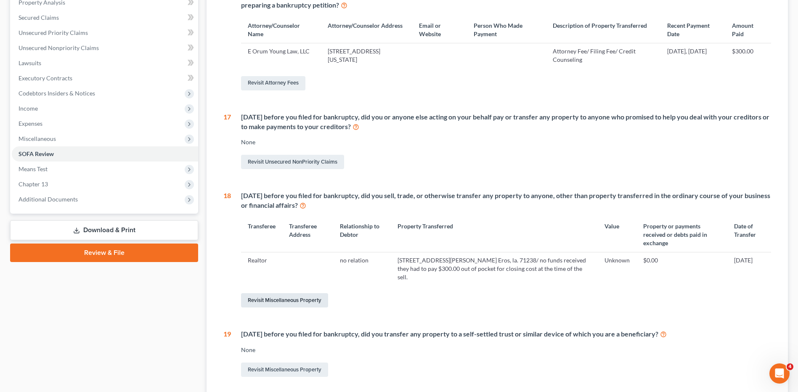
drag, startPoint x: 300, startPoint y: 283, endPoint x: 410, endPoint y: 227, distance: 123.7
click at [300, 293] on link "Revisit Miscellaneous Property" at bounding box center [284, 300] width 87 height 14
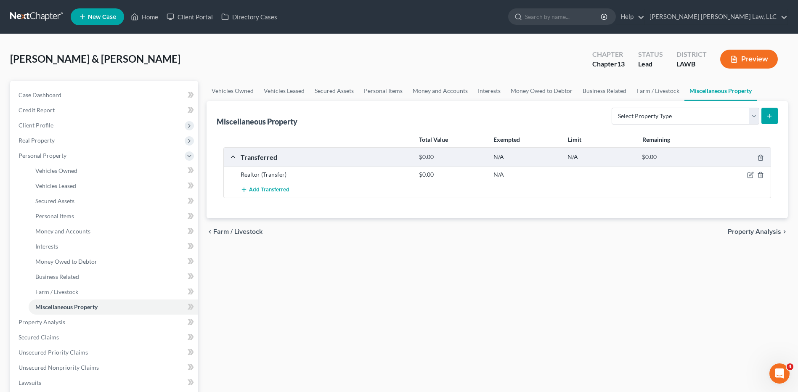
click at [754, 174] on div at bounding box center [742, 174] width 59 height 8
click at [749, 175] on icon "button" at bounding box center [751, 175] width 7 height 7
select select "Ordinary (within 2 years)"
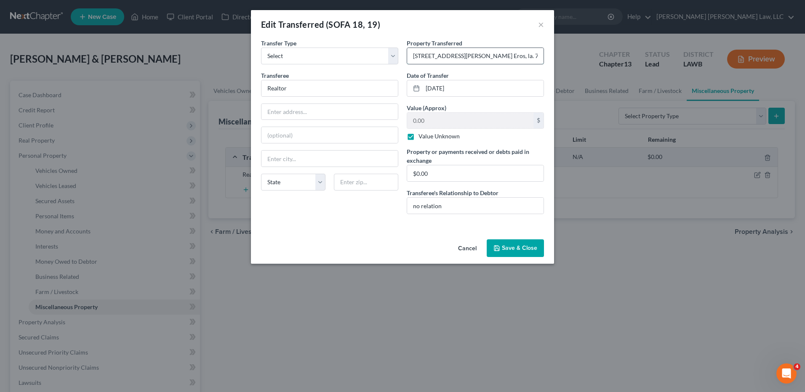
click at [514, 56] on input "790 Demoss Rd. Eros, la. 71238/ no funds received they had to pay $300.00 out o…" at bounding box center [475, 56] width 136 height 16
type input "790 Demoss Rd. Eros, la. 71238/ no funds received they had to pay $3000.00 out …"
click at [508, 245] on button "Save & Close" at bounding box center [515, 248] width 57 height 18
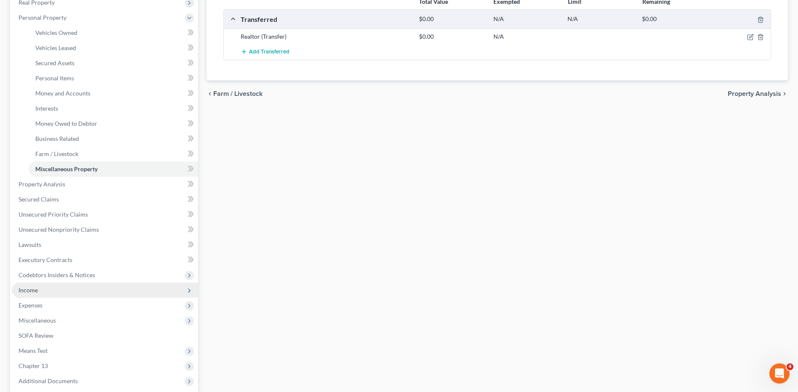
scroll to position [168, 0]
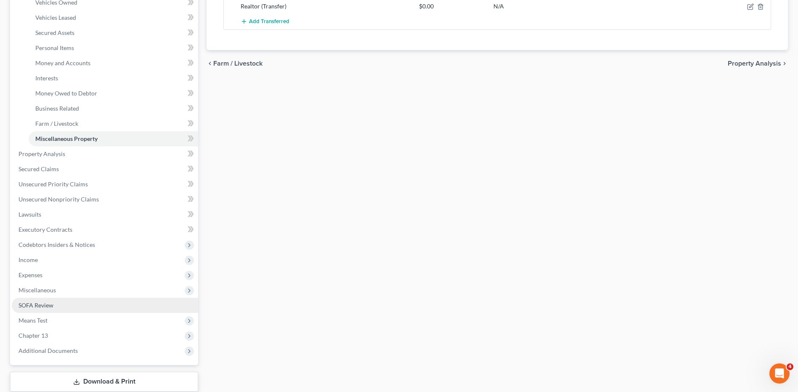
click at [44, 300] on link "SOFA Review" at bounding box center [105, 305] width 186 height 15
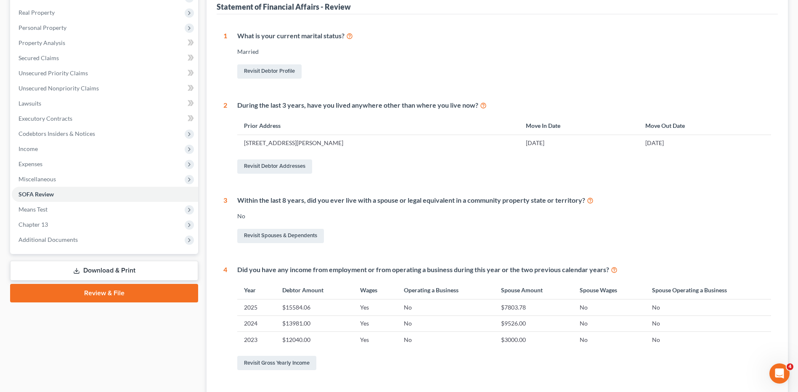
scroll to position [42, 0]
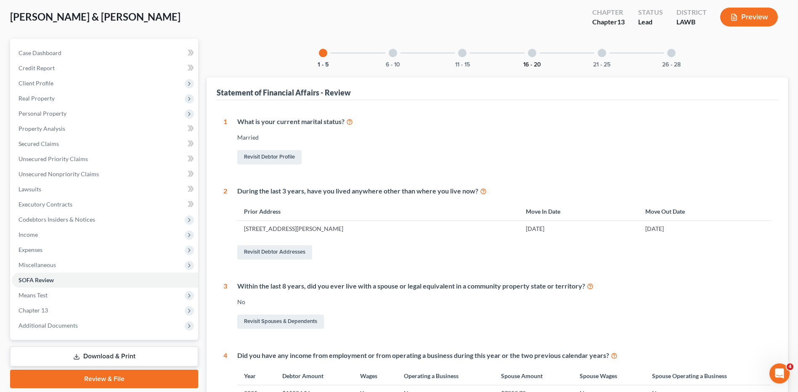
click at [537, 63] on button "16 - 20" at bounding box center [533, 65] width 18 height 6
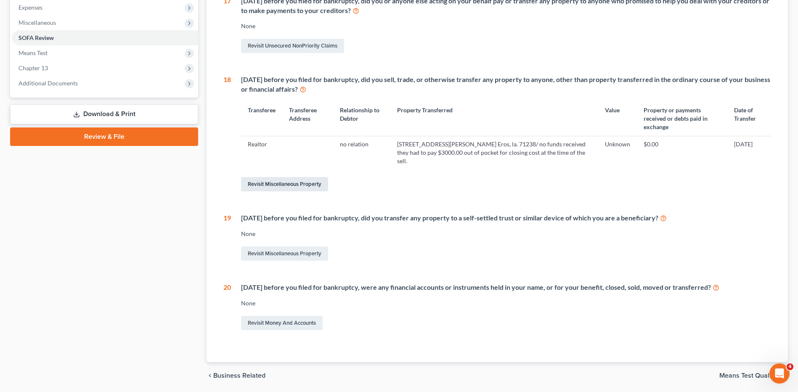
scroll to position [170, 0]
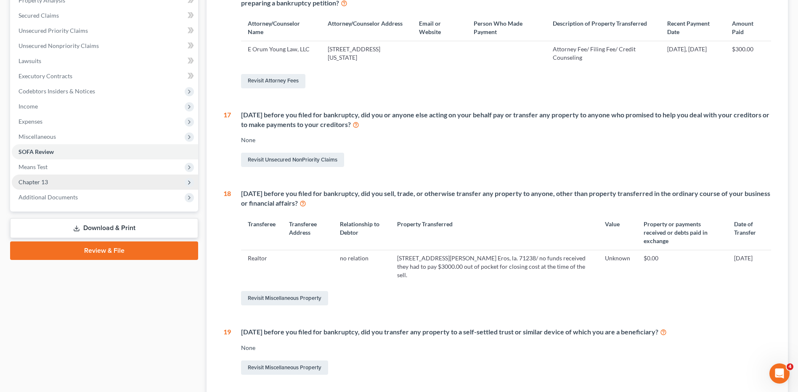
click at [32, 181] on span "Chapter 13" at bounding box center [33, 181] width 29 height 7
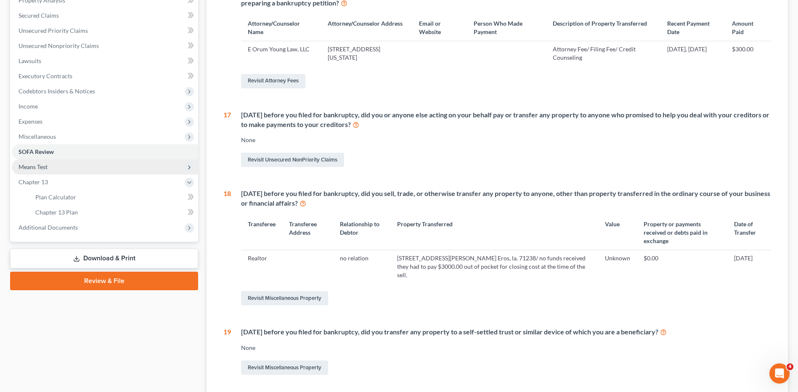
click at [28, 165] on span "Means Test" at bounding box center [33, 166] width 29 height 7
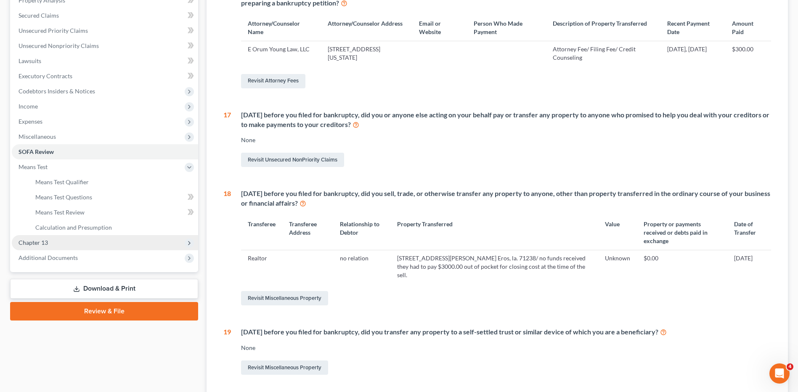
click at [47, 236] on span "Chapter 13" at bounding box center [105, 242] width 186 height 15
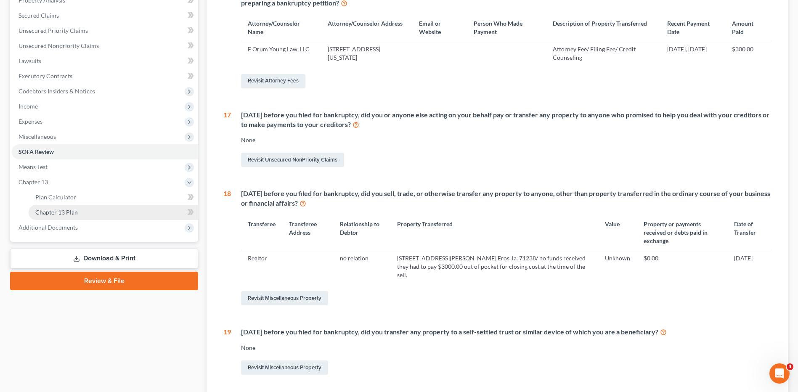
click at [64, 213] on span "Chapter 13 Plan" at bounding box center [56, 212] width 43 height 7
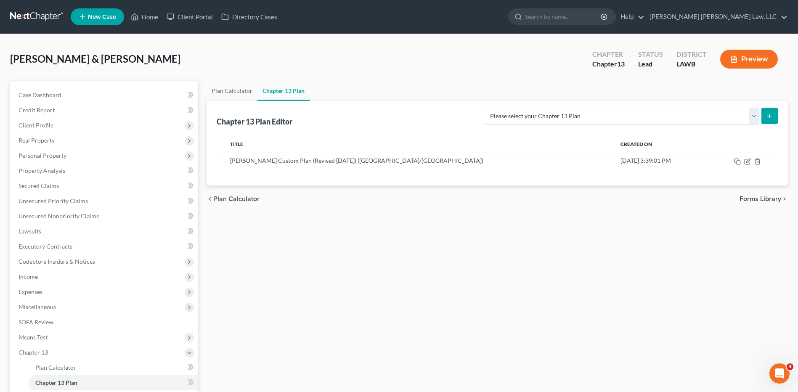
click at [24, 18] on link at bounding box center [37, 16] width 54 height 15
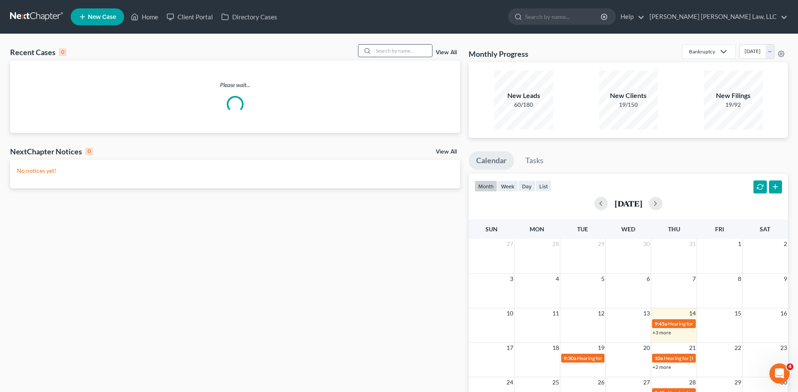
click at [390, 51] on input "search" at bounding box center [402, 51] width 59 height 12
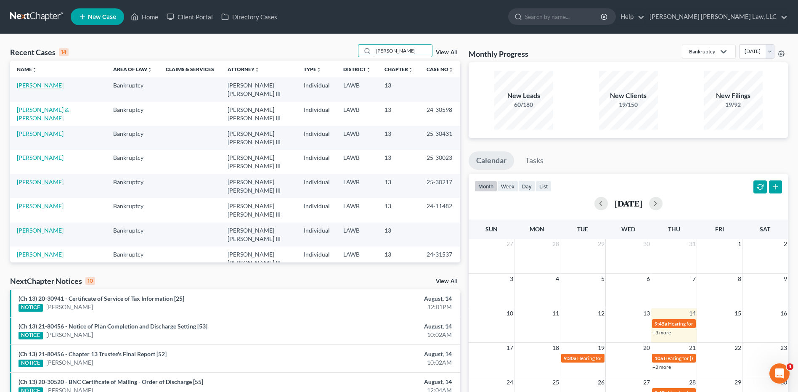
type input "[PERSON_NAME]"
click at [47, 85] on link "[PERSON_NAME]" at bounding box center [40, 85] width 47 height 7
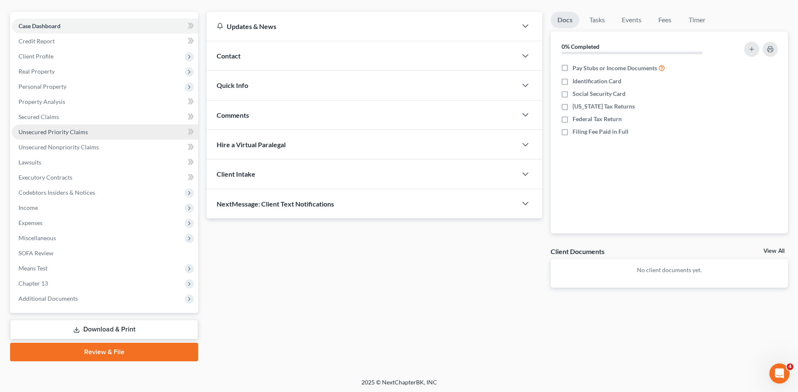
scroll to position [70, 0]
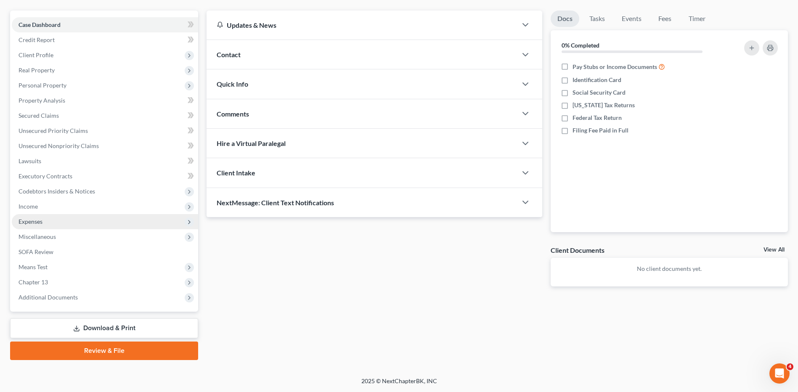
click at [28, 221] on span "Expenses" at bounding box center [31, 221] width 24 height 7
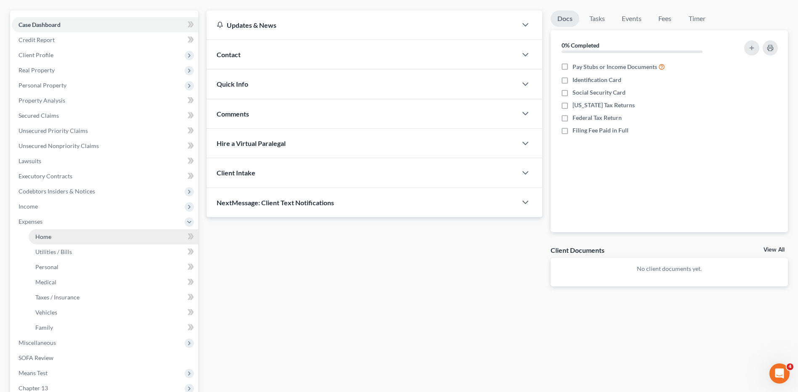
click at [48, 236] on span "Home" at bounding box center [43, 236] width 16 height 7
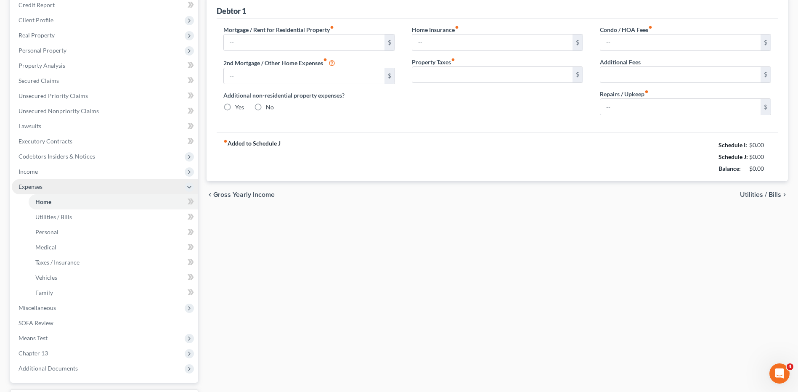
type input "600.00"
type input "0.00"
radio input "true"
type input "0.00"
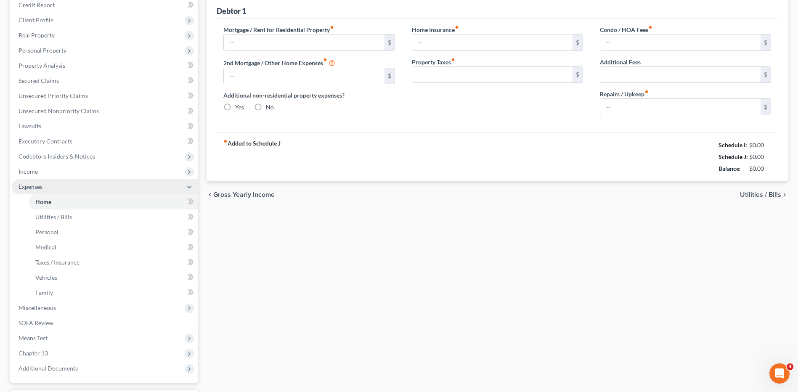
type input "0.00"
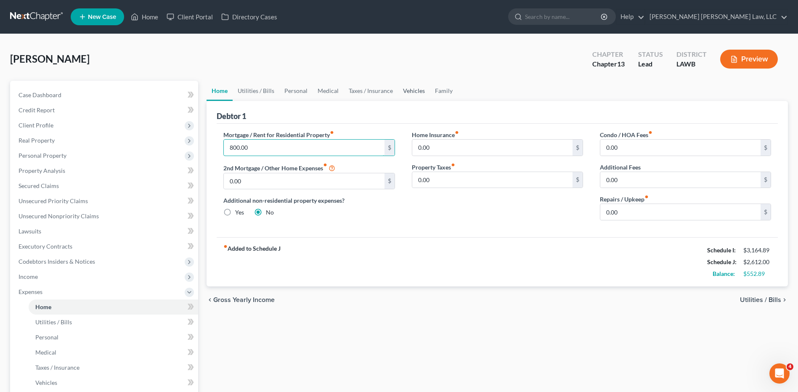
type input "800.00"
click at [413, 90] on link "Vehicles" at bounding box center [414, 91] width 32 height 20
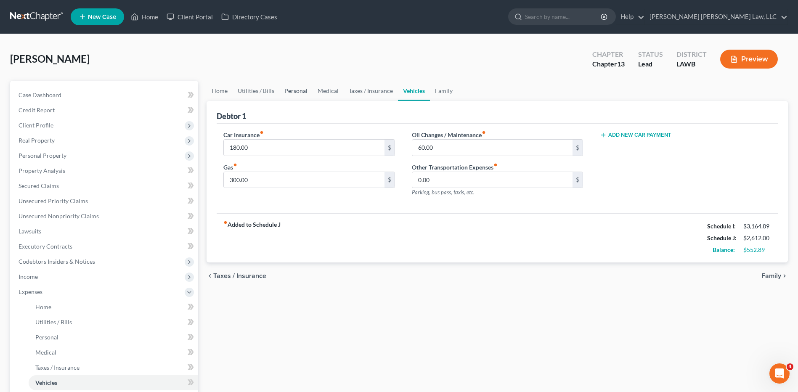
click at [298, 91] on link "Personal" at bounding box center [295, 91] width 33 height 20
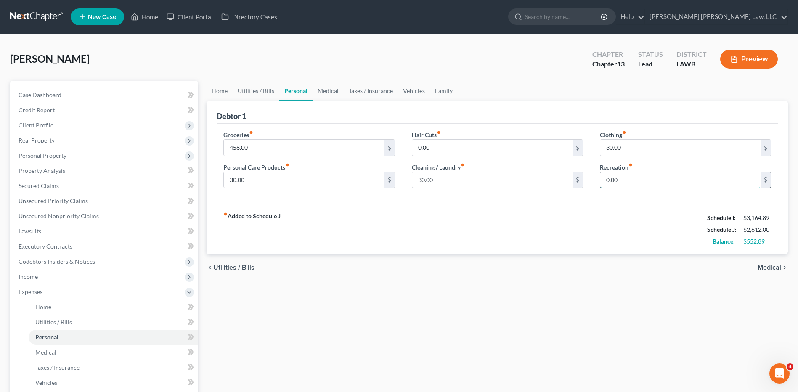
click at [623, 185] on input "0.00" at bounding box center [681, 180] width 160 height 16
type input "25.00"
click at [441, 90] on link "Family" at bounding box center [444, 91] width 28 height 20
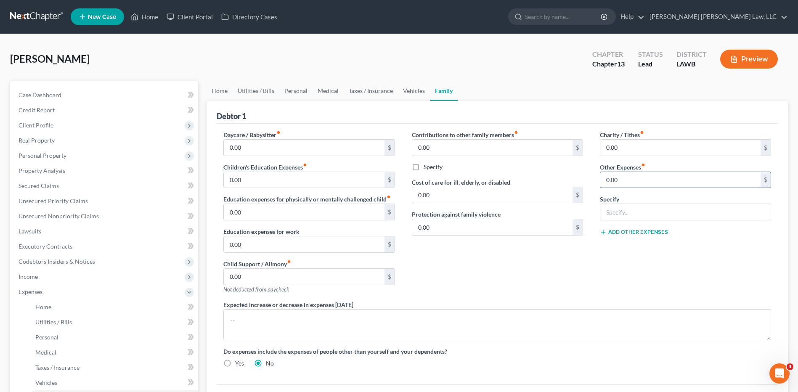
click at [623, 181] on input "0.00" at bounding box center [681, 180] width 160 height 16
type input "25.00"
click at [612, 210] on input "text" at bounding box center [686, 212] width 170 height 16
type input "misc/emergency fund/ plan funding"
click at [411, 90] on link "Vehicles" at bounding box center [414, 91] width 32 height 20
